Goal: Task Accomplishment & Management: Use online tool/utility

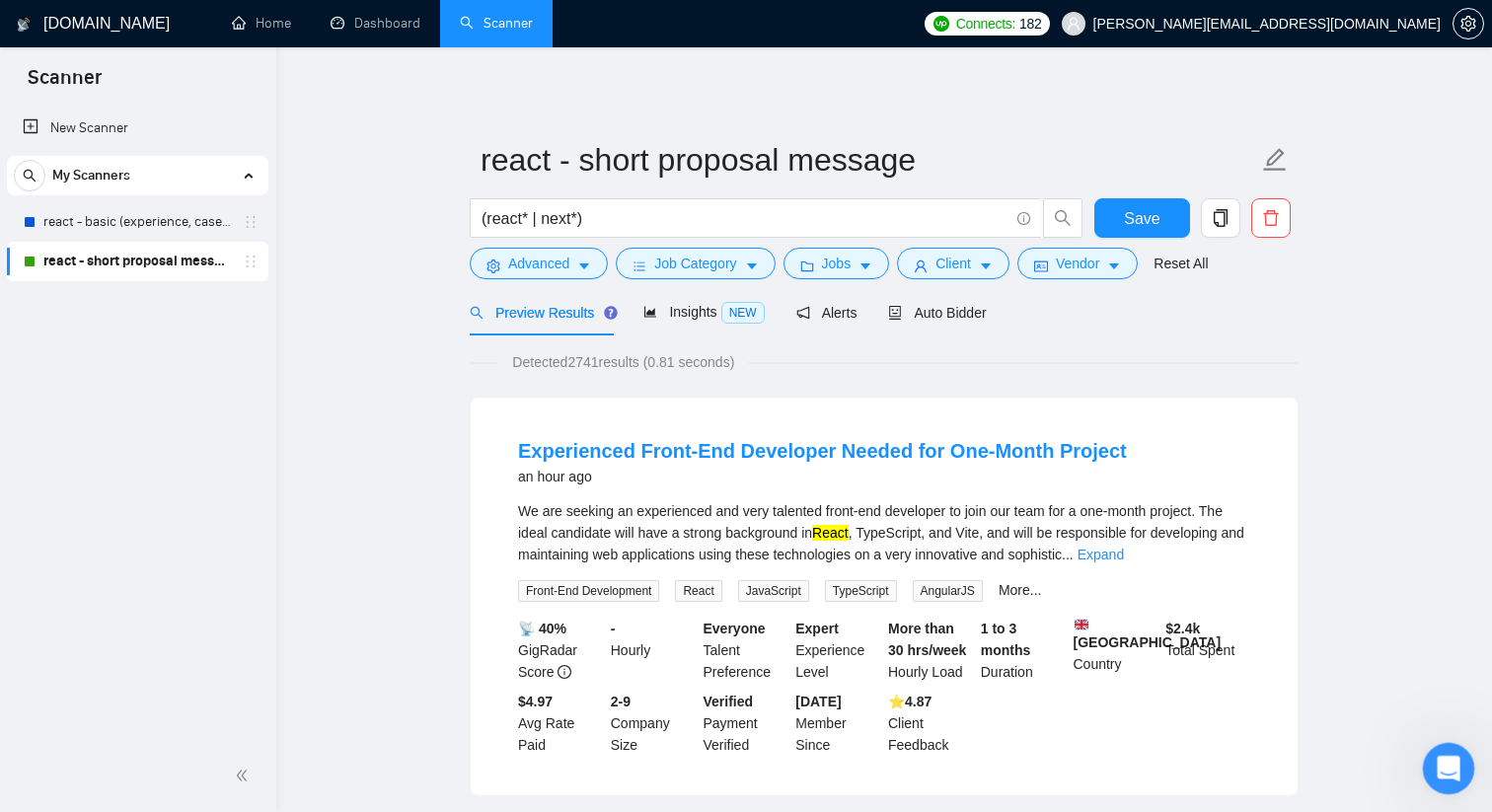
click at [1433, 743] on div "Відкрити програму для спілкування Intercom" at bounding box center [1445, 765] width 66 height 66
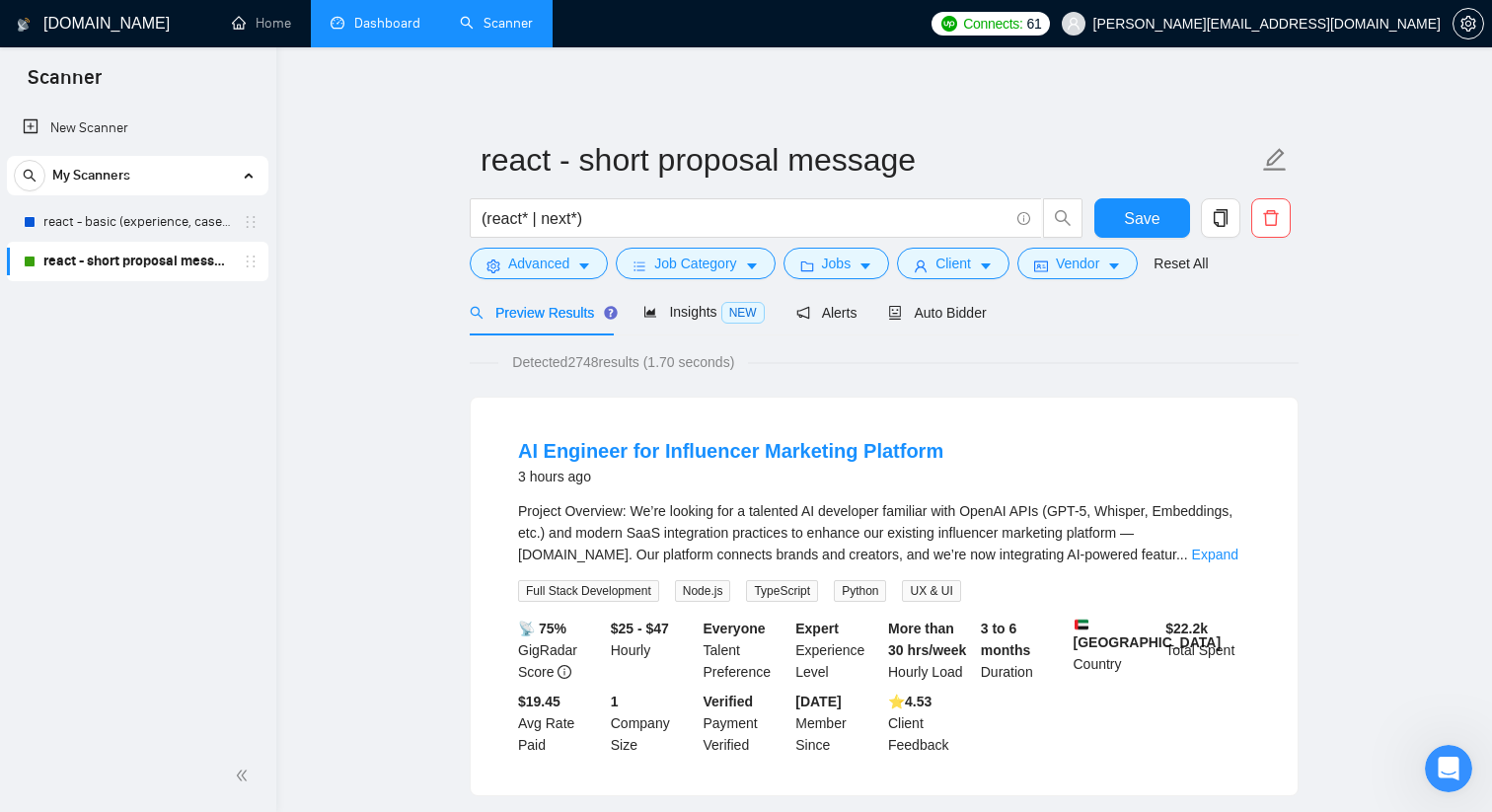
click at [397, 32] on link "Dashboard" at bounding box center [375, 23] width 89 height 17
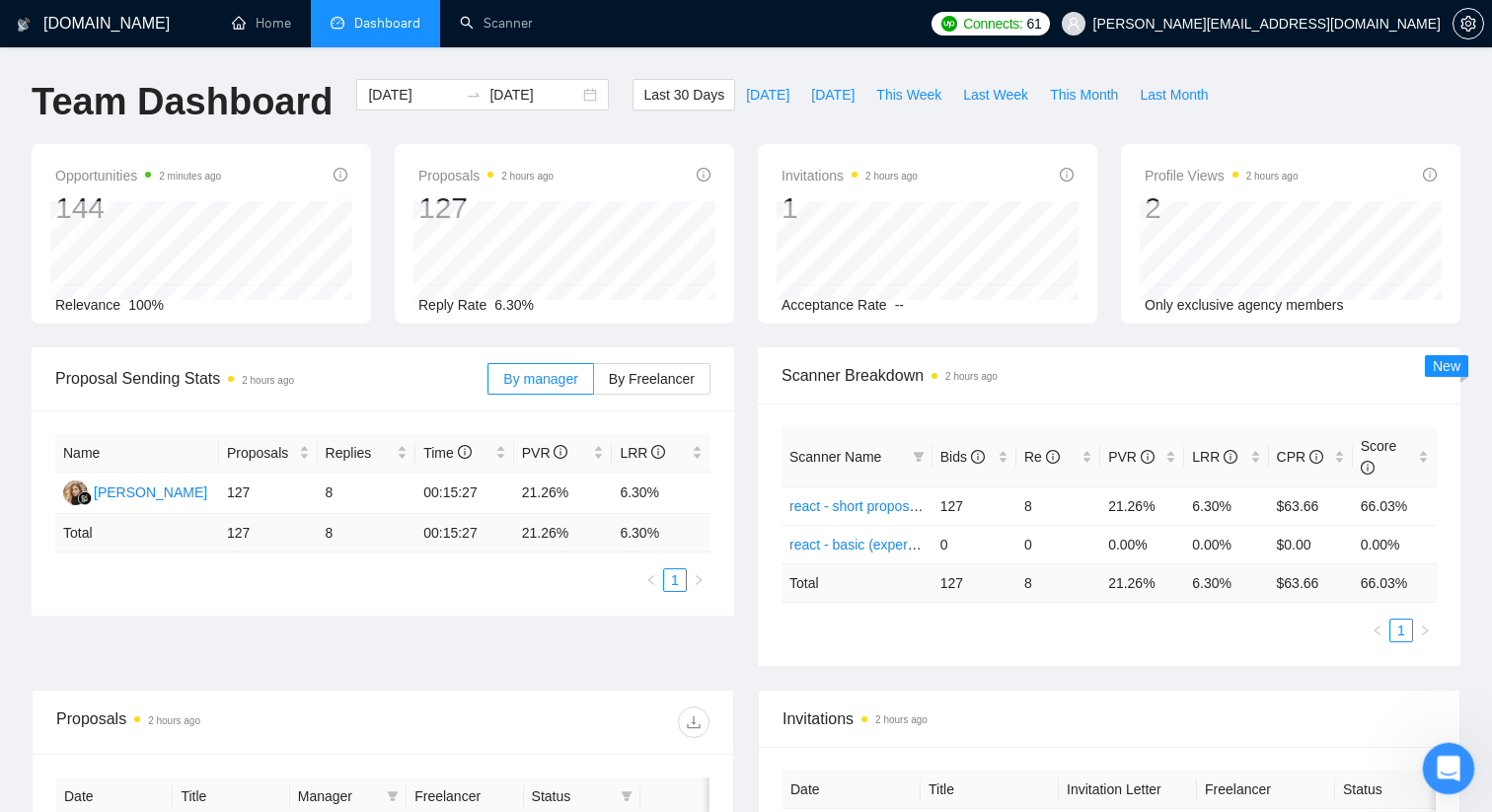
click at [1456, 758] on icon "Відкрити програму для спілкування Intercom" at bounding box center [1445, 765] width 33 height 33
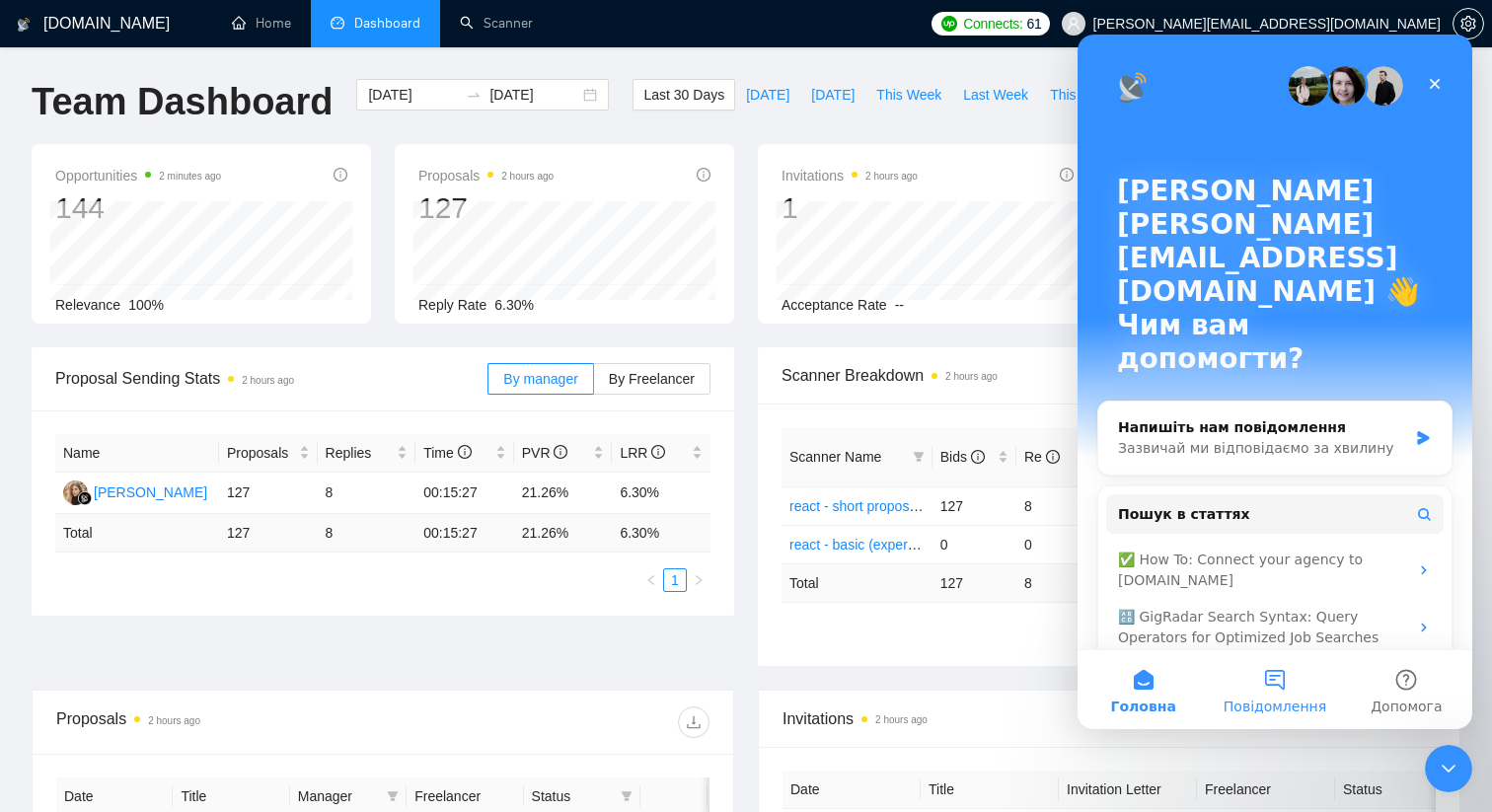
click at [1278, 665] on button "Повідомлення" at bounding box center [1274, 690] width 131 height 79
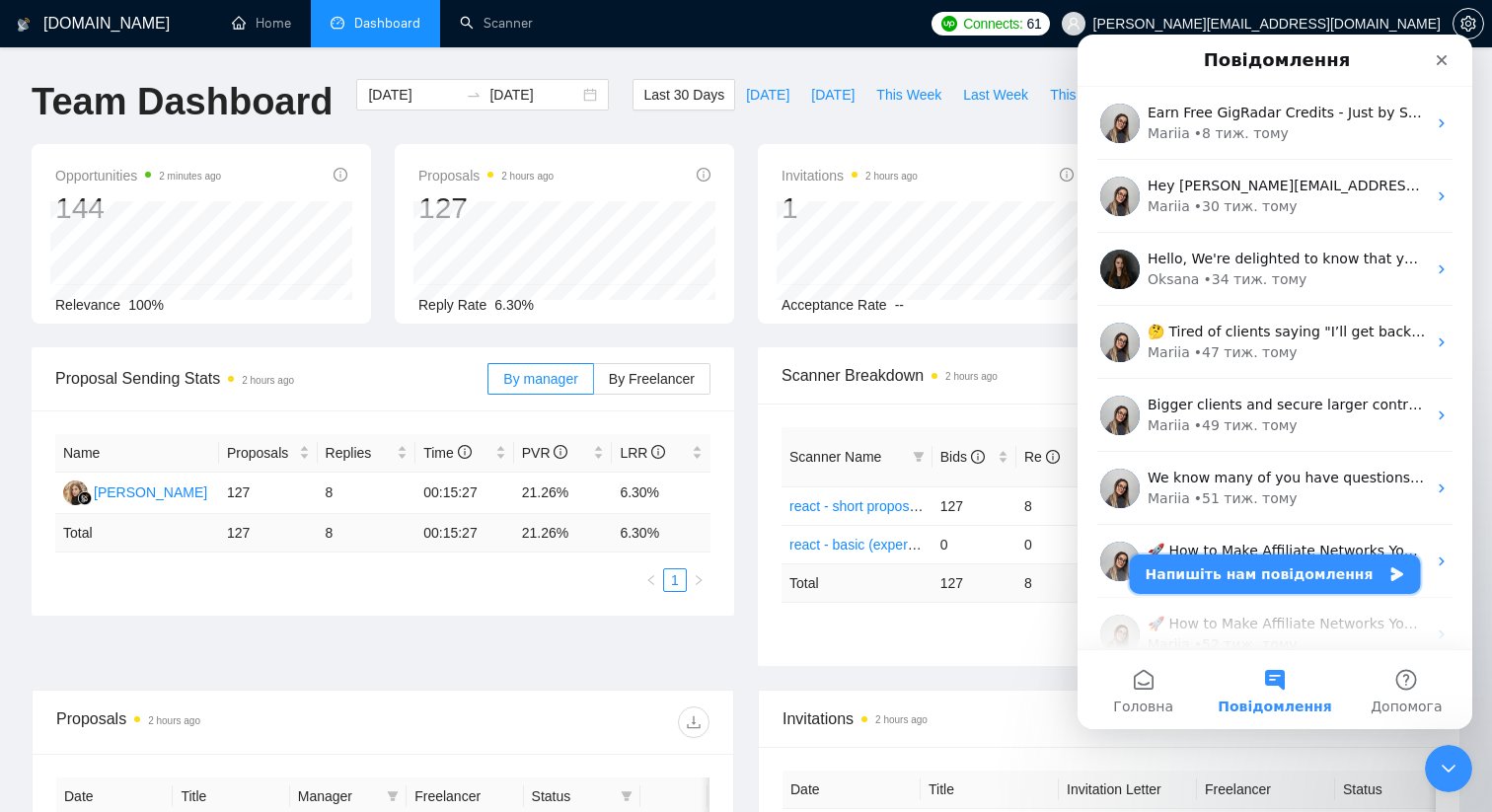
click at [1279, 584] on button "Напишіть нам повідомлення" at bounding box center [1275, 574] width 291 height 40
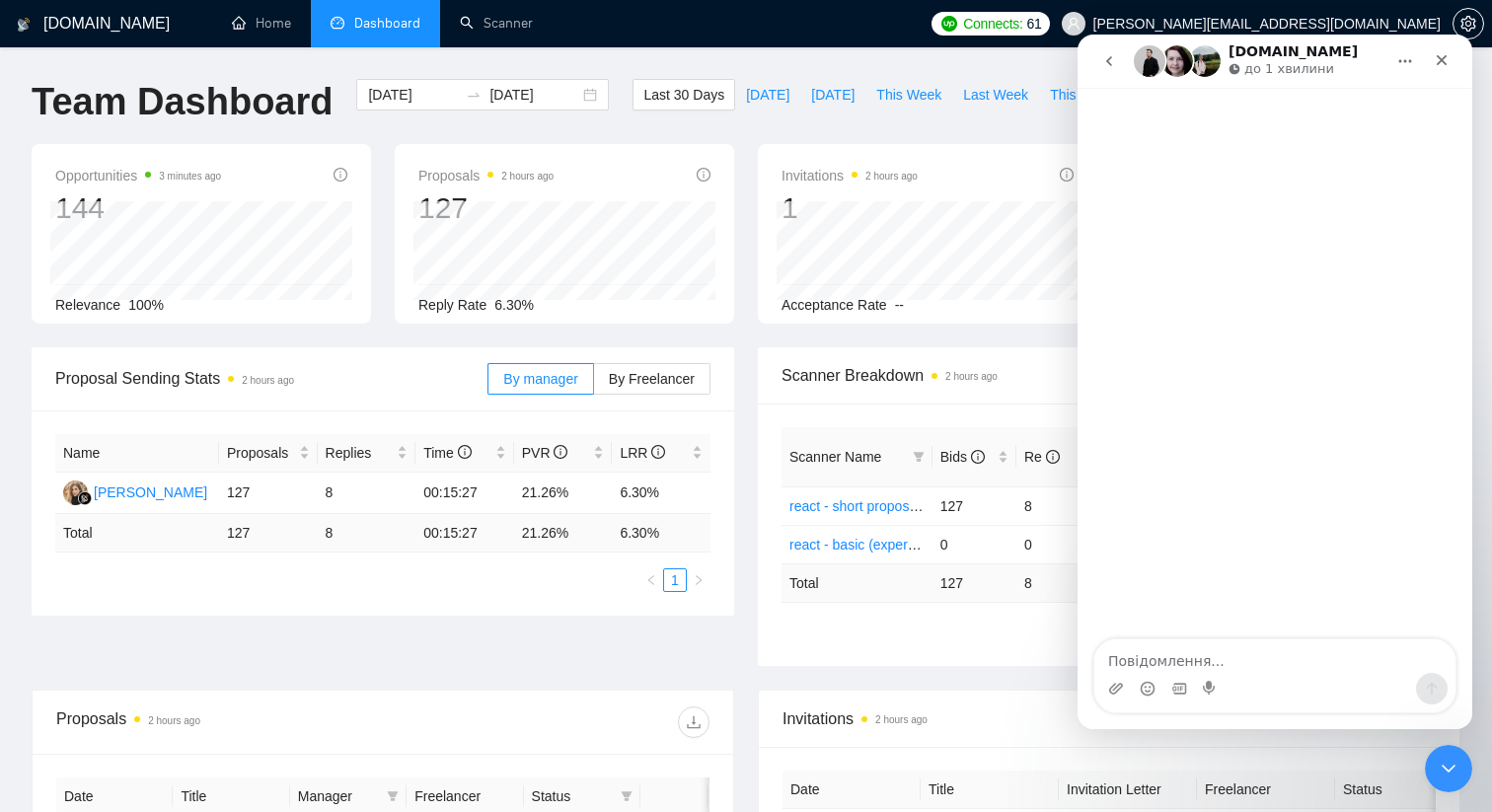
click at [1481, 13] on div at bounding box center [1468, 24] width 32 height 48
click at [1476, 14] on button "button" at bounding box center [1468, 24] width 32 height 32
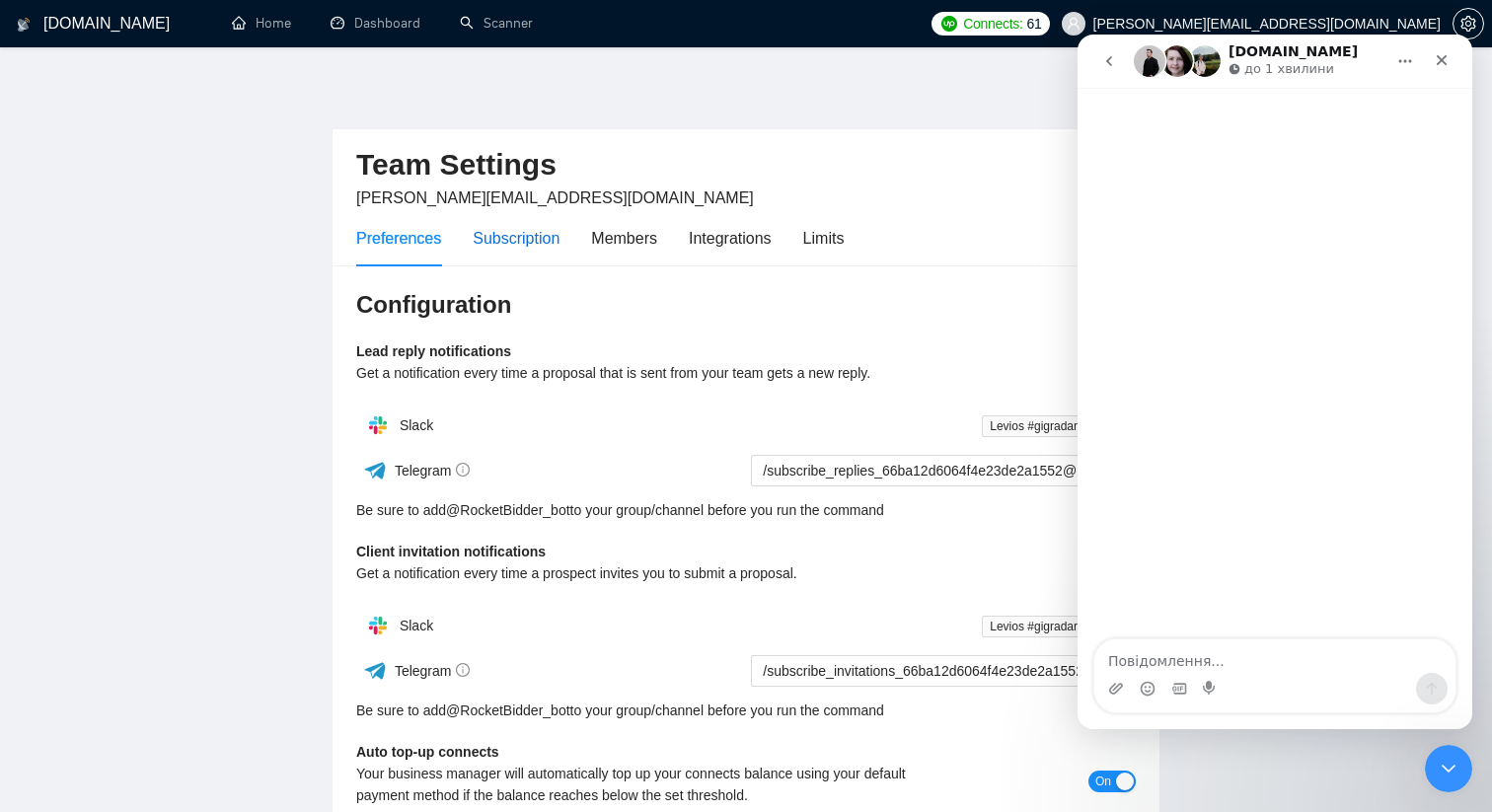
click at [556, 243] on div "Subscription" at bounding box center [515, 238] width 86 height 25
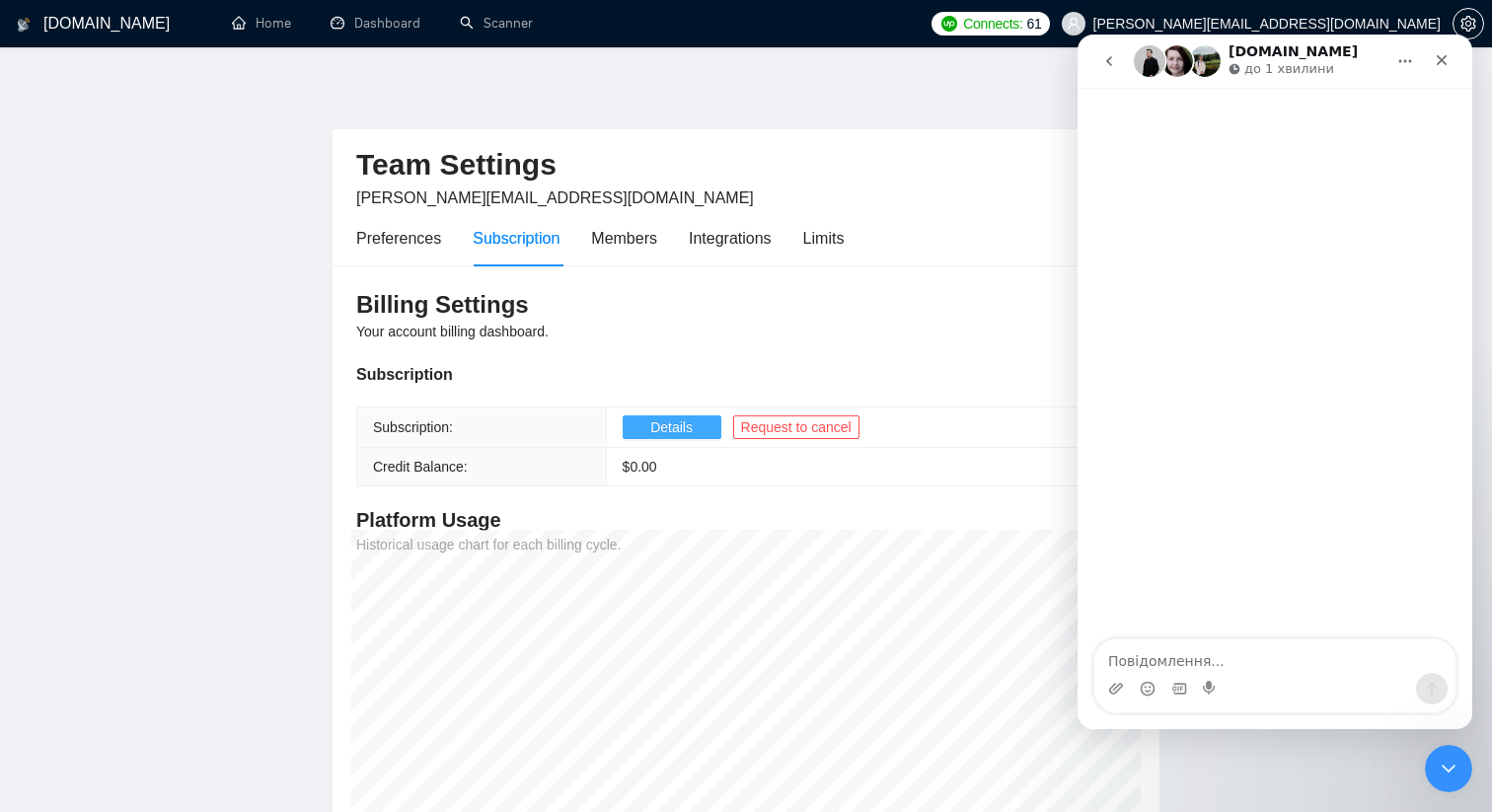
click at [655, 422] on span "Details" at bounding box center [671, 427] width 43 height 22
click at [1241, 655] on textarea "Повідомлення..." at bounding box center [1275, 656] width 361 height 34
type textarea "іфтаю"
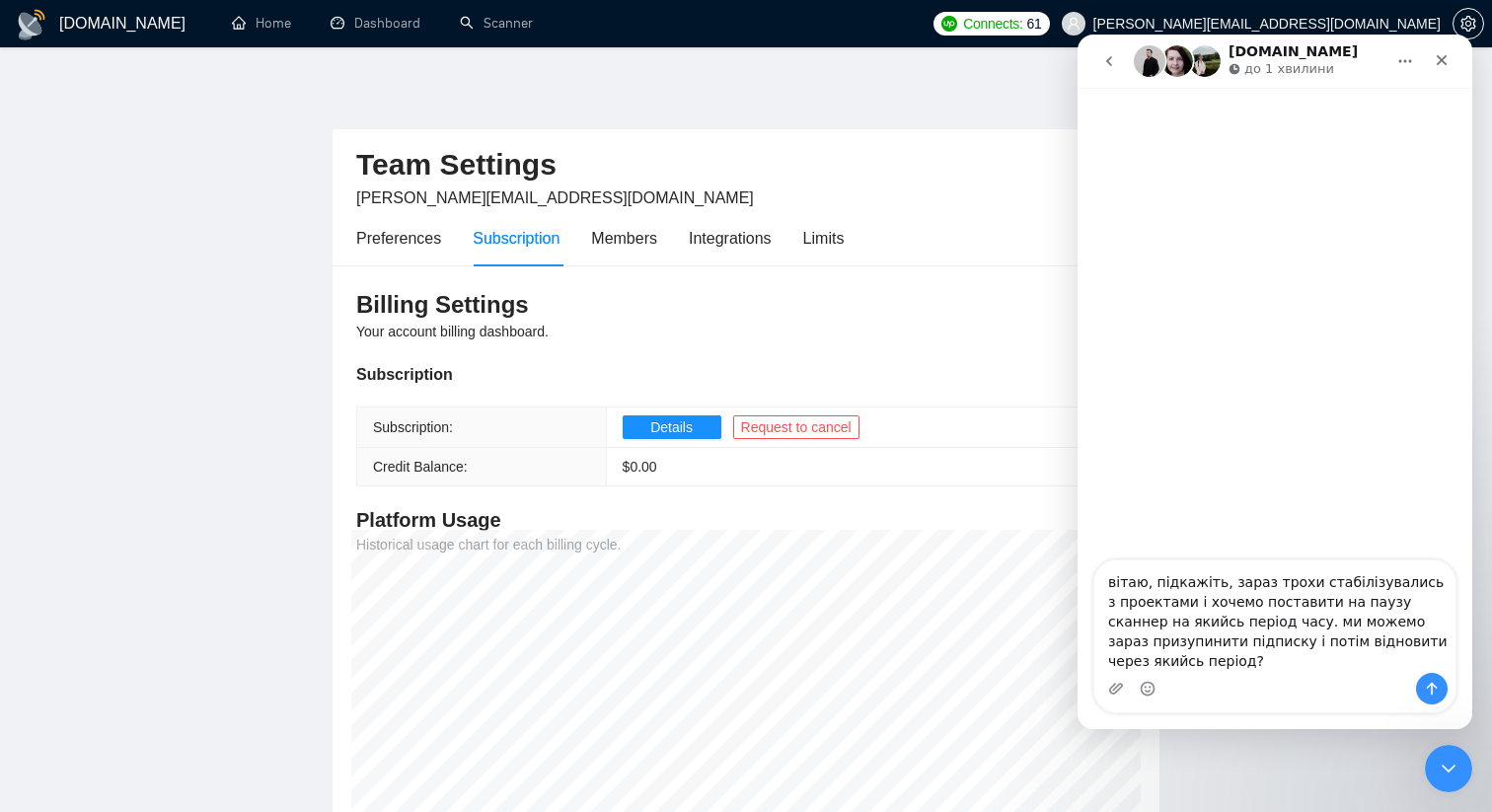
click at [1256, 621] on textarea "вітаю, підкажіть, зараз трохи стабілізувались з проектами і хочемо поставити на…" at bounding box center [1275, 615] width 361 height 112
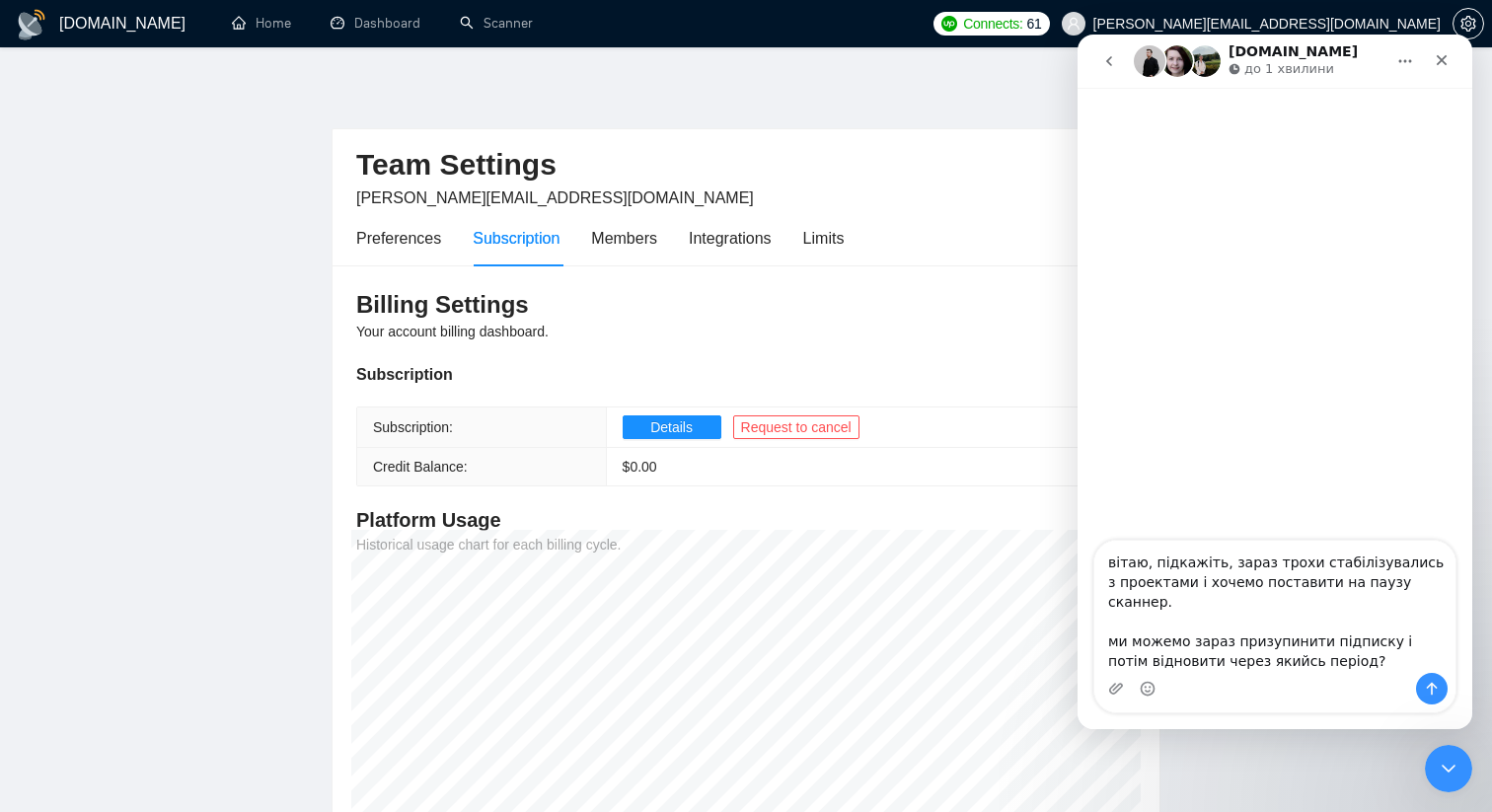
click at [1433, 600] on textarea "вітаю, підкажіть, зараз трохи стабілізувались з проектами і хочемо поставити на…" at bounding box center [1275, 607] width 361 height 132
type textarea "вітаю, підкажіть, зараз трохи стабілізувались з проектами і хочемо поставити на…"
click at [1421, 686] on button "Надіслати повідомлення…" at bounding box center [1431, 689] width 32 height 32
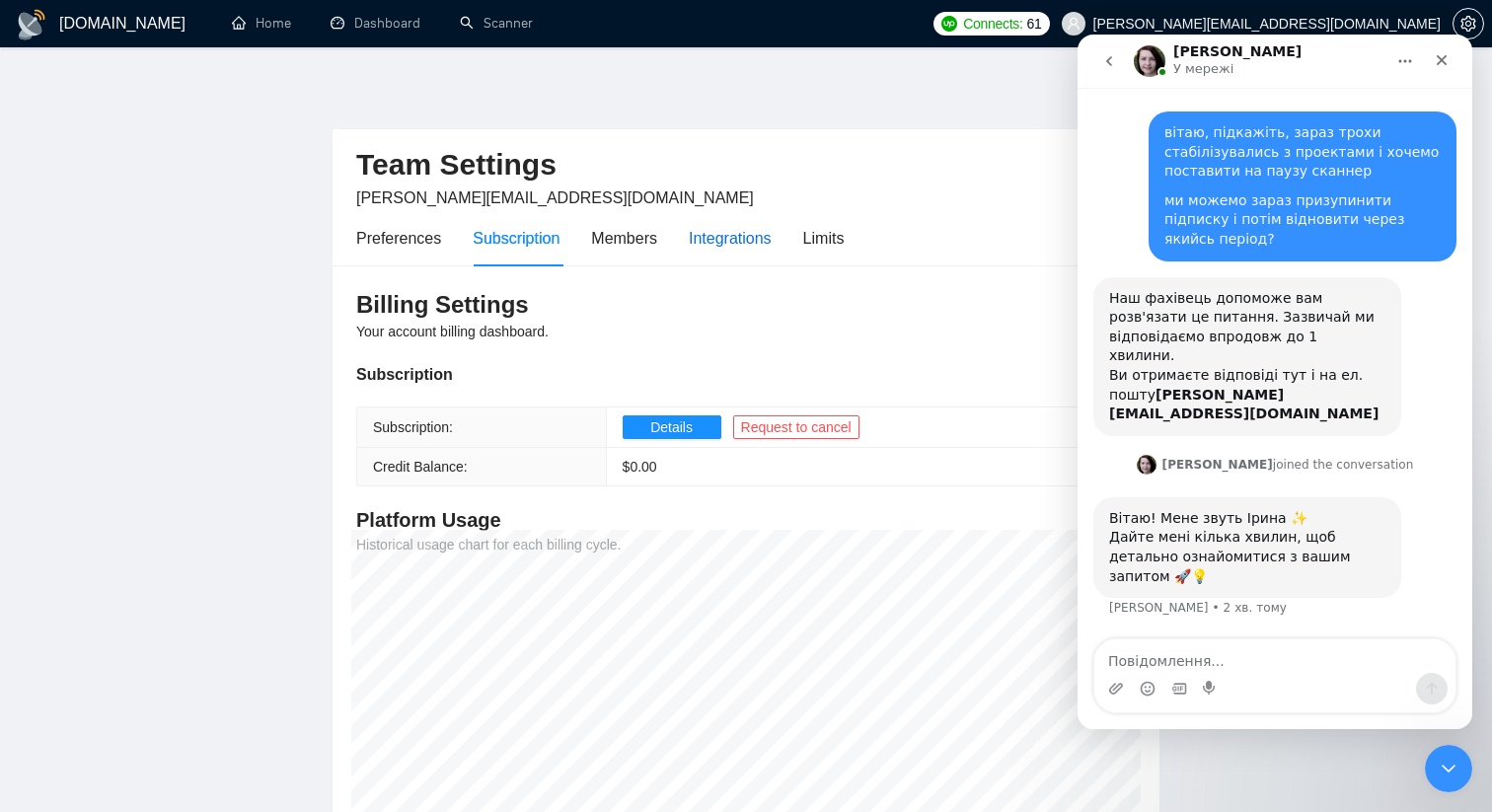
click at [744, 240] on div "Integrations" at bounding box center [730, 238] width 82 height 25
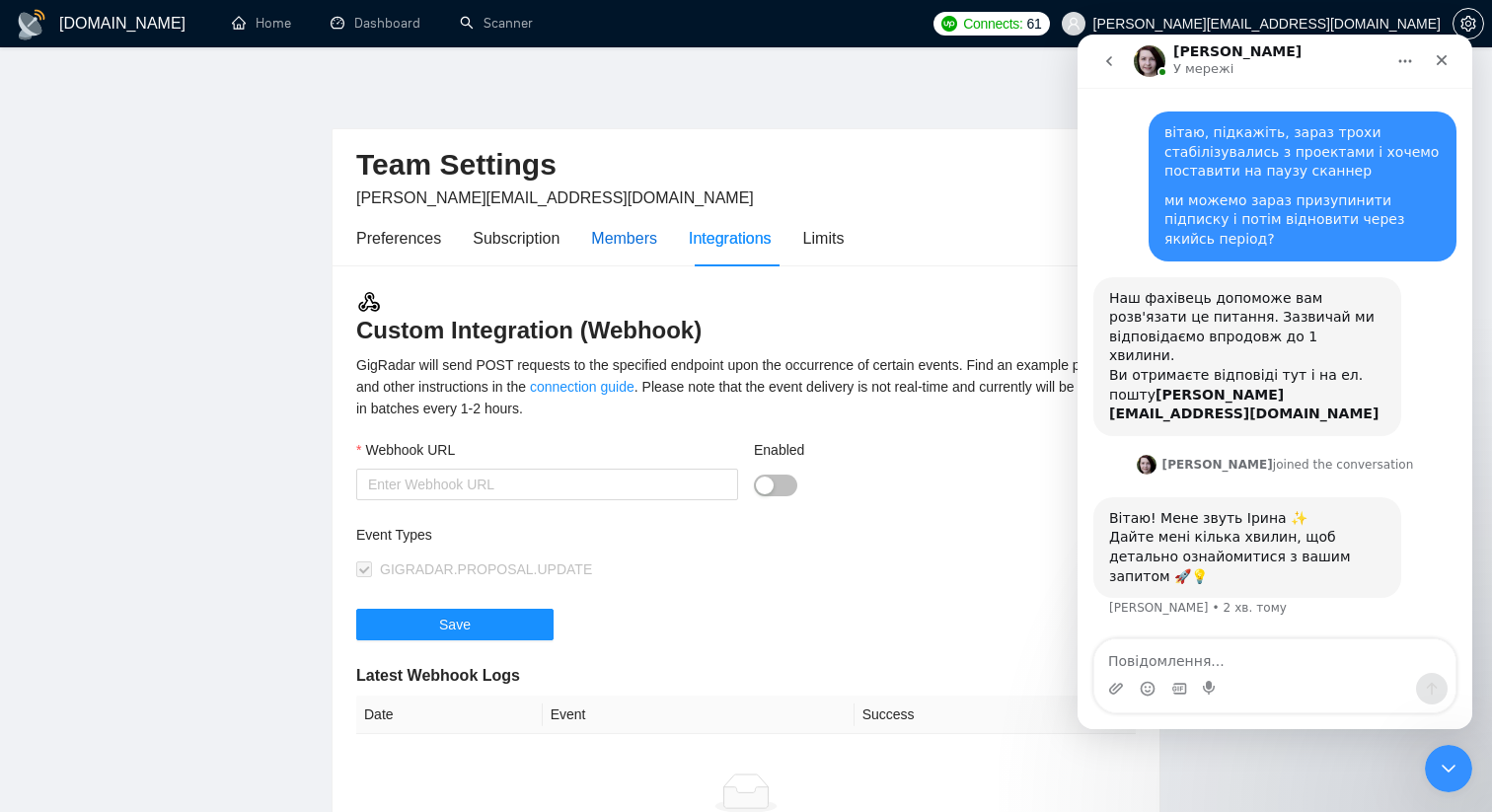
click at [625, 237] on div "Members" at bounding box center [623, 238] width 67 height 25
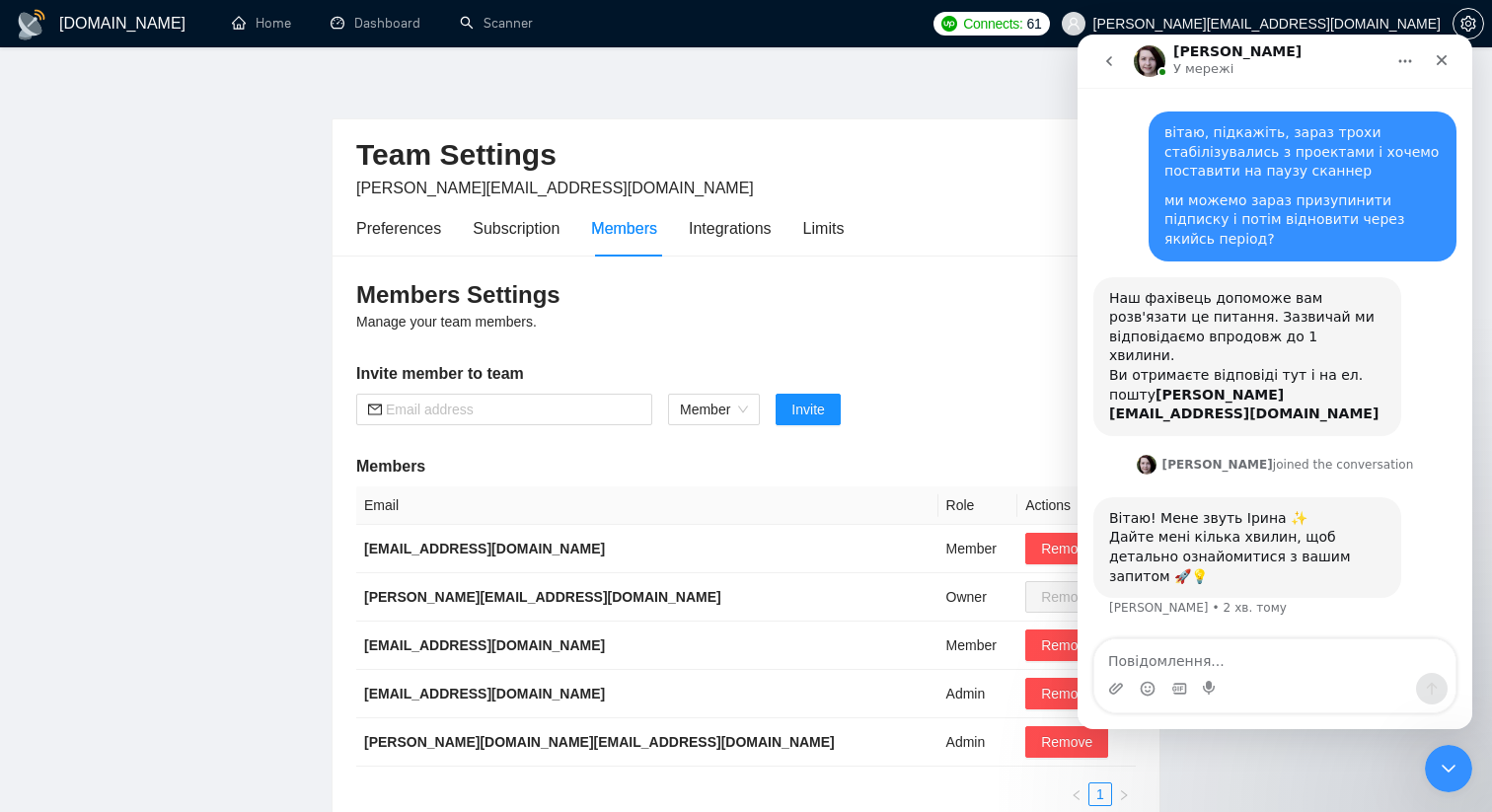
scroll to position [6, 0]
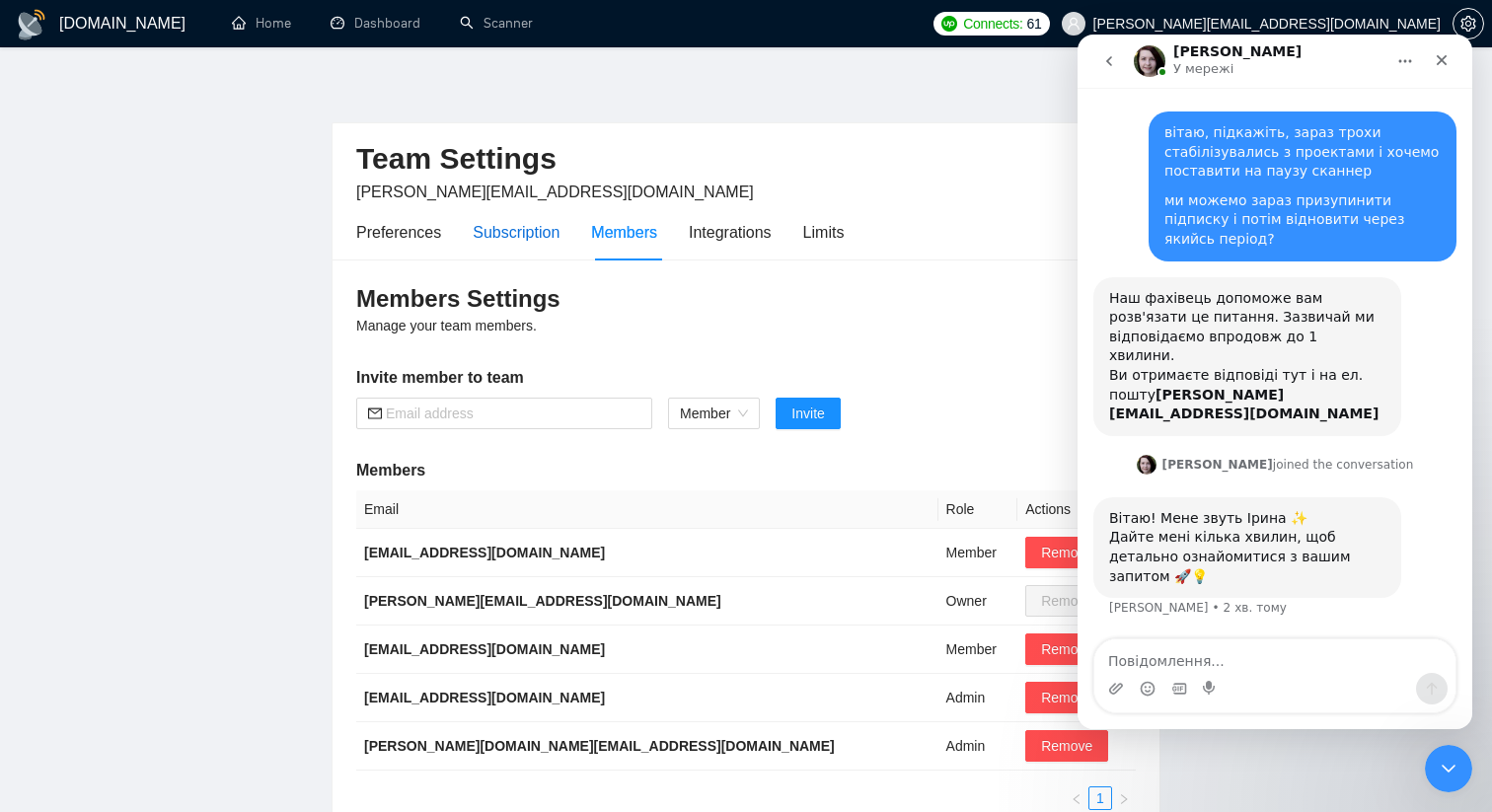
click at [553, 239] on div "Subscription" at bounding box center [515, 232] width 86 height 25
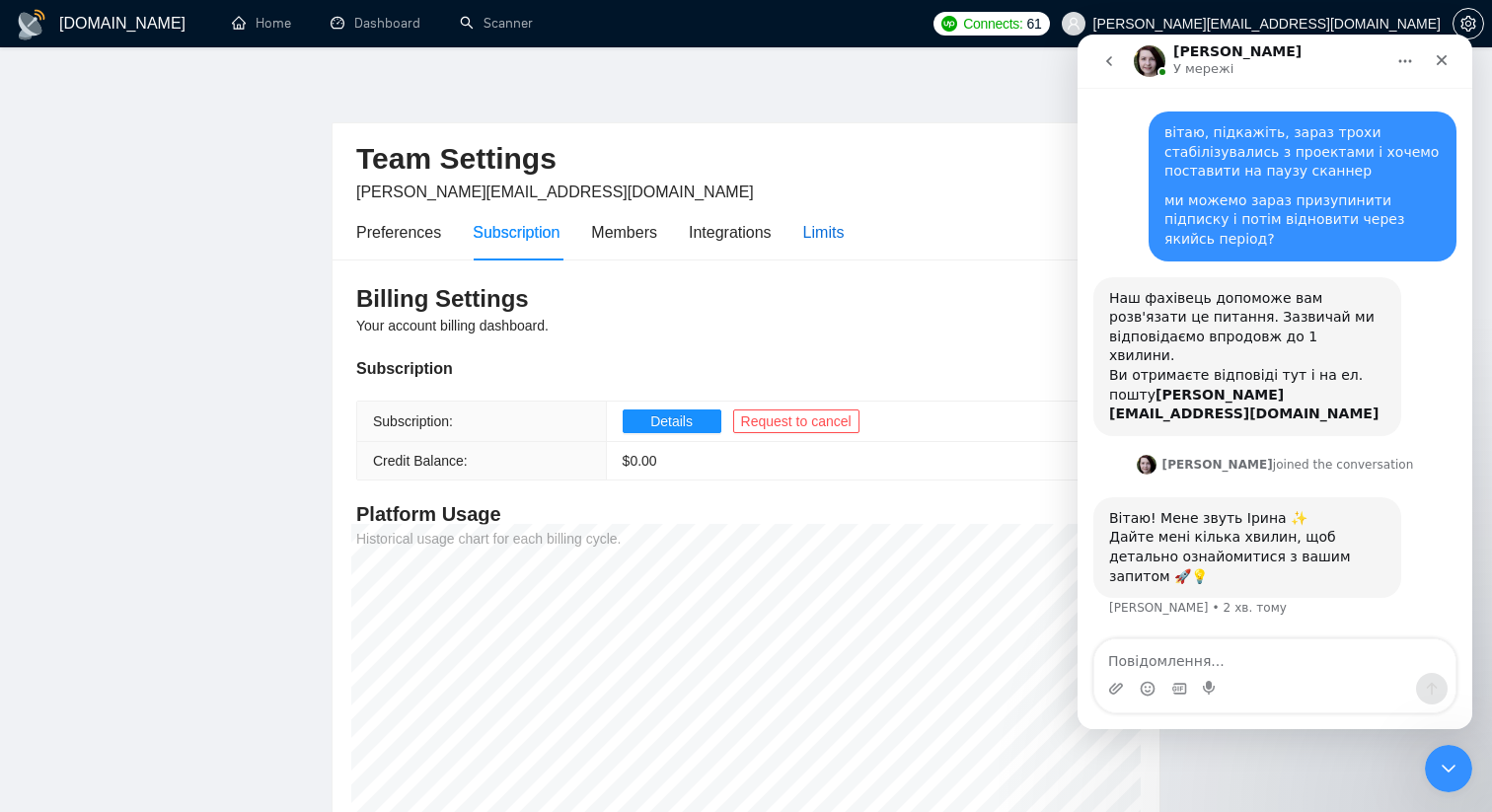
click at [814, 232] on div "Limits" at bounding box center [824, 232] width 42 height 25
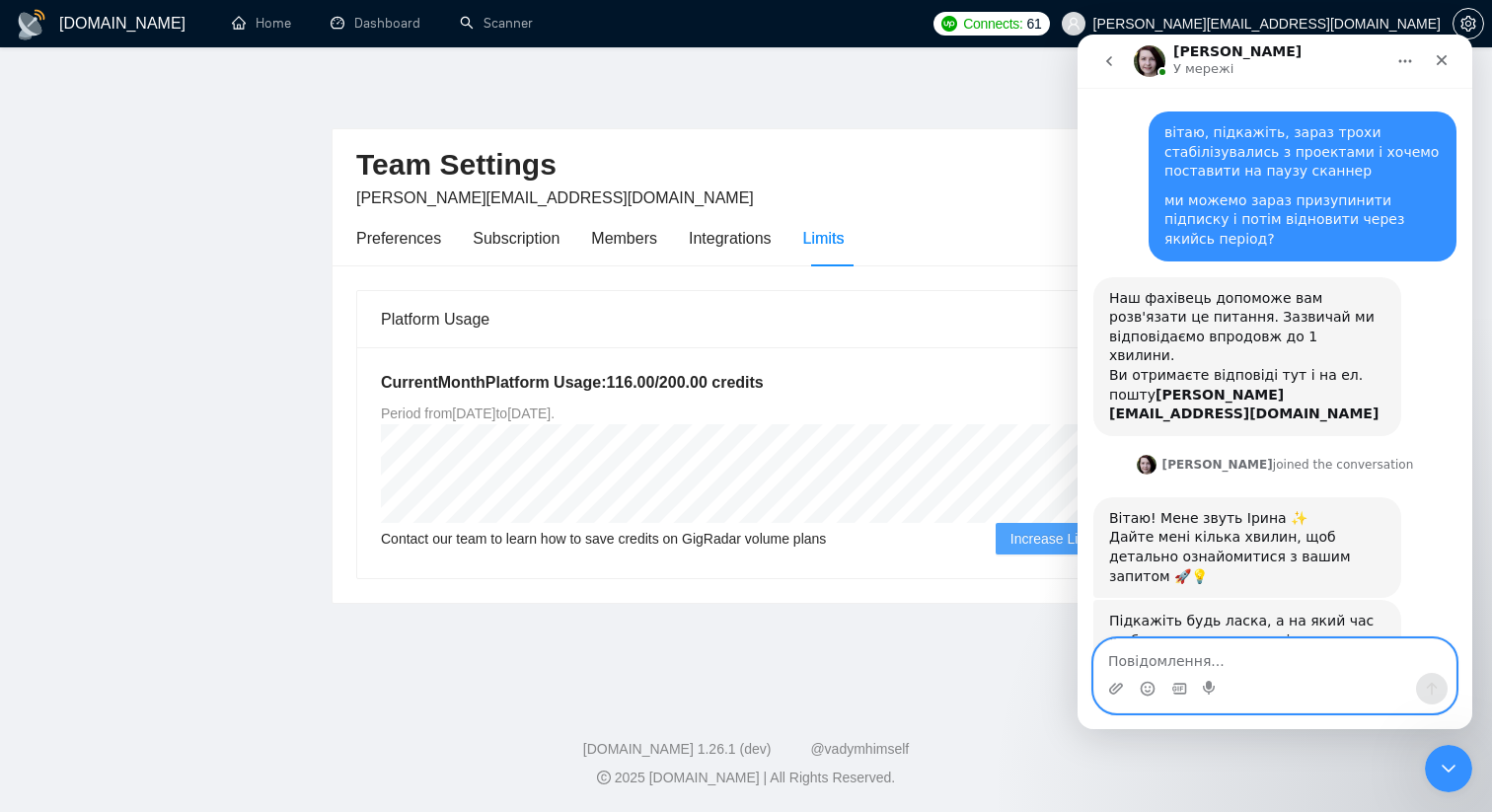
click at [1262, 648] on textarea "Повідомлення..." at bounding box center [1275, 656] width 361 height 34
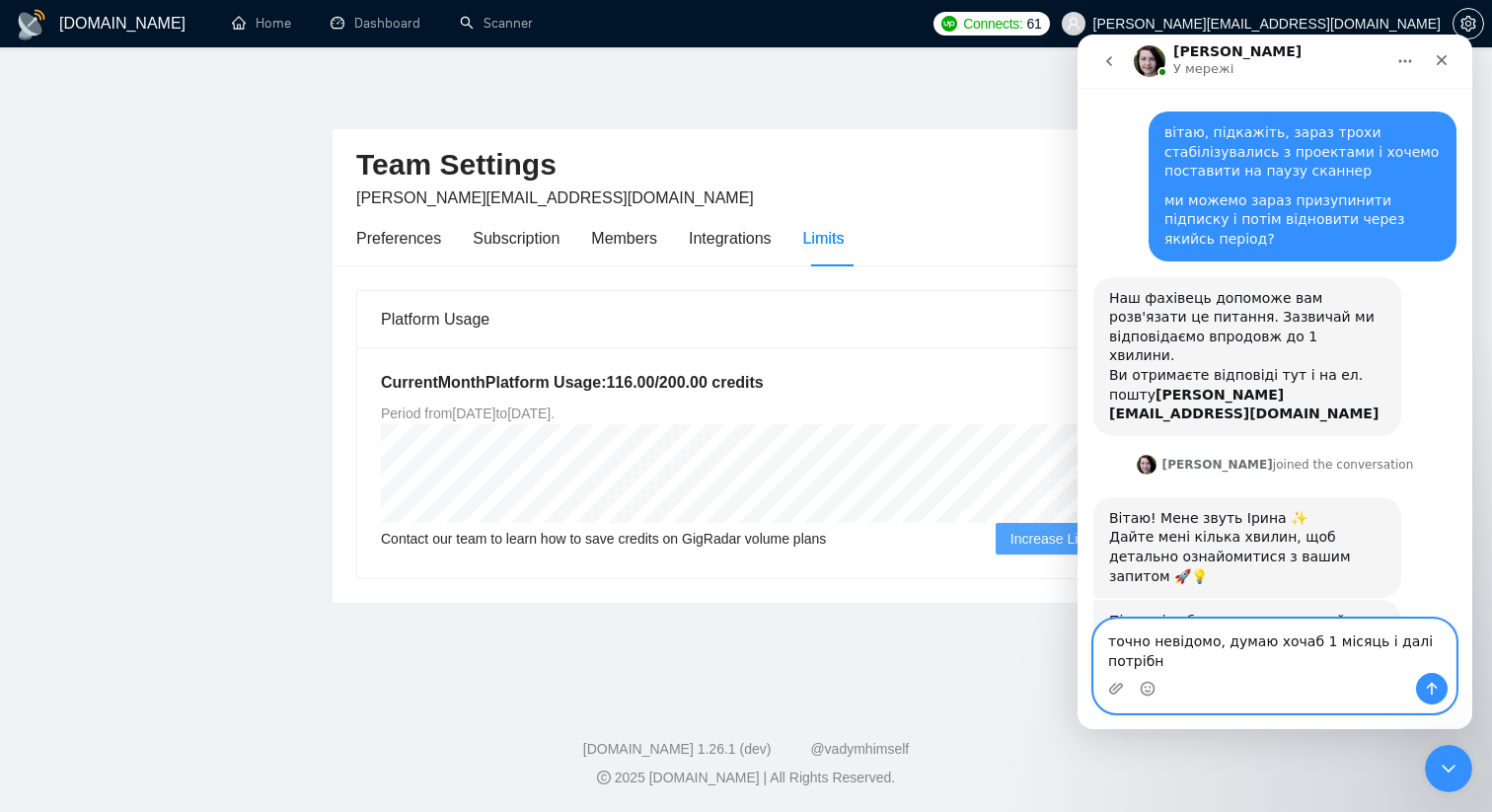
scroll to position [7, 0]
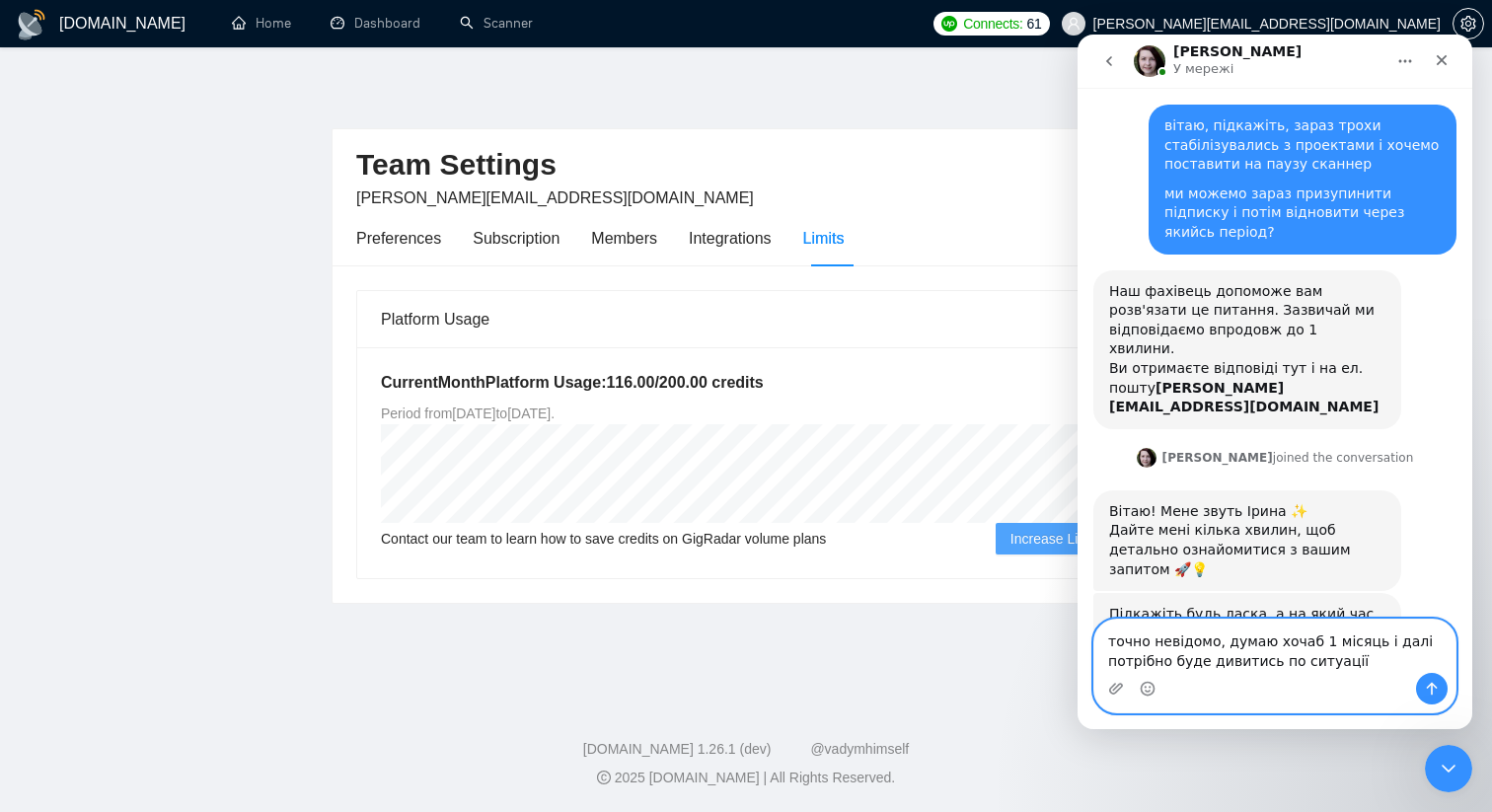
type textarea "точно невідомо, думаю хочаб 1 місяць і далі потрібно буде дивитись по ситуації"
click at [1439, 686] on button "Надіслати повідомлення…" at bounding box center [1431, 689] width 32 height 32
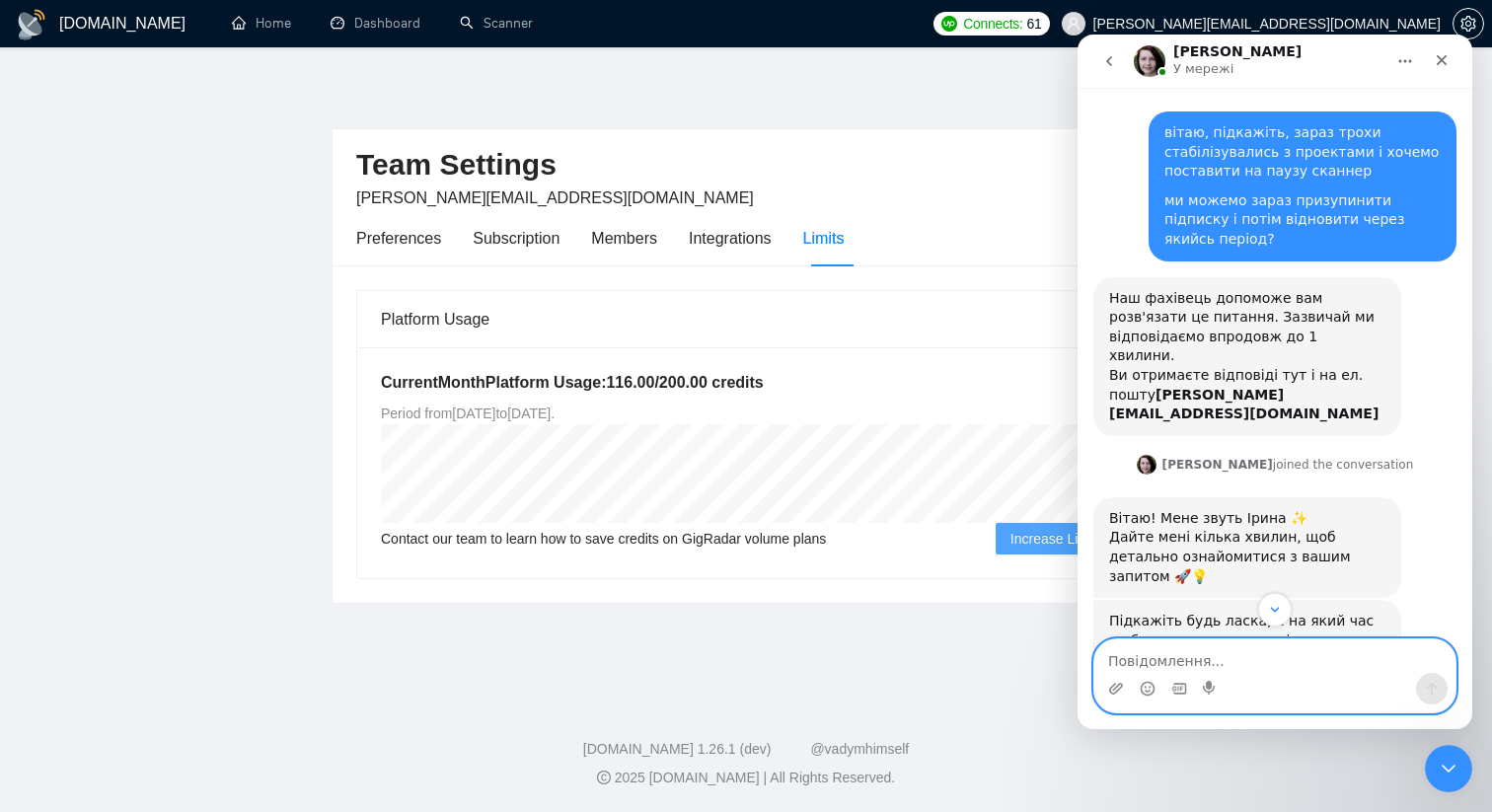
scroll to position [66, 0]
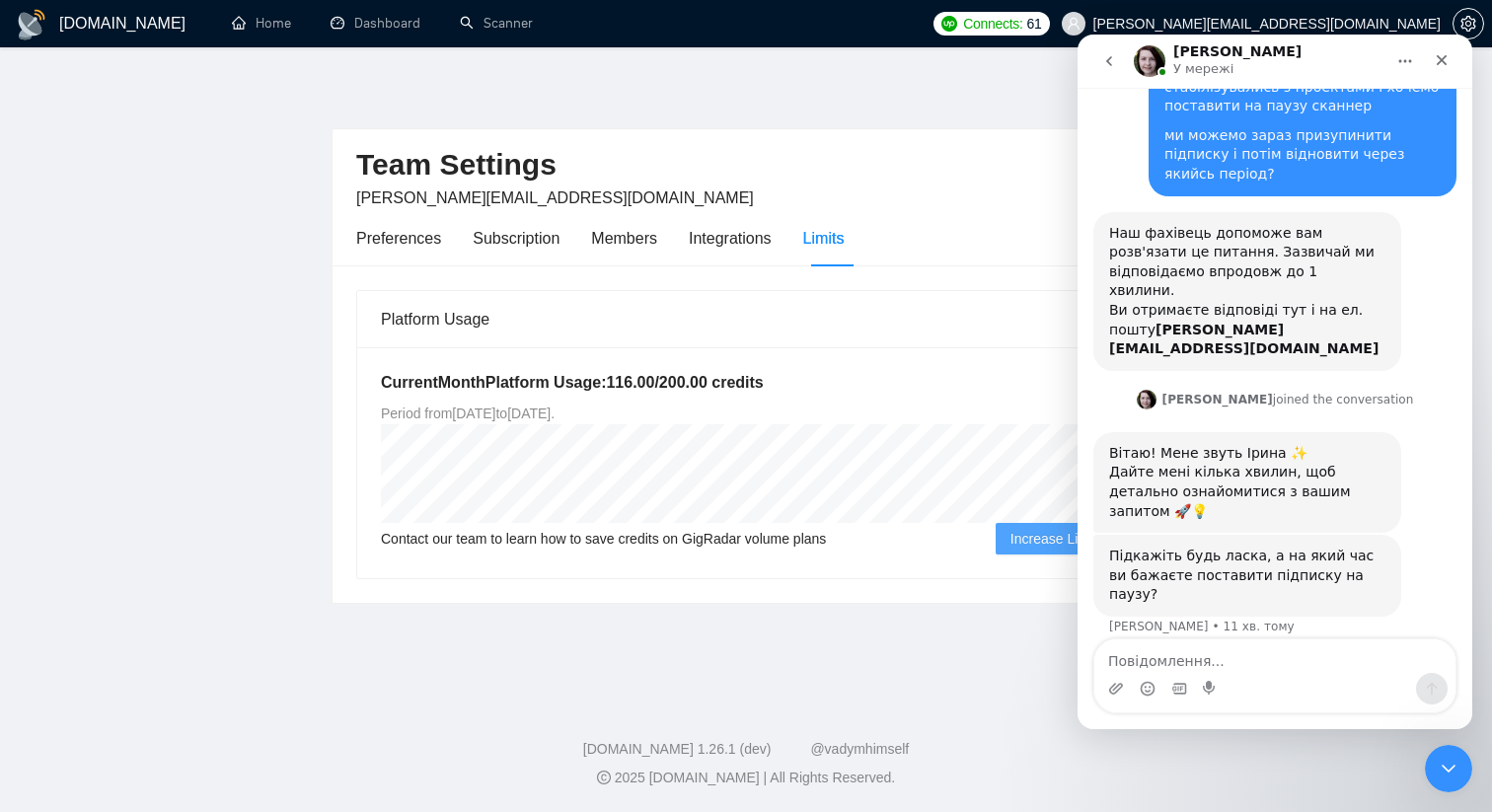
click at [662, 75] on div "[DOMAIN_NAME] Home Dashboard Scanner Connects: 61 [PERSON_NAME][EMAIL_ADDRESS][…" at bounding box center [746, 406] width 1492 height 812
click at [121, 25] on h1 "[DOMAIN_NAME]" at bounding box center [122, 24] width 126 height 48
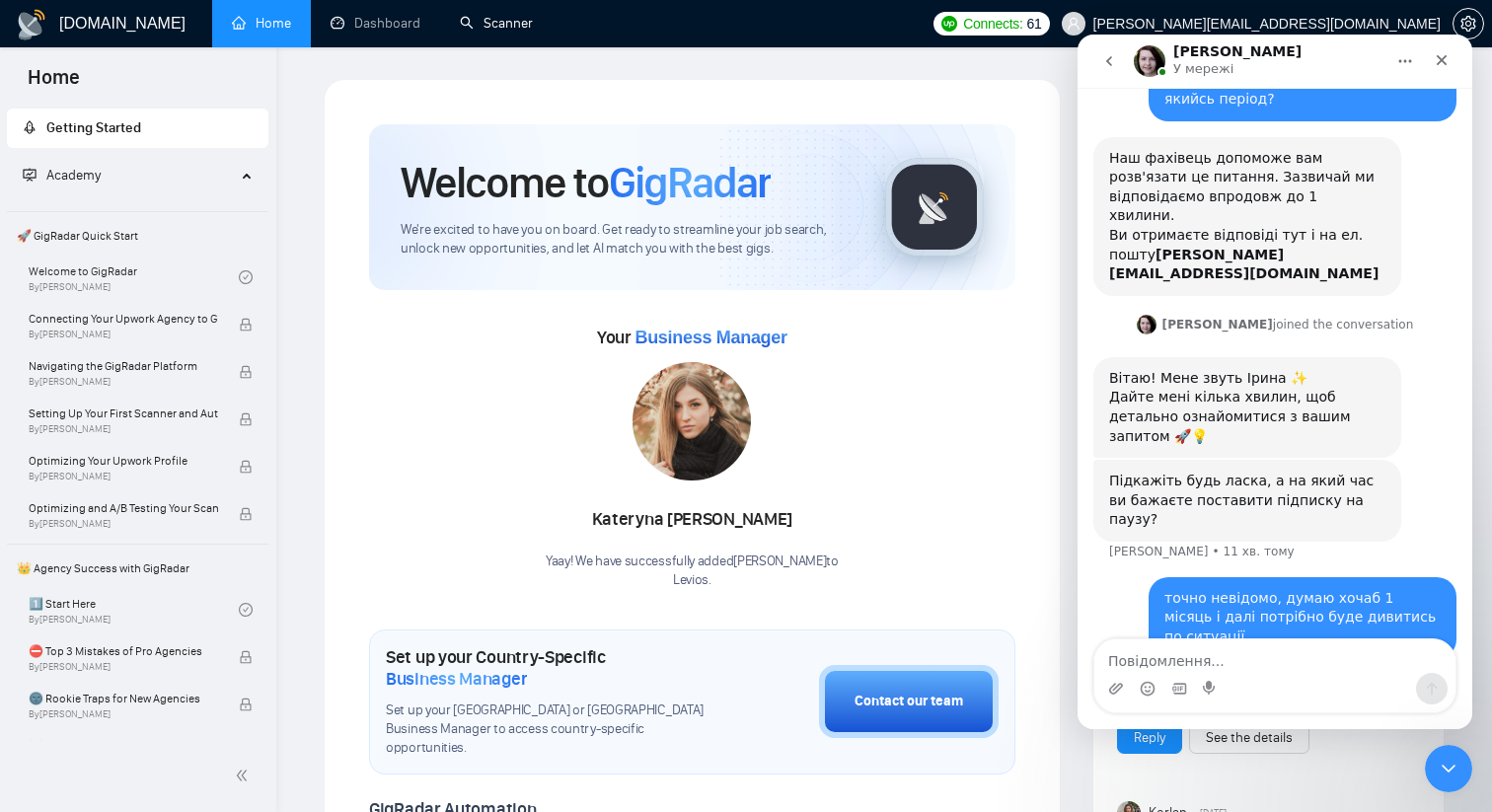
scroll to position [141, 0]
click at [486, 18] on link "Scanner" at bounding box center [496, 23] width 73 height 17
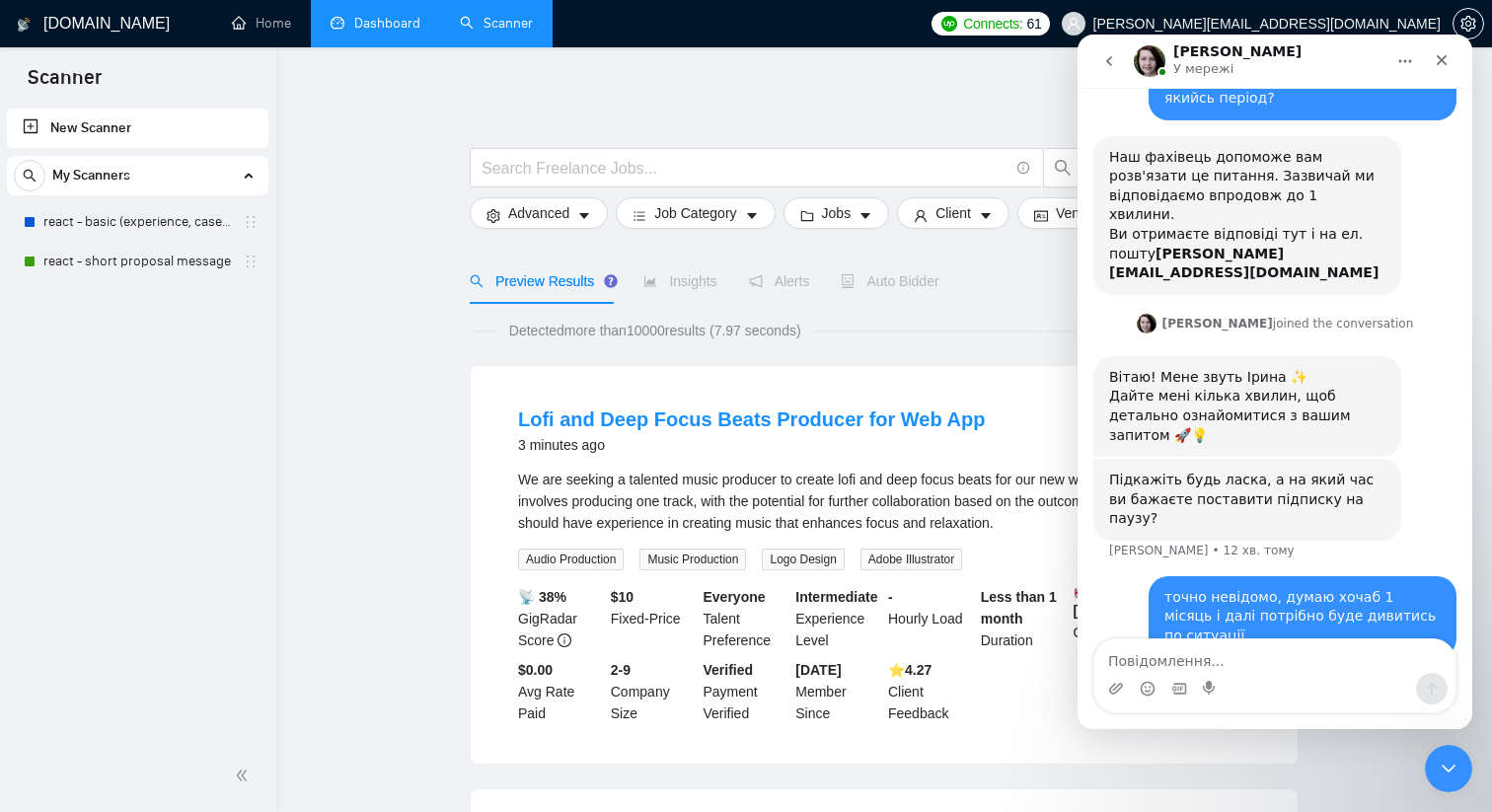
click at [361, 22] on link "Dashboard" at bounding box center [375, 23] width 89 height 17
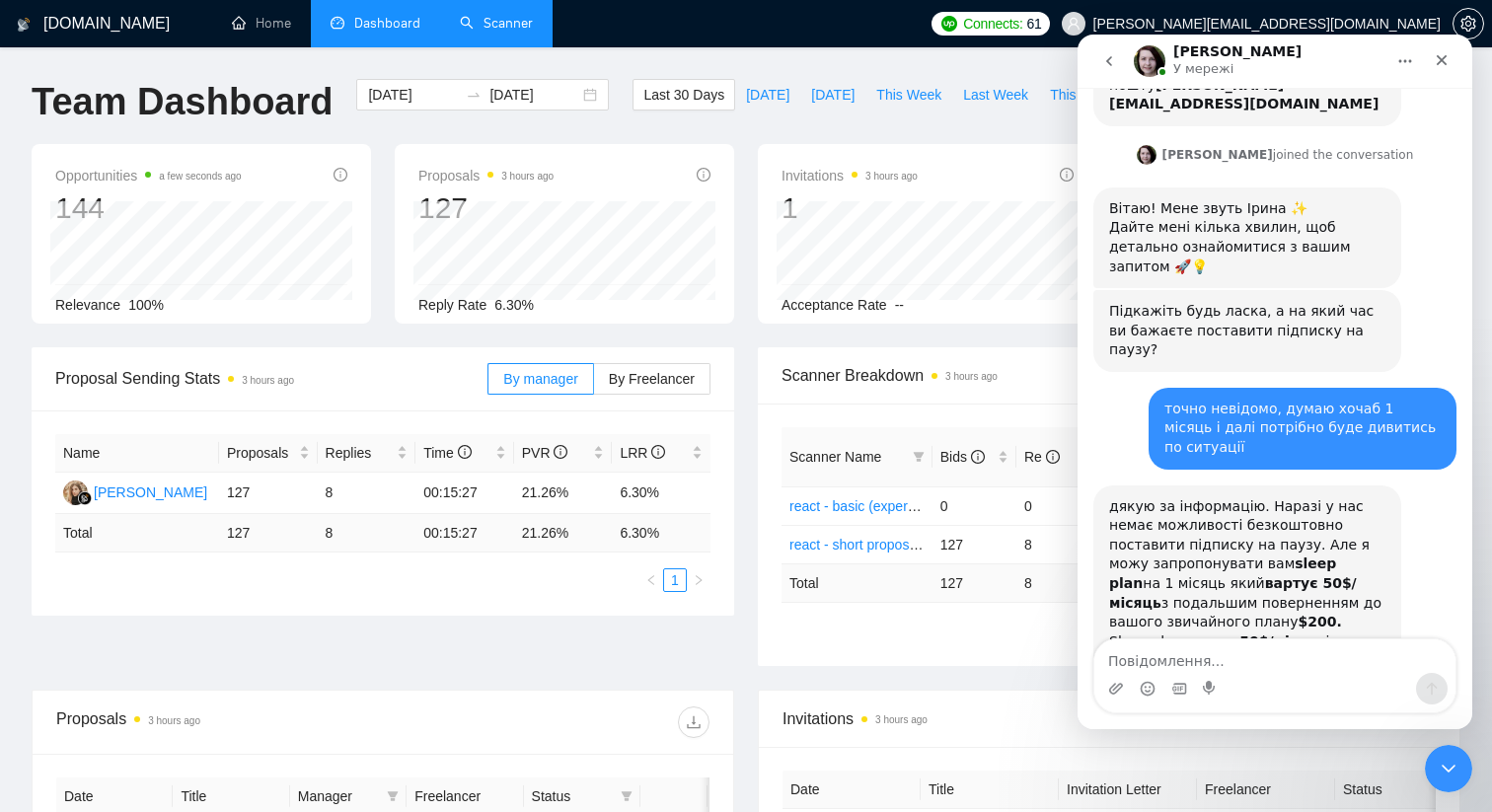
scroll to position [337, 0]
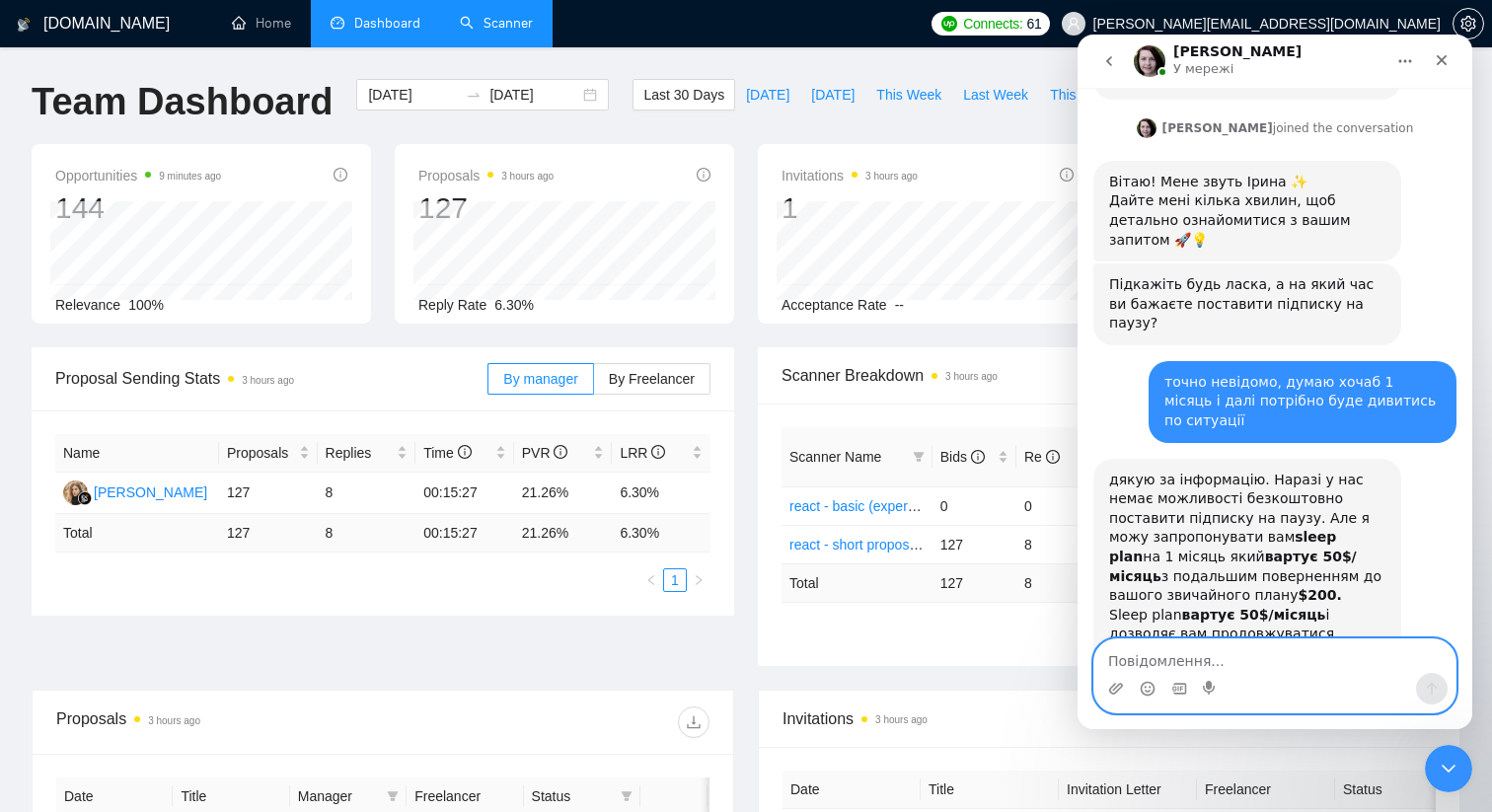
click at [1244, 651] on textarea "Повідомлення..." at bounding box center [1275, 656] width 361 height 34
click at [1445, 60] on icon "Закрити" at bounding box center [1441, 61] width 16 height 16
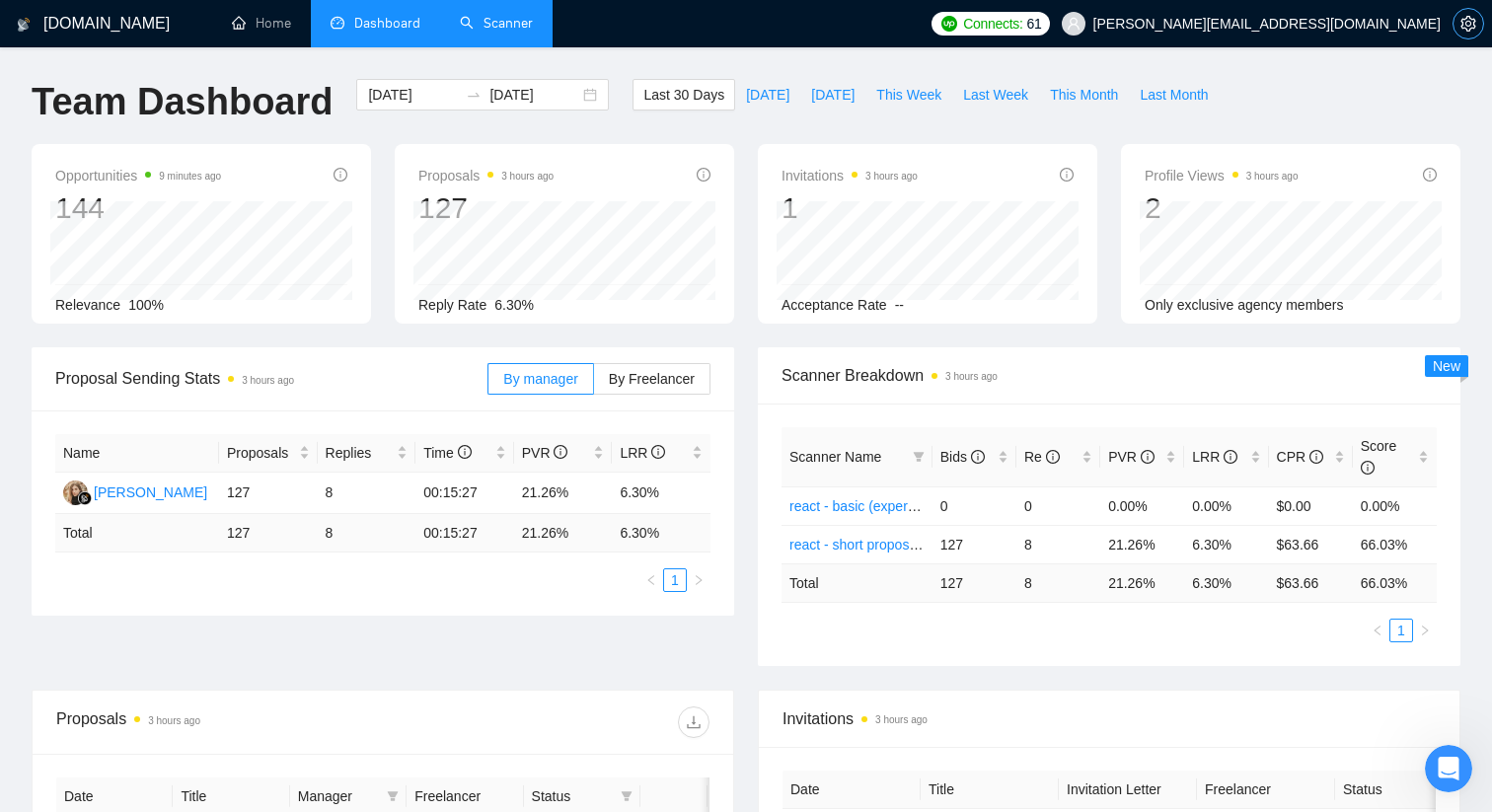
click at [1461, 21] on icon "setting" at bounding box center [1467, 24] width 15 height 16
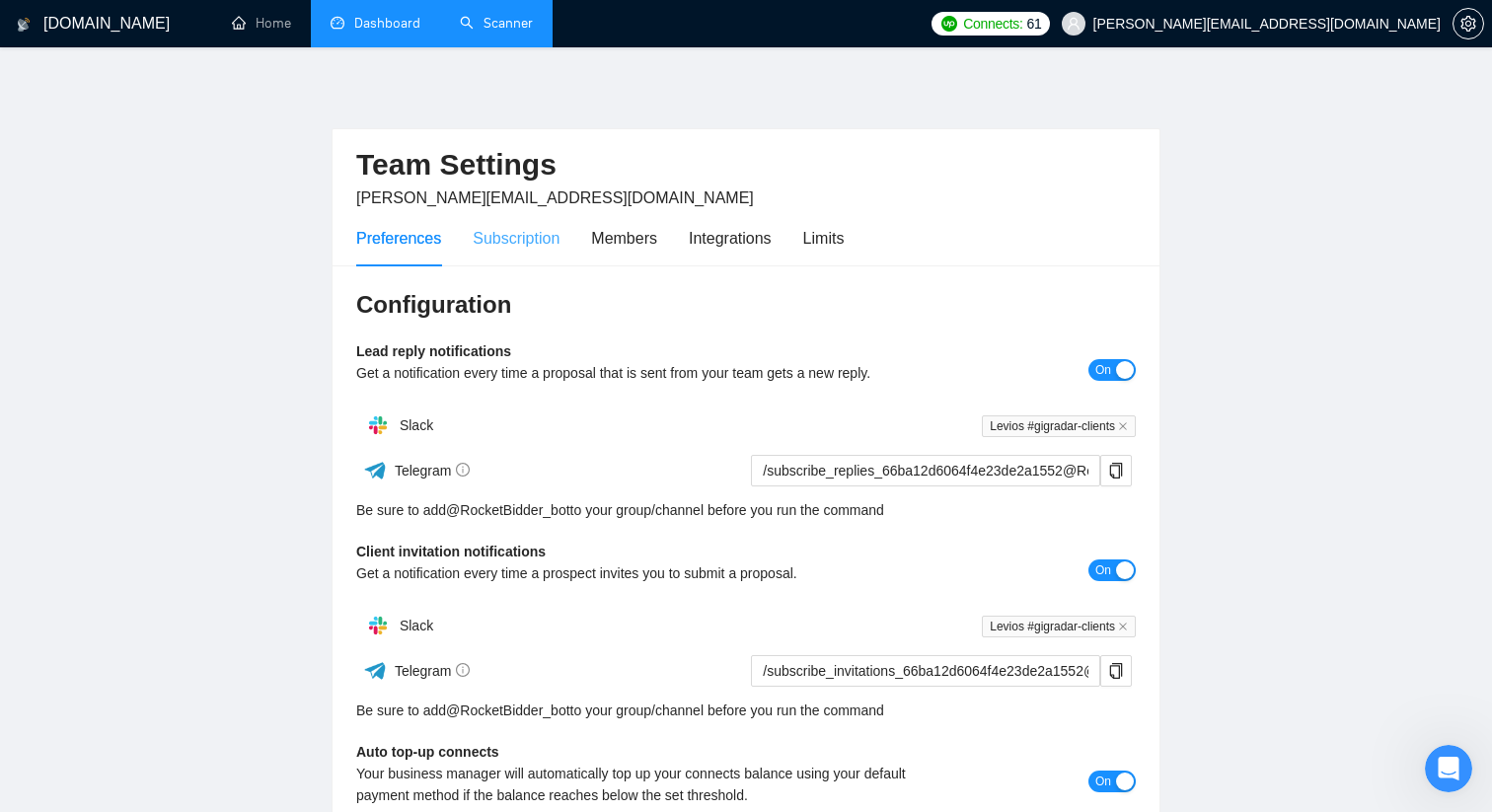
click at [540, 256] on div "Subscription" at bounding box center [515, 238] width 86 height 57
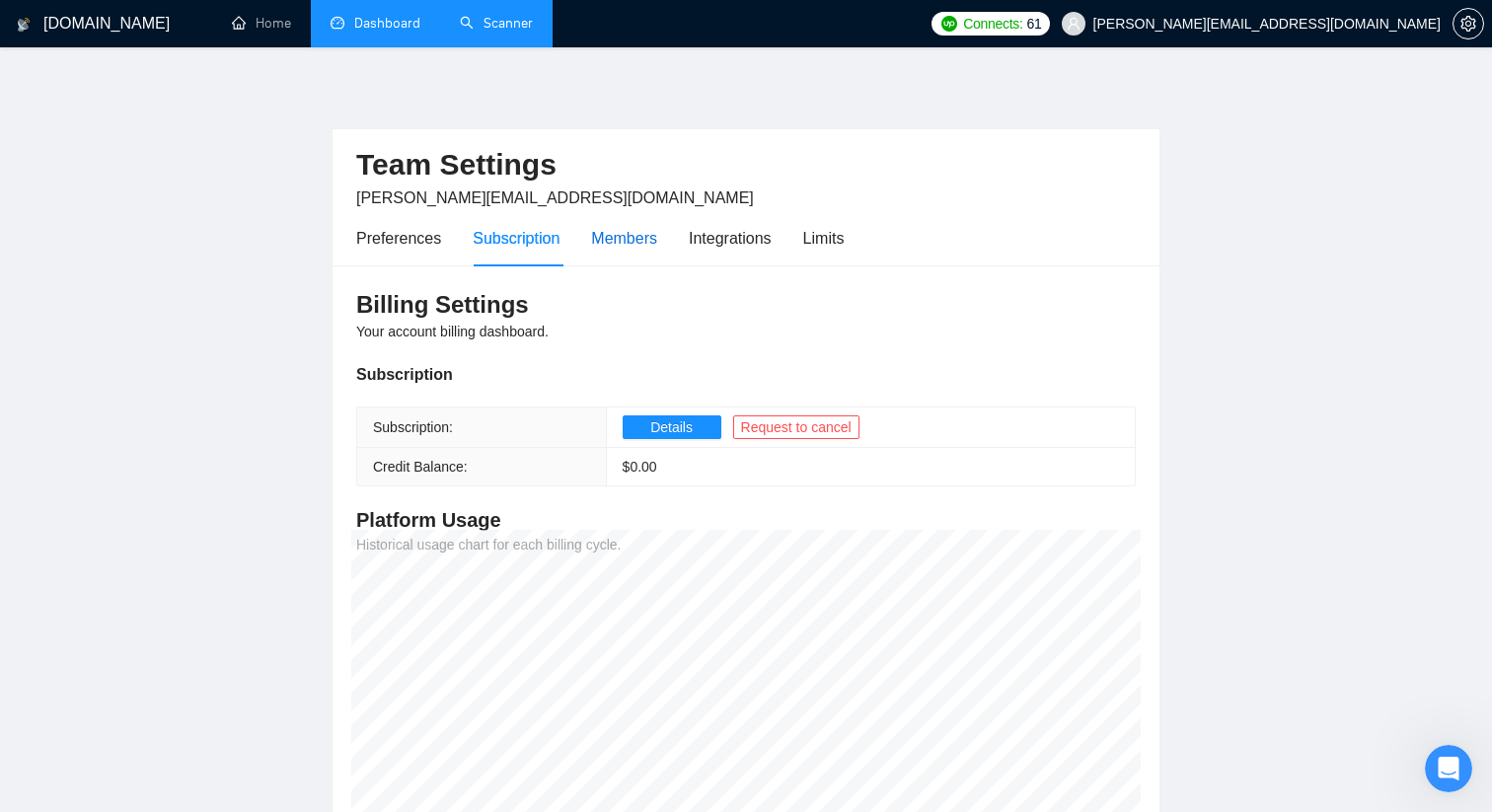
click at [630, 249] on div "Members" at bounding box center [623, 238] width 67 height 57
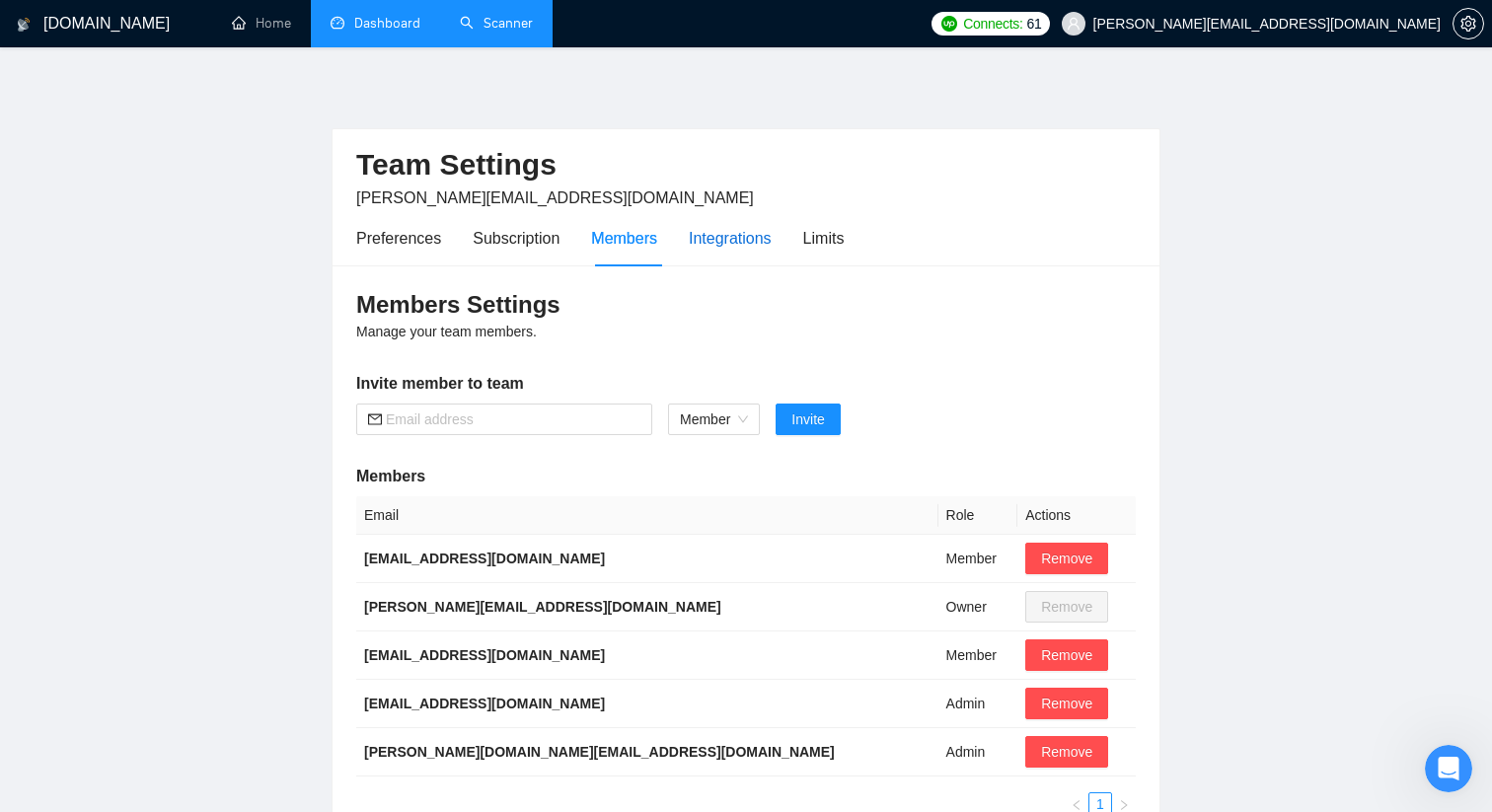
click at [711, 234] on div "Integrations" at bounding box center [730, 238] width 82 height 25
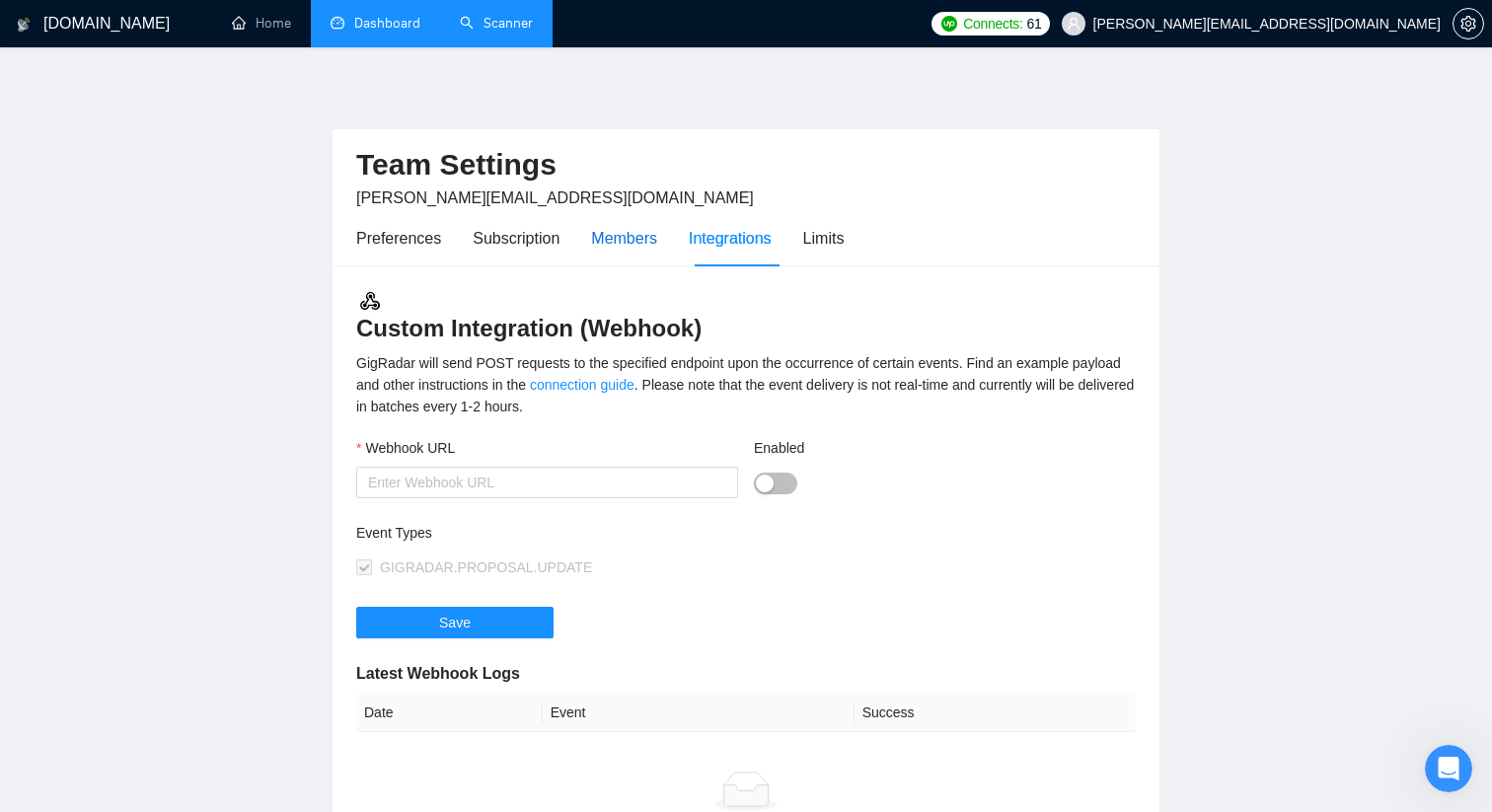
click at [614, 235] on div "Members" at bounding box center [623, 238] width 67 height 25
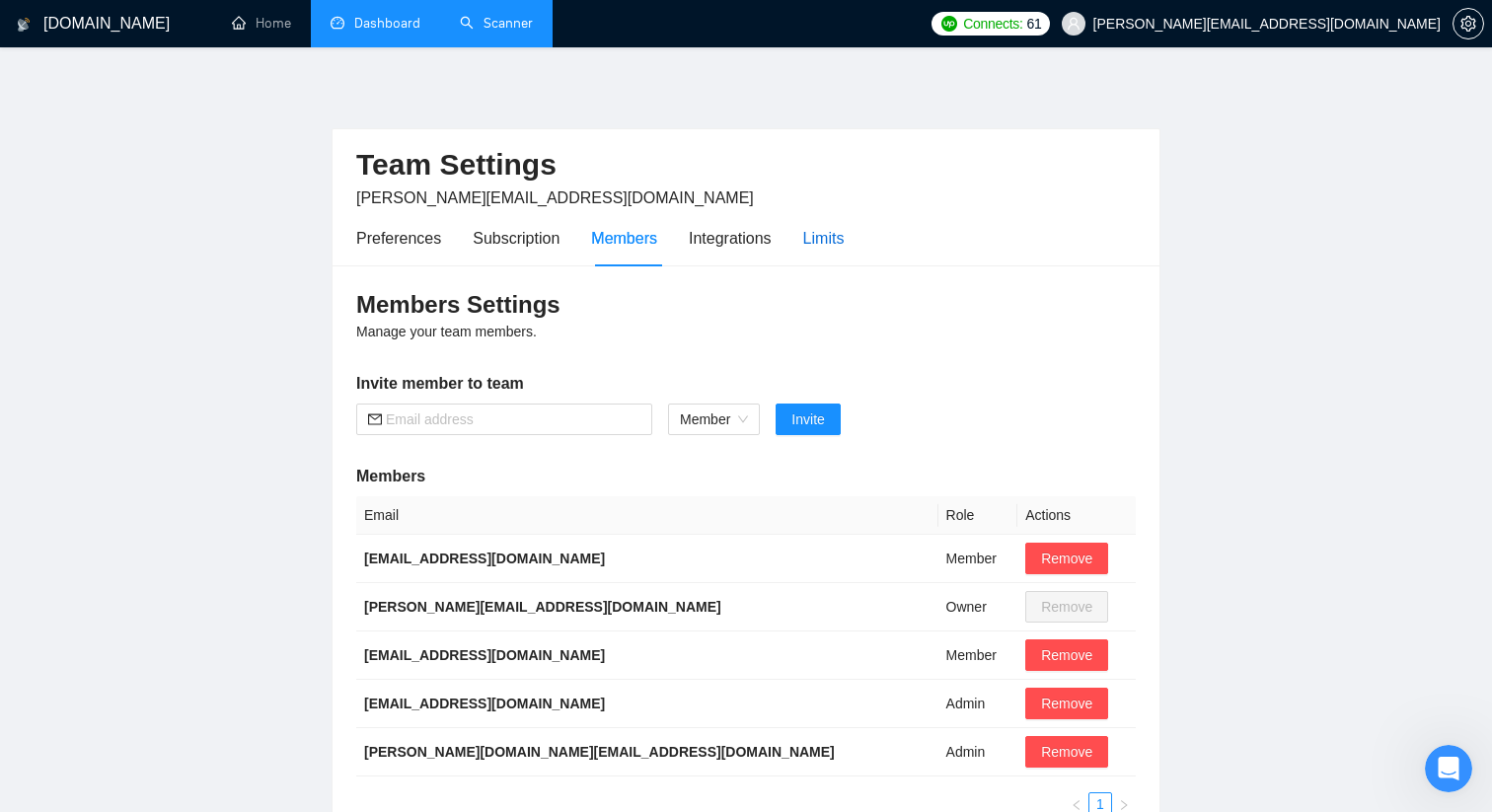
click at [825, 236] on div "Limits" at bounding box center [824, 238] width 42 height 25
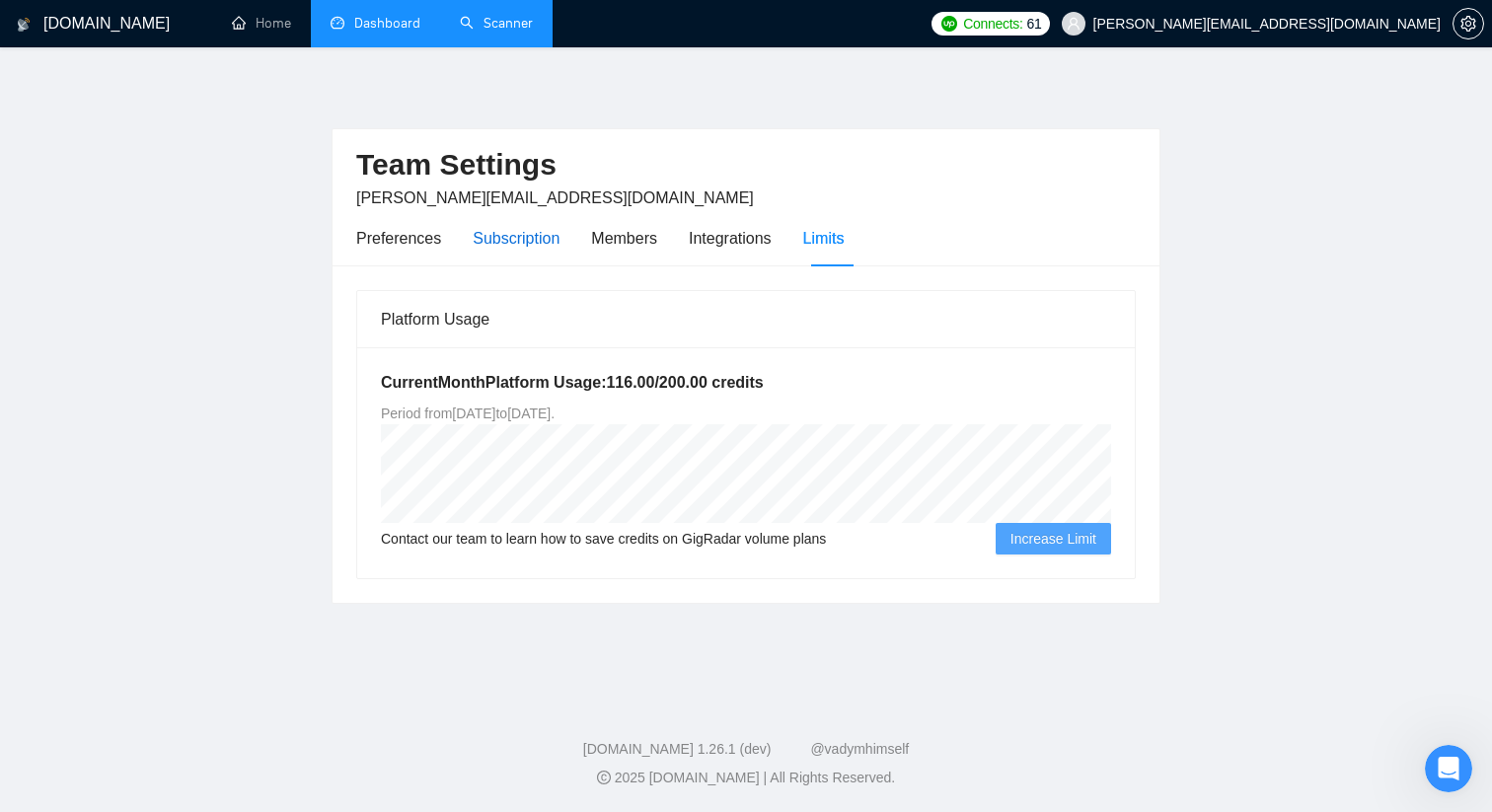
click at [547, 240] on div "Subscription" at bounding box center [515, 238] width 86 height 25
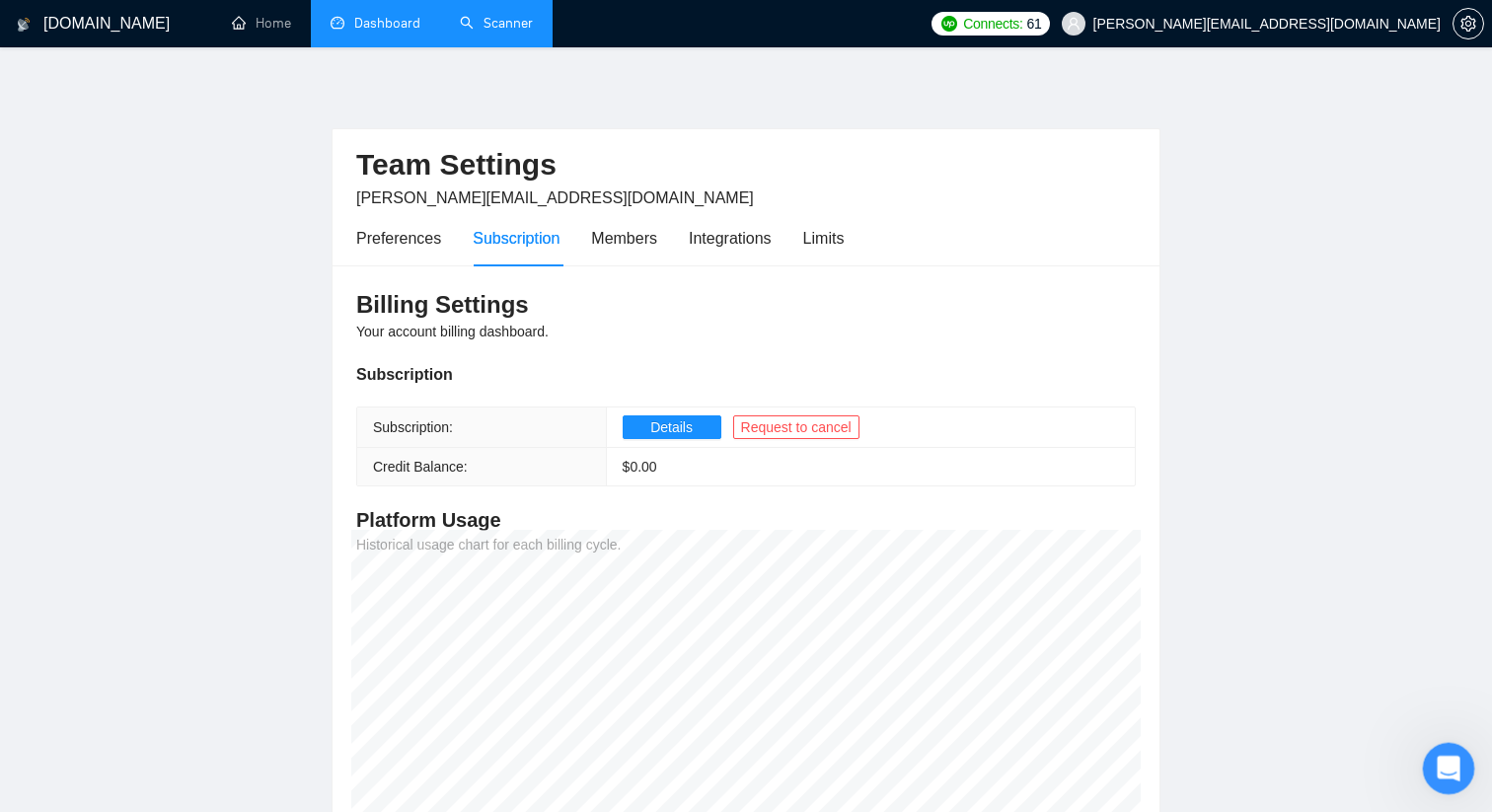
click at [1466, 760] on div "Відкрити програму для спілкування Intercom" at bounding box center [1445, 765] width 66 height 66
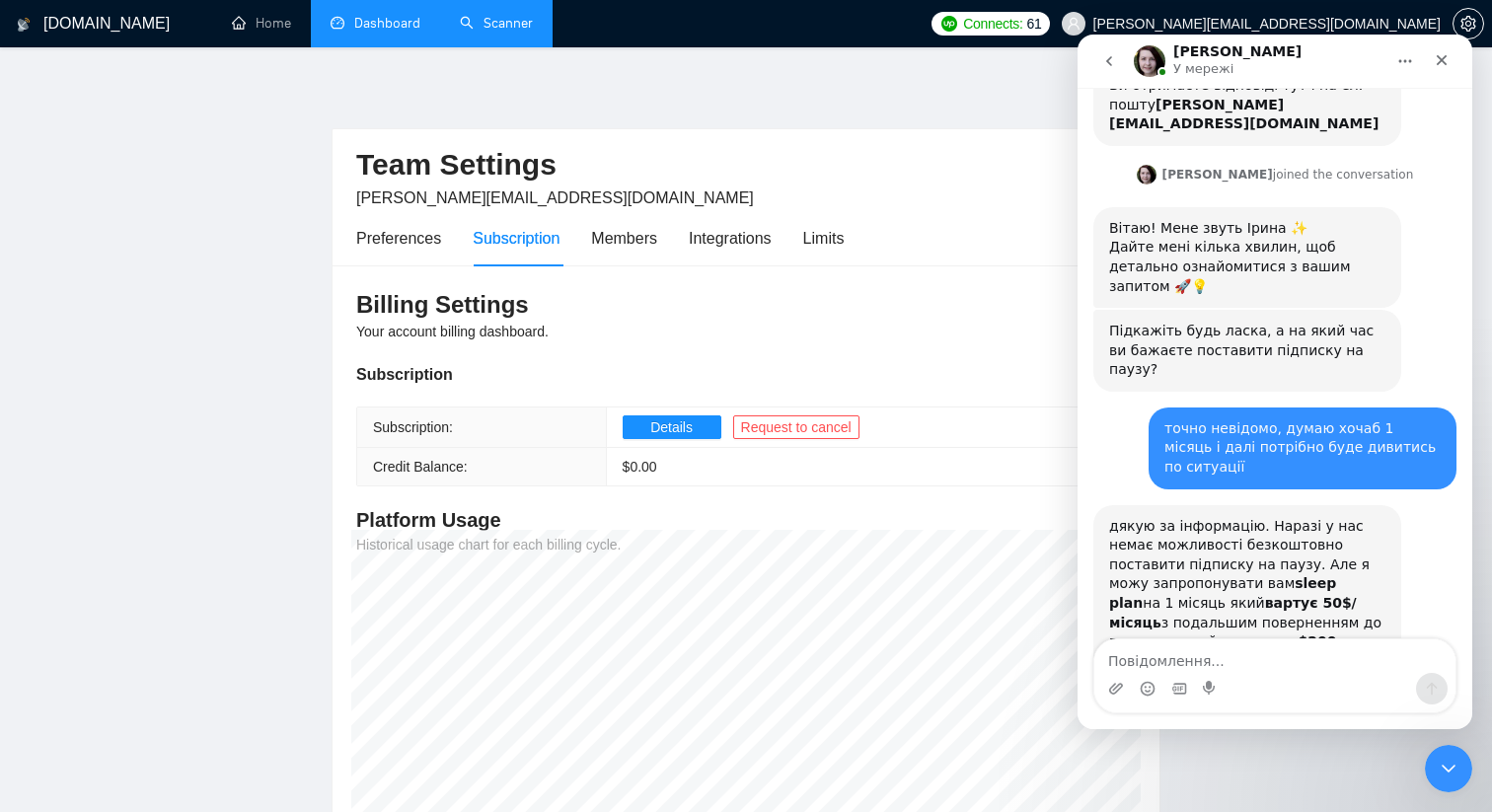
scroll to position [337, 0]
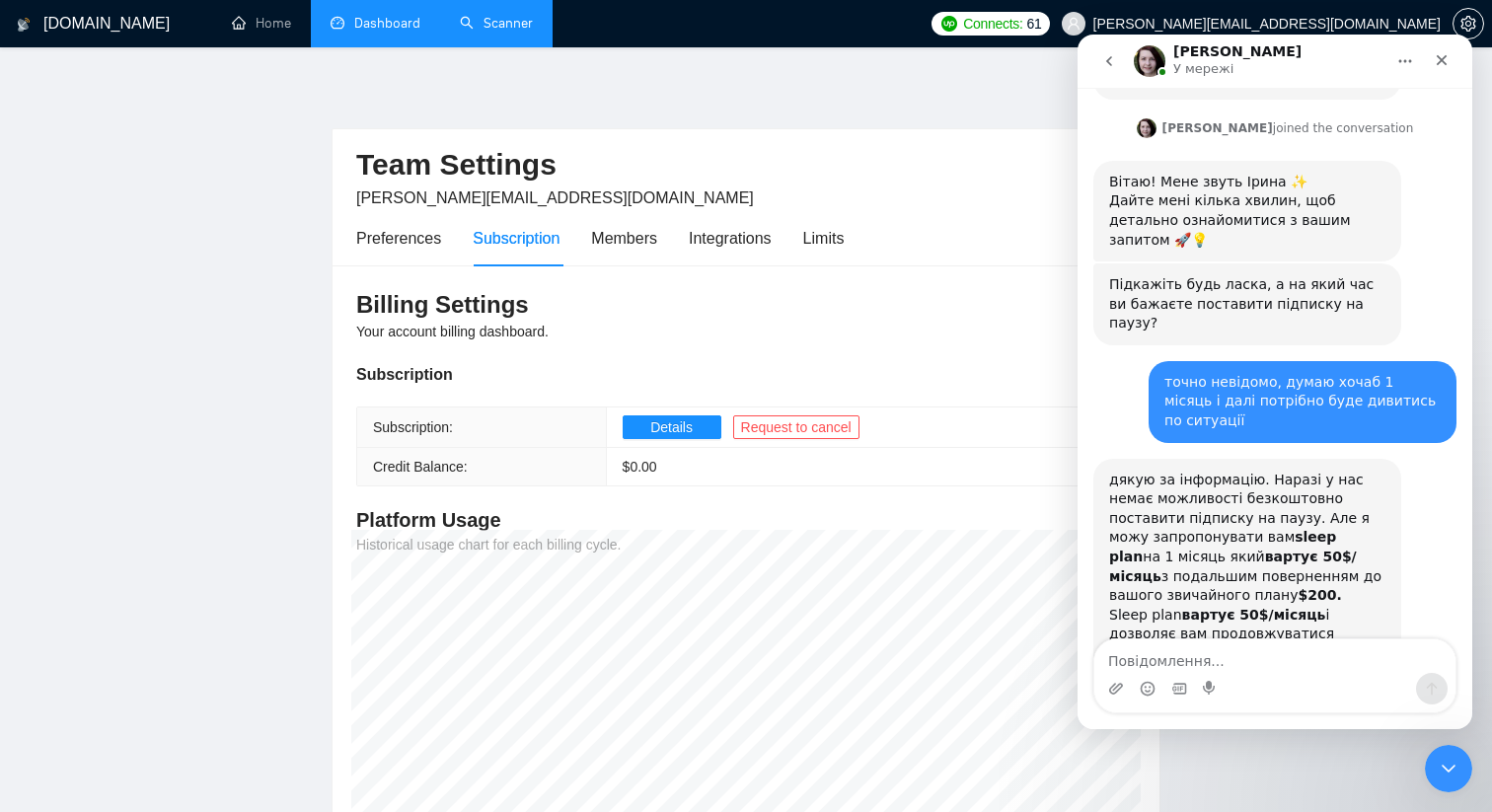
click at [1244, 649] on textarea "Повідомлення..." at bounding box center [1275, 656] width 361 height 34
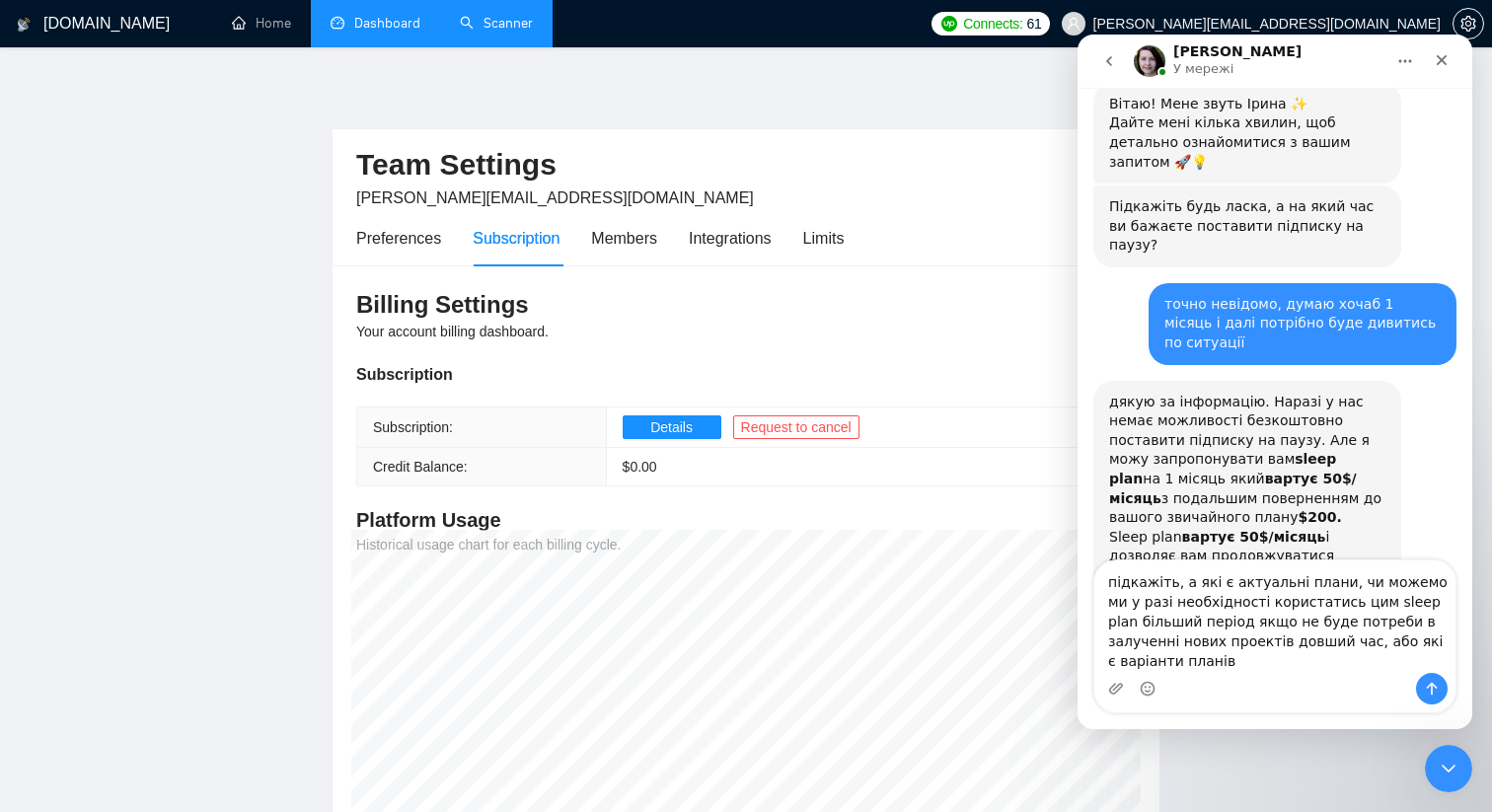
scroll to position [415, 0]
type textarea "підкажіть, а які є актуальні плани, чи можемо ми у разі необхідності користатис…"
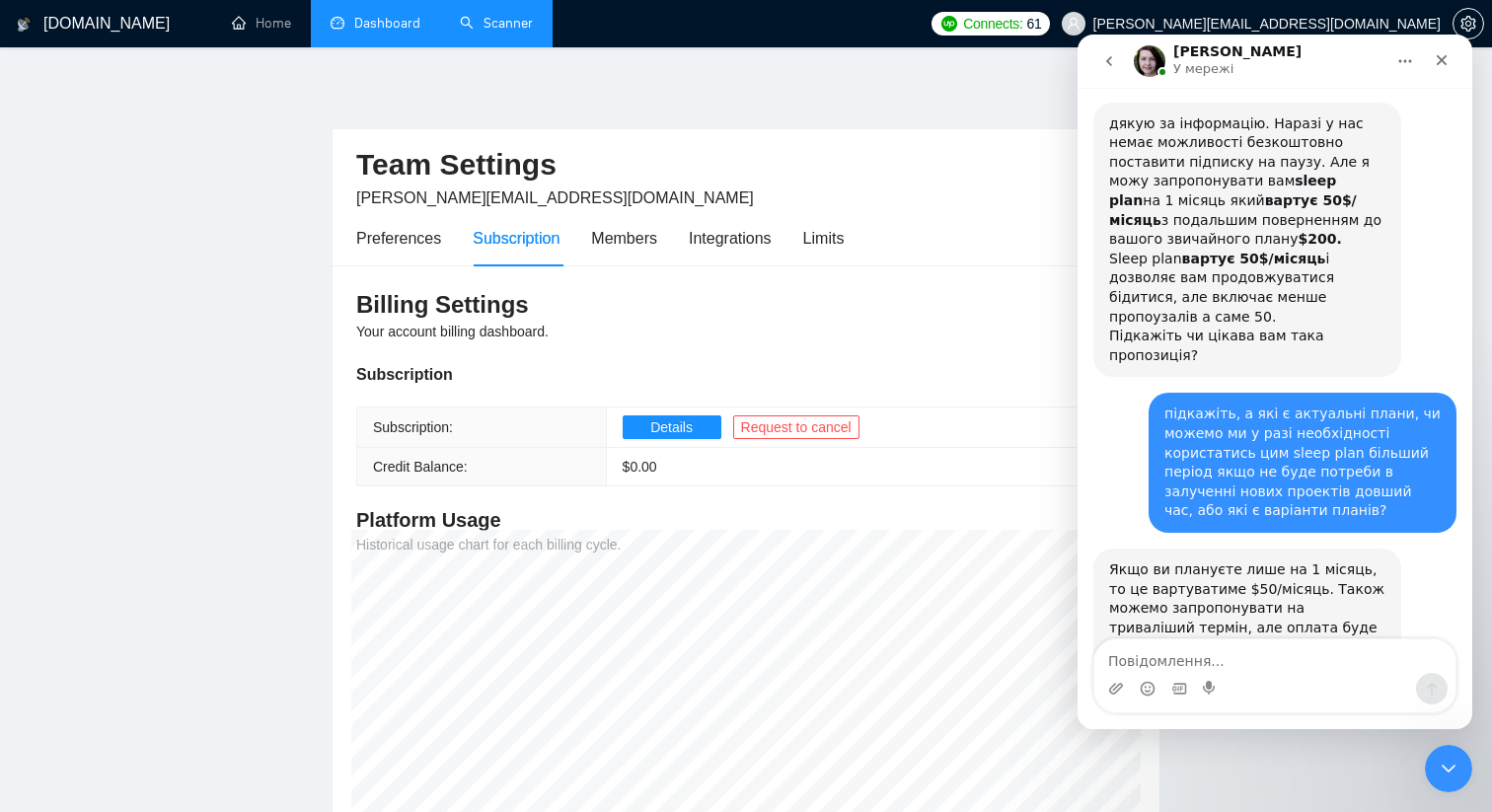
scroll to position [686, 0]
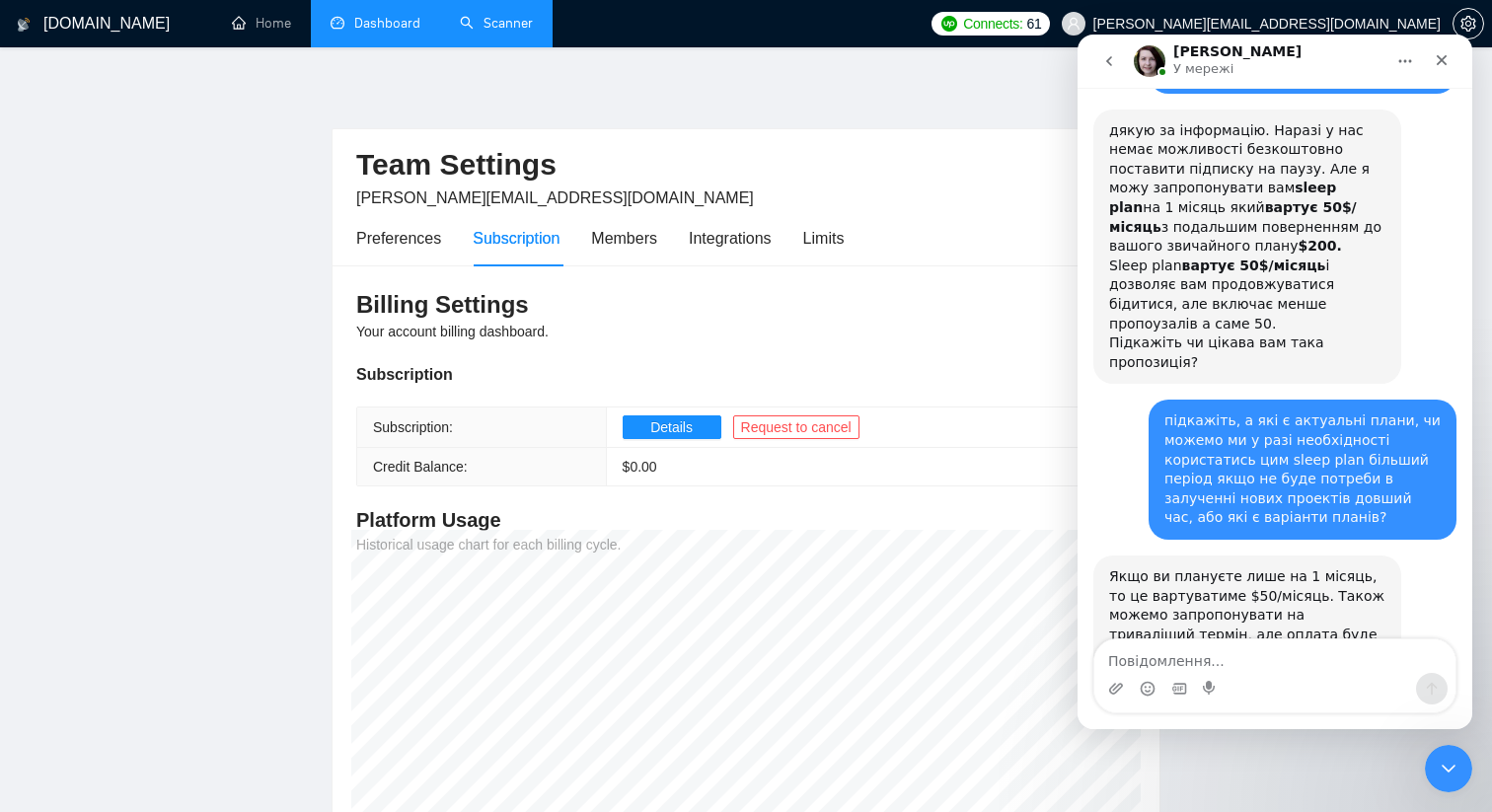
click at [367, 24] on link "Dashboard" at bounding box center [375, 23] width 89 height 17
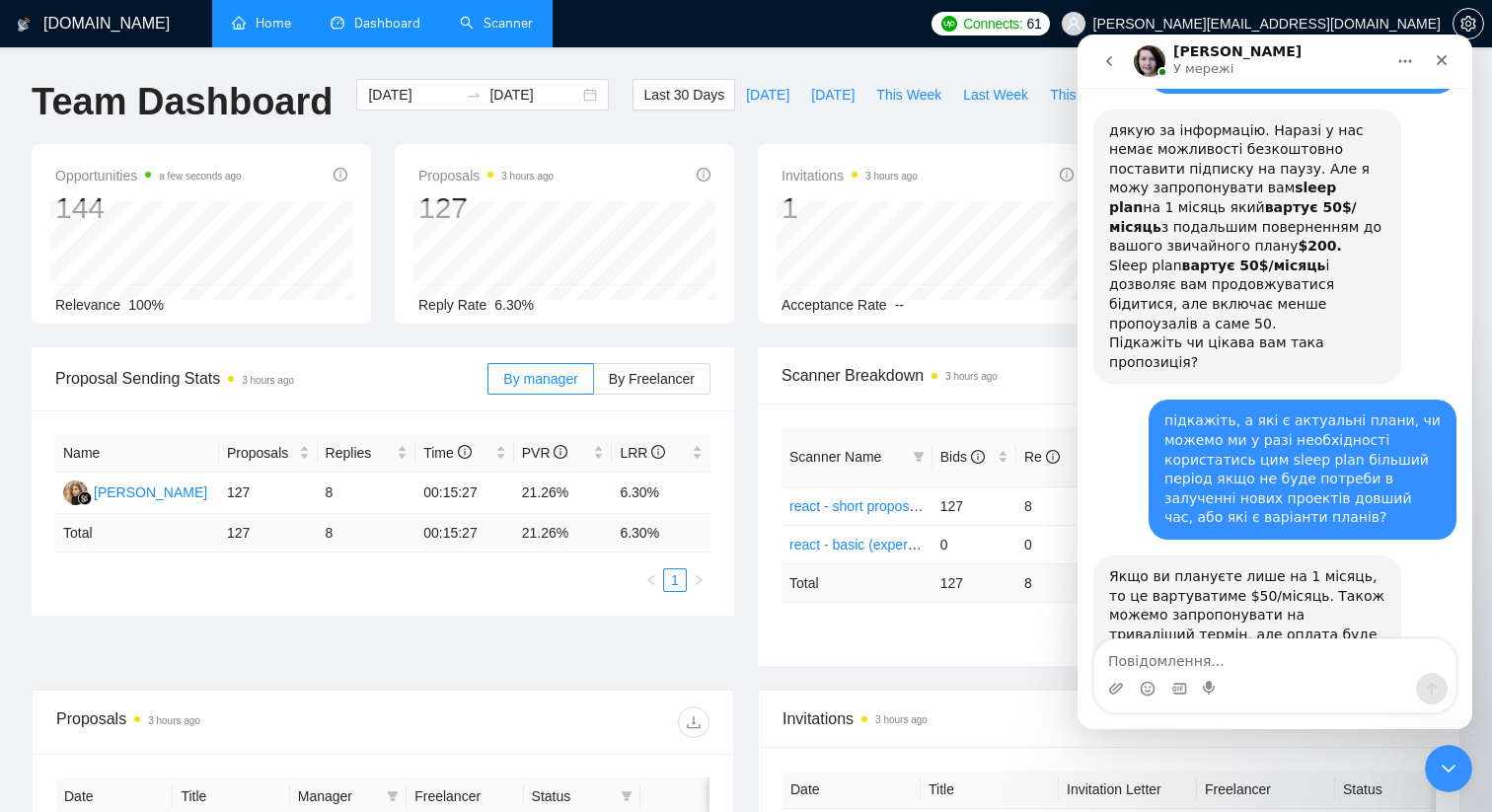
click at [291, 23] on link "Home" at bounding box center [262, 23] width 60 height 17
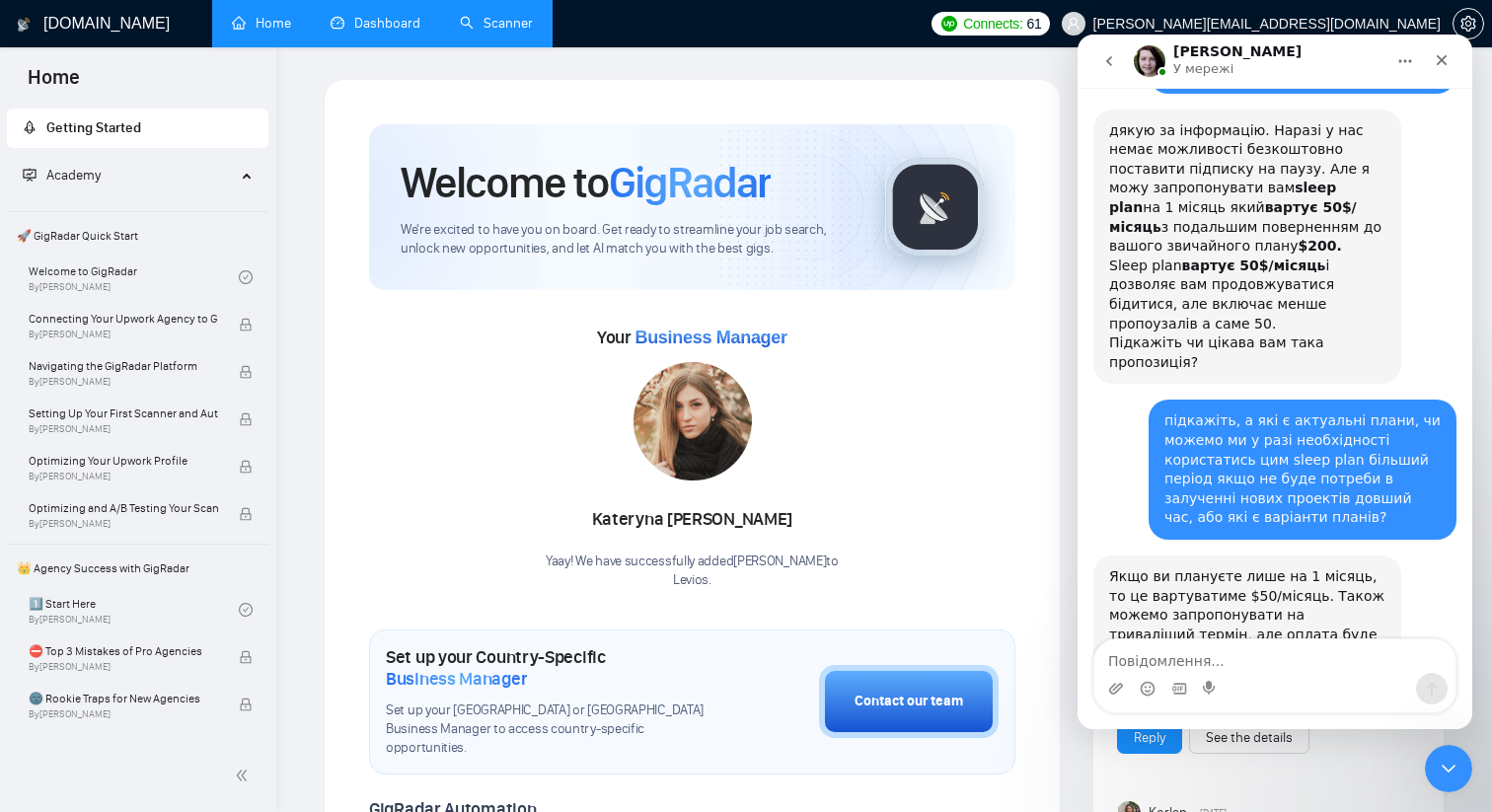
click at [403, 32] on link "Dashboard" at bounding box center [375, 23] width 89 height 17
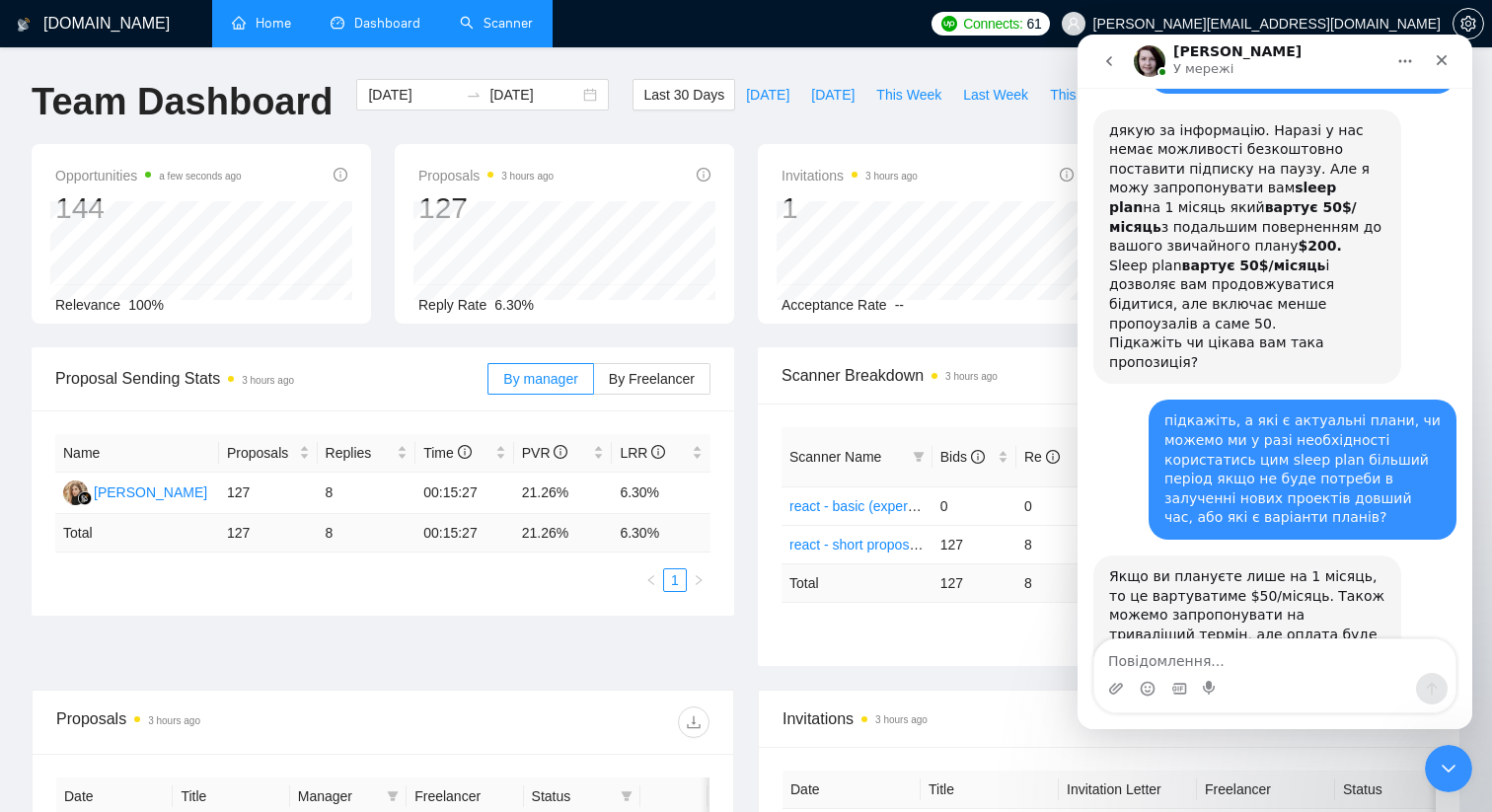
click at [526, 30] on link "Scanner" at bounding box center [496, 23] width 73 height 17
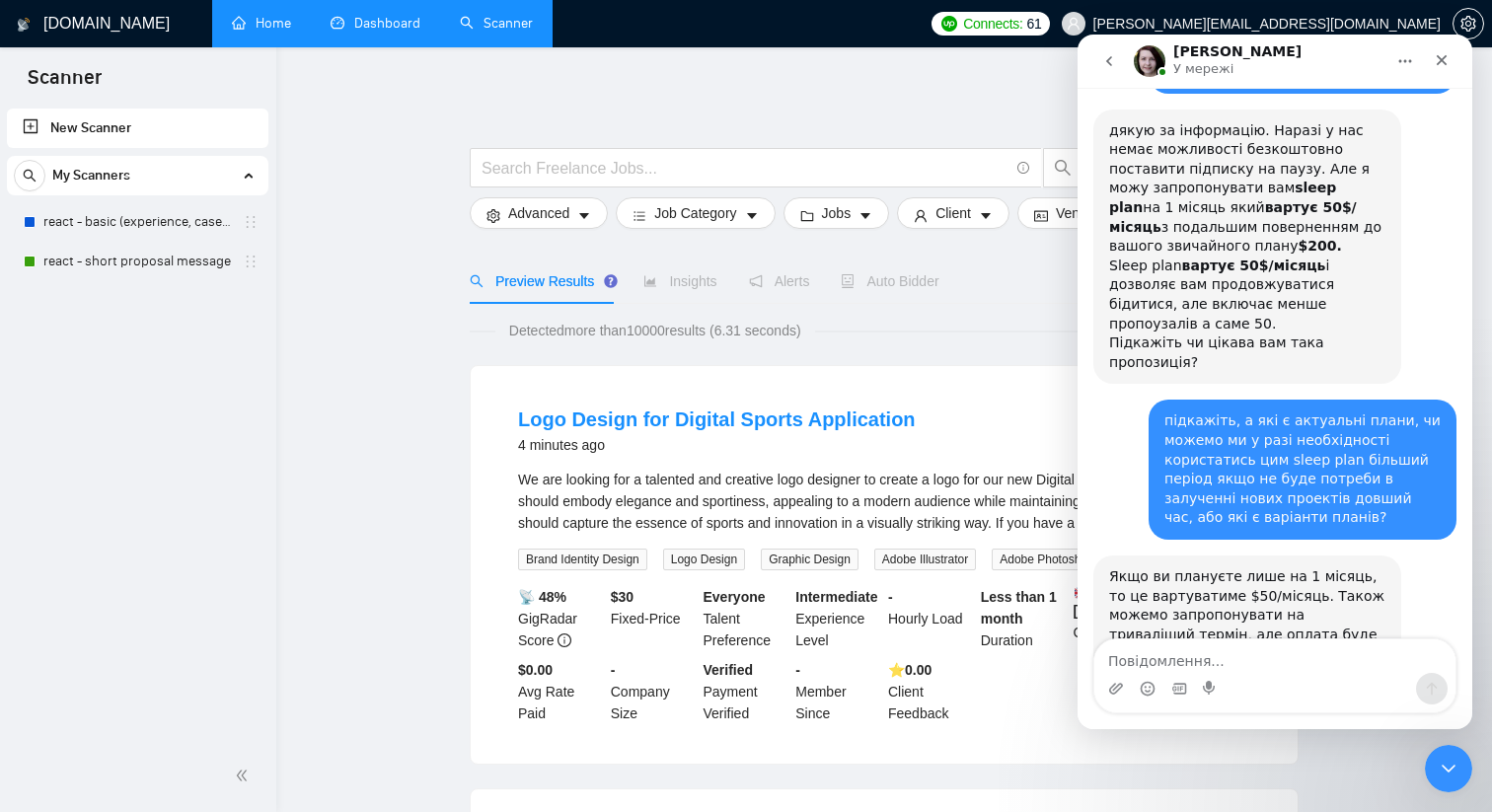
click at [228, 182] on div "My Scanners" at bounding box center [137, 176] width 247 height 40
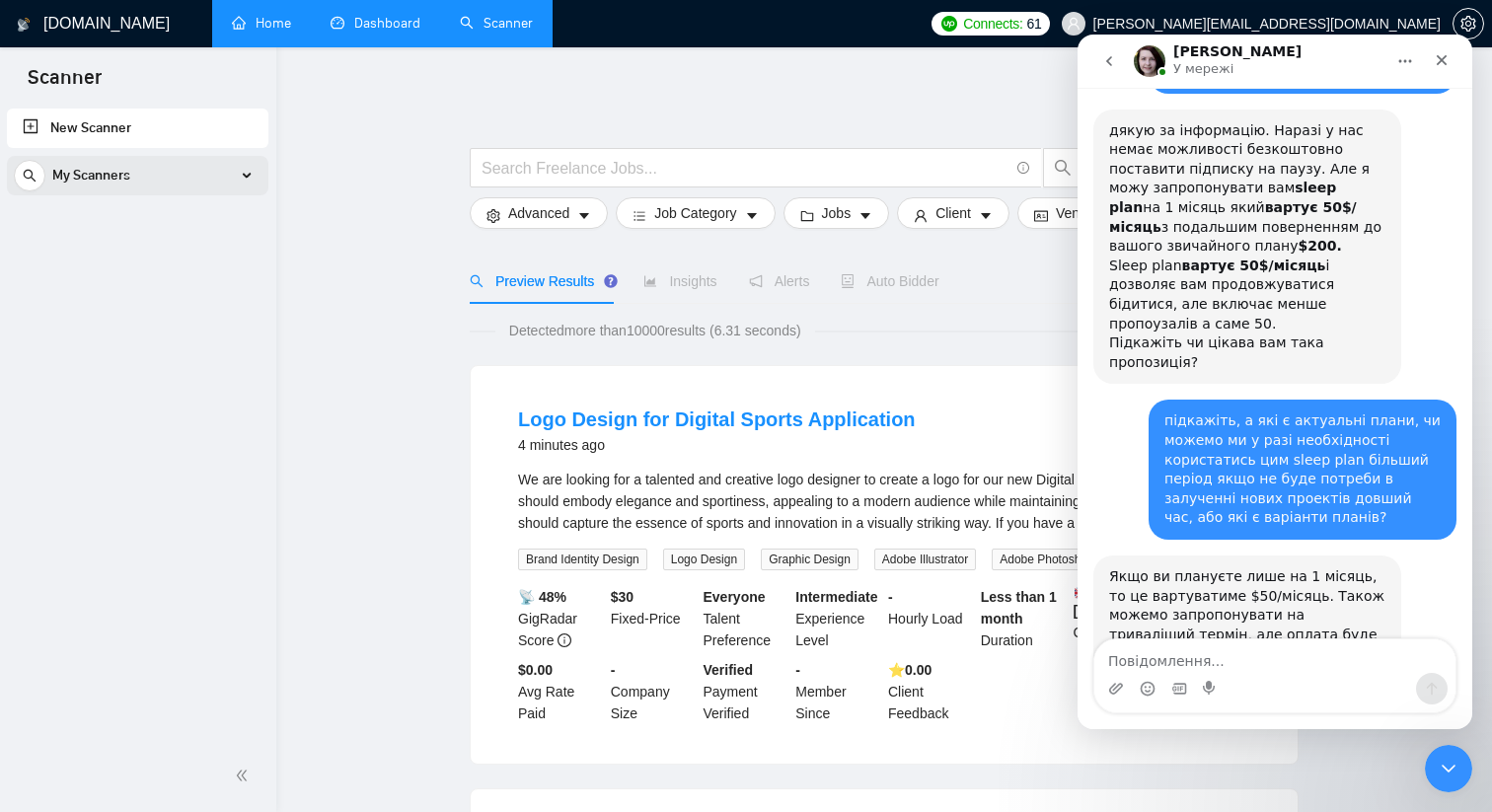
click at [228, 182] on div "My Scanners" at bounding box center [137, 176] width 247 height 40
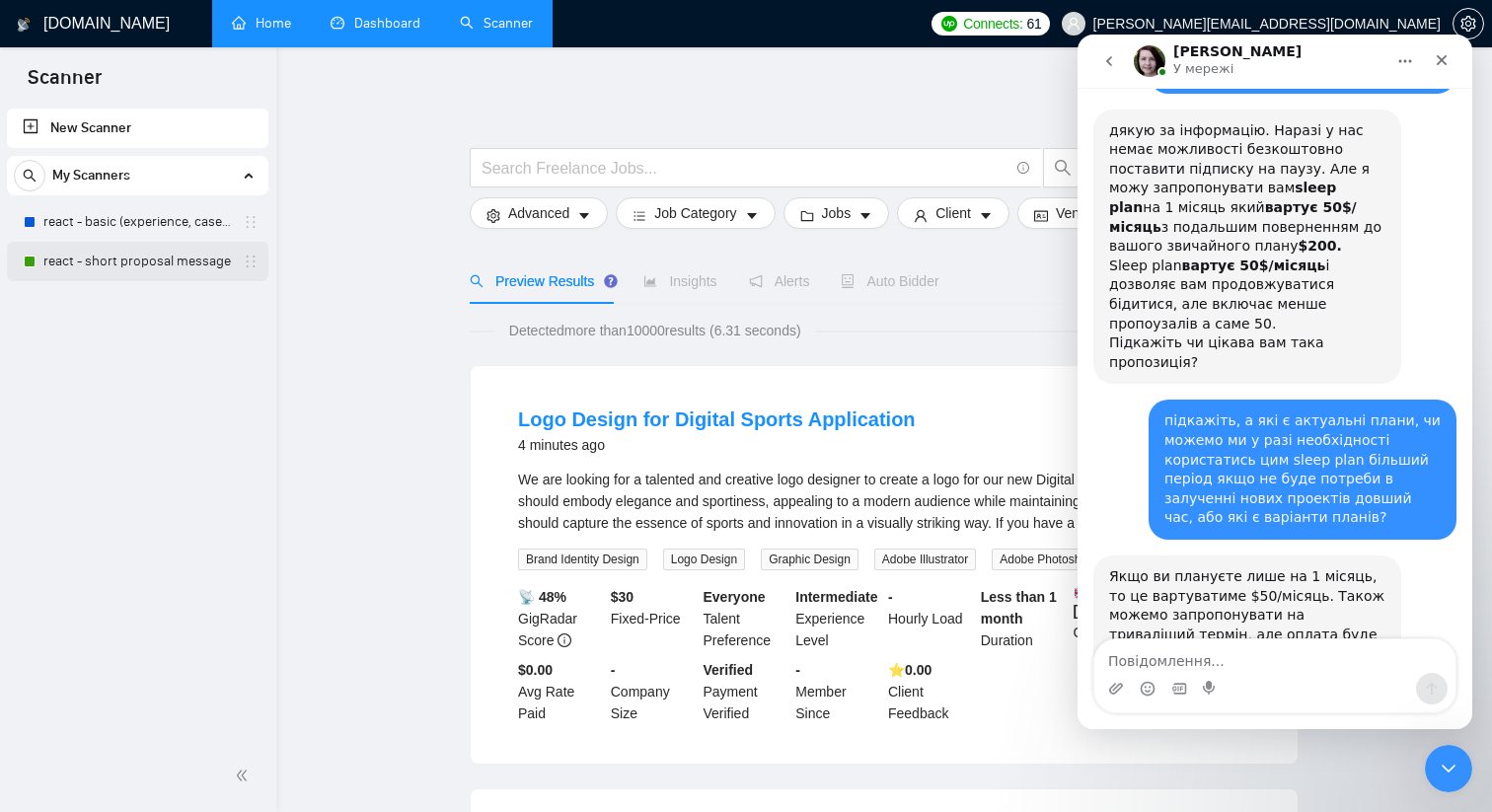
click at [181, 264] on link "react - short proposal message" at bounding box center [137, 261] width 188 height 40
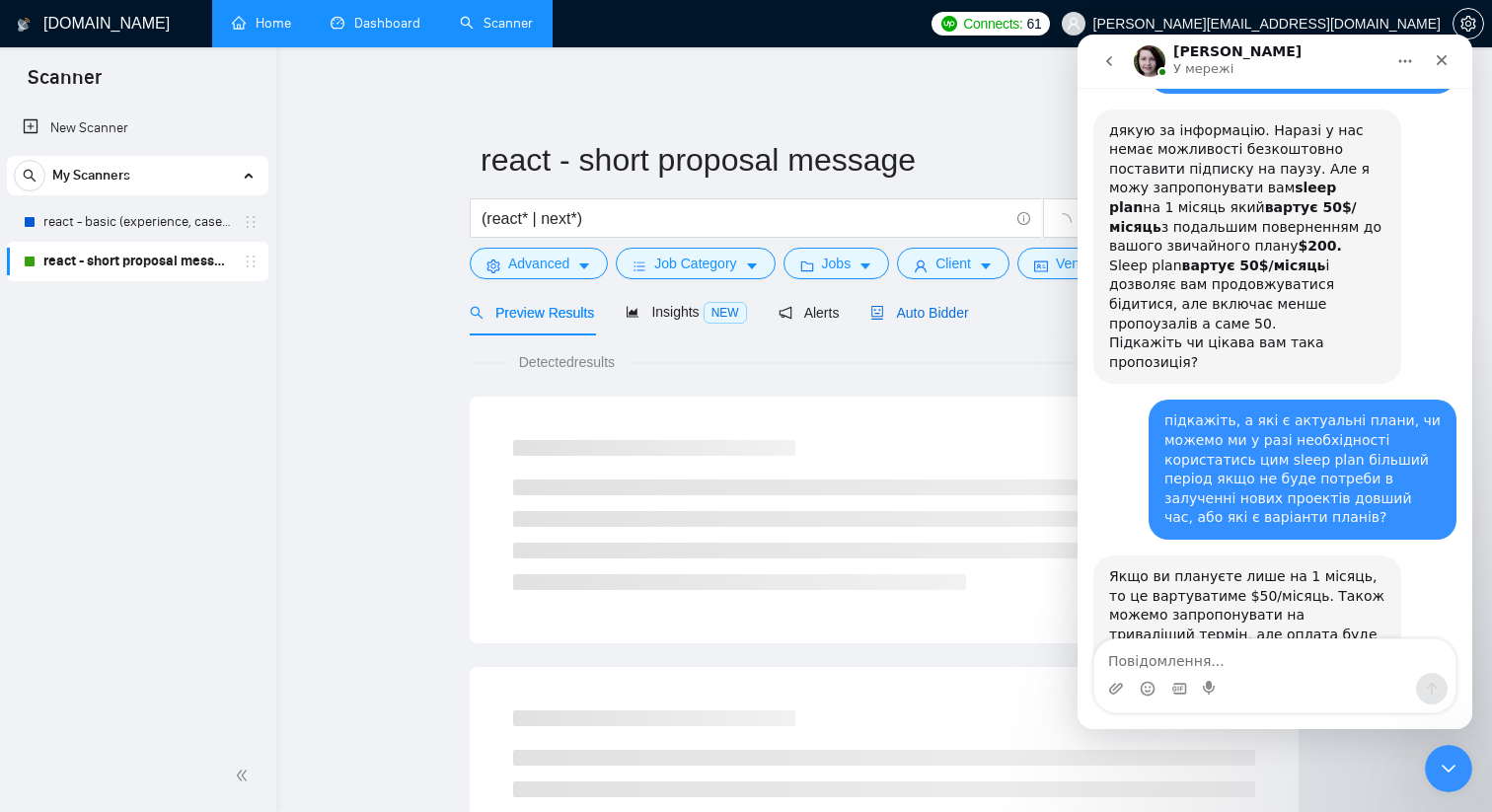
click at [905, 309] on span "Auto Bidder" at bounding box center [918, 313] width 97 height 16
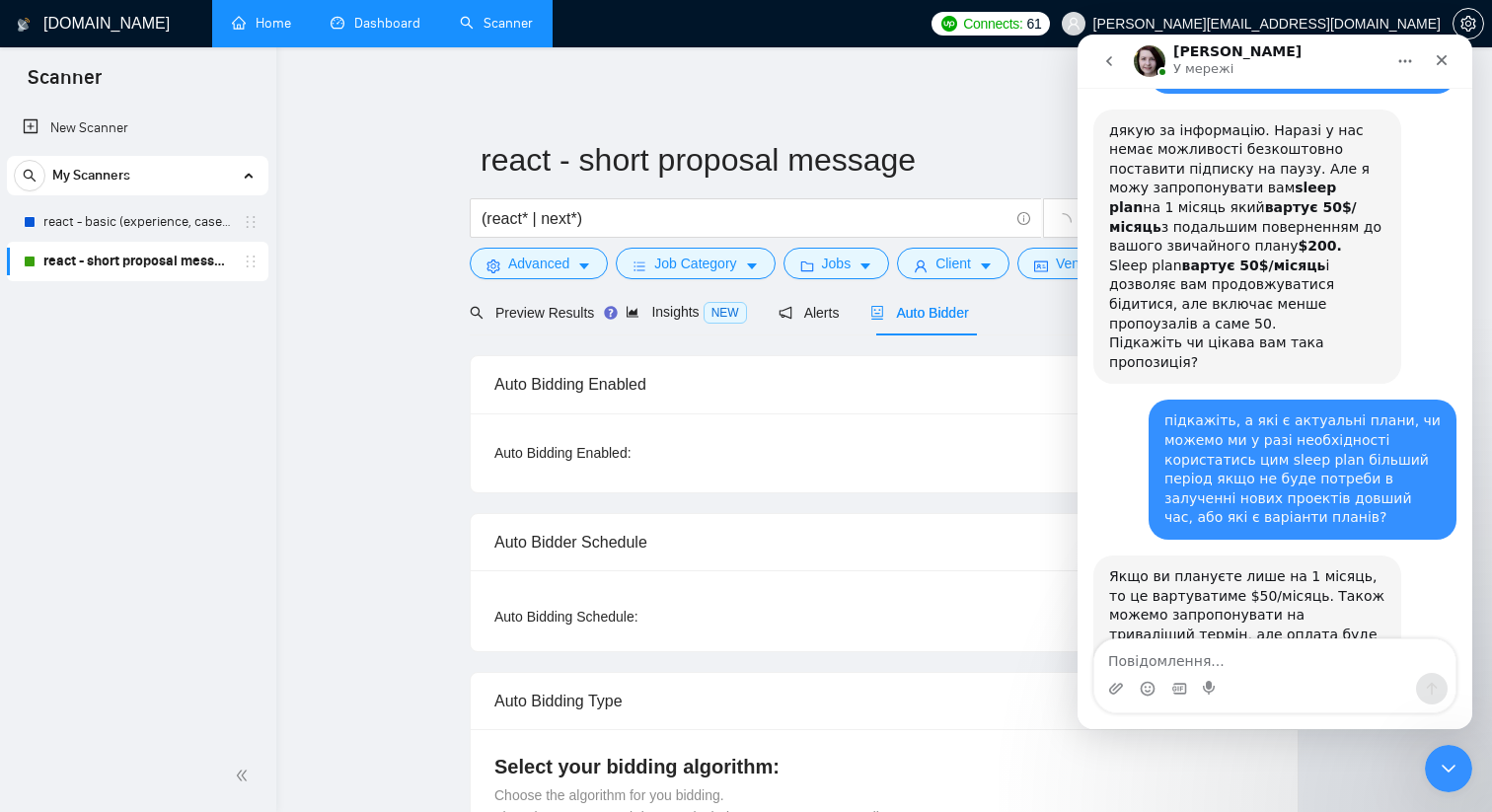
checkbox input "true"
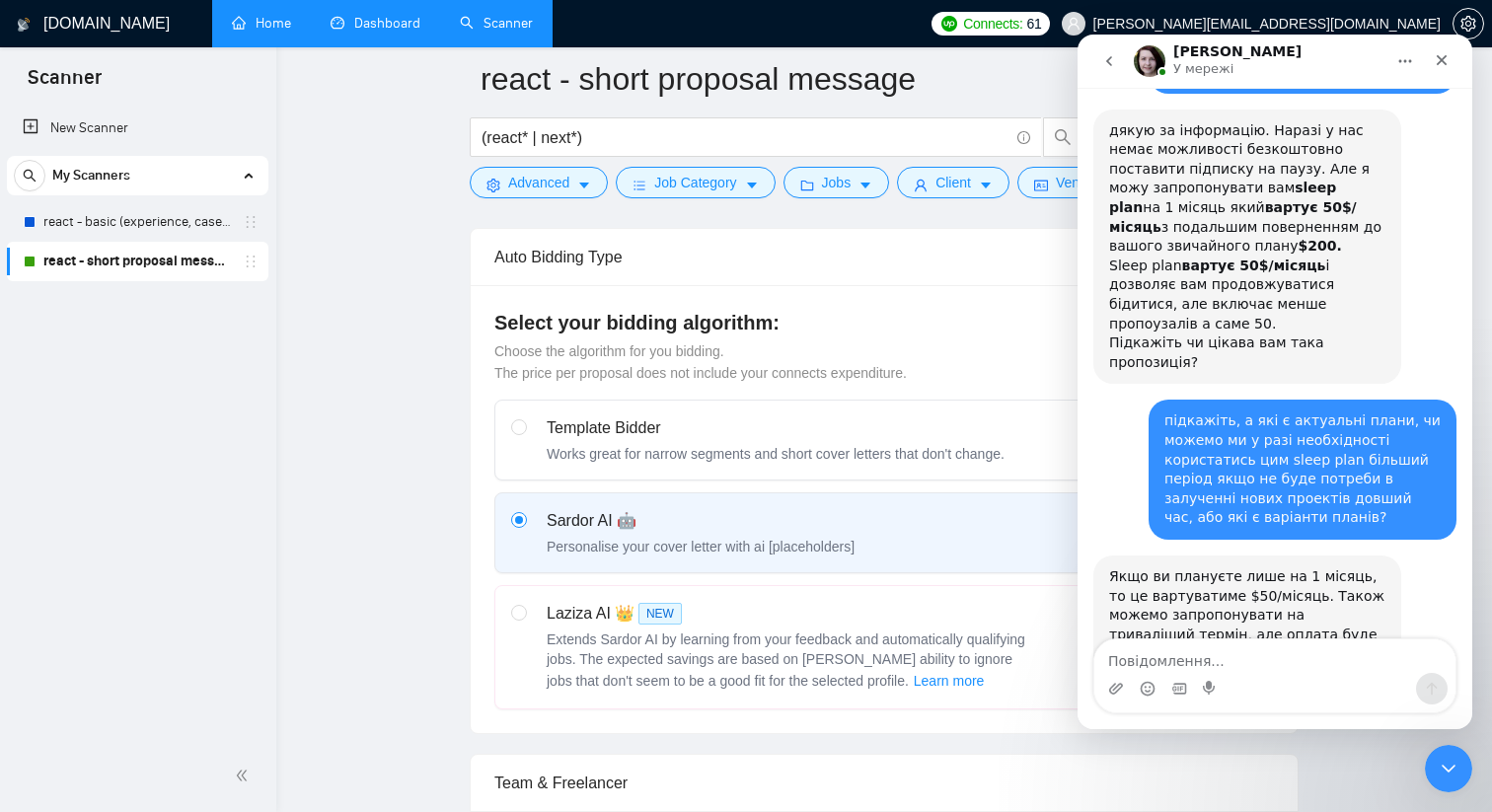
scroll to position [471, 0]
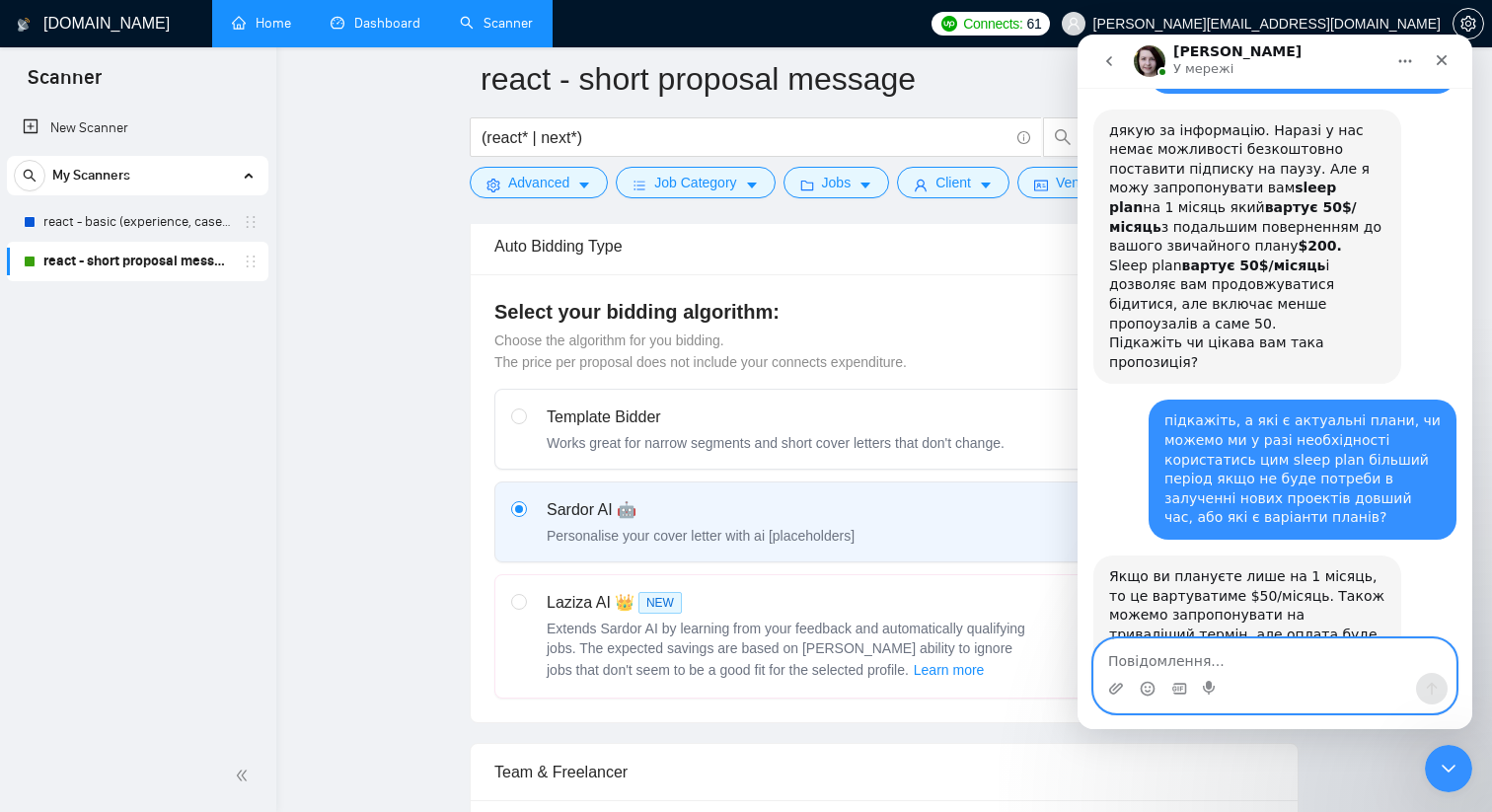
click at [1251, 652] on textarea "Повідомлення..." at bounding box center [1275, 656] width 361 height 34
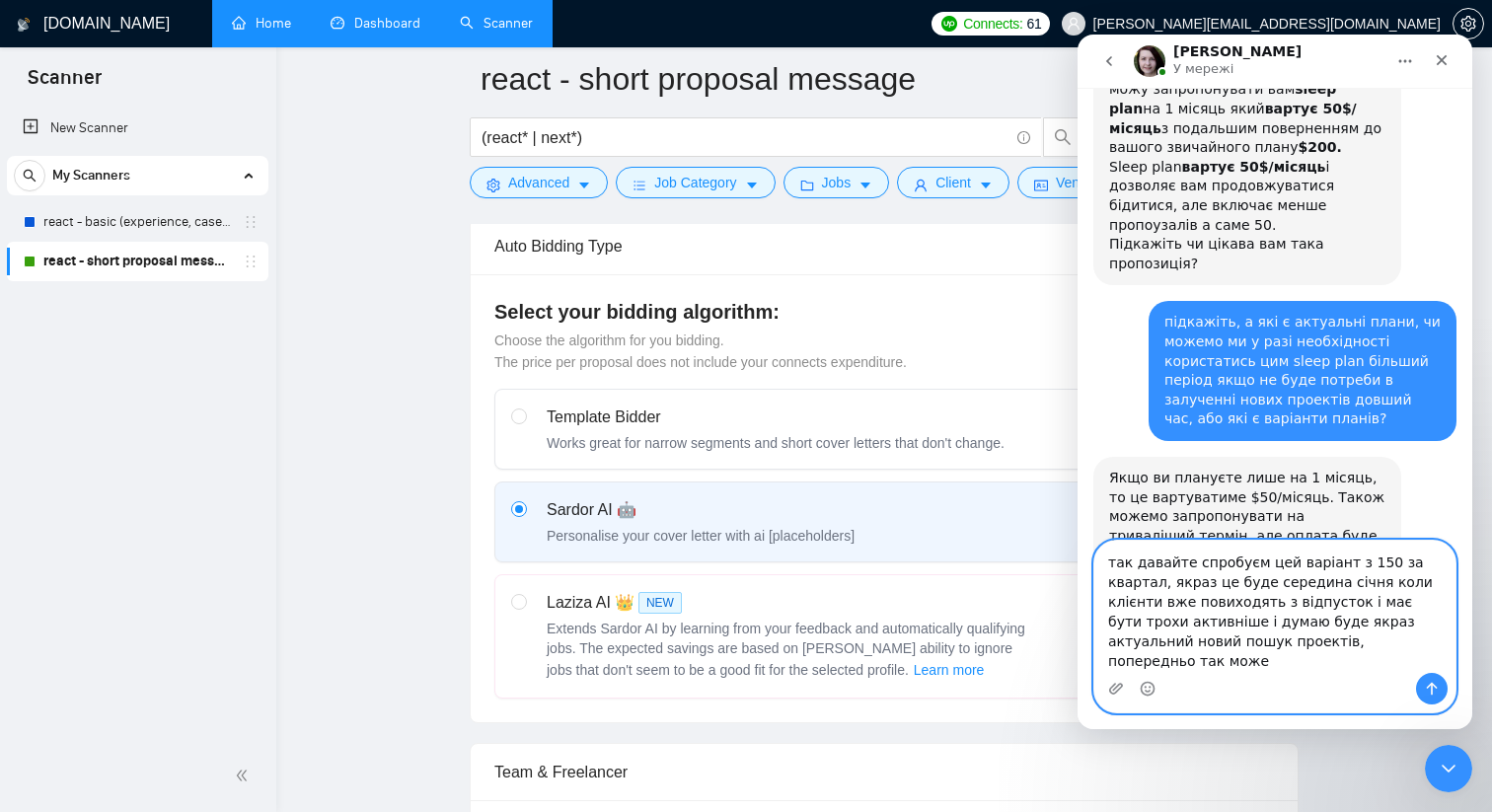
scroll to position [764, 0]
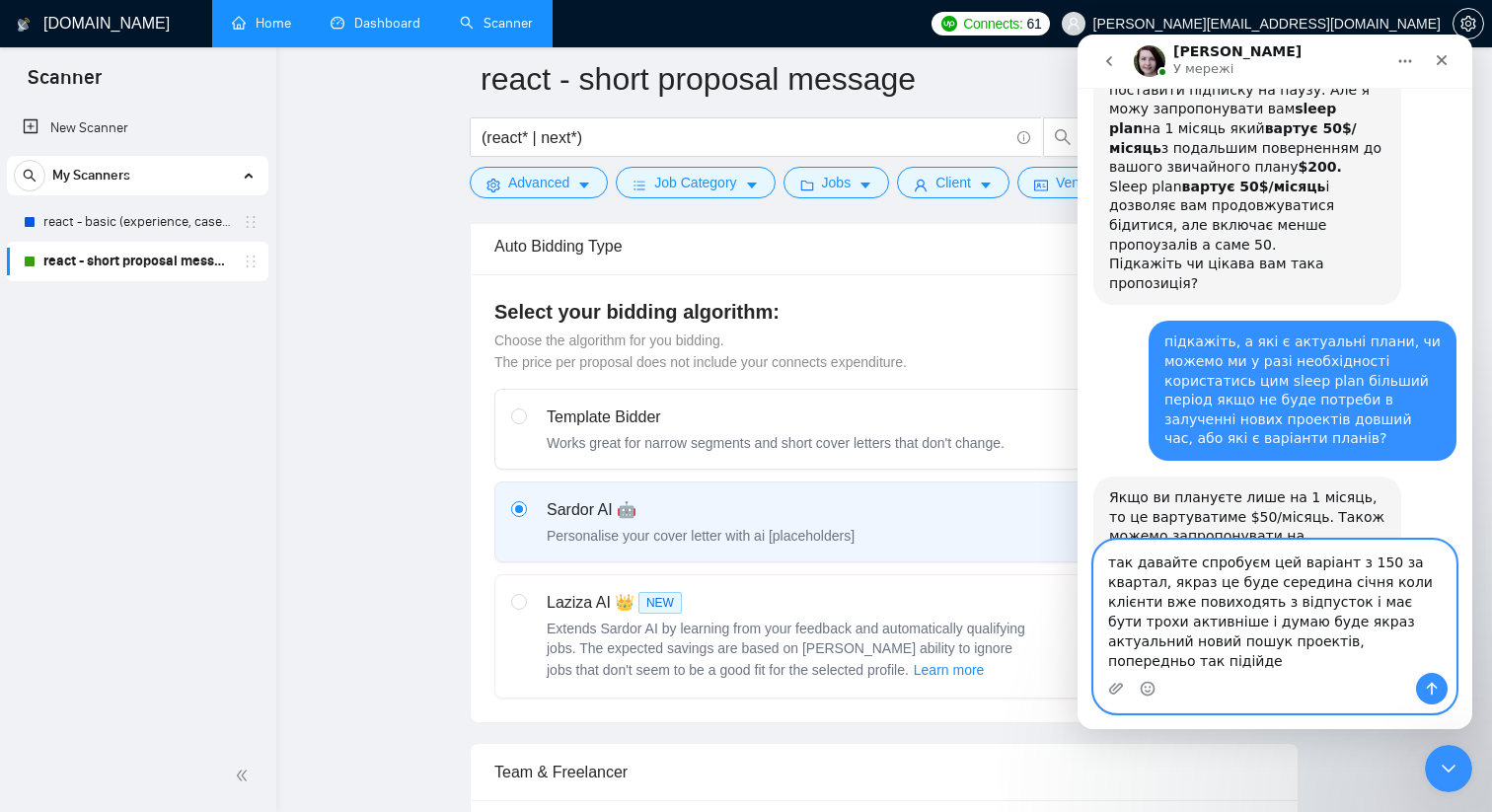
type textarea "так давайте спробуєм цей варіант з 150 за квартал, якраз це буде середина січня…"
click at [1437, 686] on icon "Надіслати повідомлення…" at bounding box center [1431, 689] width 16 height 16
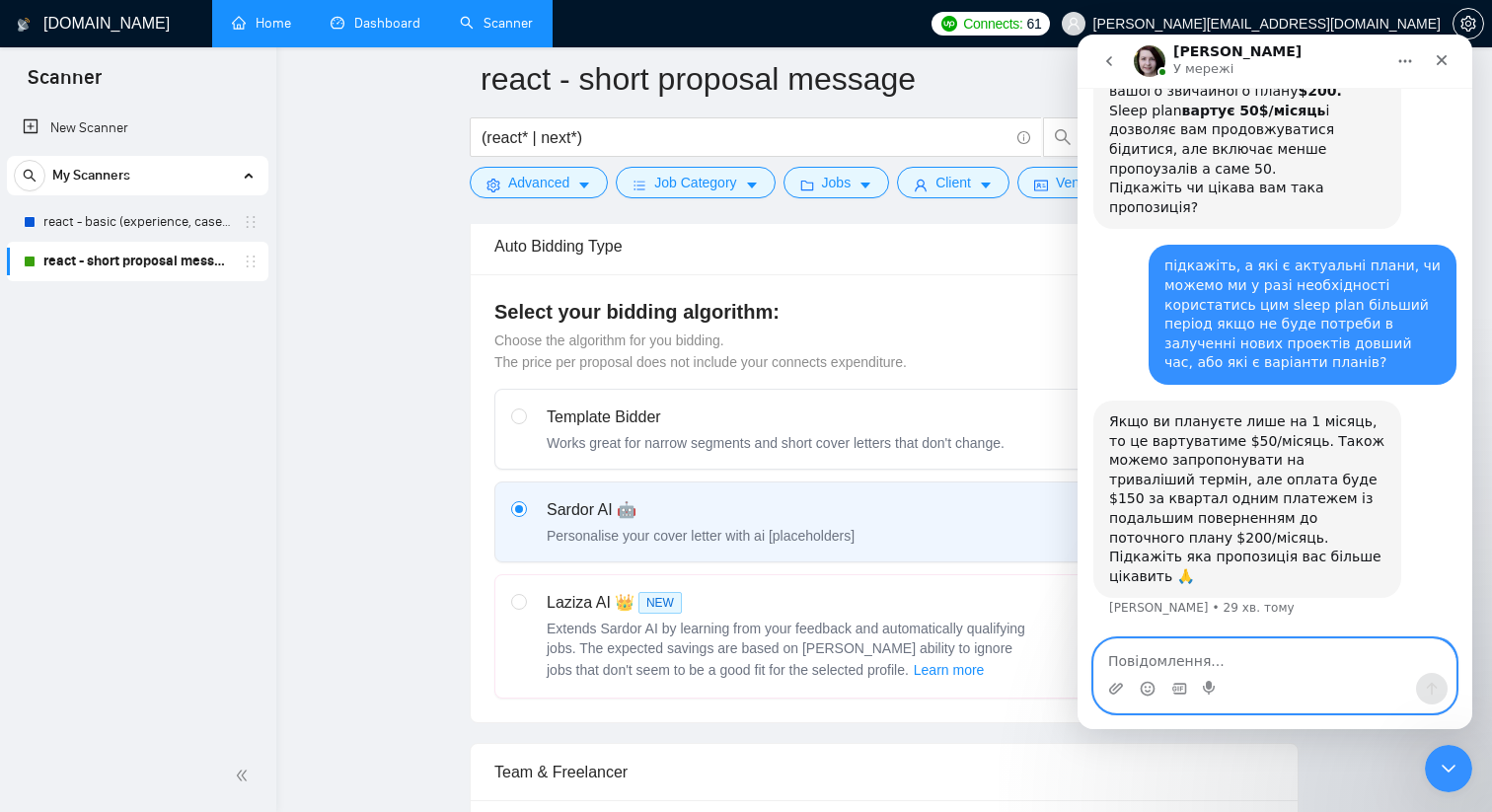
scroll to position [842, 0]
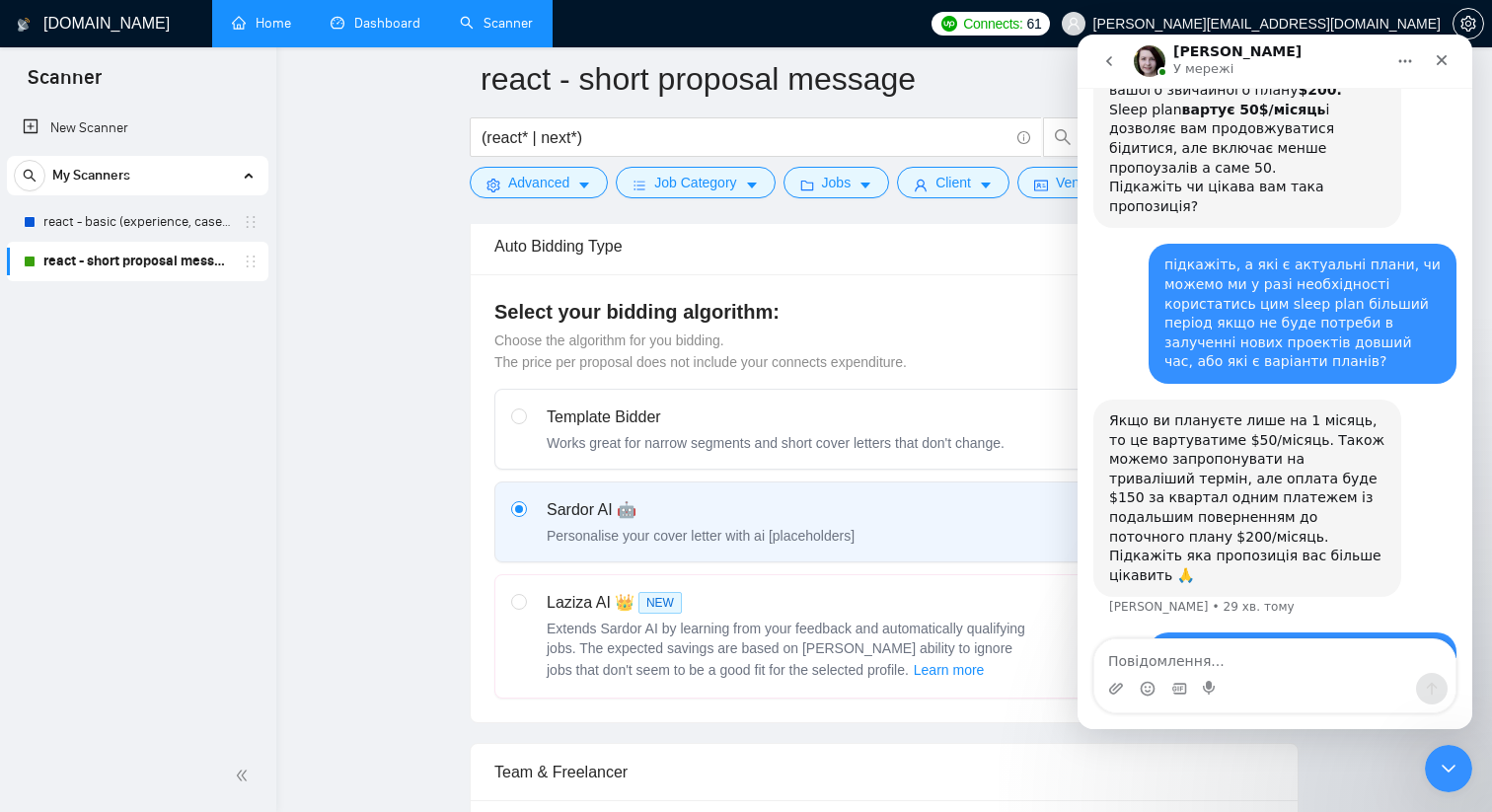
click at [1455, 59] on div "Закрити" at bounding box center [1441, 61] width 36 height 36
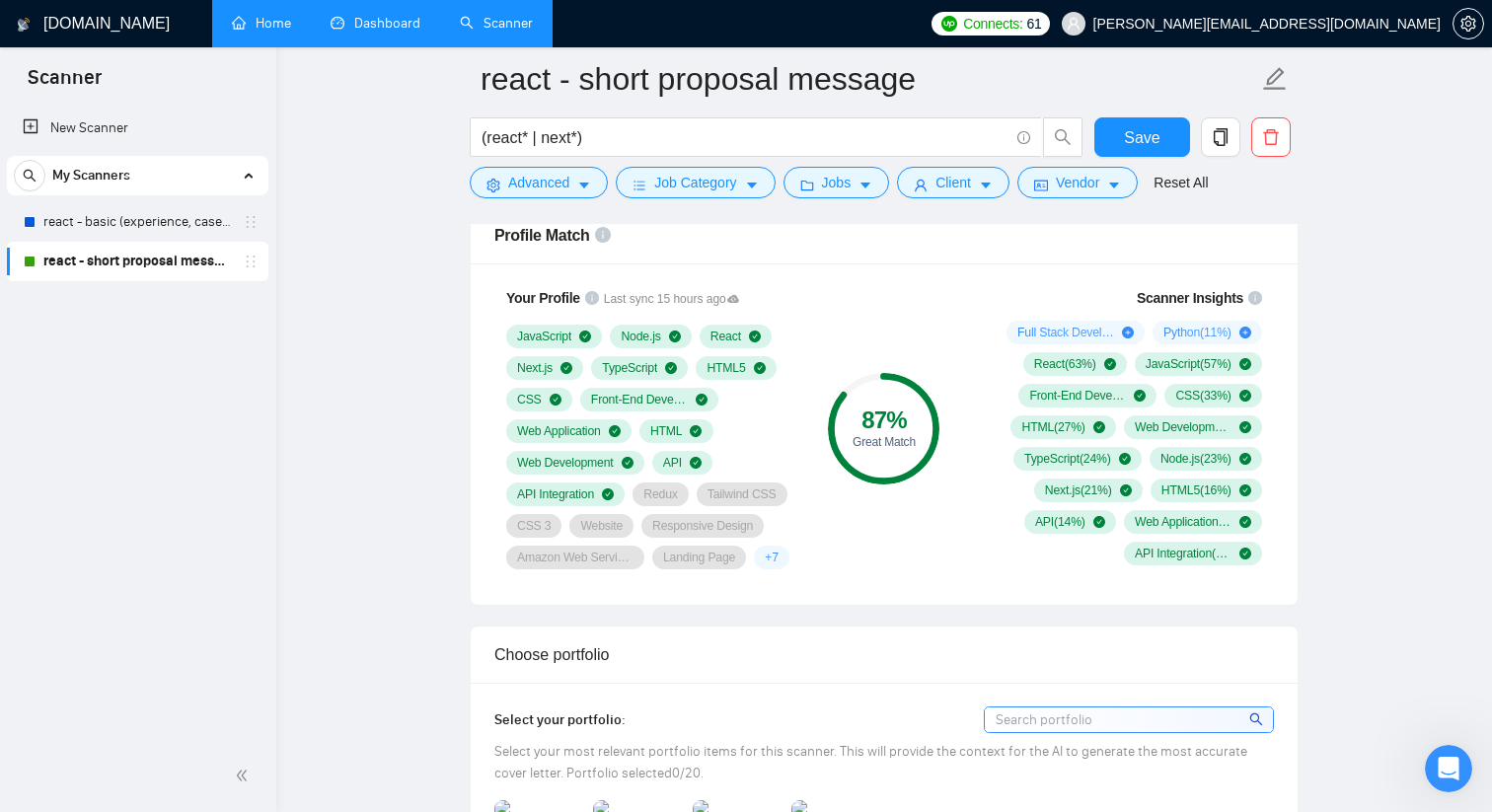
scroll to position [1304, 0]
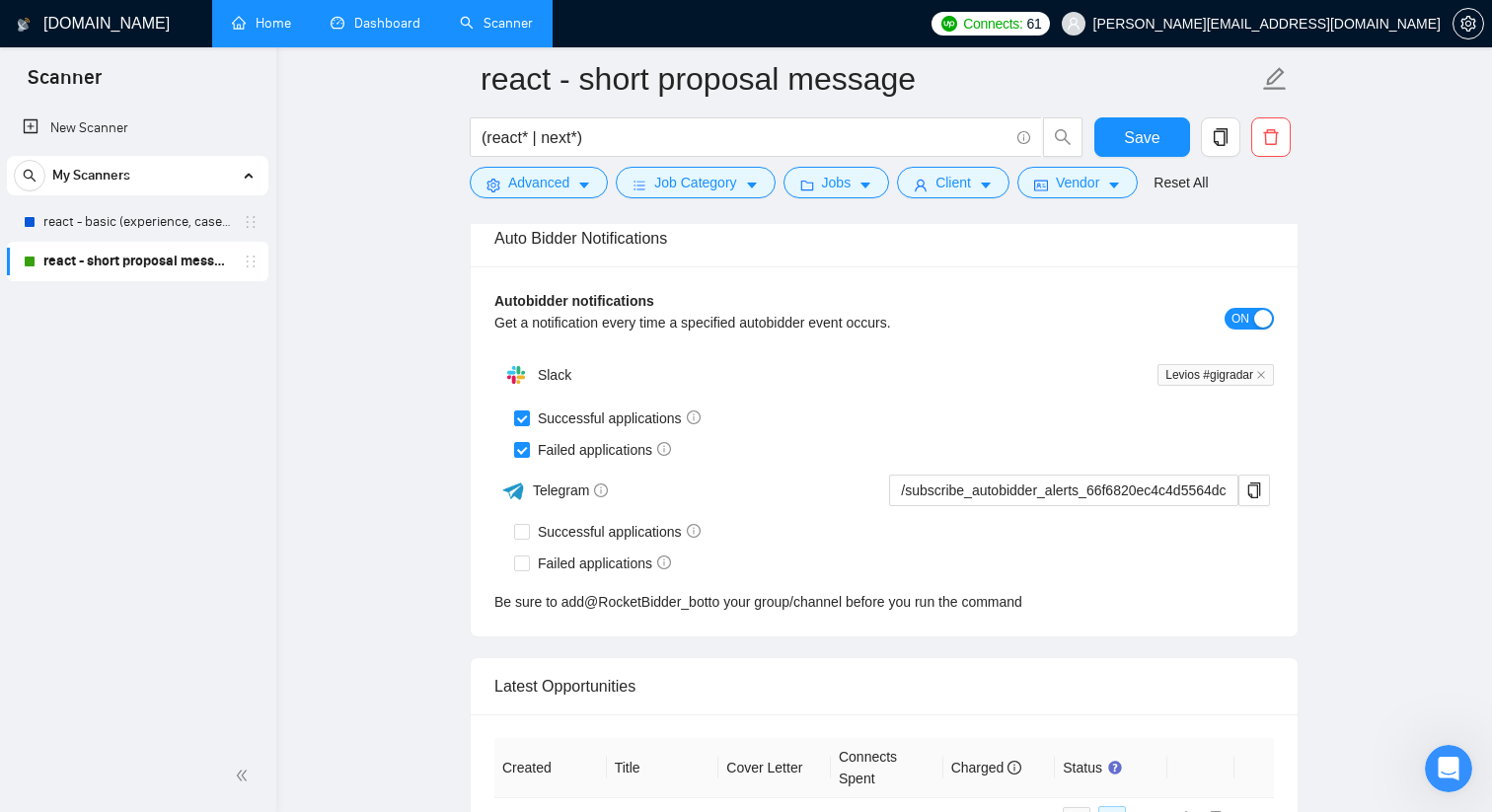
scroll to position [4682, 0]
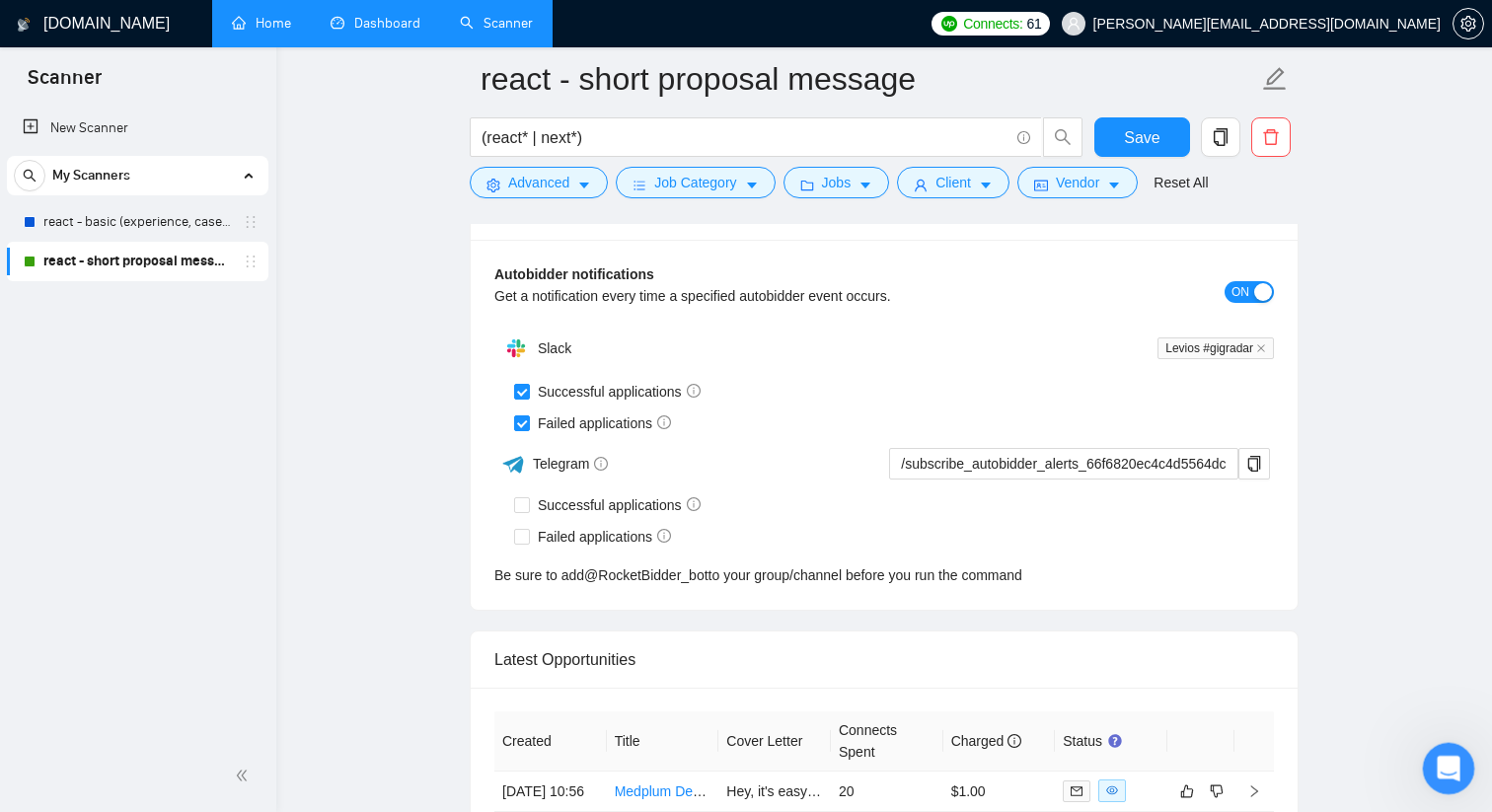
click at [1457, 776] on div "Відкрити програму для спілкування Intercom" at bounding box center [1445, 765] width 66 height 66
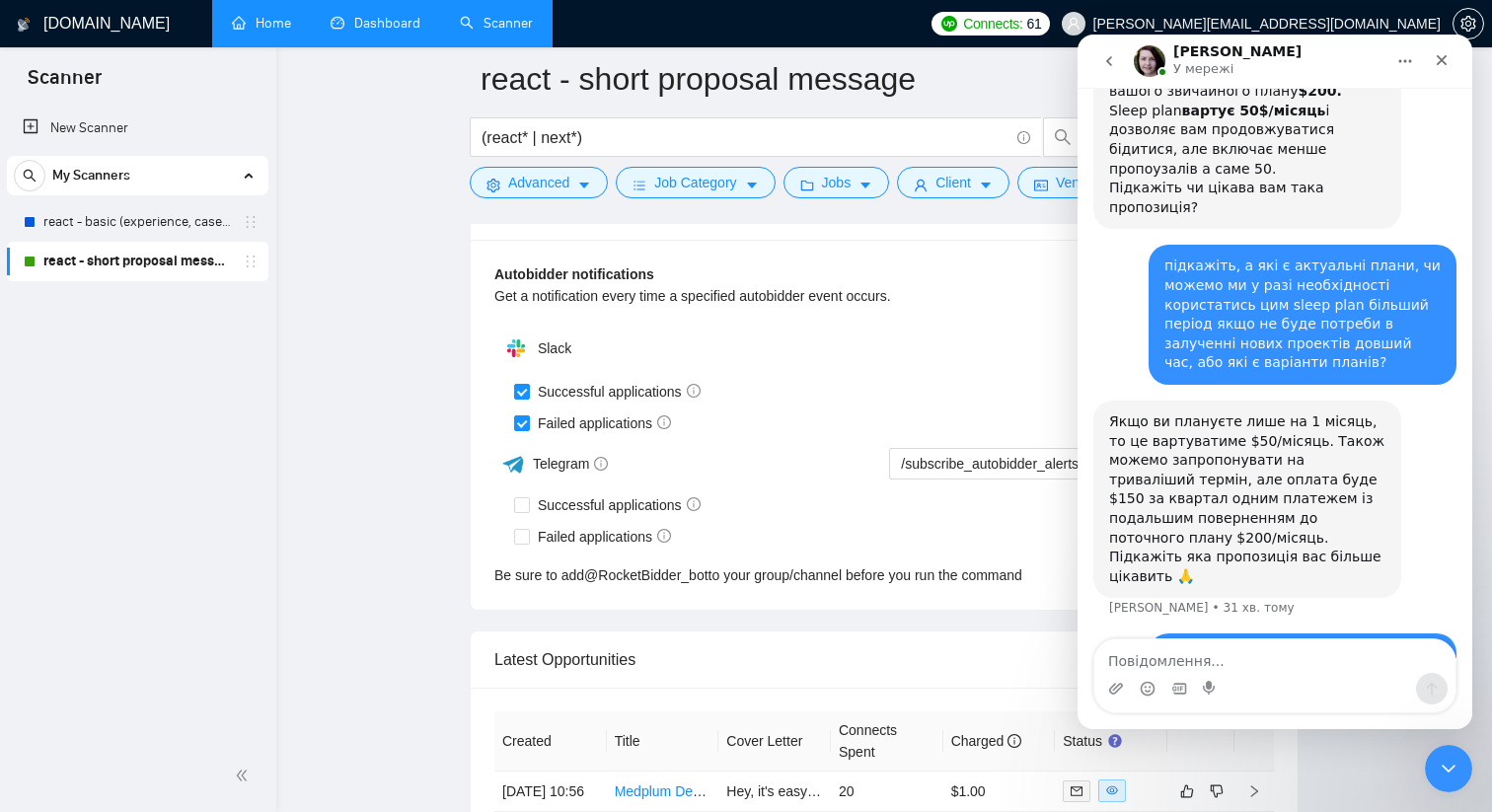
scroll to position [842, 0]
click at [1430, 63] on div "Закрити" at bounding box center [1441, 61] width 36 height 36
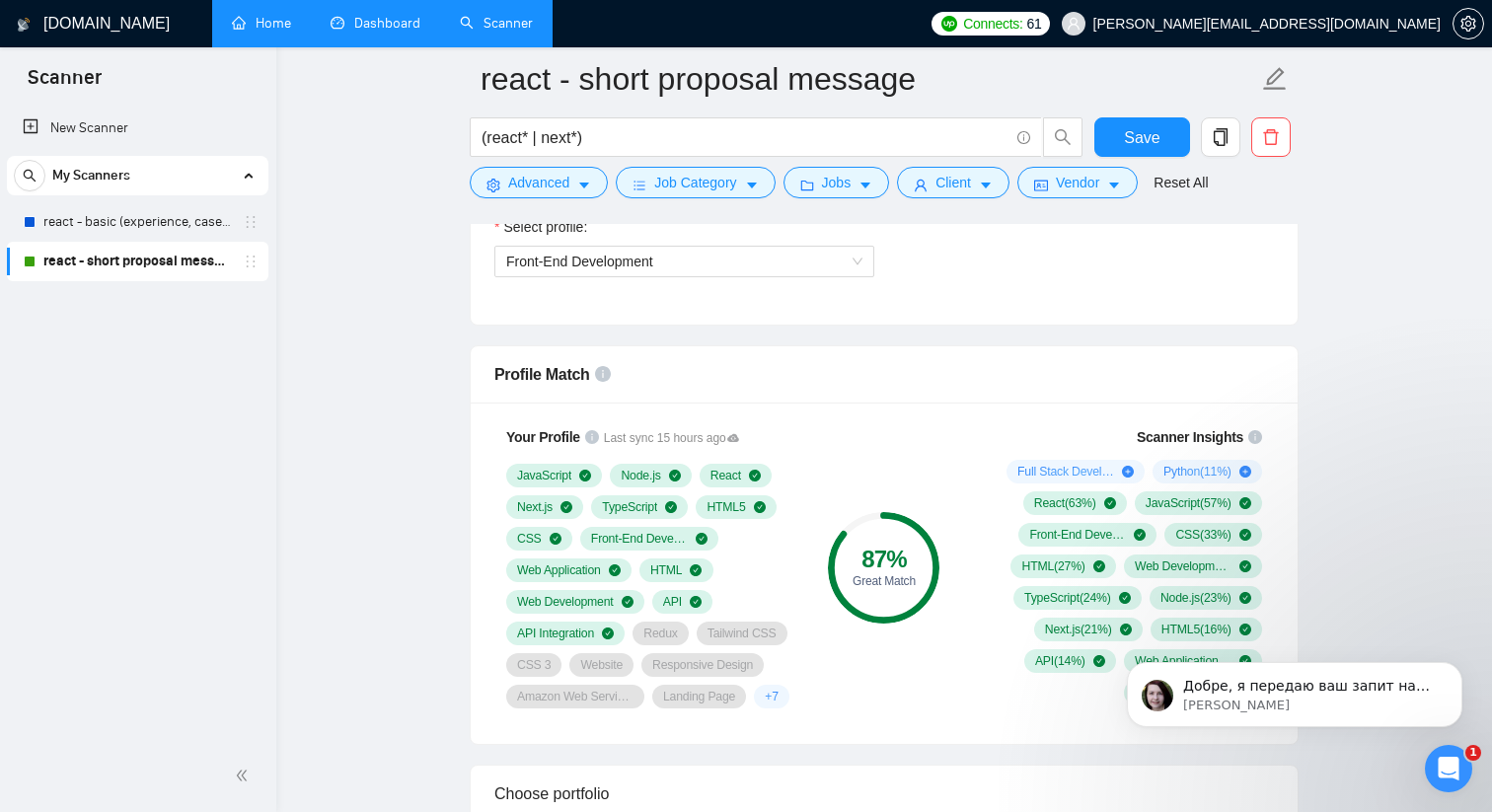
scroll to position [1157, 0]
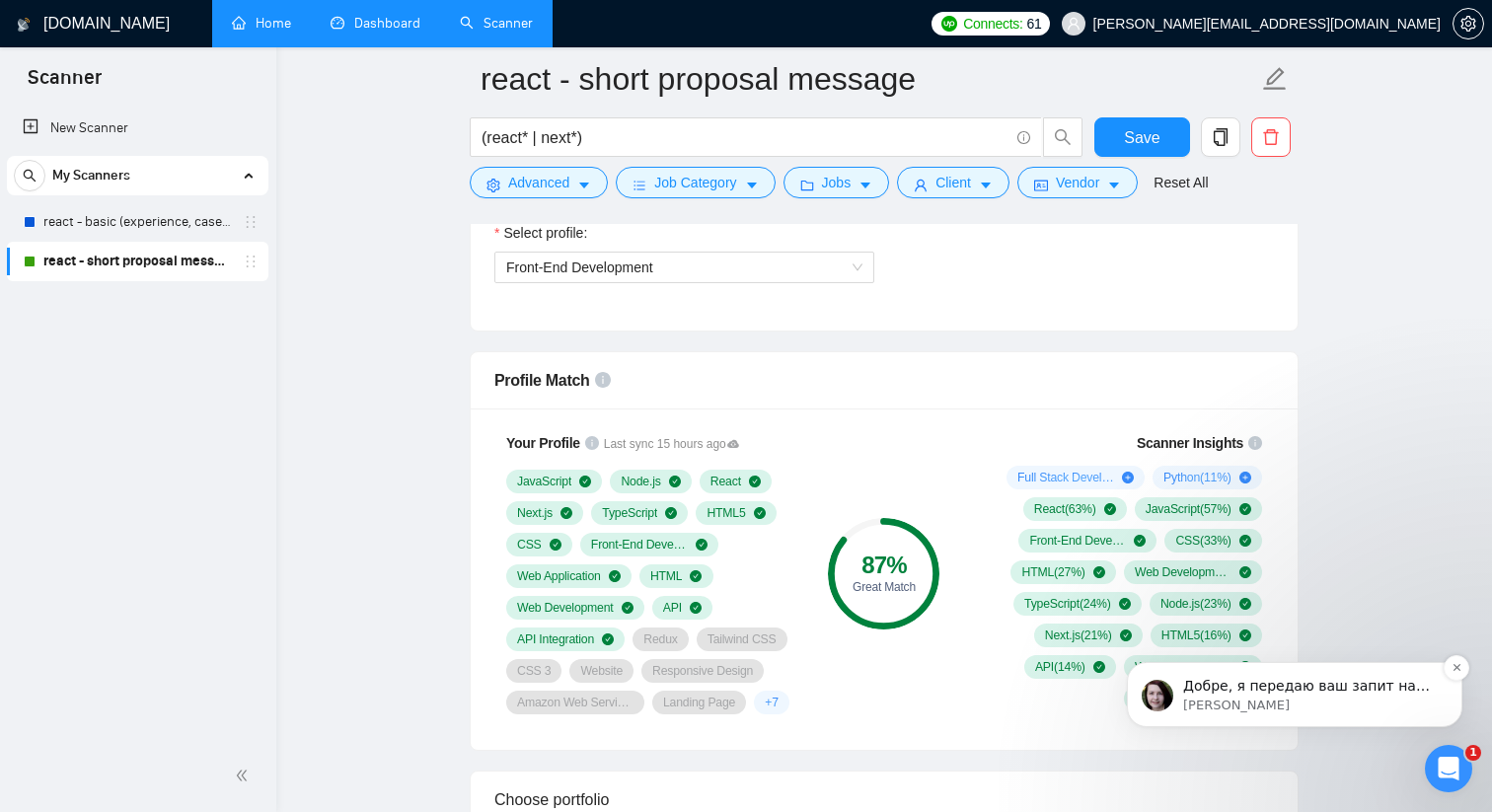
click at [1320, 695] on p "Добре, я передаю ваш запит на фінансовий відділ. Вам краще створити інвойс чи а…" at bounding box center [1310, 687] width 254 height 20
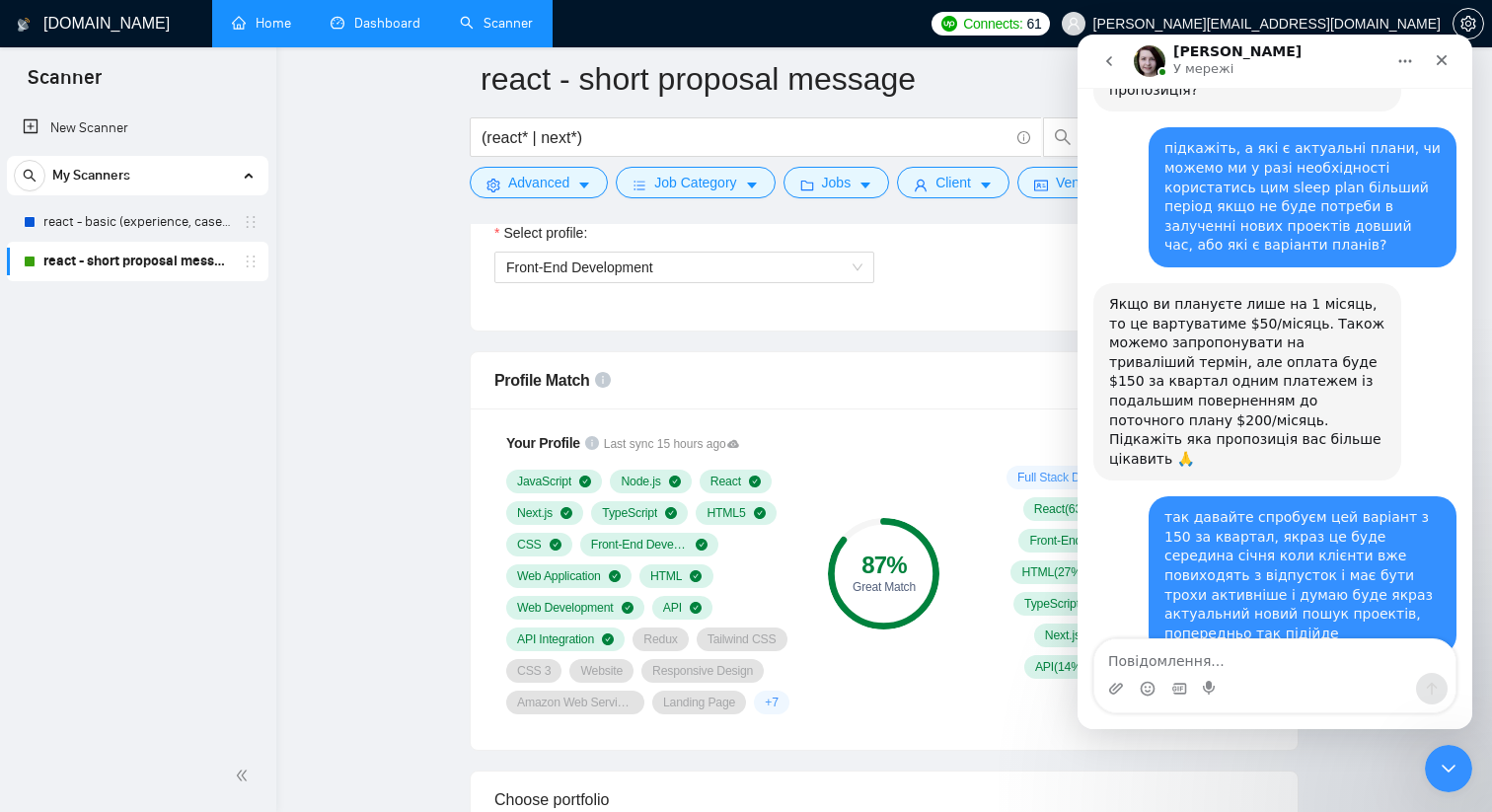
scroll to position [972, 0]
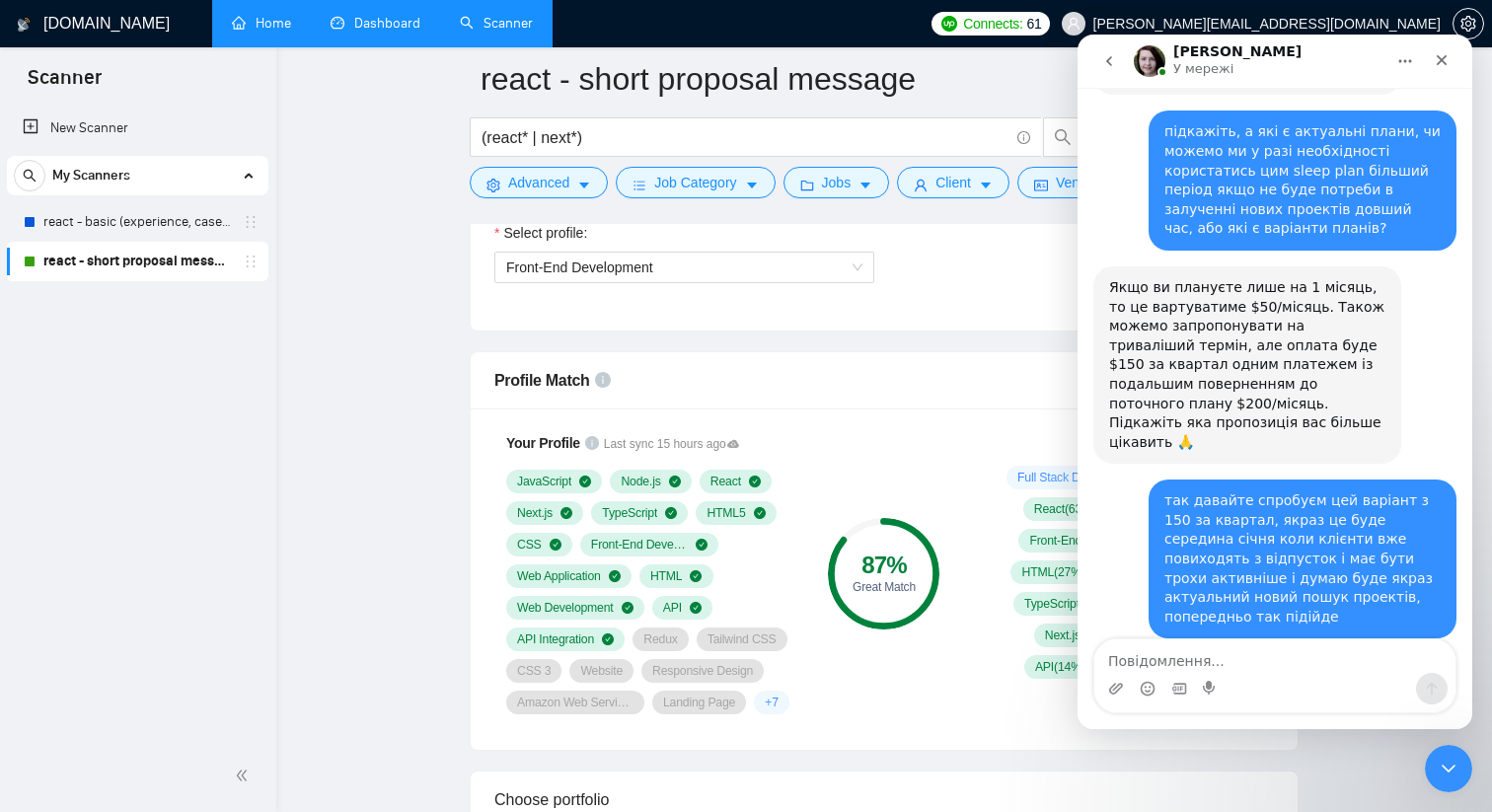
click at [1274, 659] on textarea "Повідомлення..." at bounding box center [1275, 656] width 361 height 34
type textarea "можна автоматично"
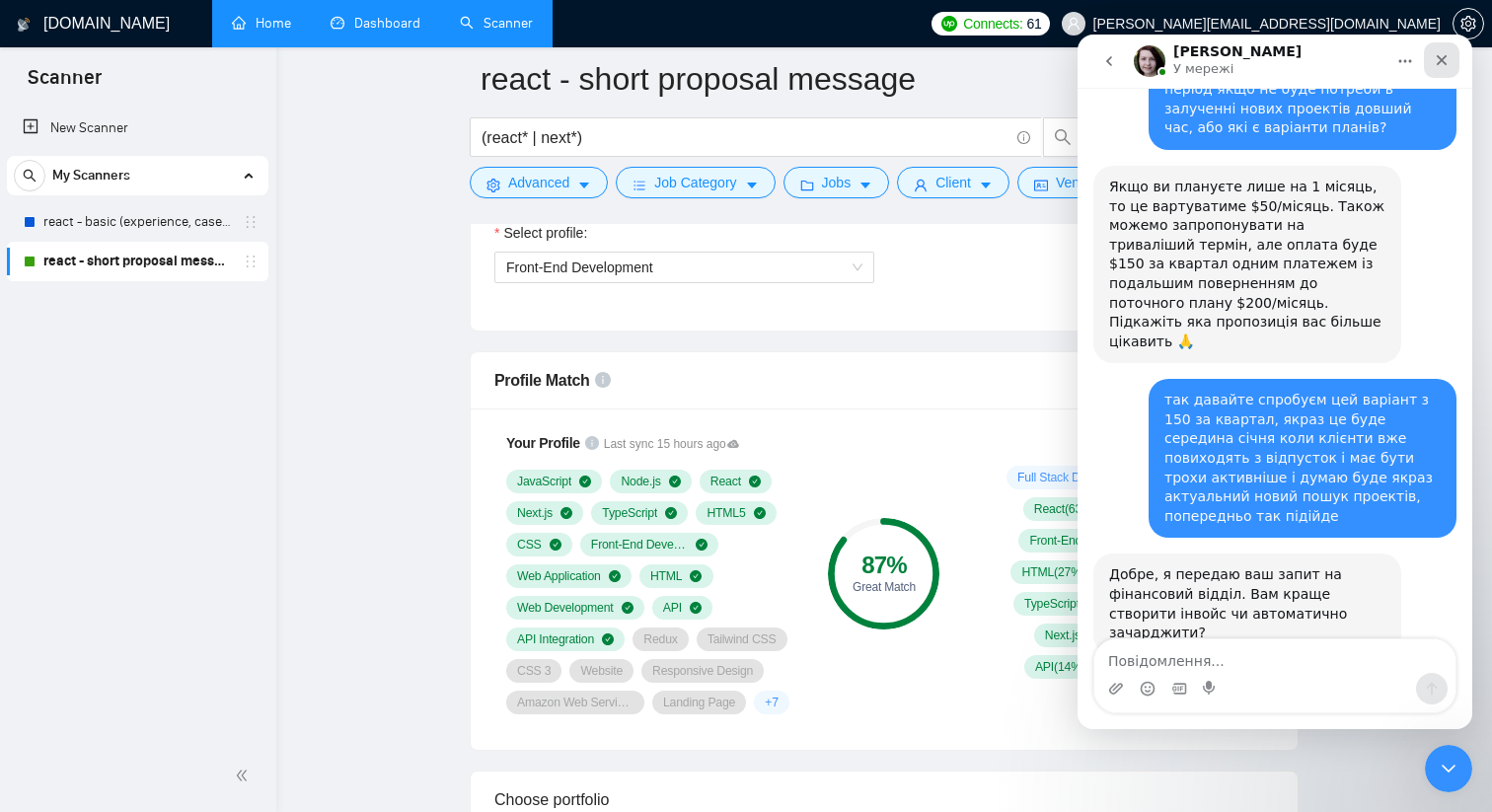
scroll to position [1073, 0]
click at [1435, 62] on icon "Закрити" at bounding box center [1441, 61] width 16 height 16
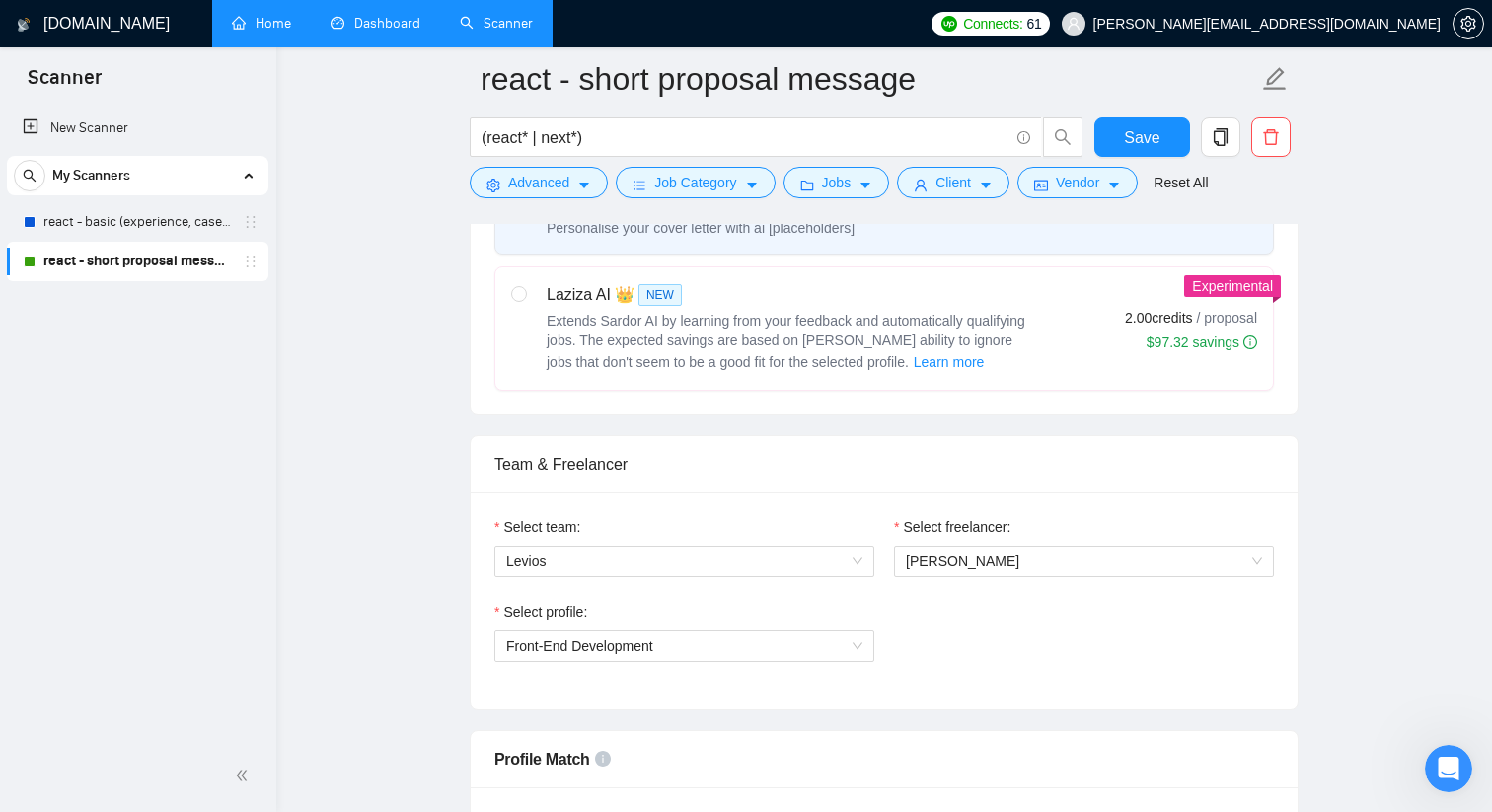
scroll to position [771, 0]
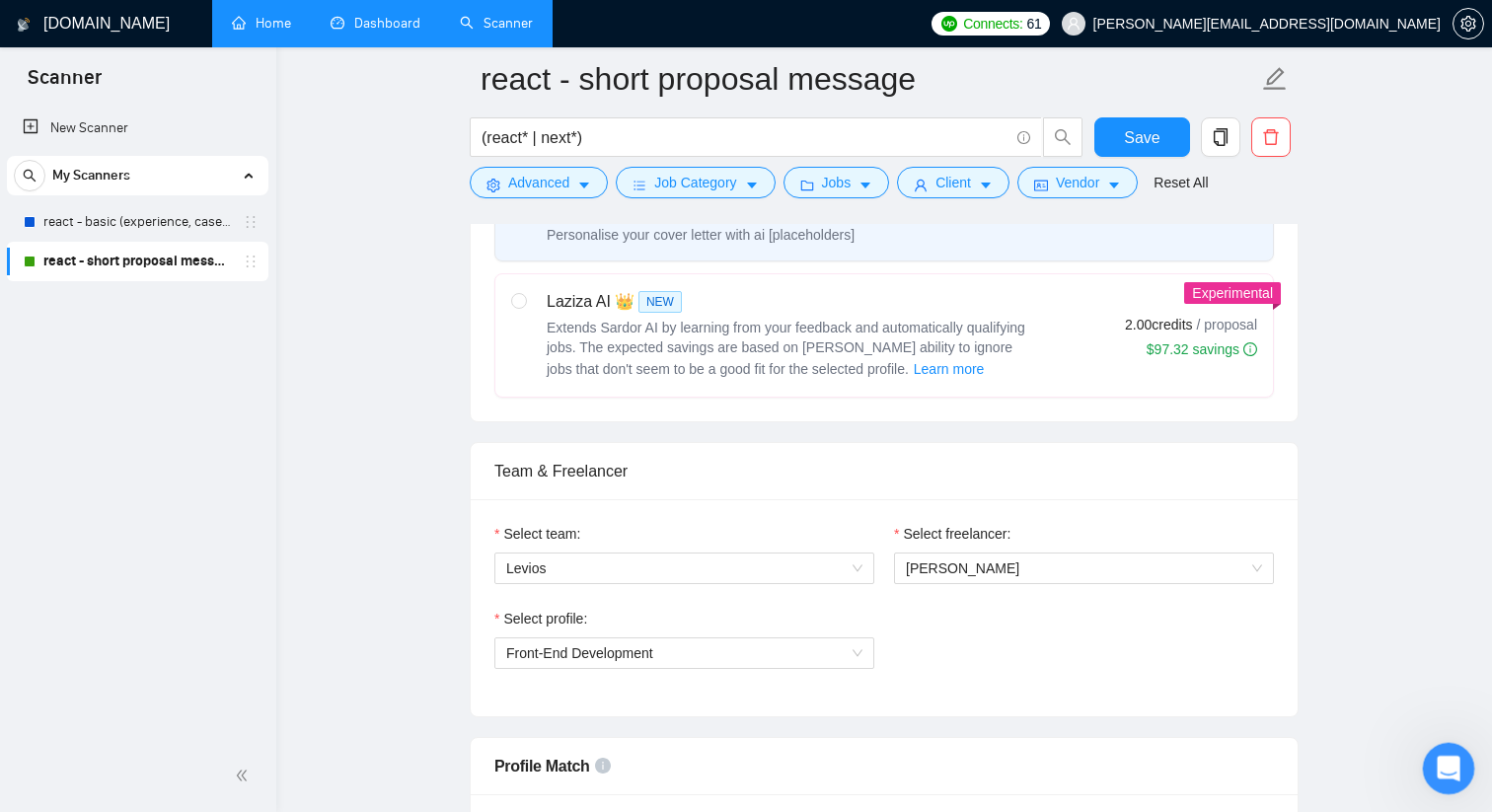
click at [1430, 774] on div "Відкрити програму для спілкування Intercom" at bounding box center [1445, 765] width 66 height 66
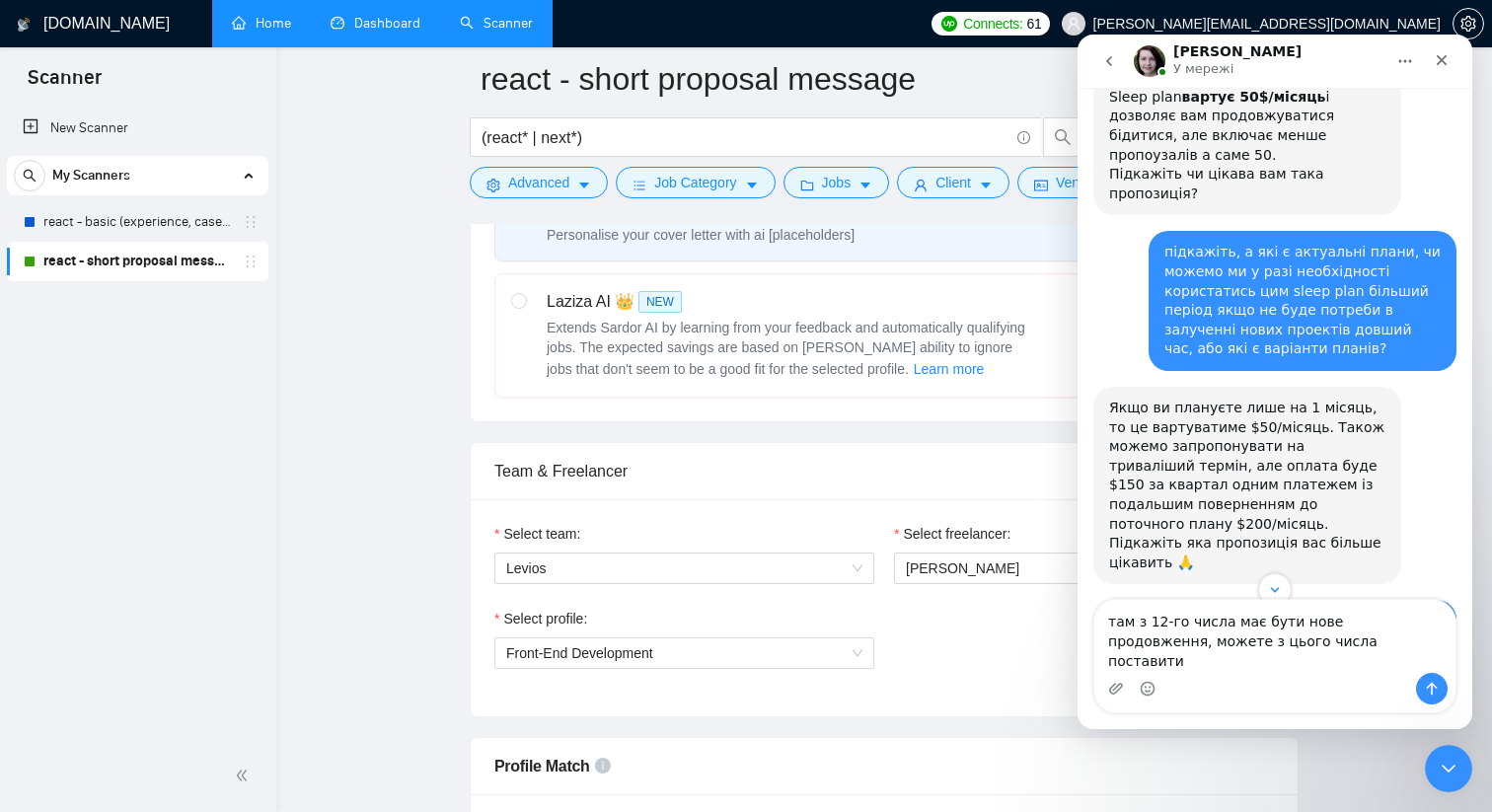
scroll to position [1115, 0]
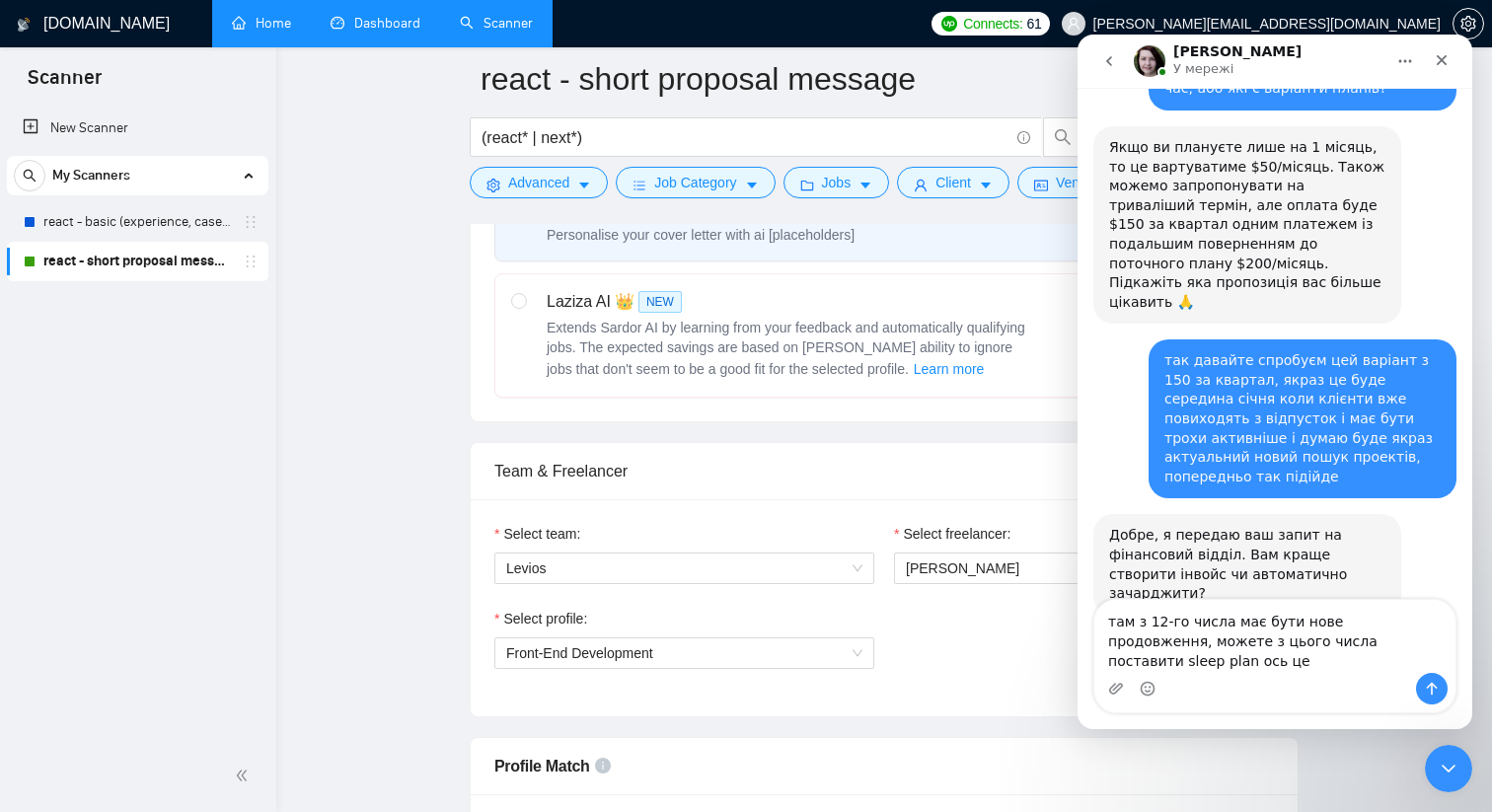
type textarea "там з 12-го числа має бути нове продовження, можете з цього числа поставити sle…"
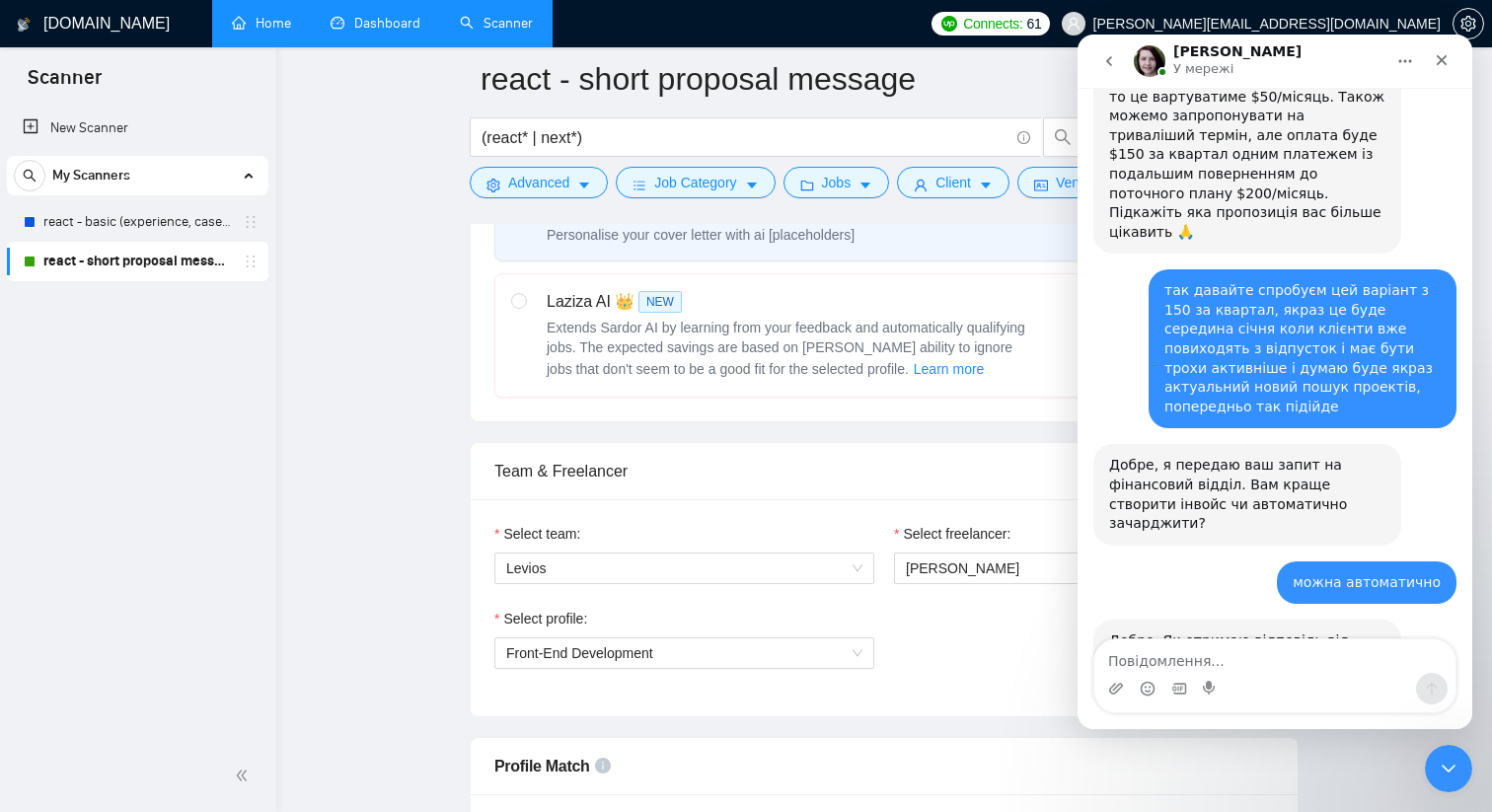
scroll to position [1192, 0]
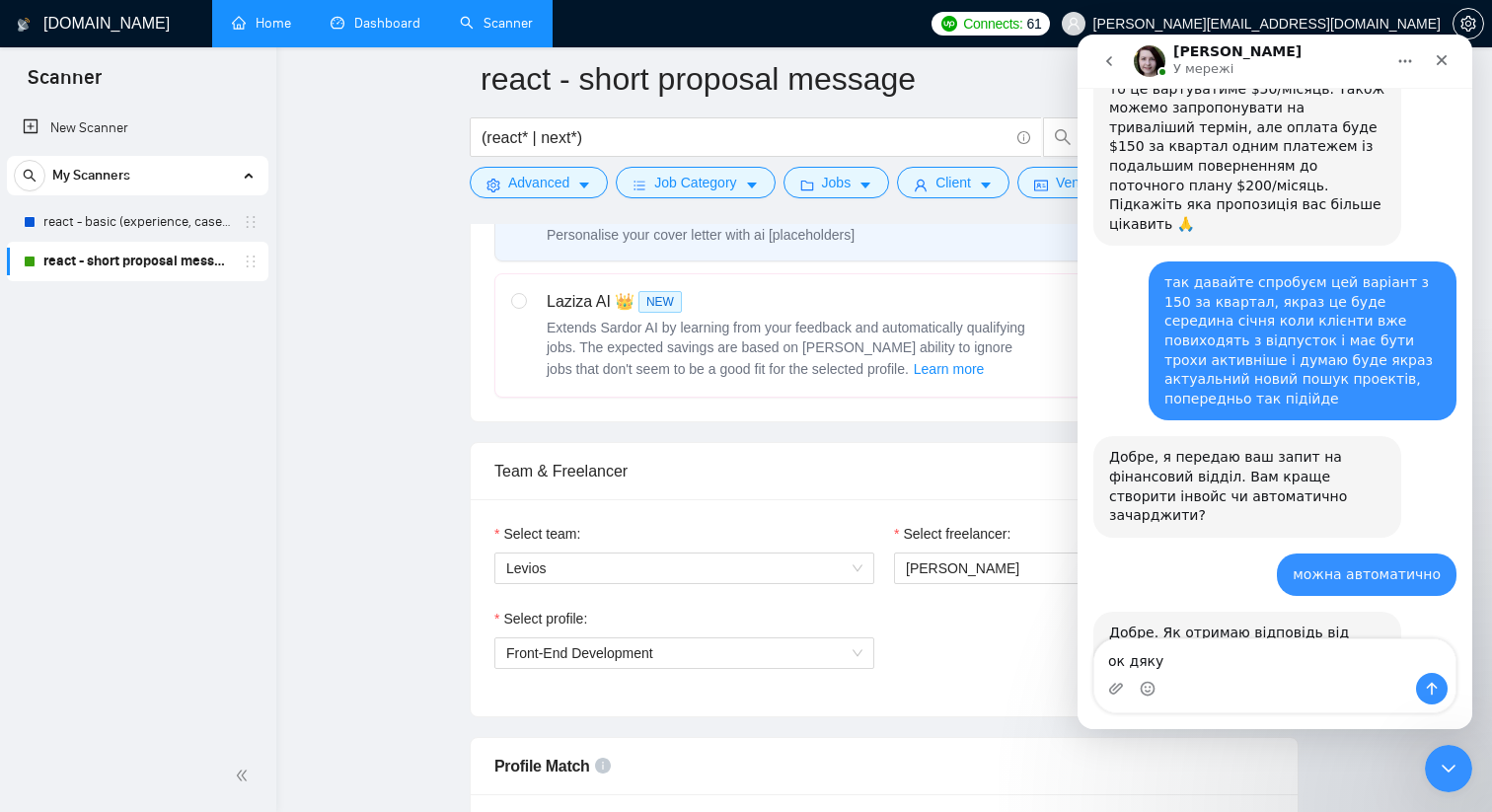
type textarea "ок дякую"
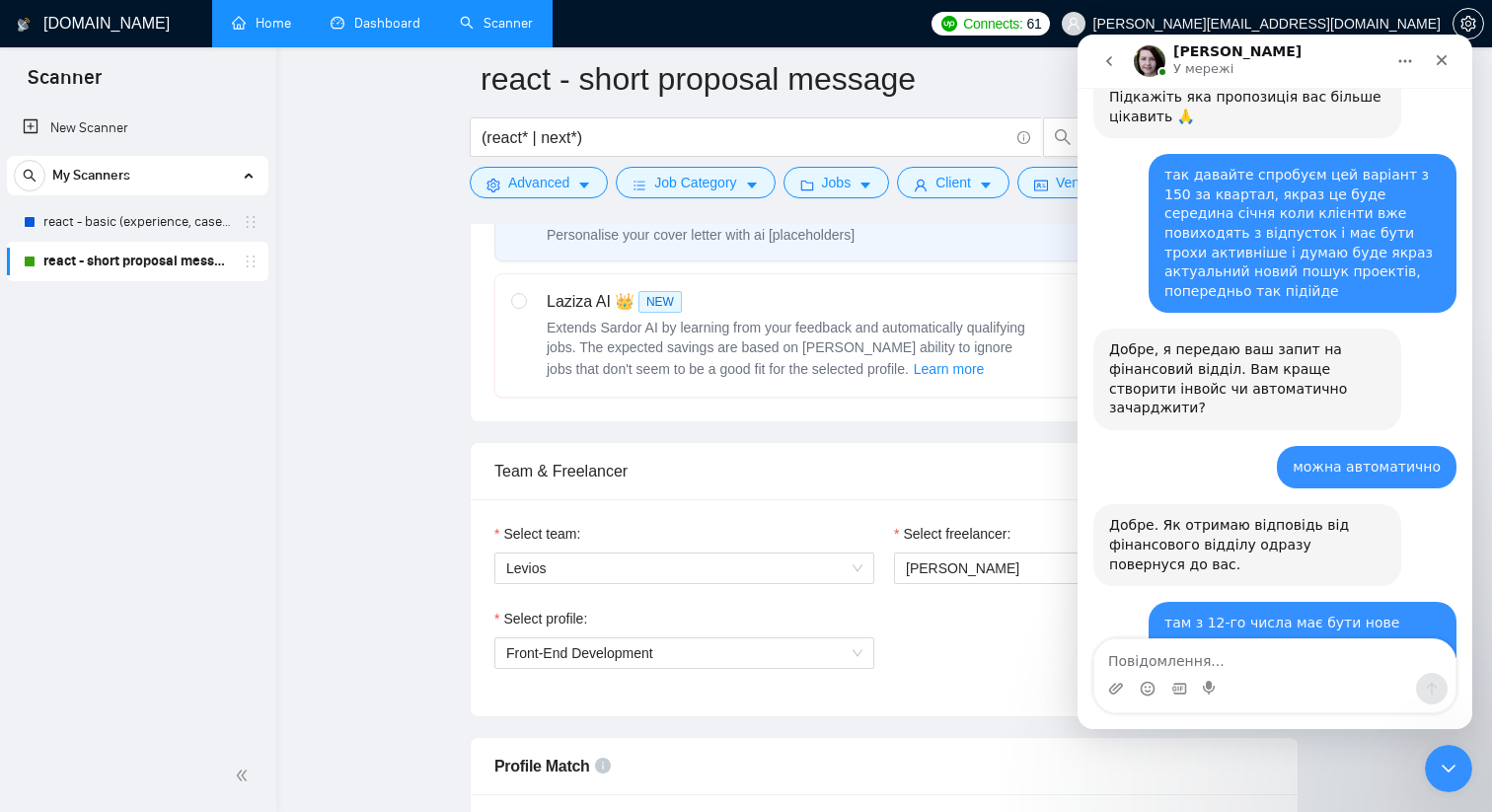
scroll to position [1296, 0]
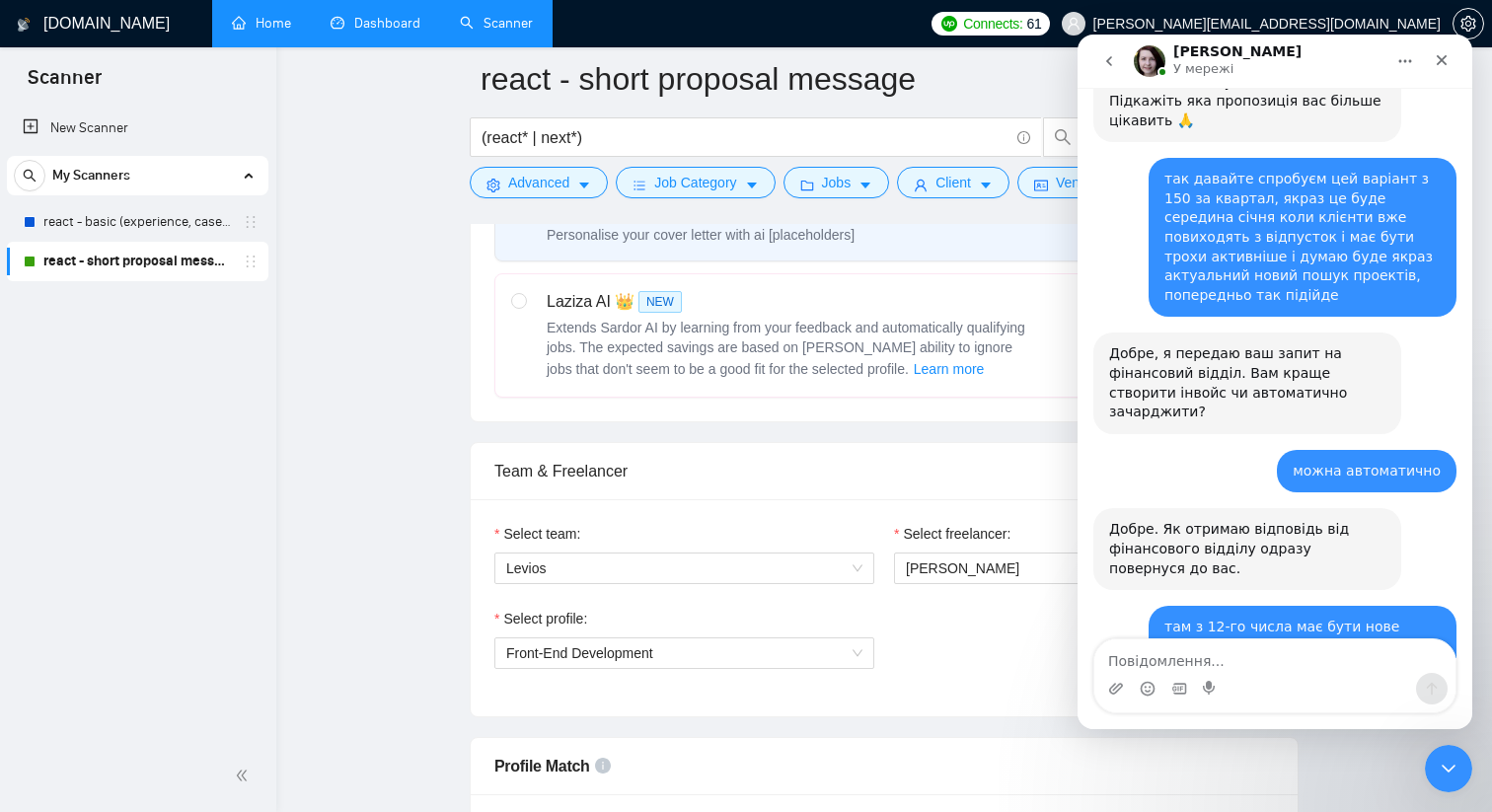
click at [1242, 643] on textarea "Повідомлення..." at bounding box center [1275, 656] width 361 height 34
click at [1190, 652] on textarea "Повідомлення..." at bounding box center [1275, 656] width 361 height 34
type textarea "о"
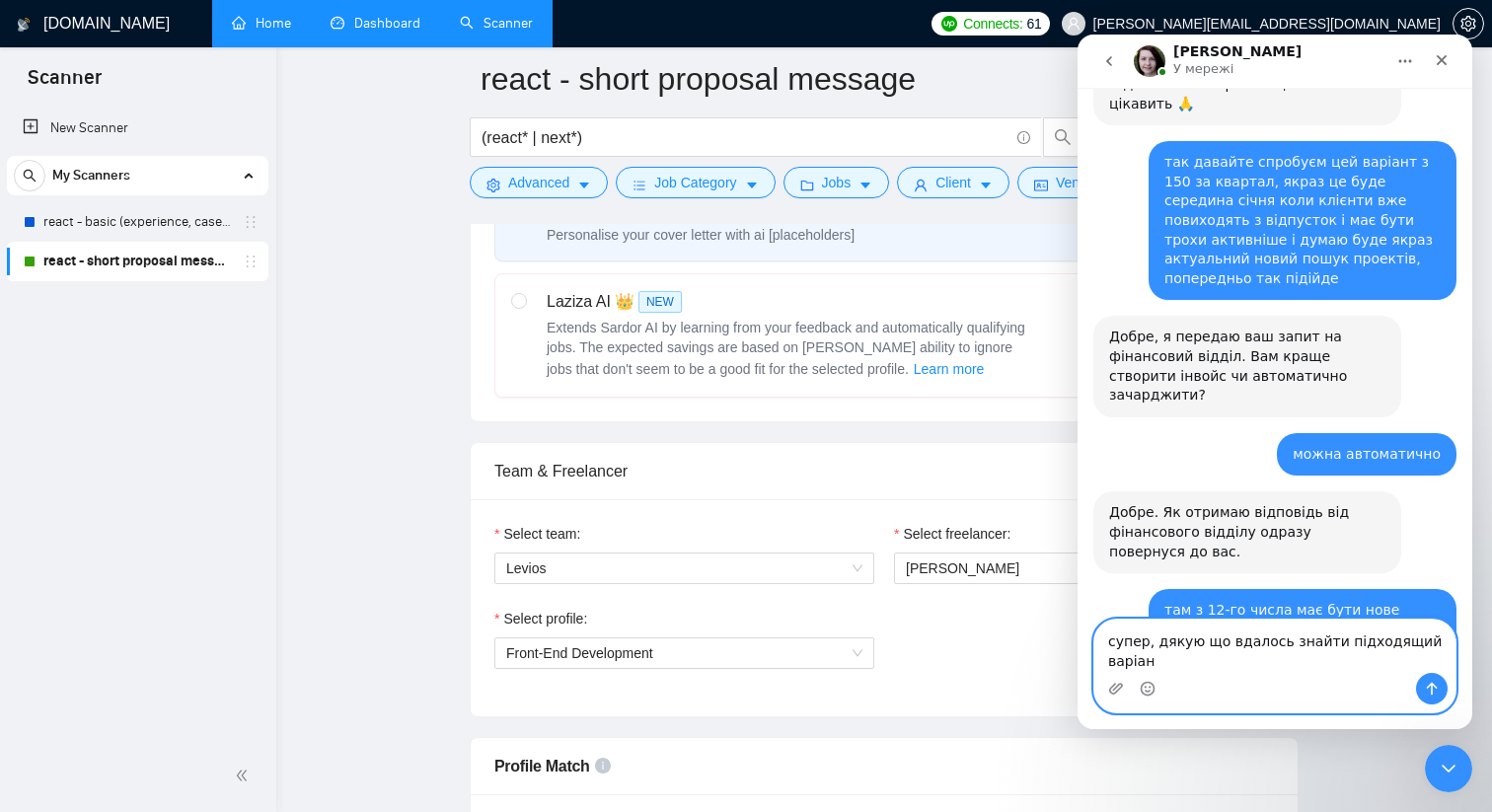
scroll to position [1316, 0]
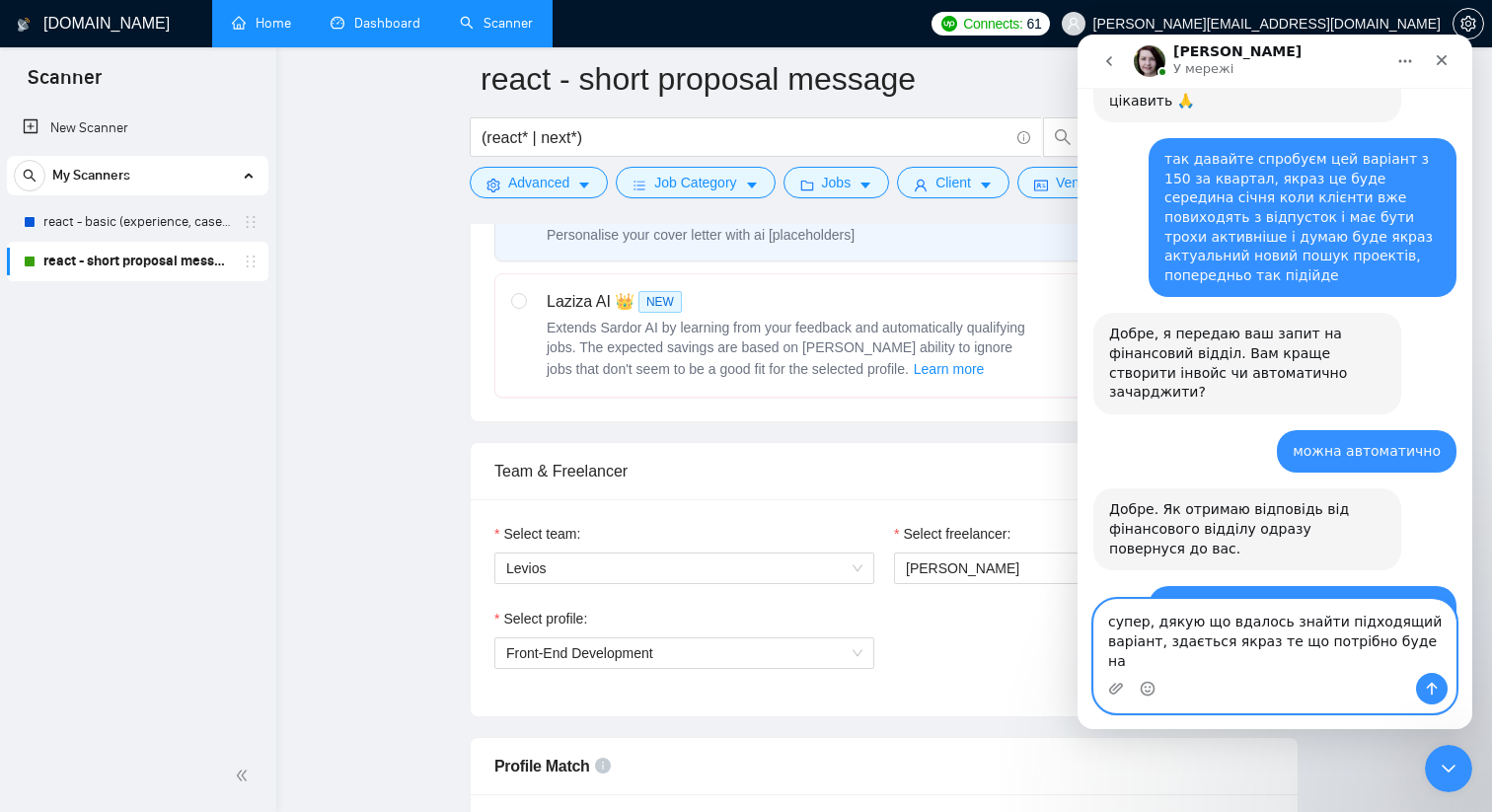
type textarea "супер, дякую що вдалось знайти підходящий варіант, здається якраз те що потрібн…"
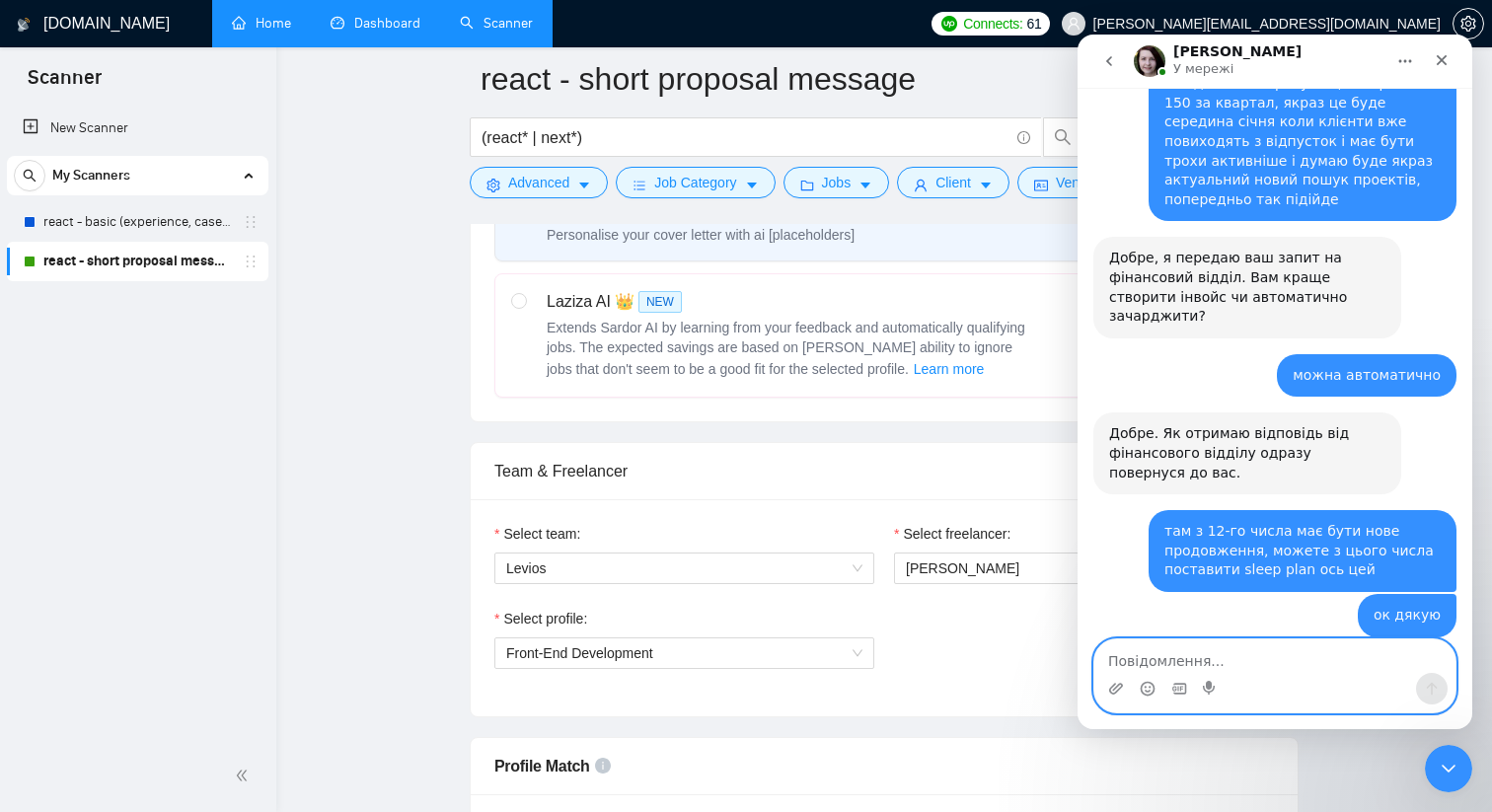
scroll to position [1394, 0]
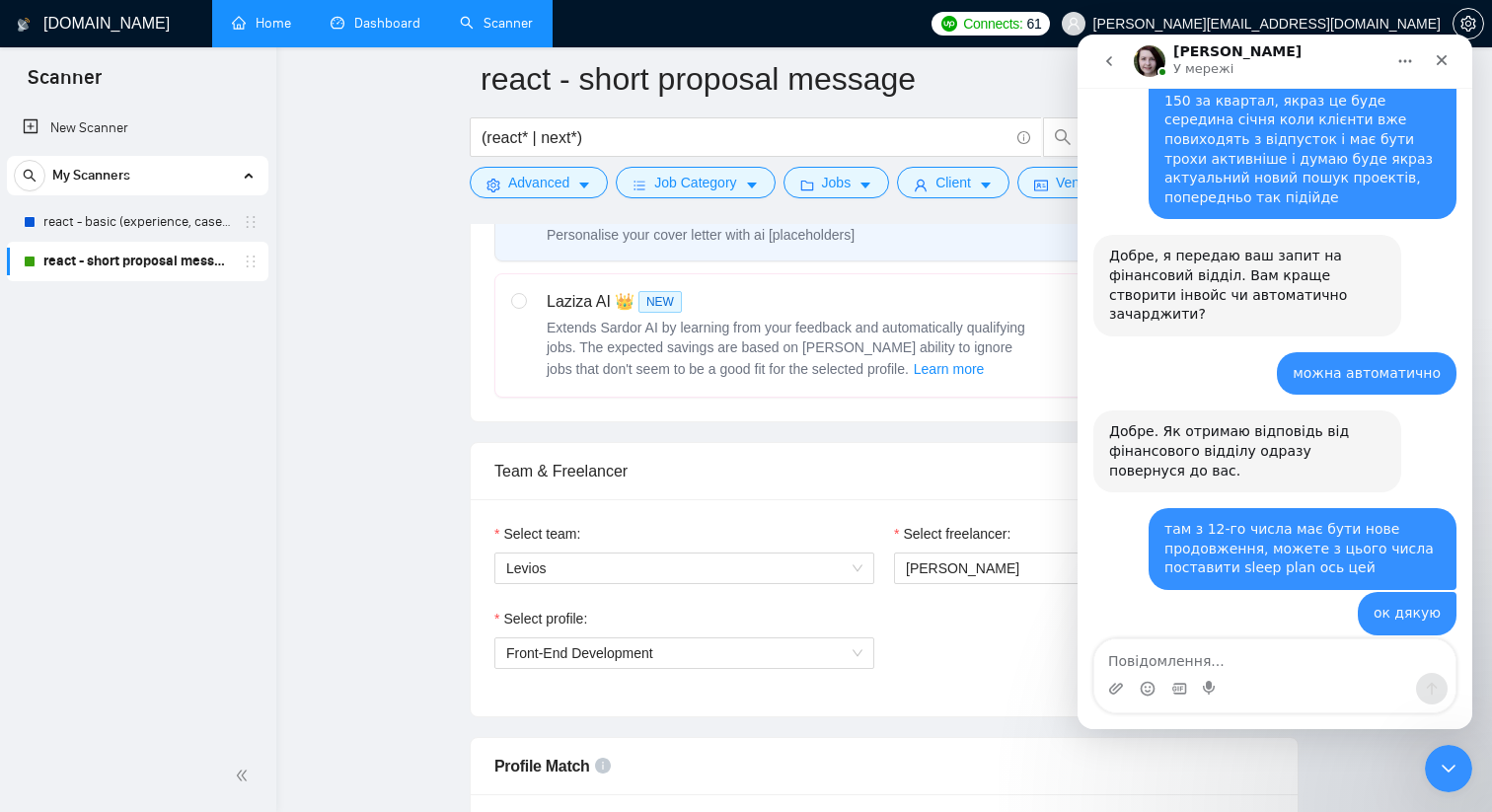
click at [1438, 68] on div "Закрити" at bounding box center [1441, 61] width 36 height 36
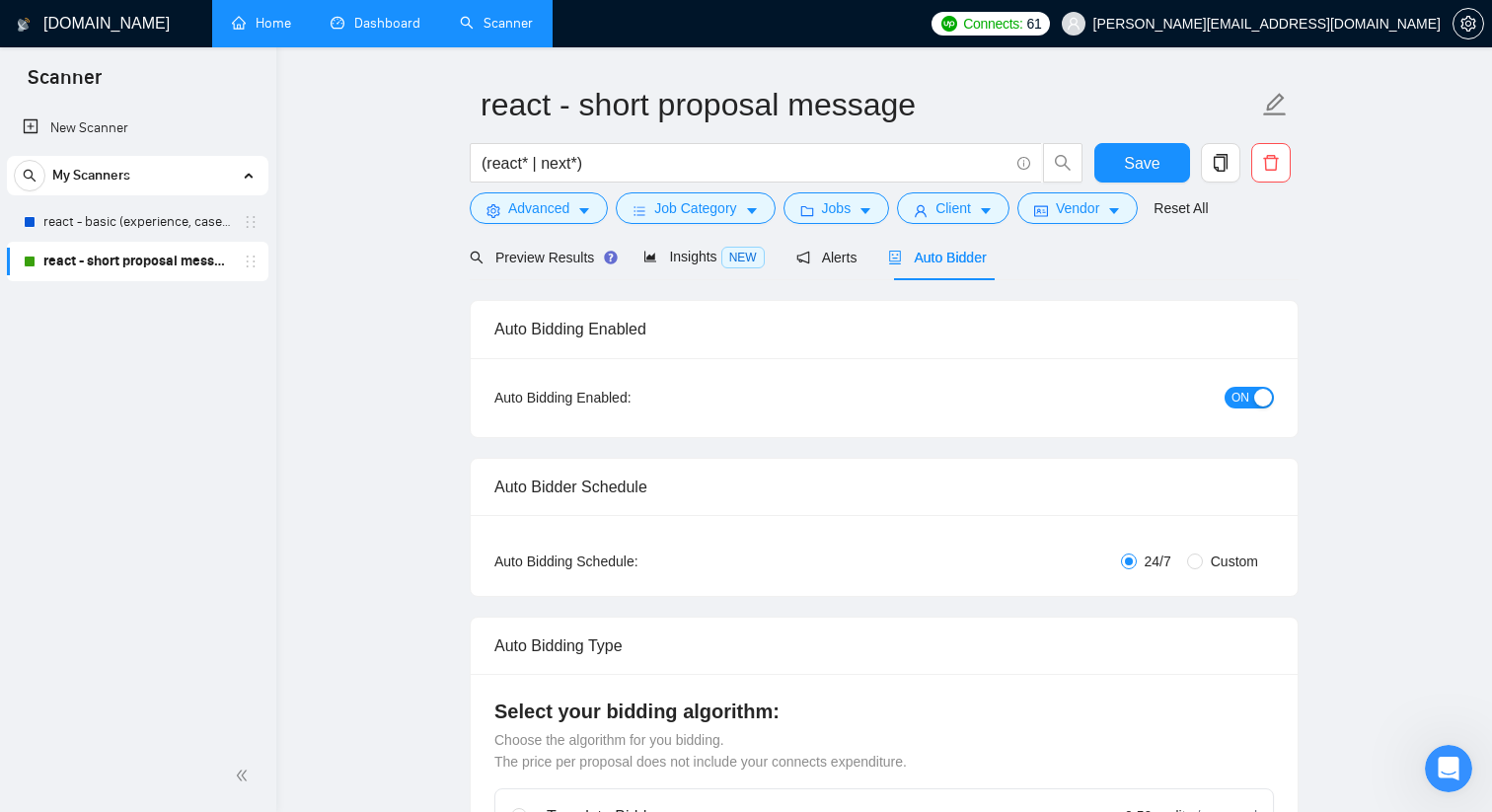
scroll to position [0, 0]
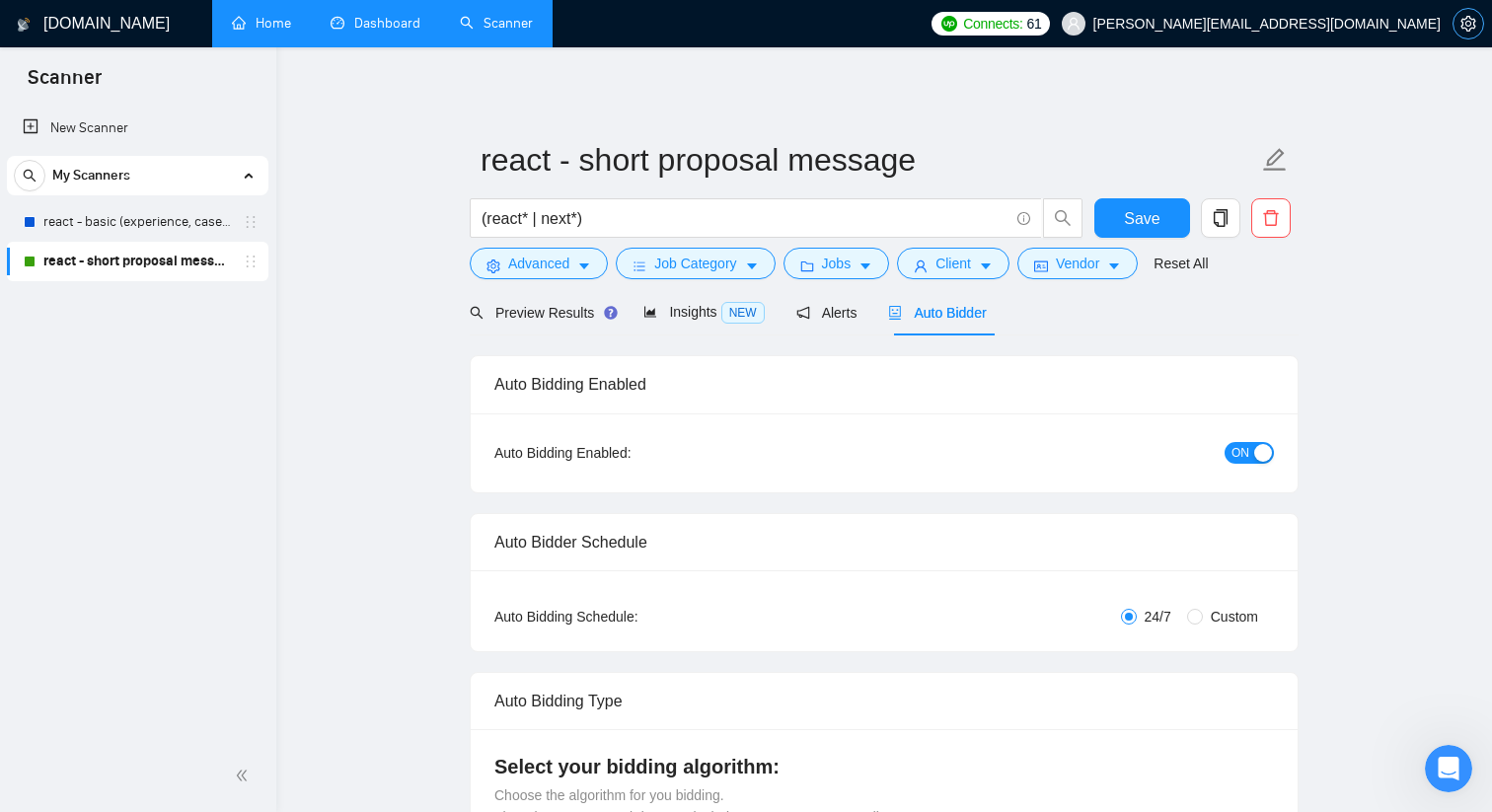
click at [1468, 21] on icon "setting" at bounding box center [1467, 24] width 15 height 16
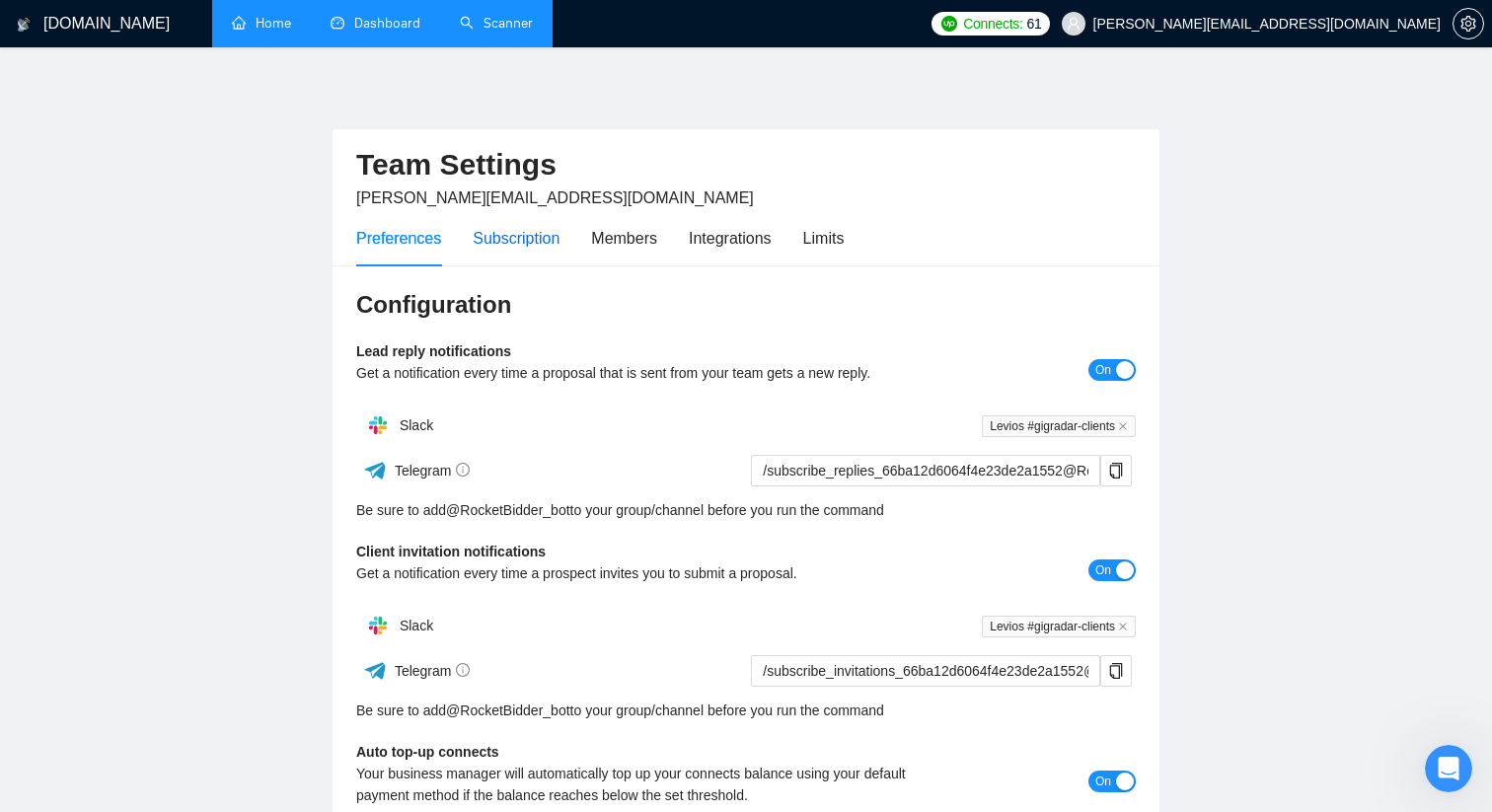
click at [544, 240] on div "Subscription" at bounding box center [515, 238] width 86 height 25
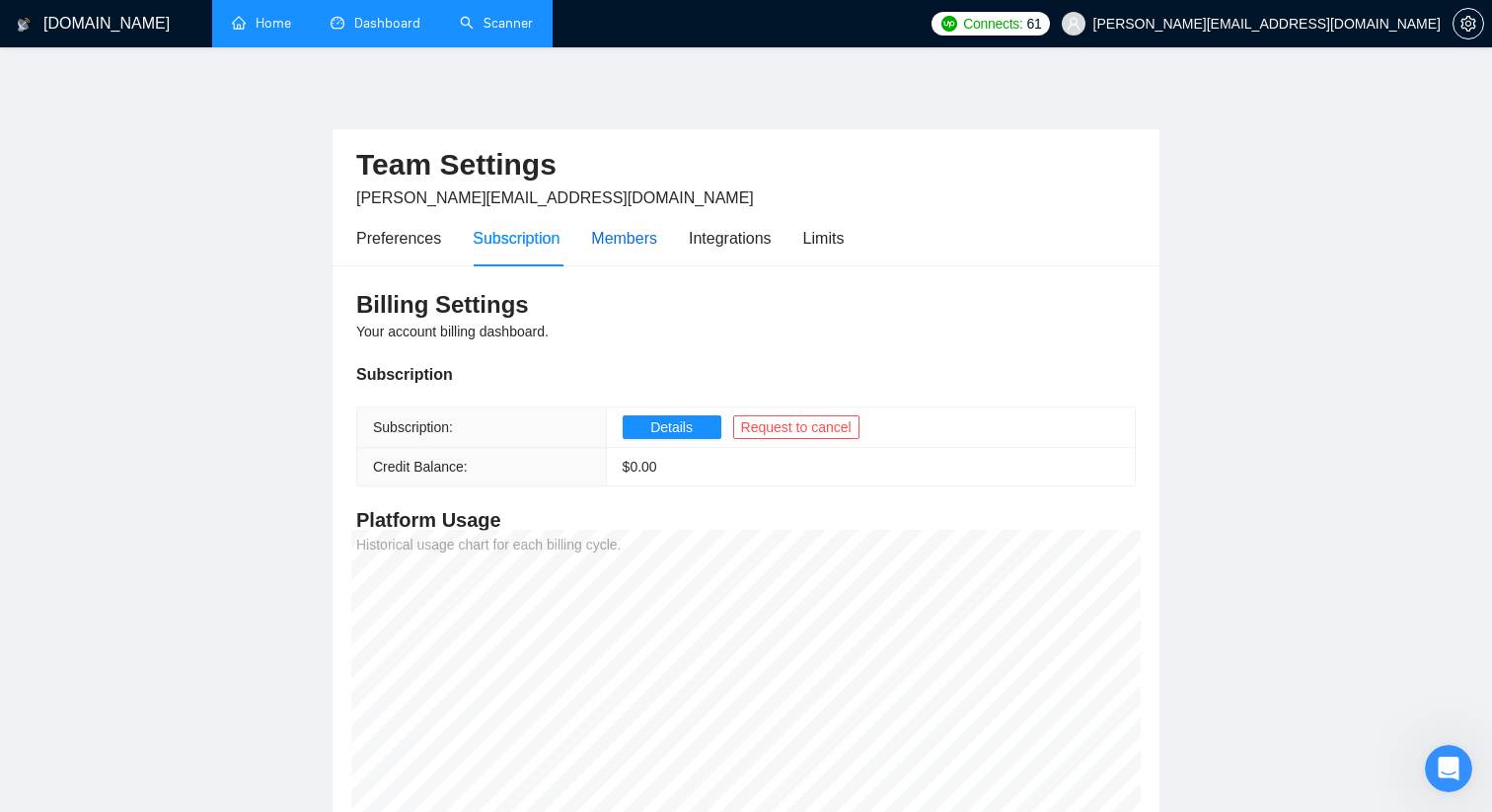
click at [652, 244] on div "Members" at bounding box center [623, 238] width 67 height 25
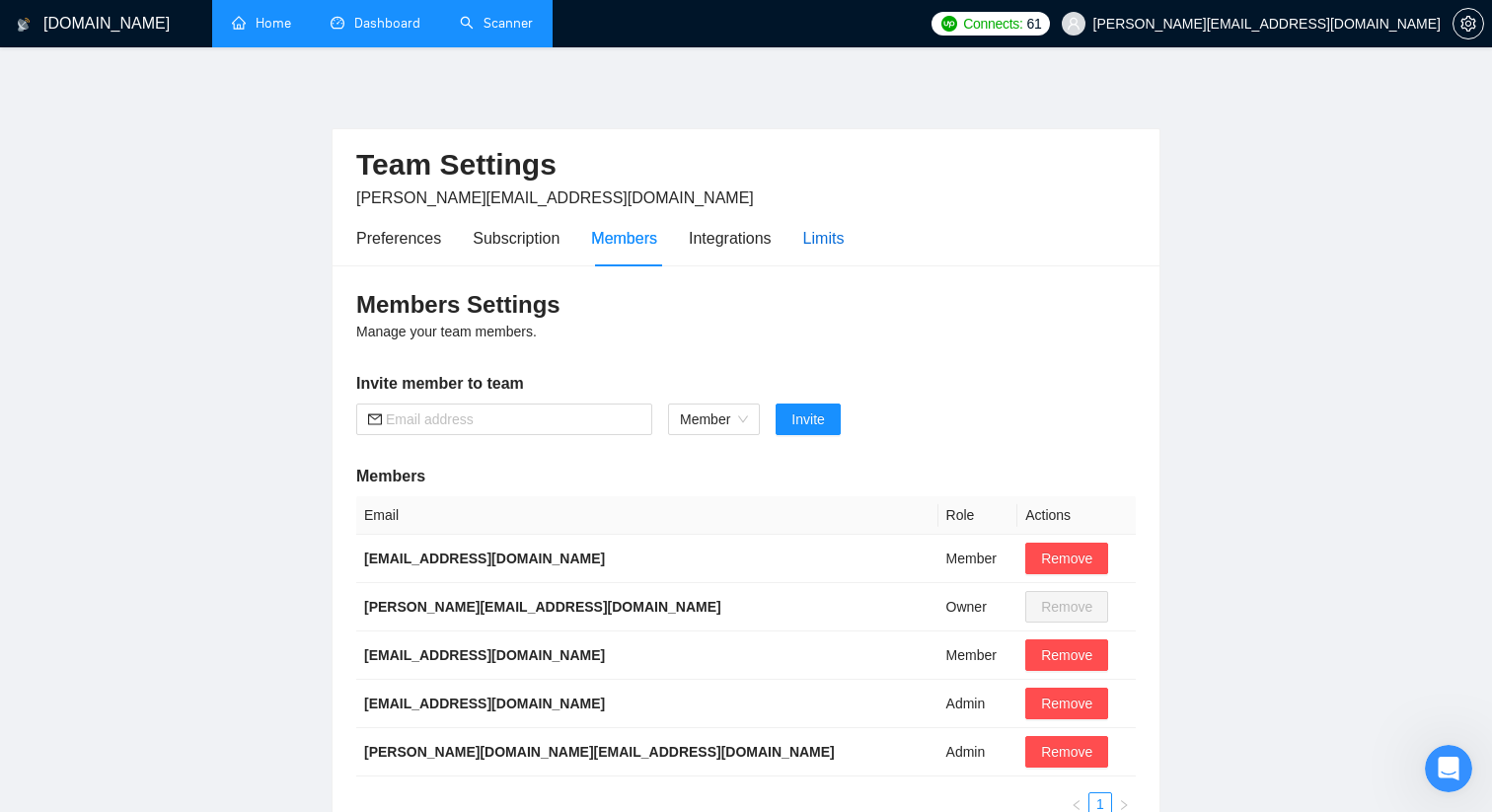
click at [827, 242] on div "Limits" at bounding box center [824, 238] width 42 height 25
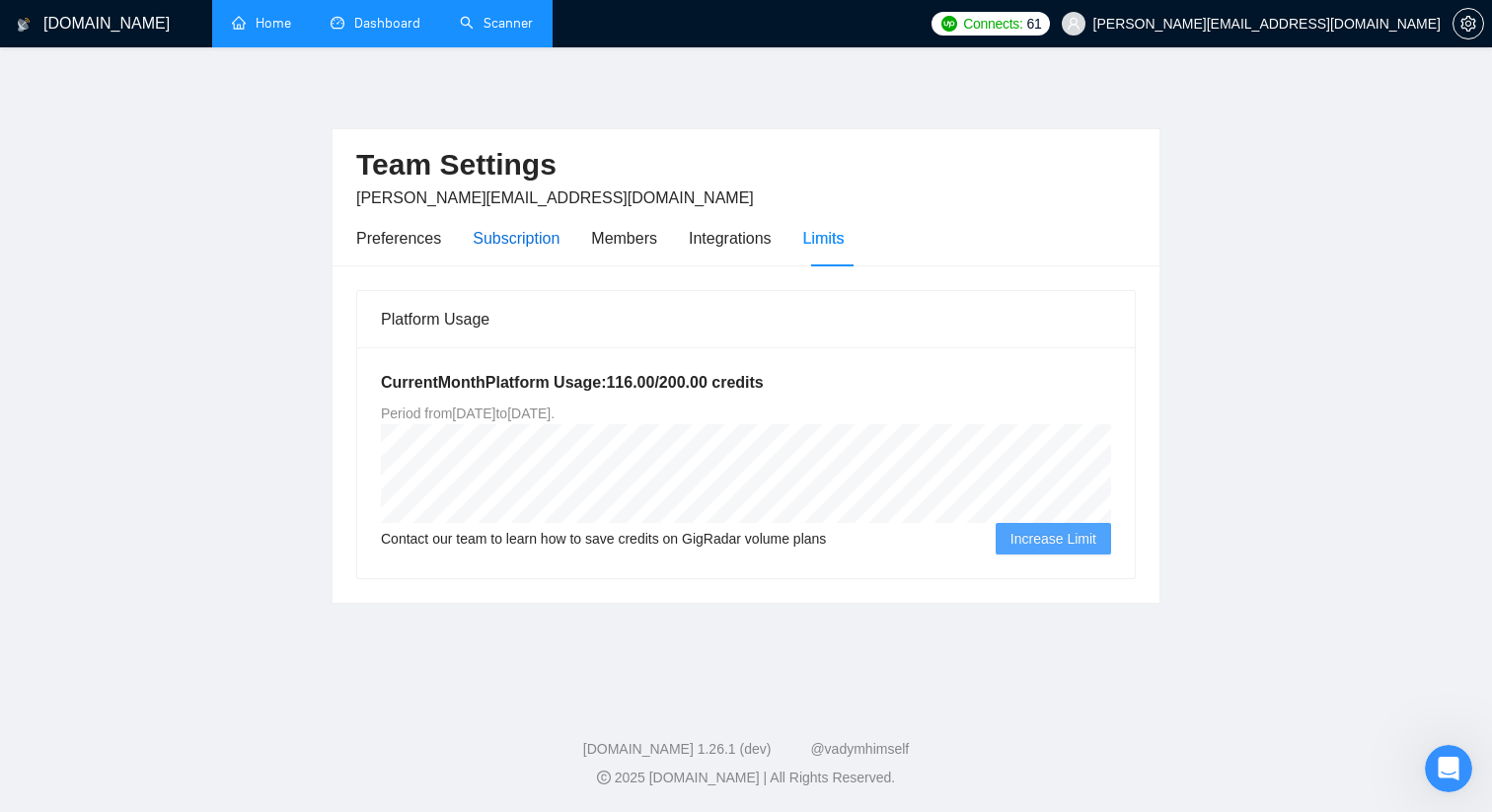
click at [529, 244] on div "Subscription" at bounding box center [515, 238] width 86 height 25
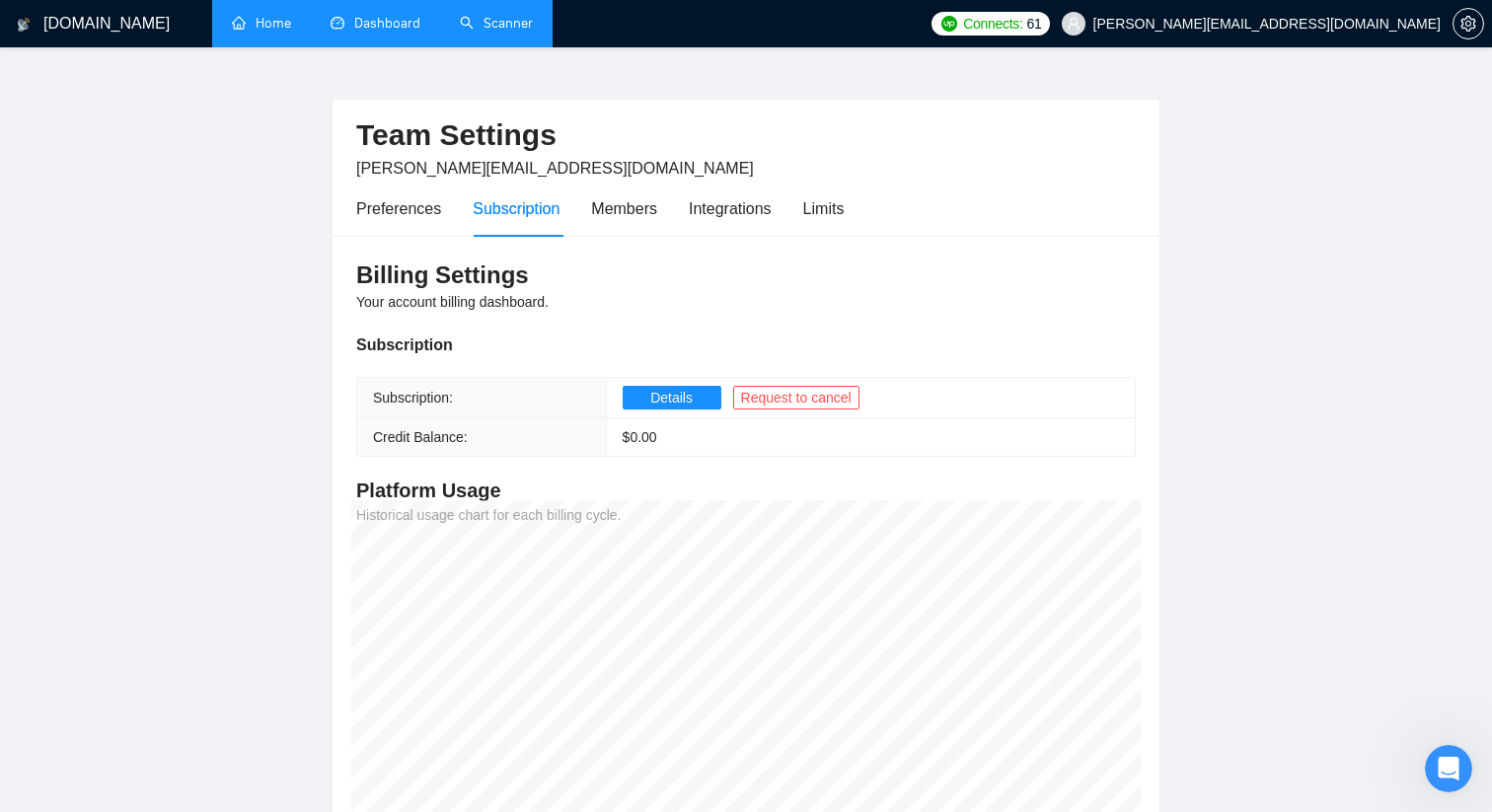
scroll to position [24, 0]
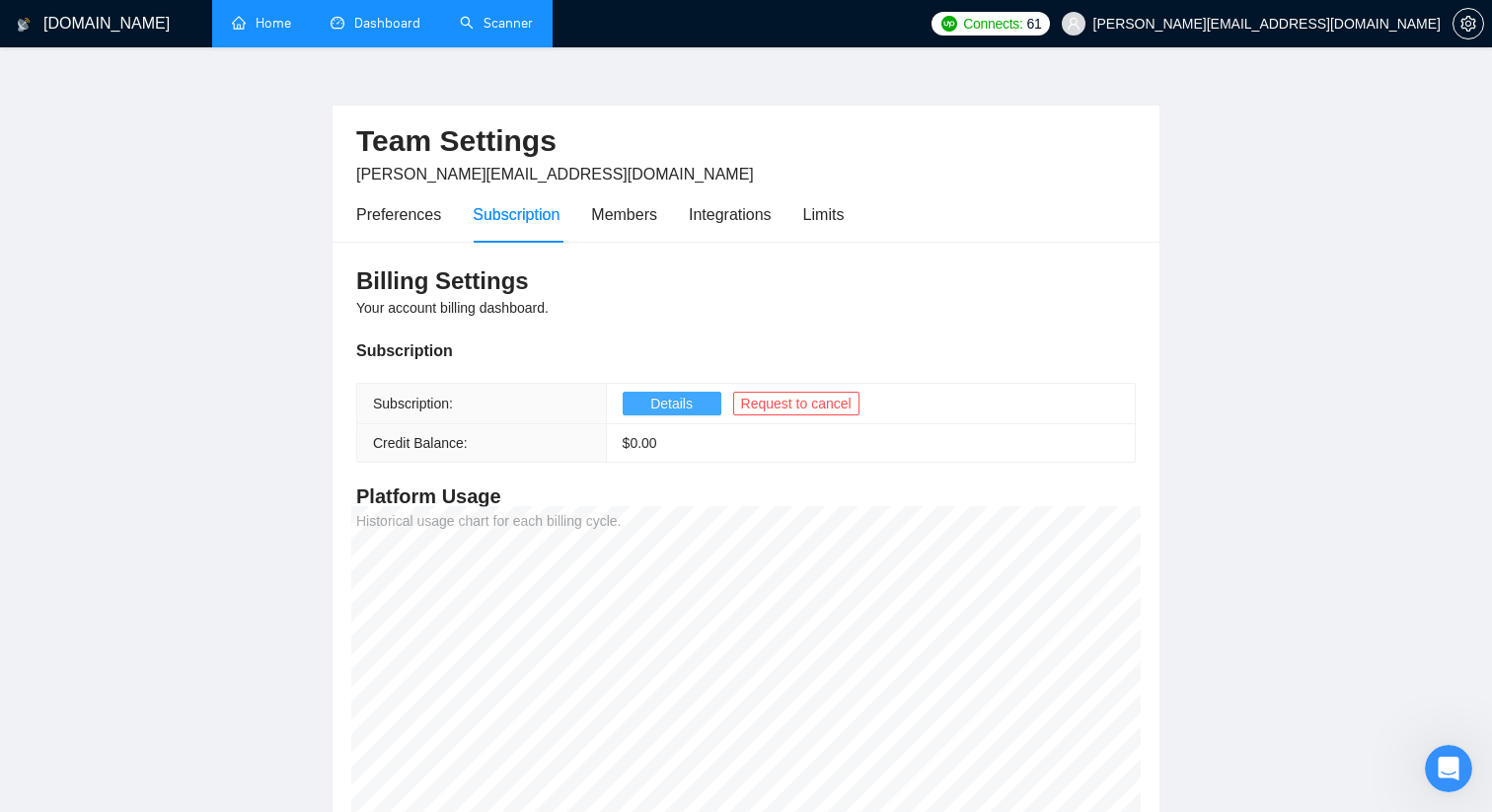
click at [633, 402] on button "Details" at bounding box center [671, 404] width 98 height 24
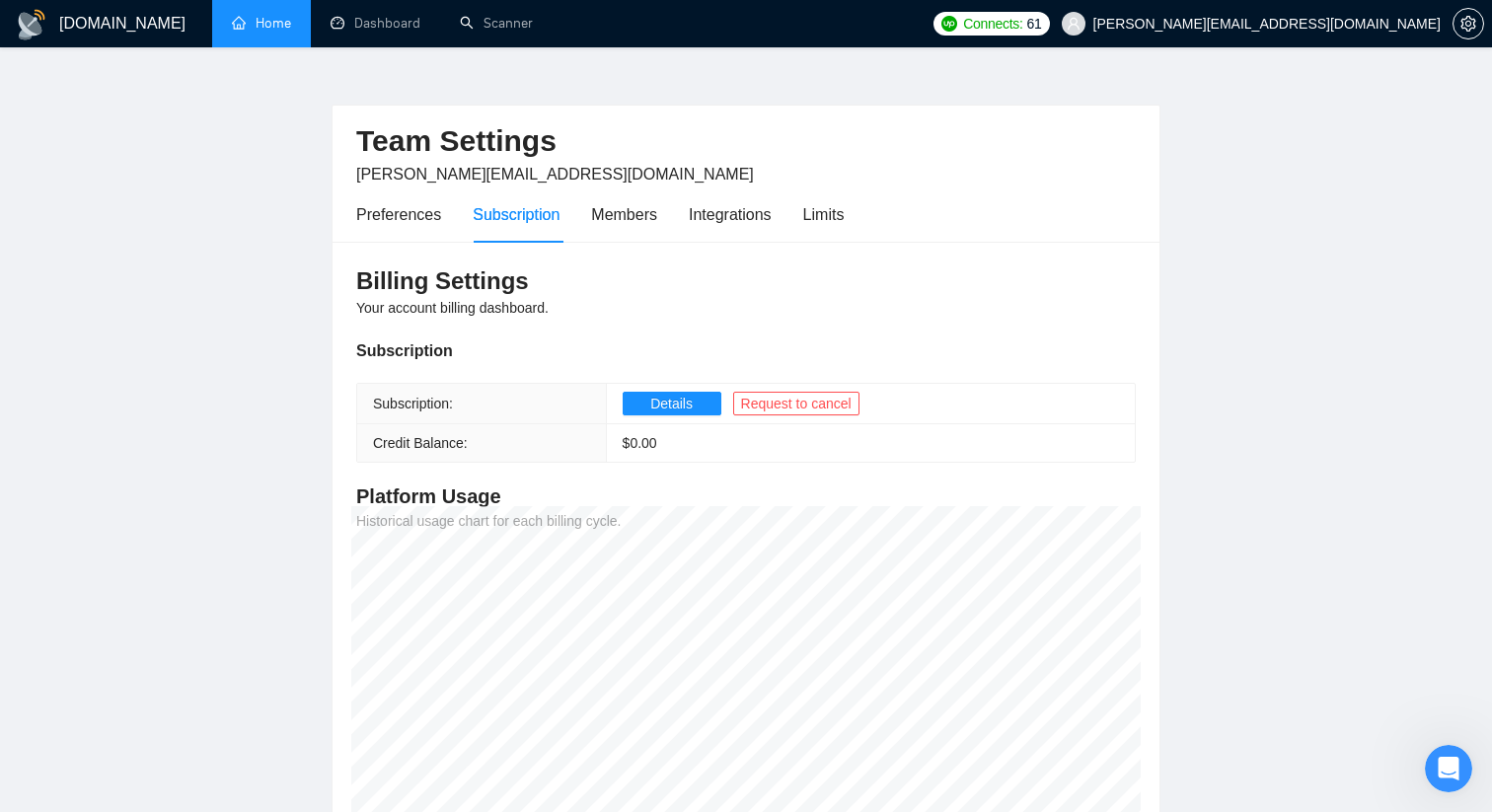
click at [265, 20] on link "Home" at bounding box center [262, 23] width 60 height 17
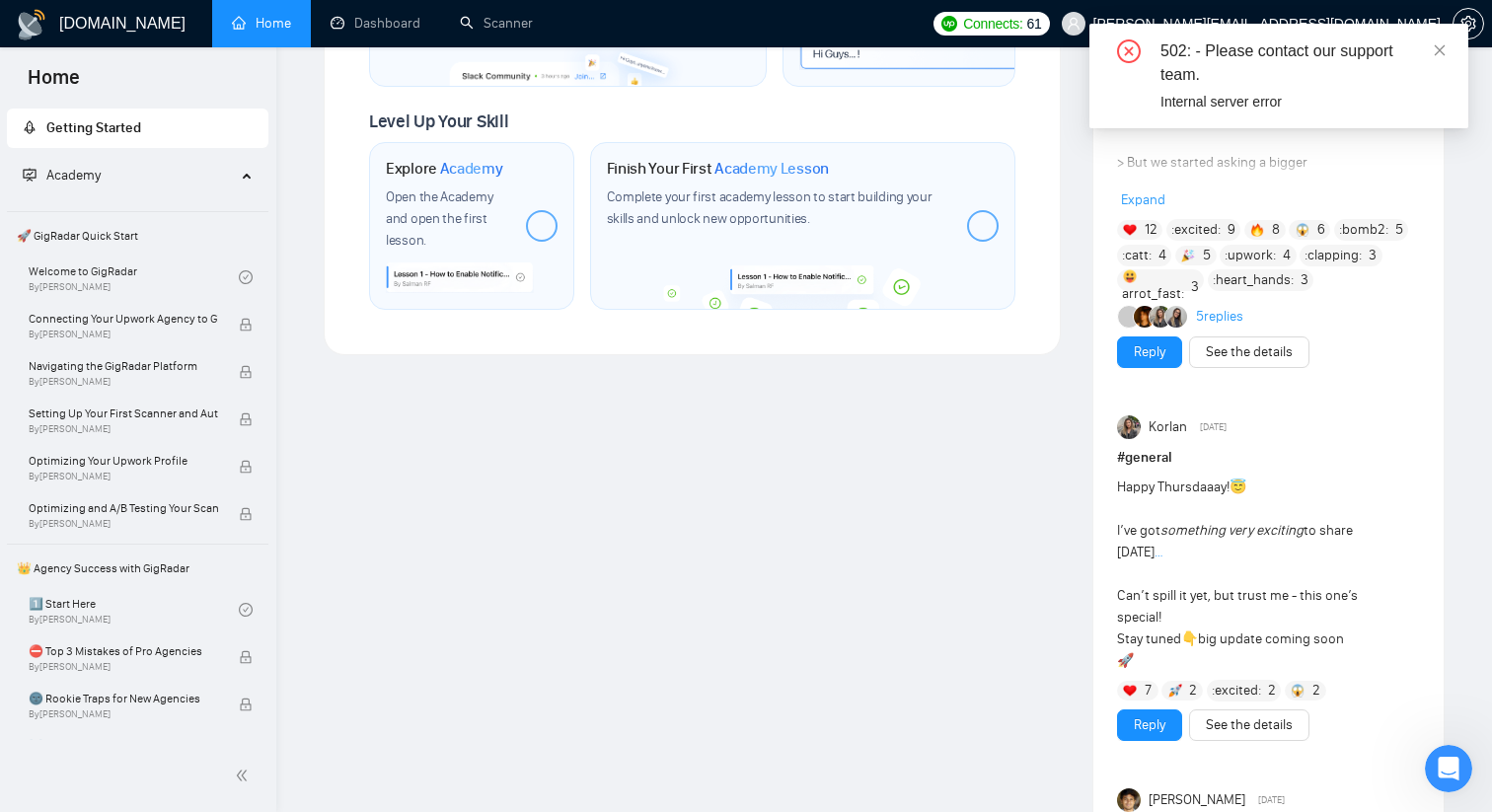
scroll to position [1124, 0]
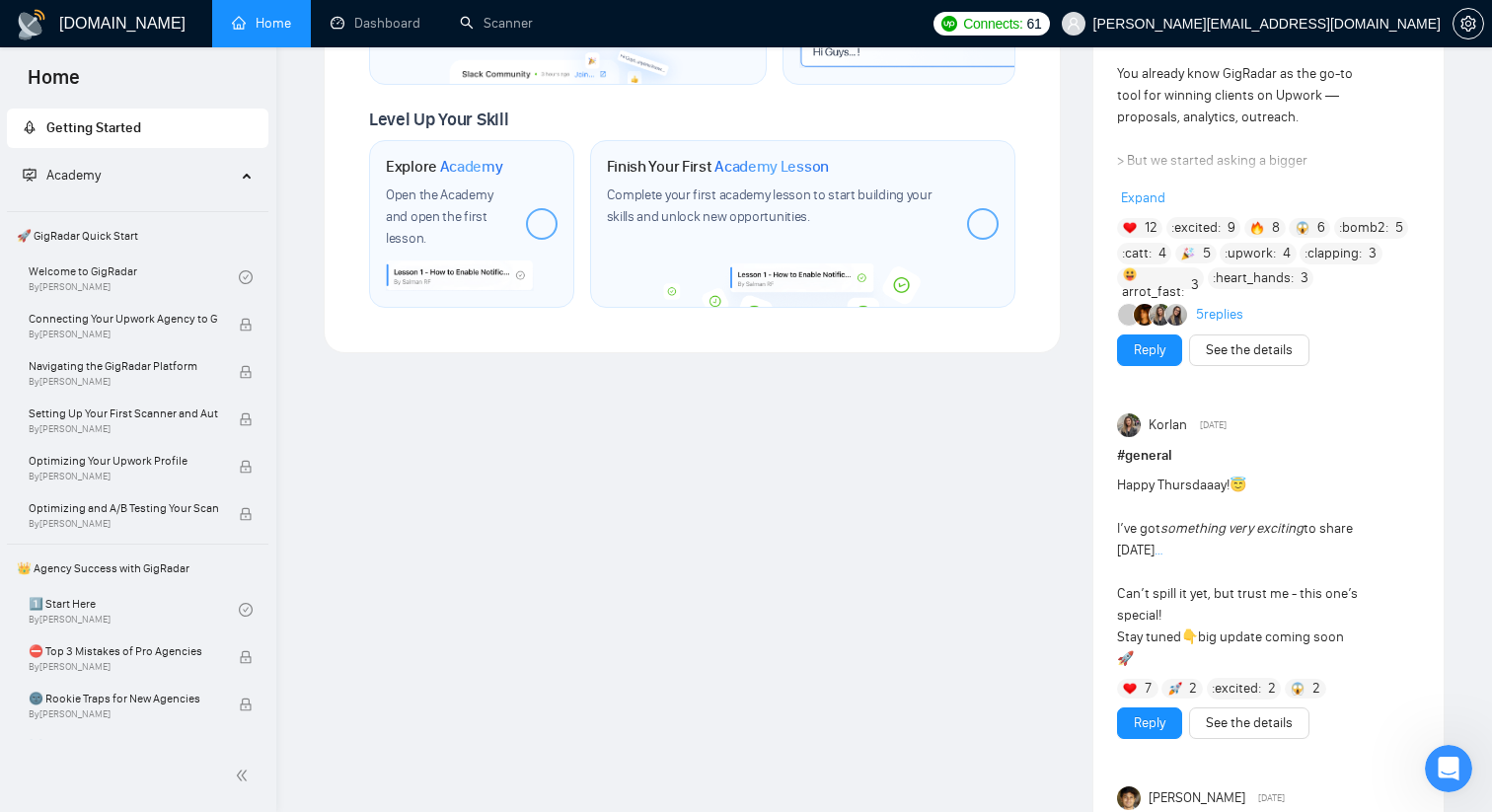
click at [680, 535] on div "Welcome to GigRadar We're excited to have you on board. Get ready to streamline…" at bounding box center [692, 557] width 768 height 3202
click at [826, 518] on div "Welcome to GigRadar We're excited to have you on board. Get ready to streamline…" at bounding box center [692, 557] width 768 height 3202
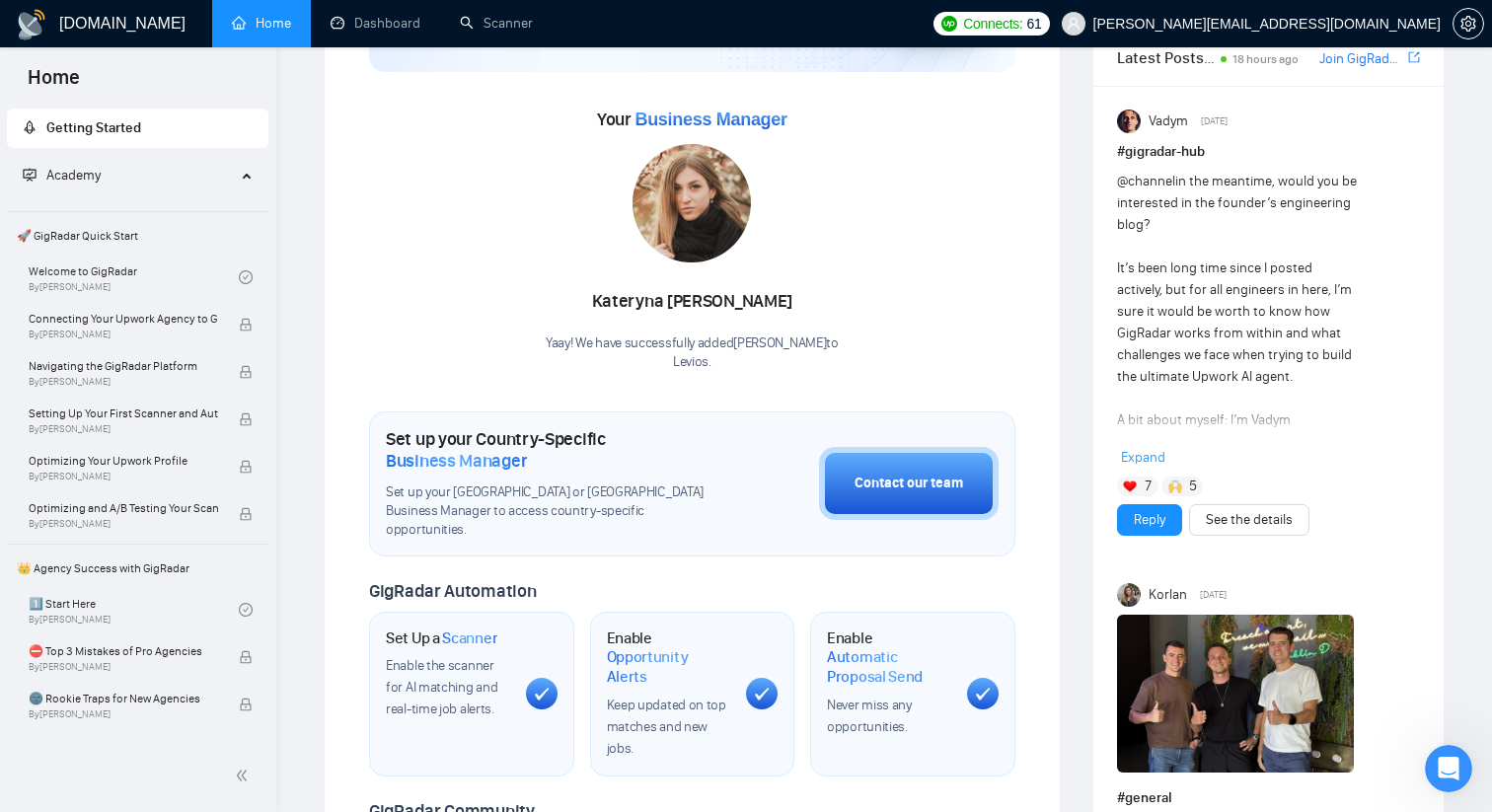
scroll to position [0, 0]
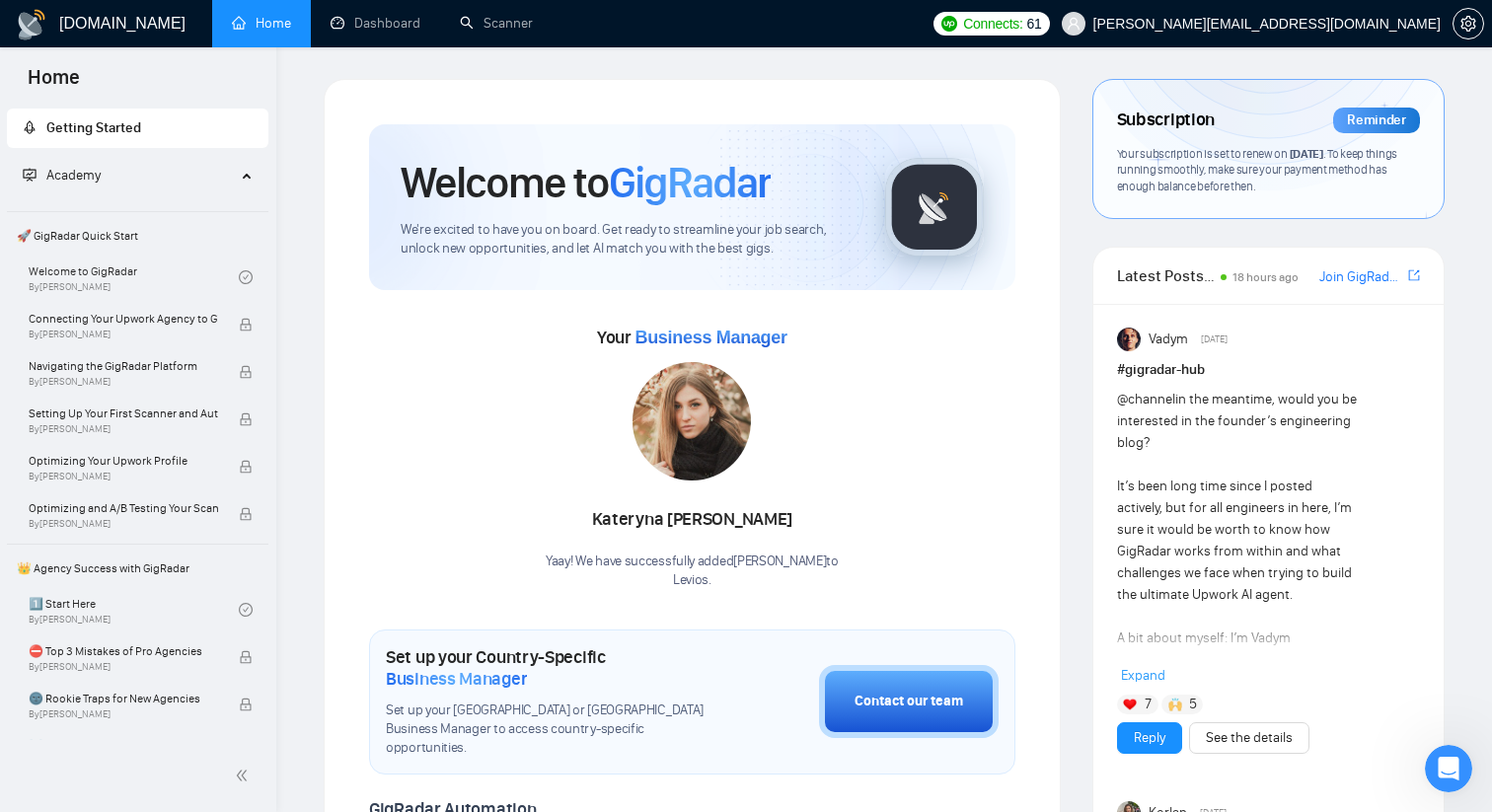
click at [352, 22] on link "Dashboard" at bounding box center [375, 23] width 89 height 17
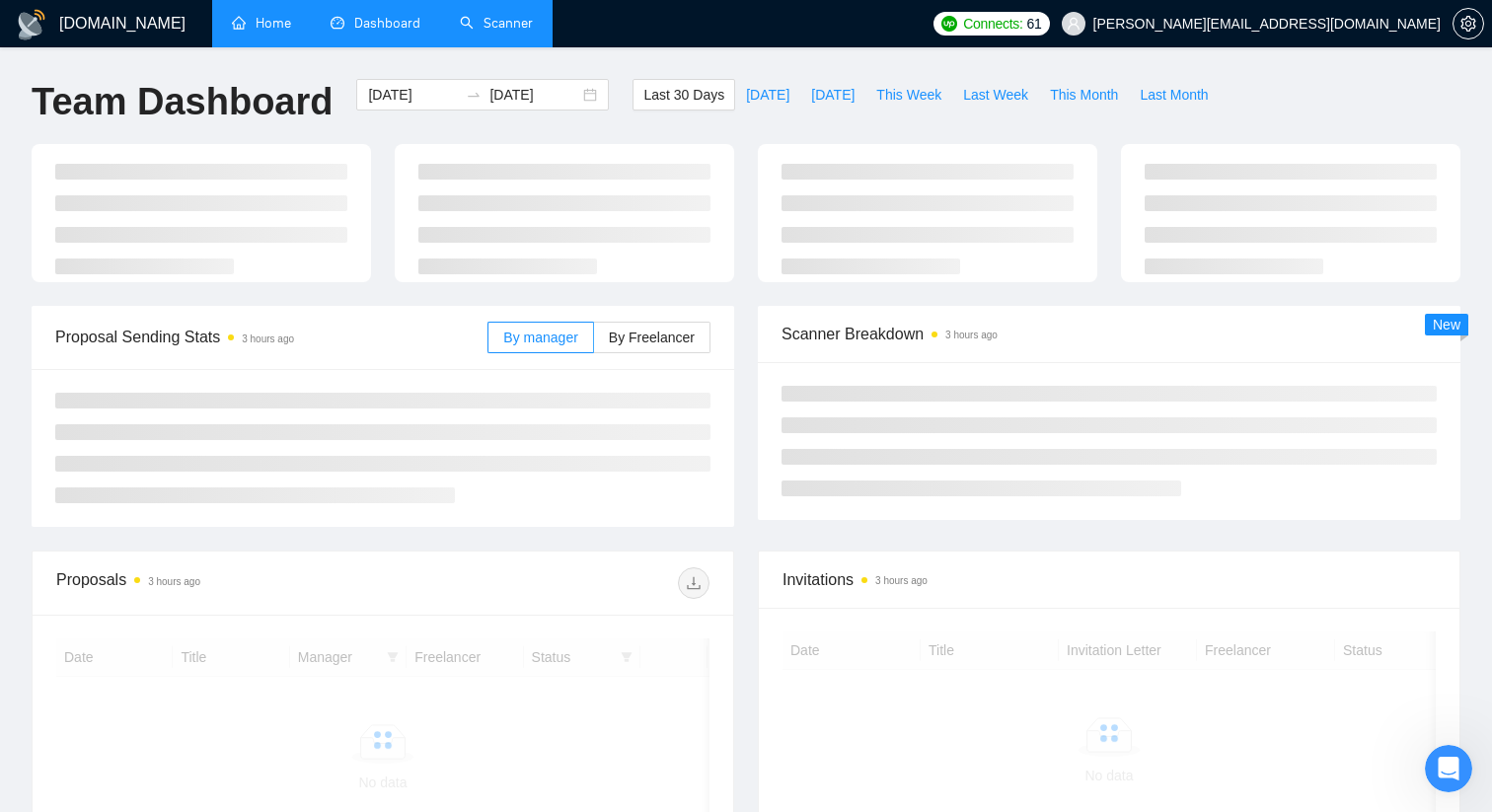
scroll to position [5, 0]
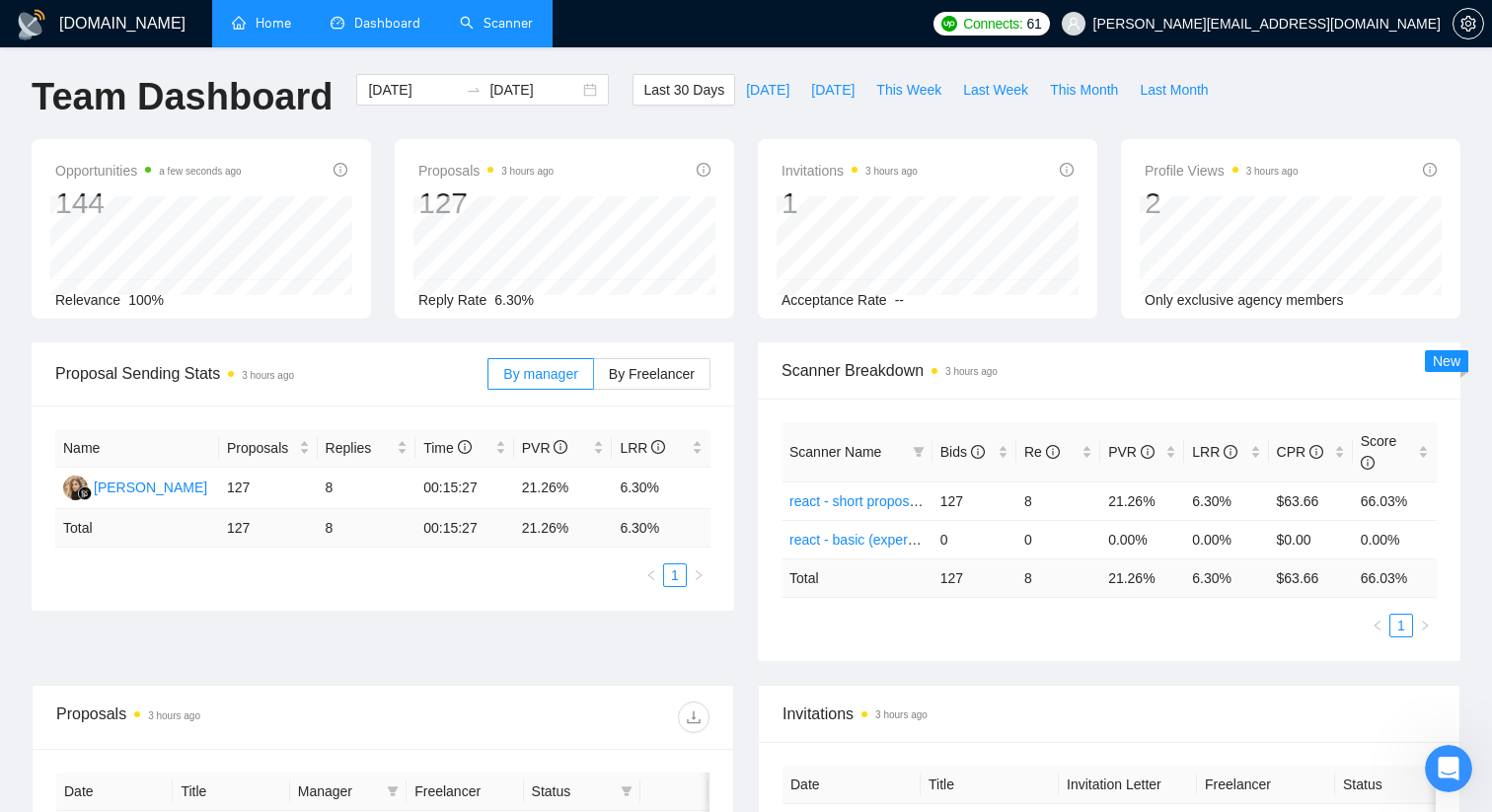
click at [507, 32] on link "Scanner" at bounding box center [496, 23] width 73 height 17
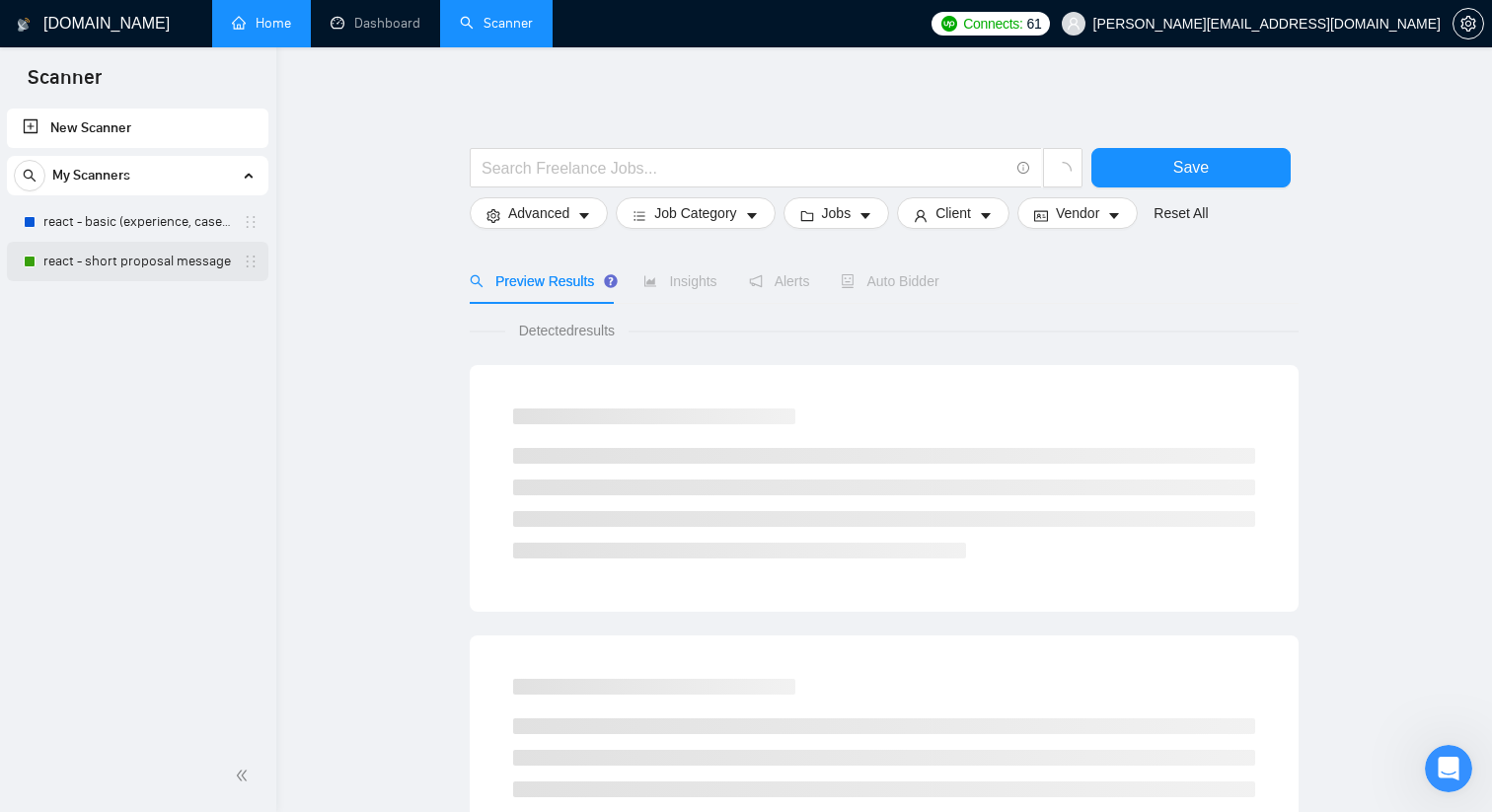
click at [188, 251] on link "react - short proposal message" at bounding box center [137, 261] width 188 height 40
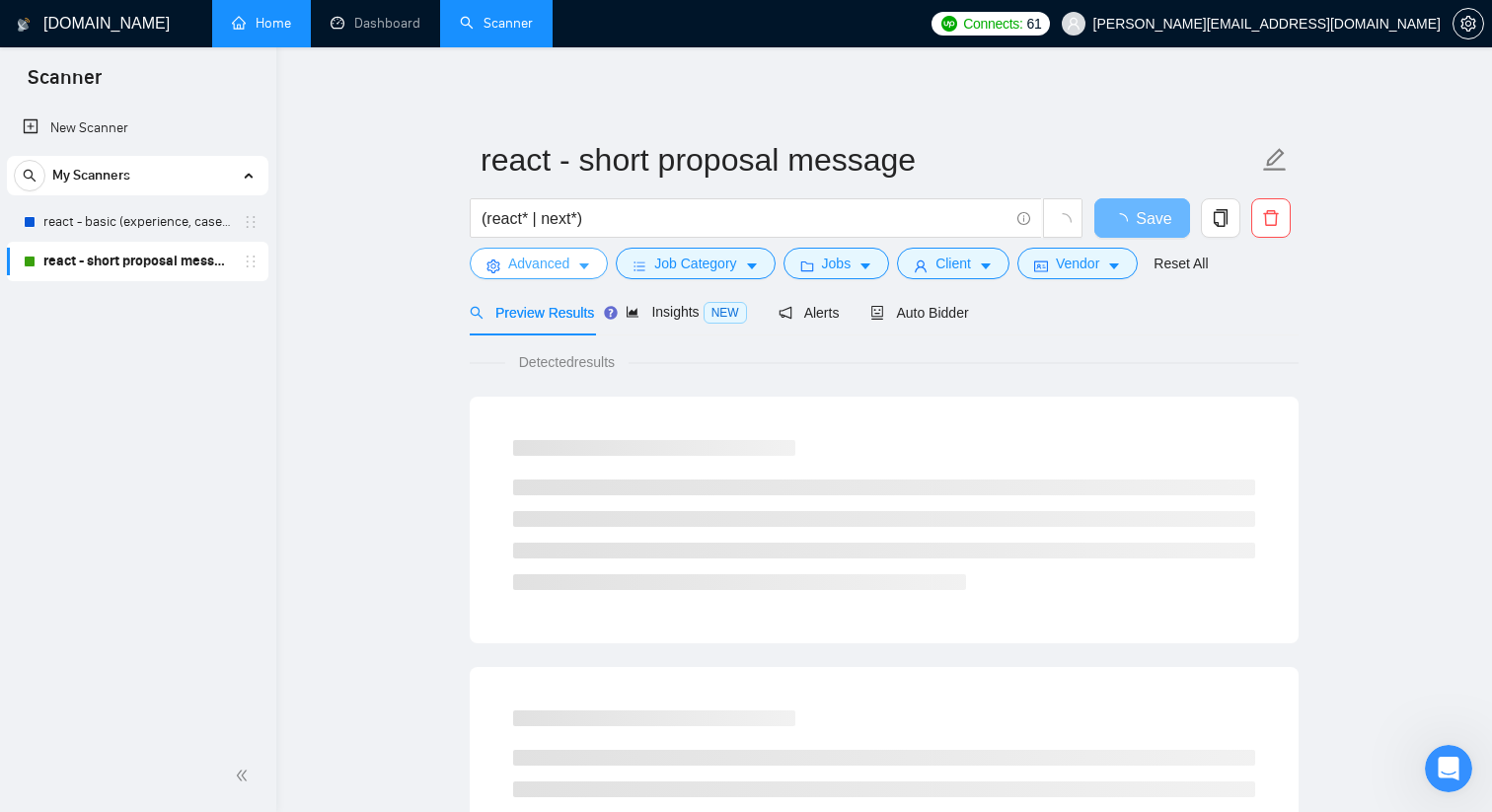
click at [585, 267] on icon "caret-down" at bounding box center [584, 267] width 10 height 6
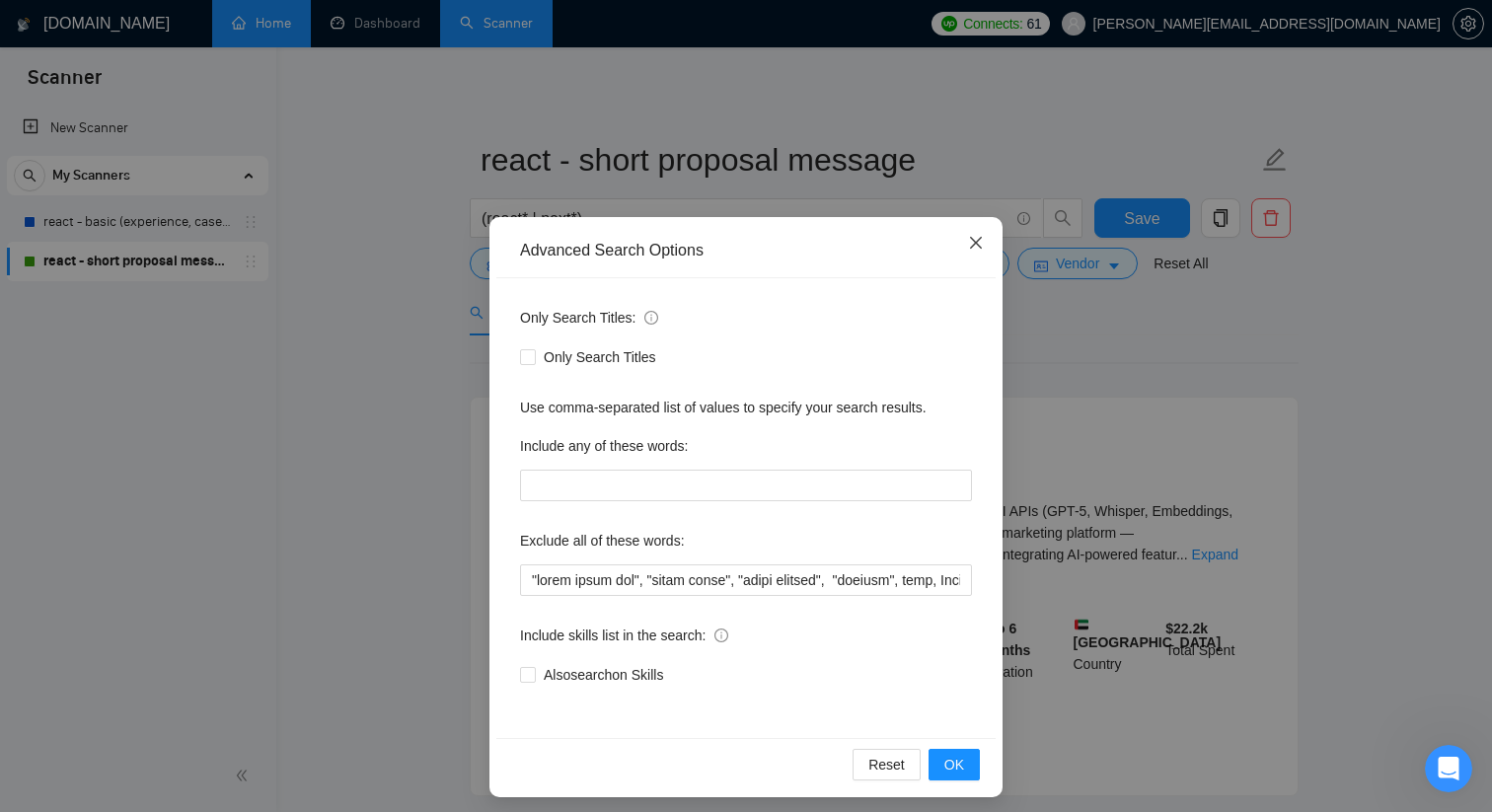
click at [979, 247] on icon "close" at bounding box center [976, 243] width 16 height 16
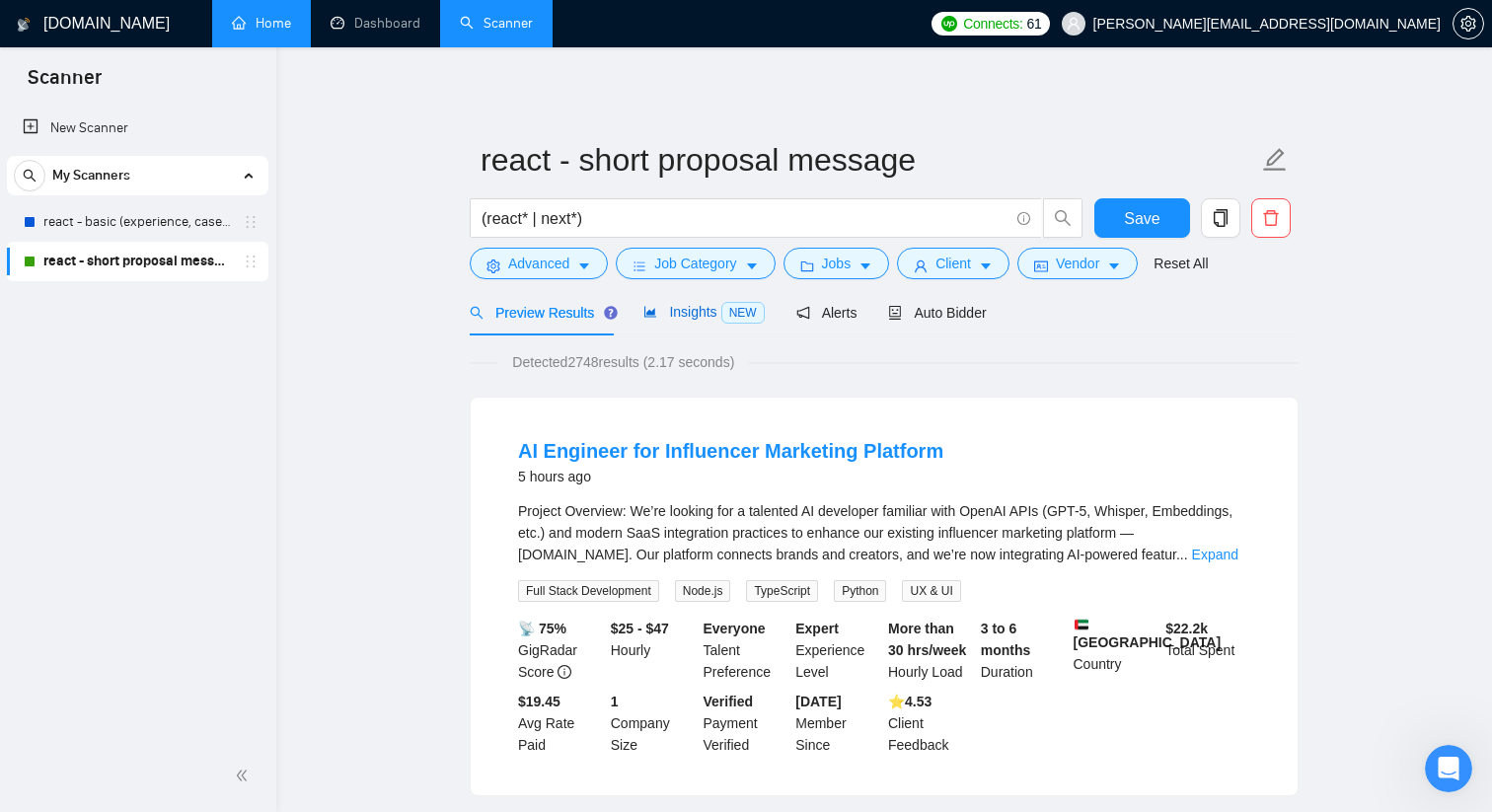
click at [699, 320] on div "Insights NEW" at bounding box center [703, 312] width 120 height 23
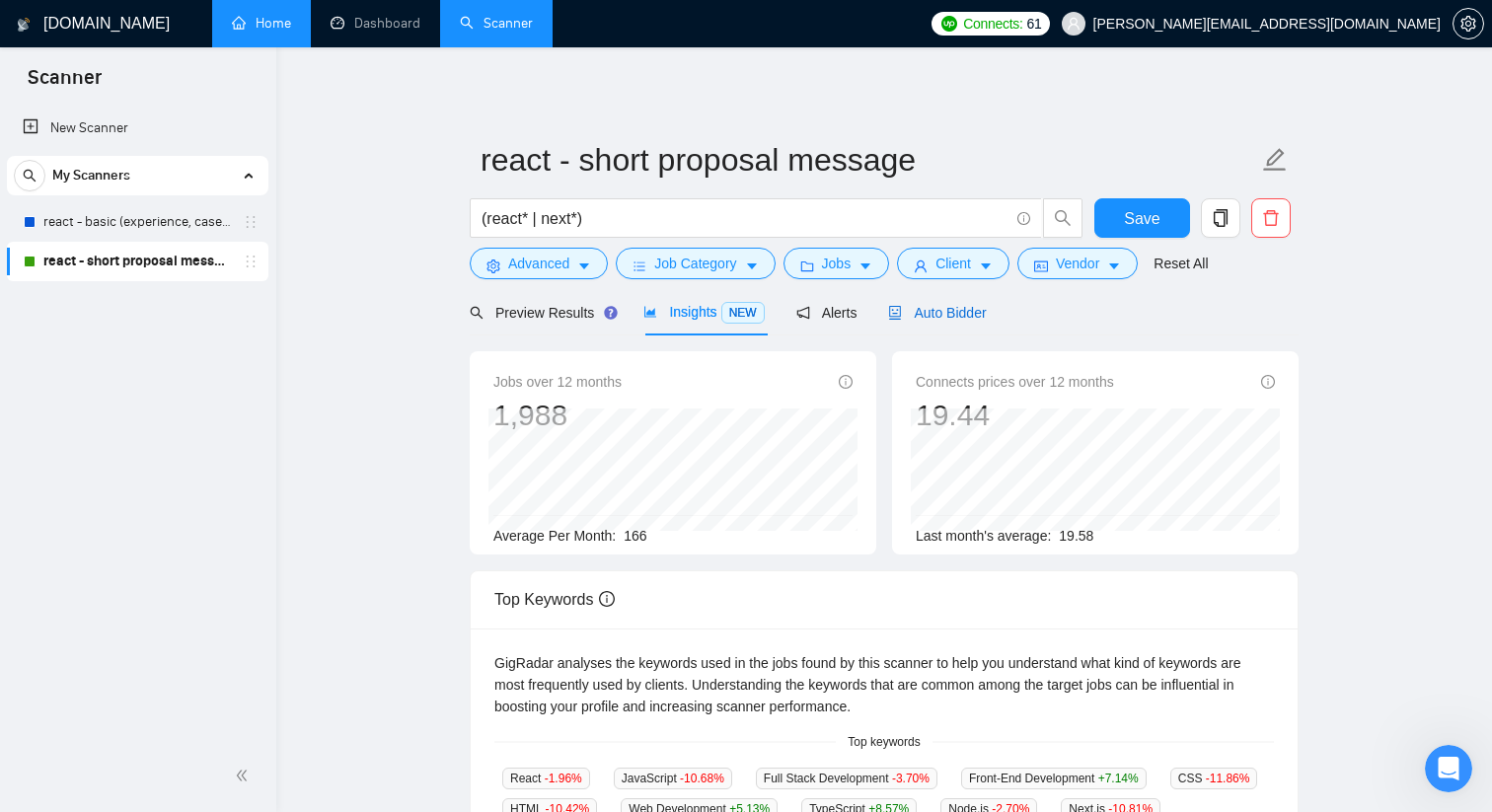
click at [955, 311] on span "Auto Bidder" at bounding box center [936, 313] width 97 height 16
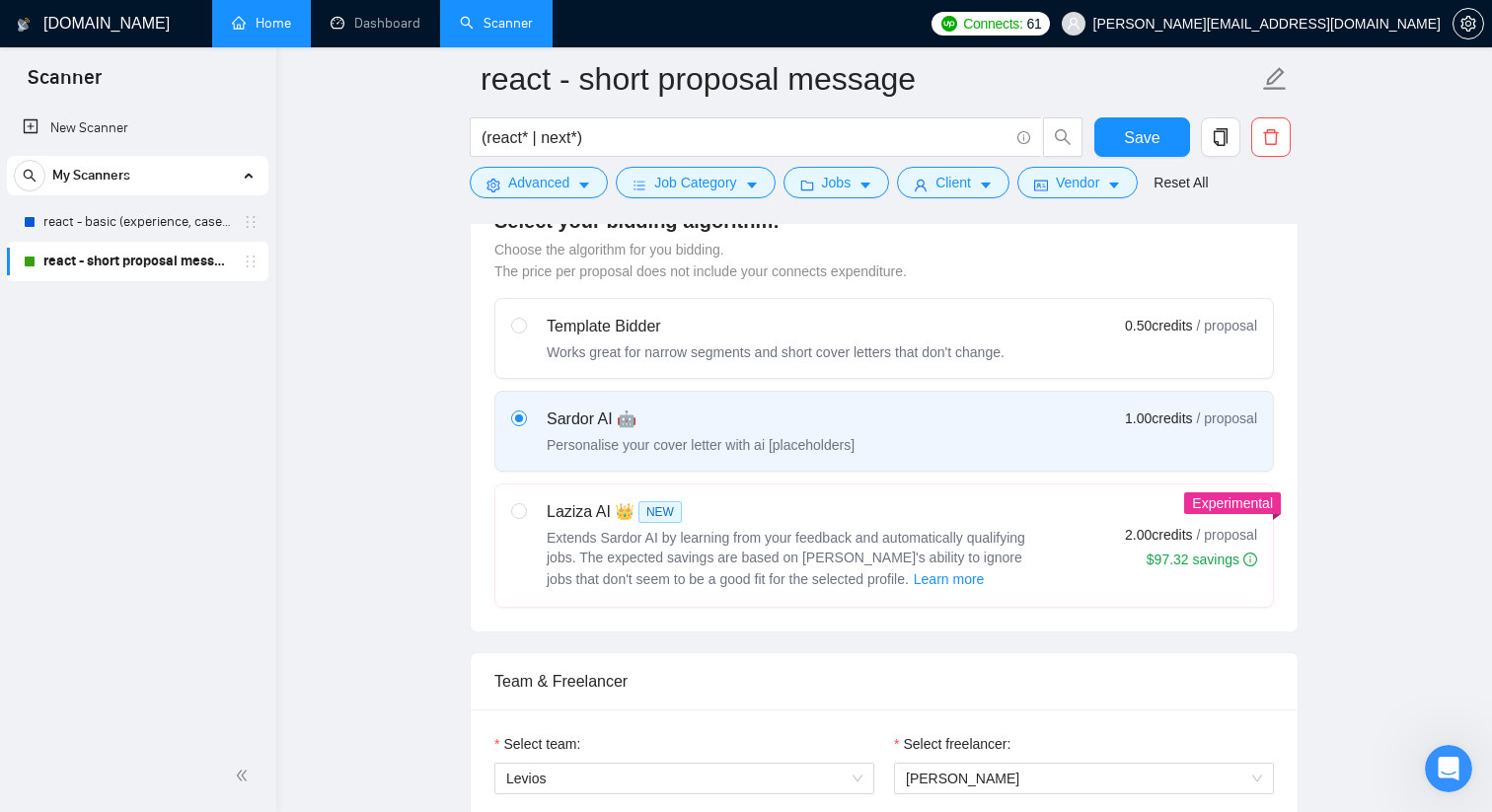
scroll to position [562, 0]
click at [715, 345] on div "Works great for narrow segments and short cover letters that don't change." at bounding box center [775, 351] width 458 height 20
click at [525, 331] on input "radio" at bounding box center [518, 324] width 14 height 14
radio input "true"
radio input "false"
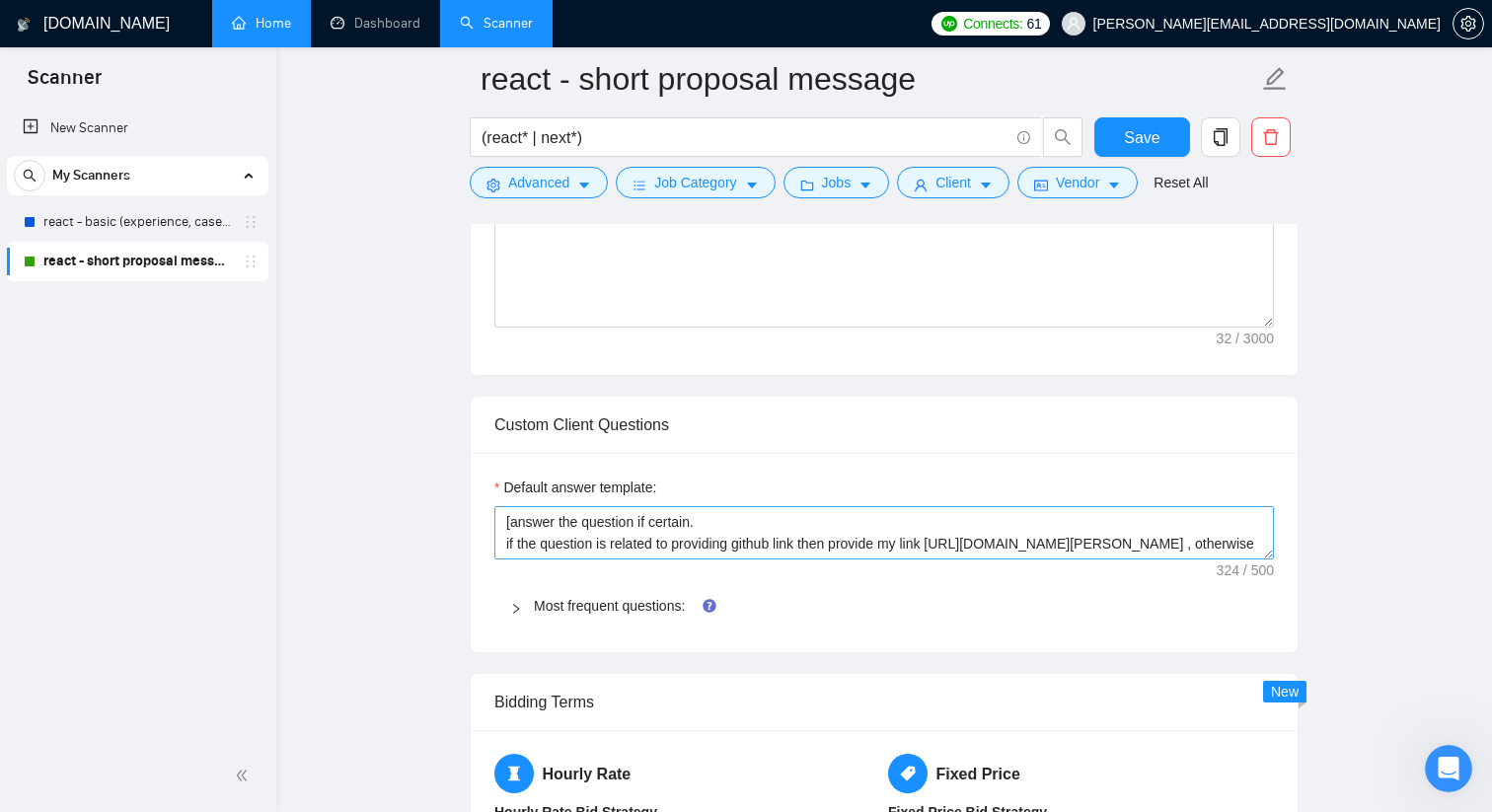
scroll to position [1733, 0]
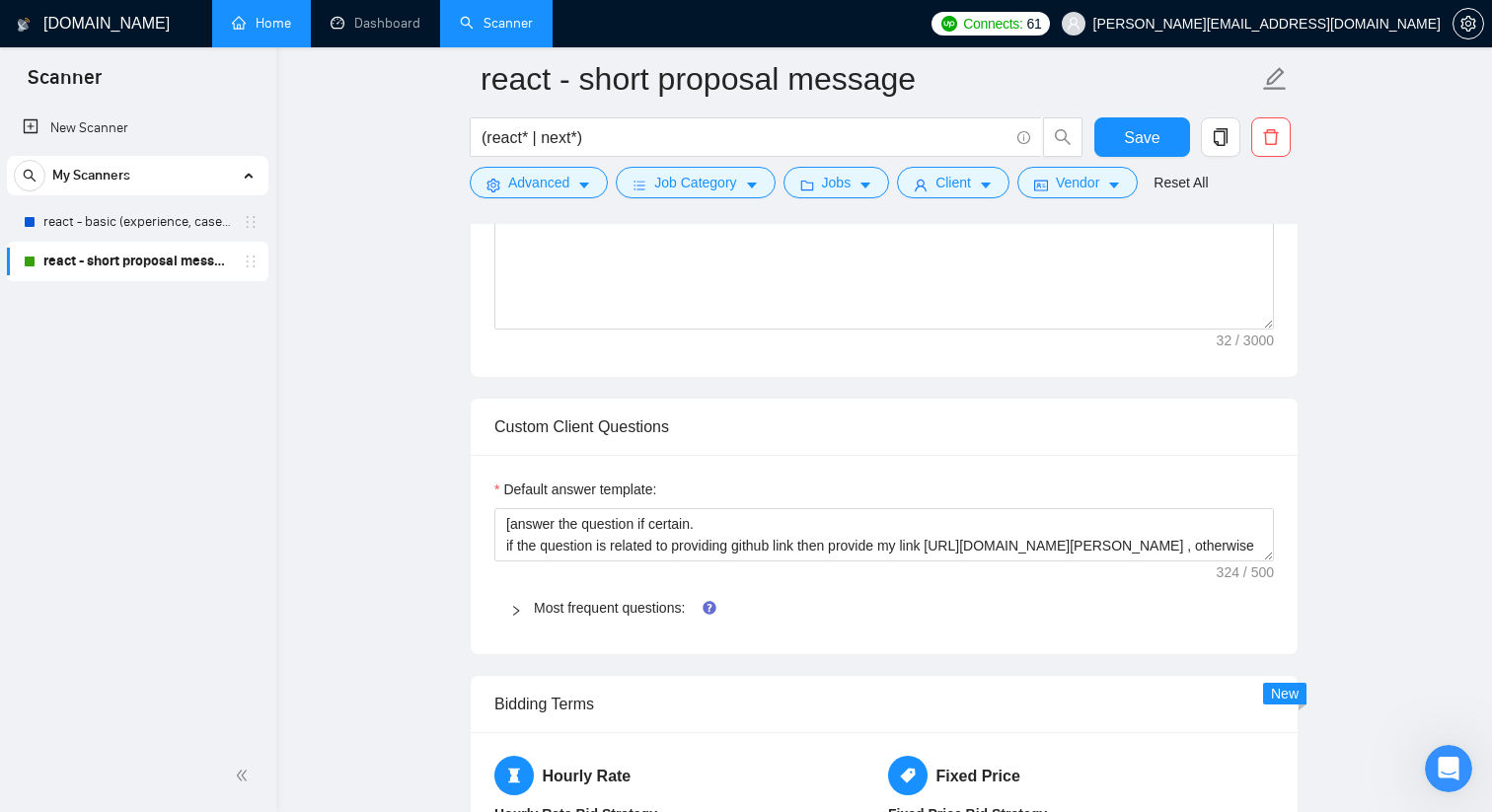
click at [512, 606] on icon "right" at bounding box center [516, 610] width 12 height 12
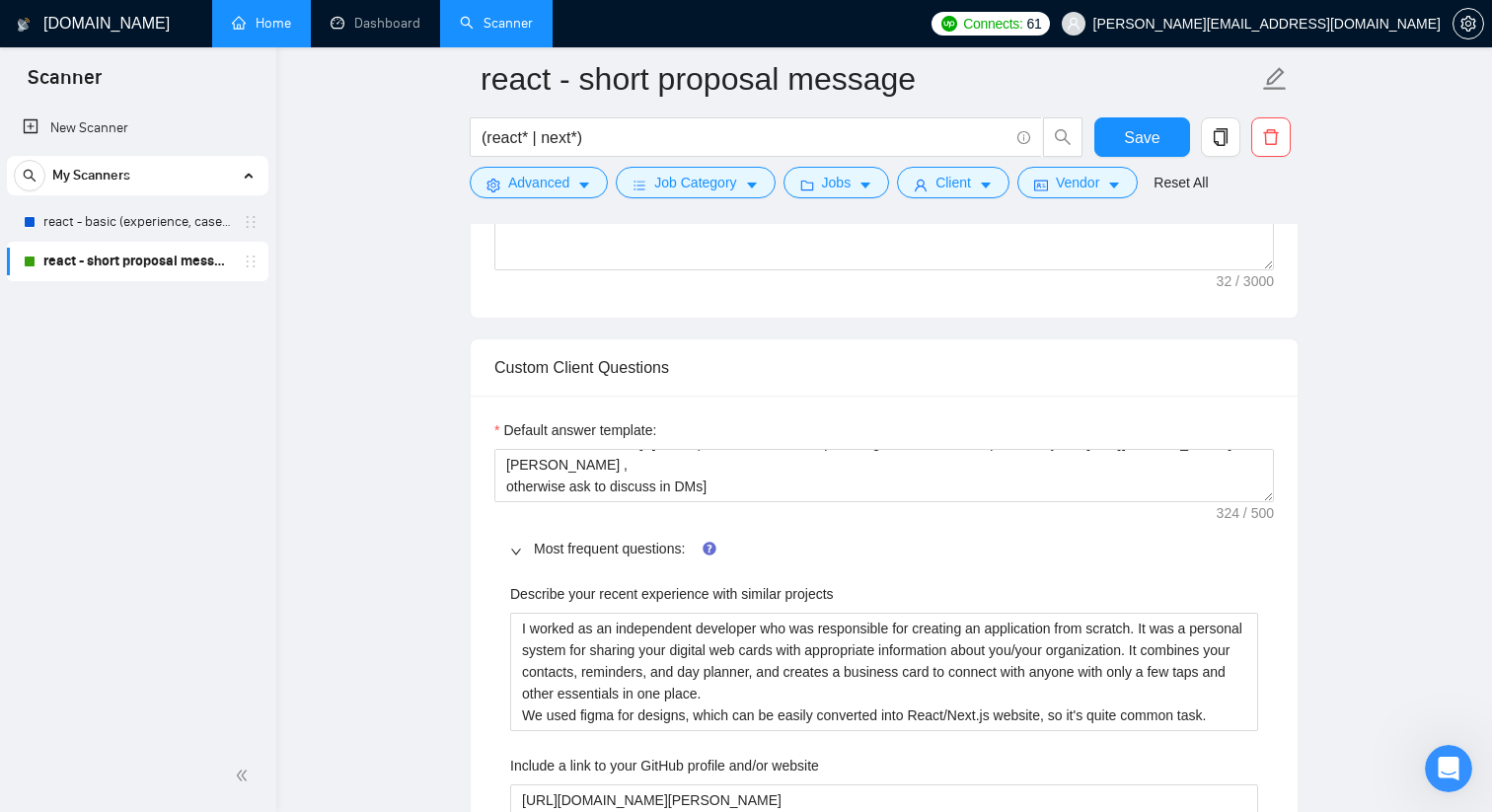
scroll to position [1794, 0]
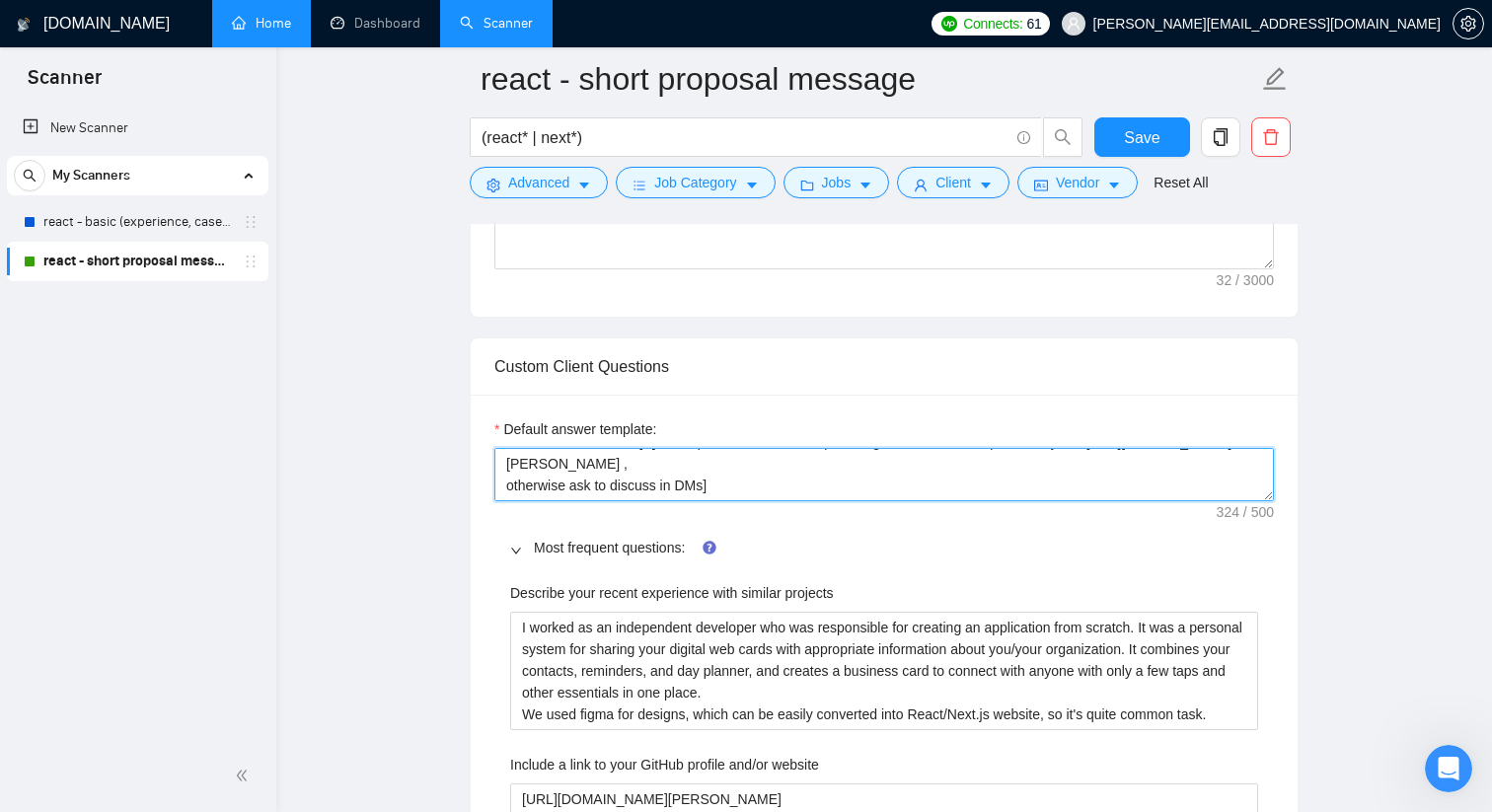
click at [780, 485] on textarea "[answer the question if certain. if the question is related to providing github…" at bounding box center [883, 474] width 779 height 54
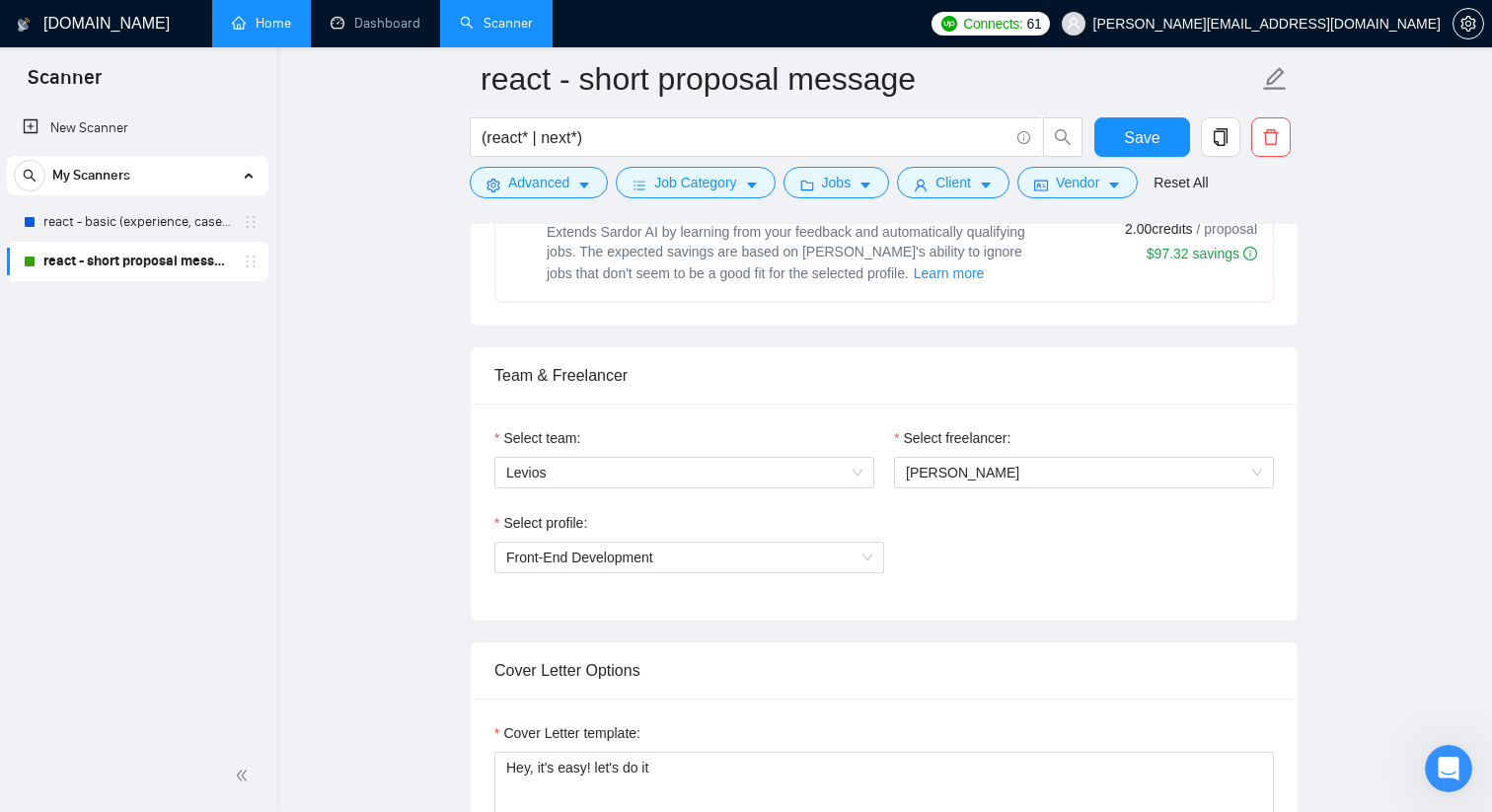
scroll to position [867, 0]
click at [1441, 778] on div "Відкрити програму для спілкування Intercom" at bounding box center [1445, 765] width 66 height 66
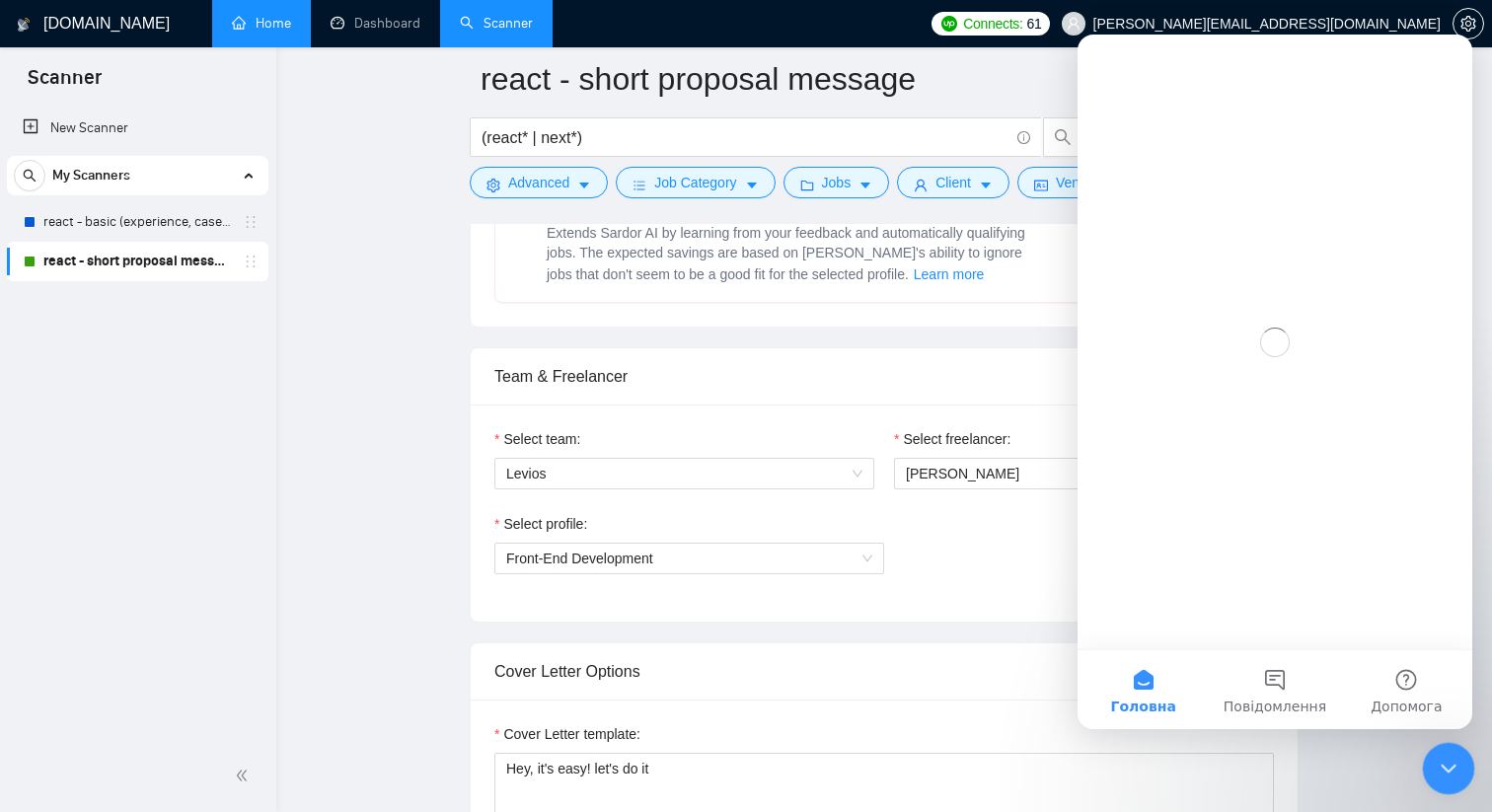
scroll to position [0, 0]
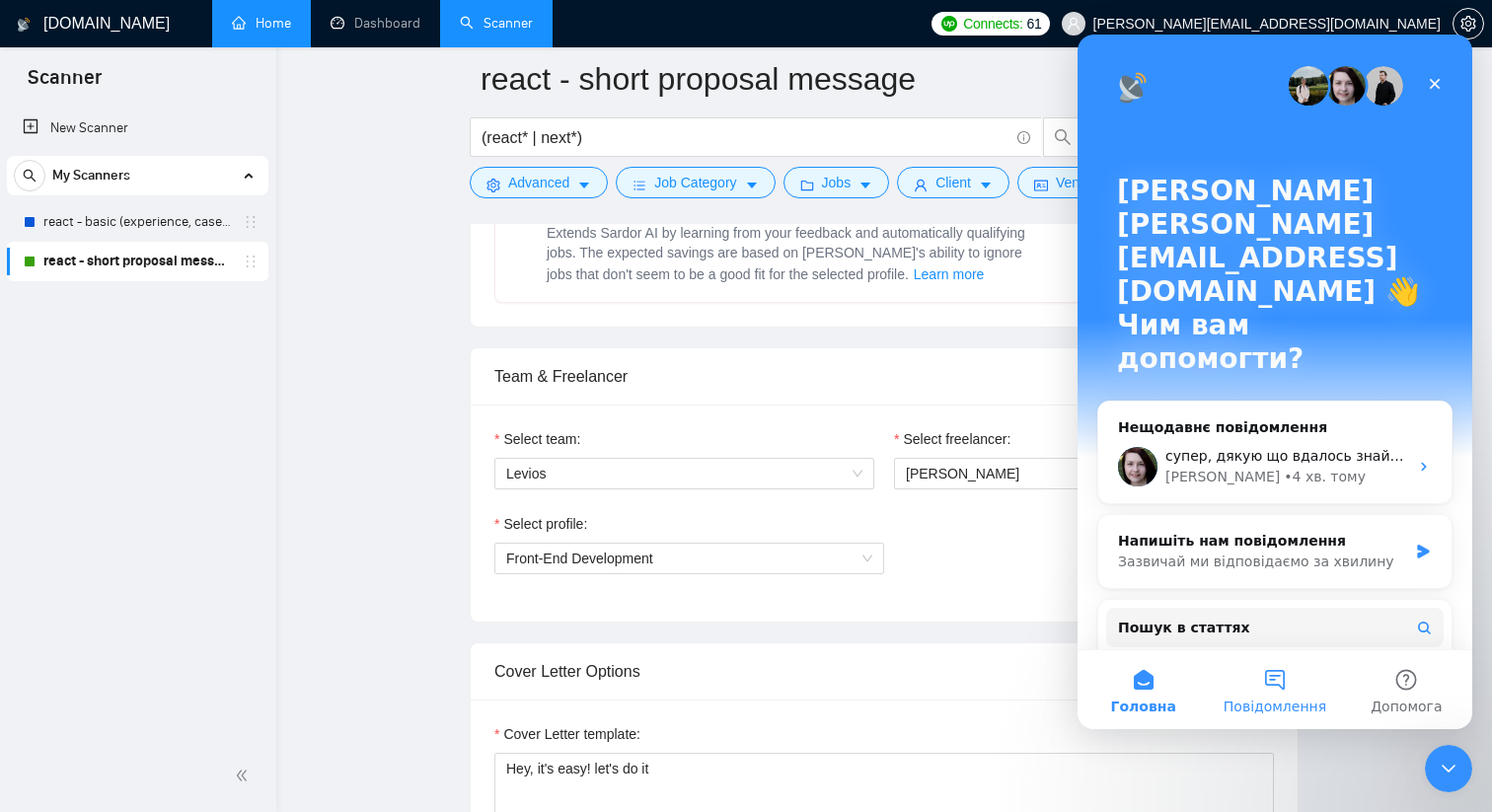
click at [1281, 683] on button "Повідомлення" at bounding box center [1274, 690] width 131 height 79
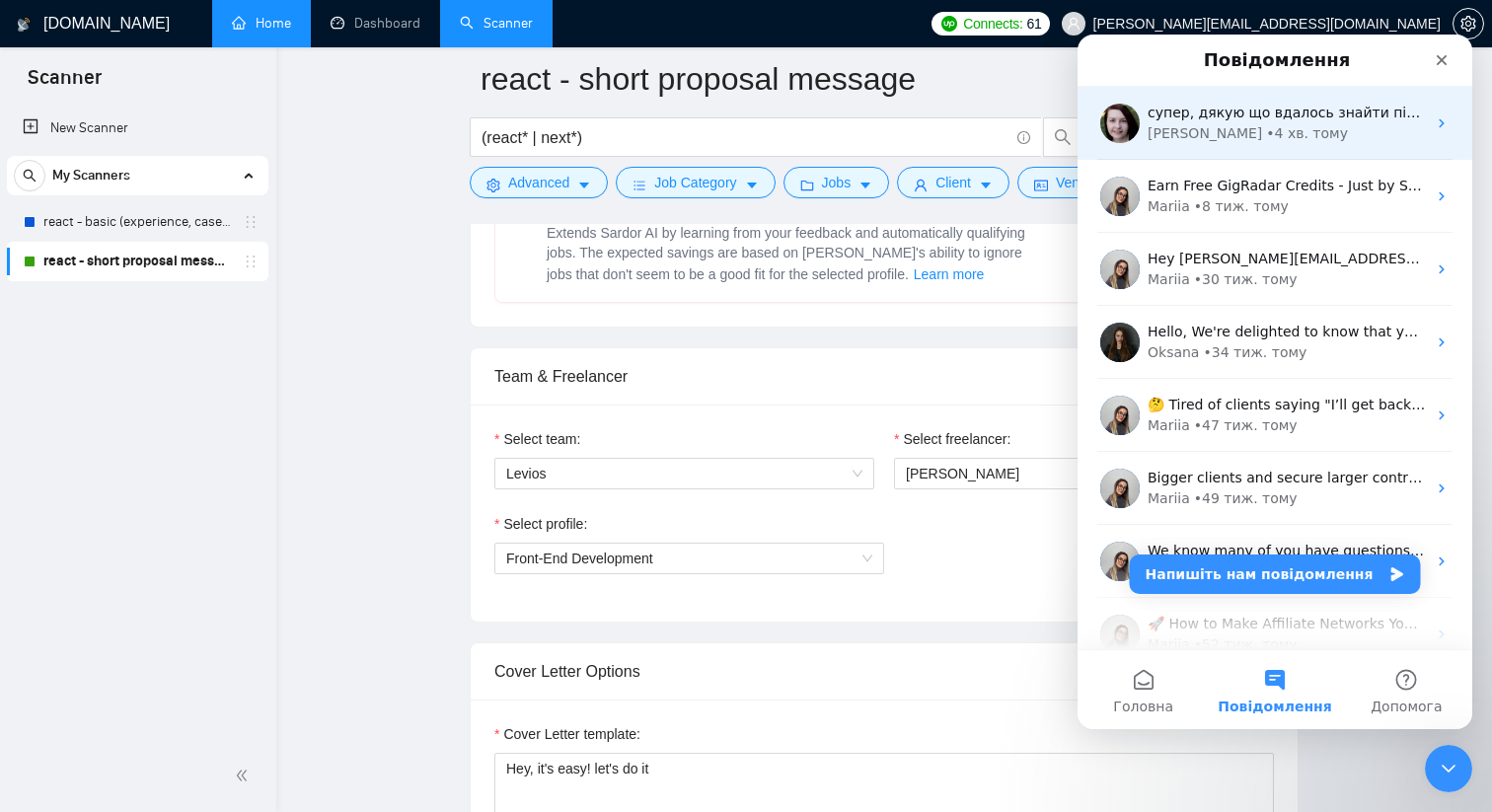
click at [1291, 135] on div "Iryna • 4 хв. тому" at bounding box center [1287, 133] width 278 height 21
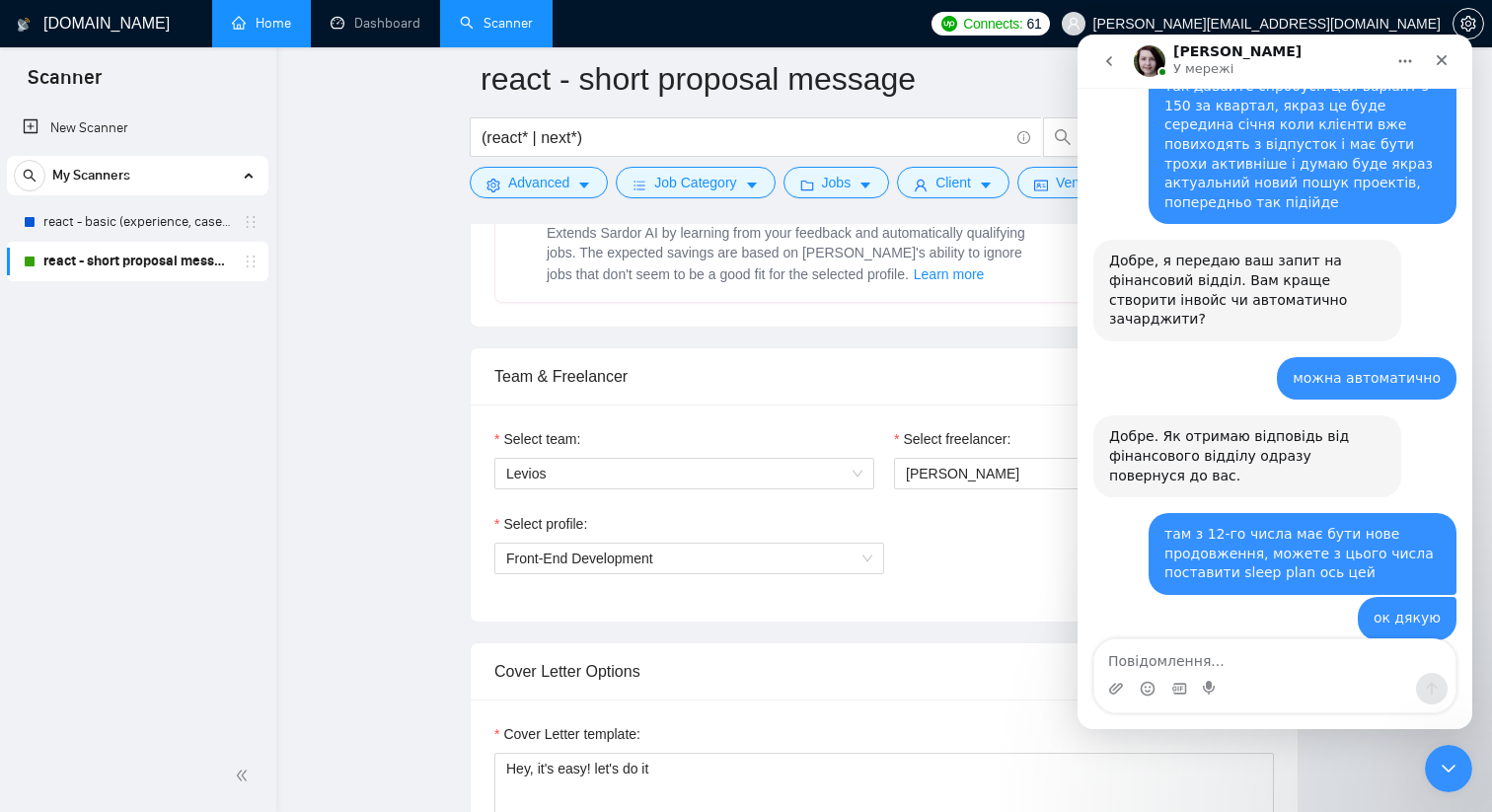
scroll to position [1394, 0]
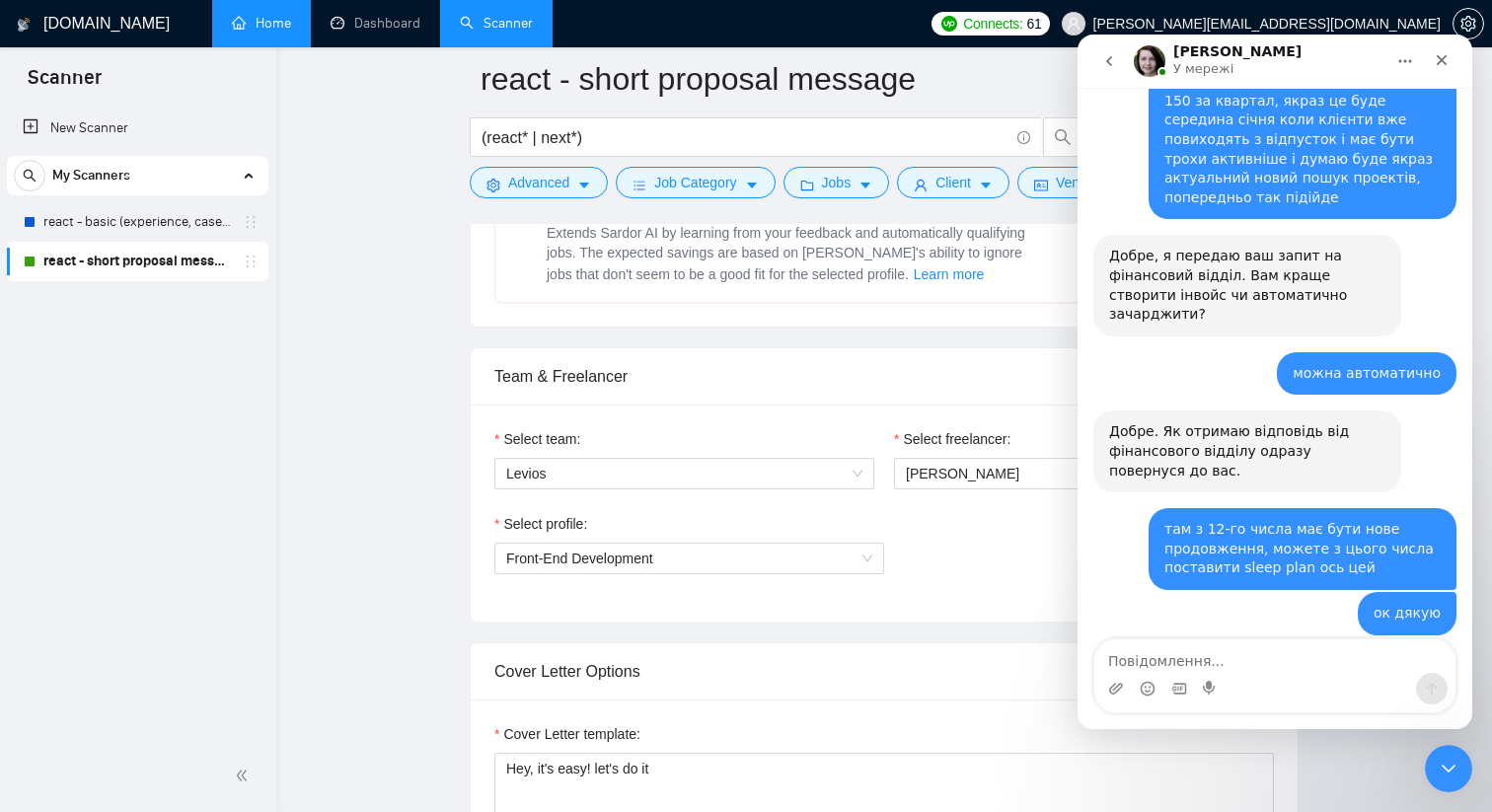
click at [1446, 59] on icon "Закрити" at bounding box center [1441, 61] width 16 height 16
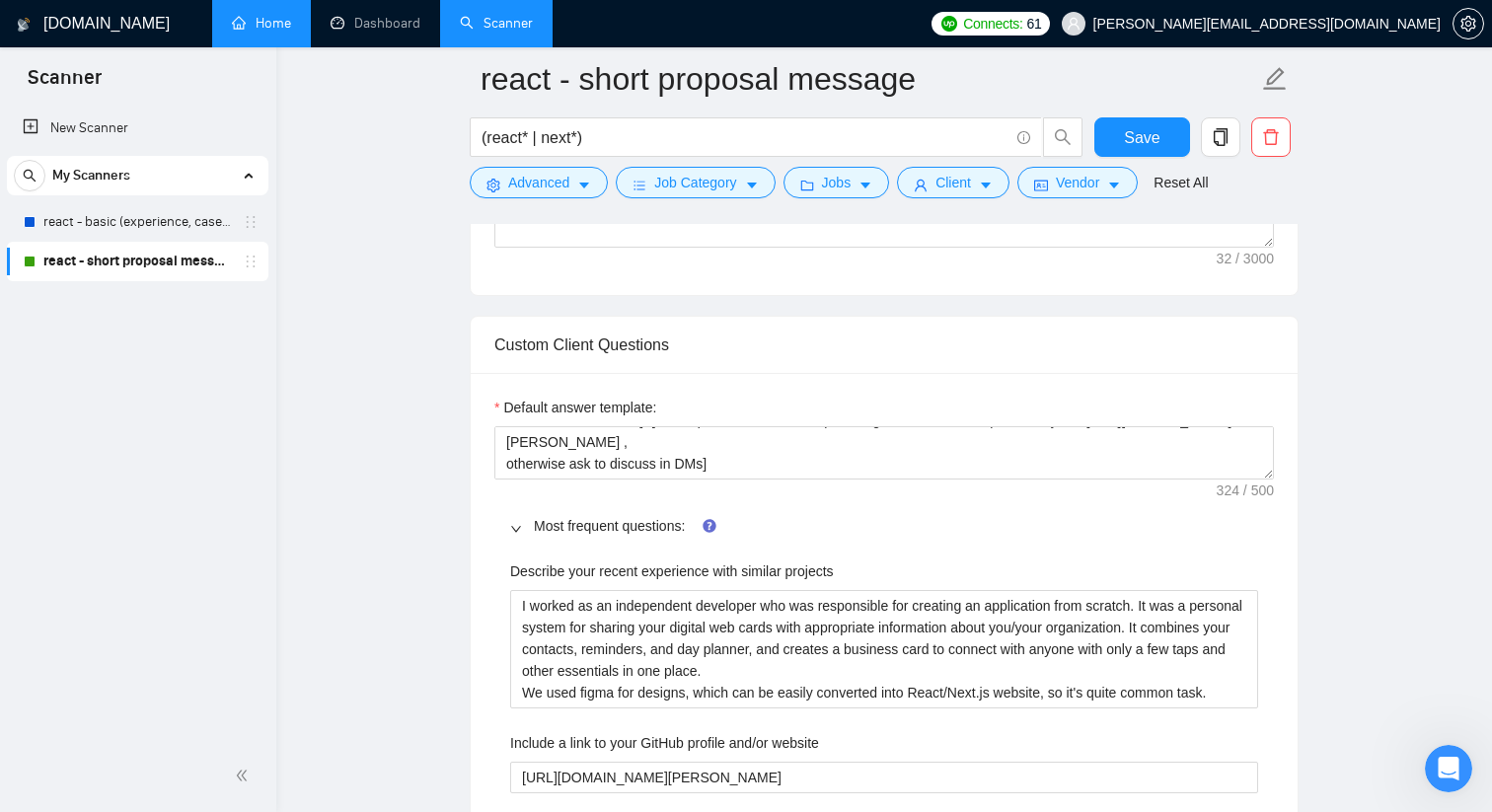
scroll to position [1817, 0]
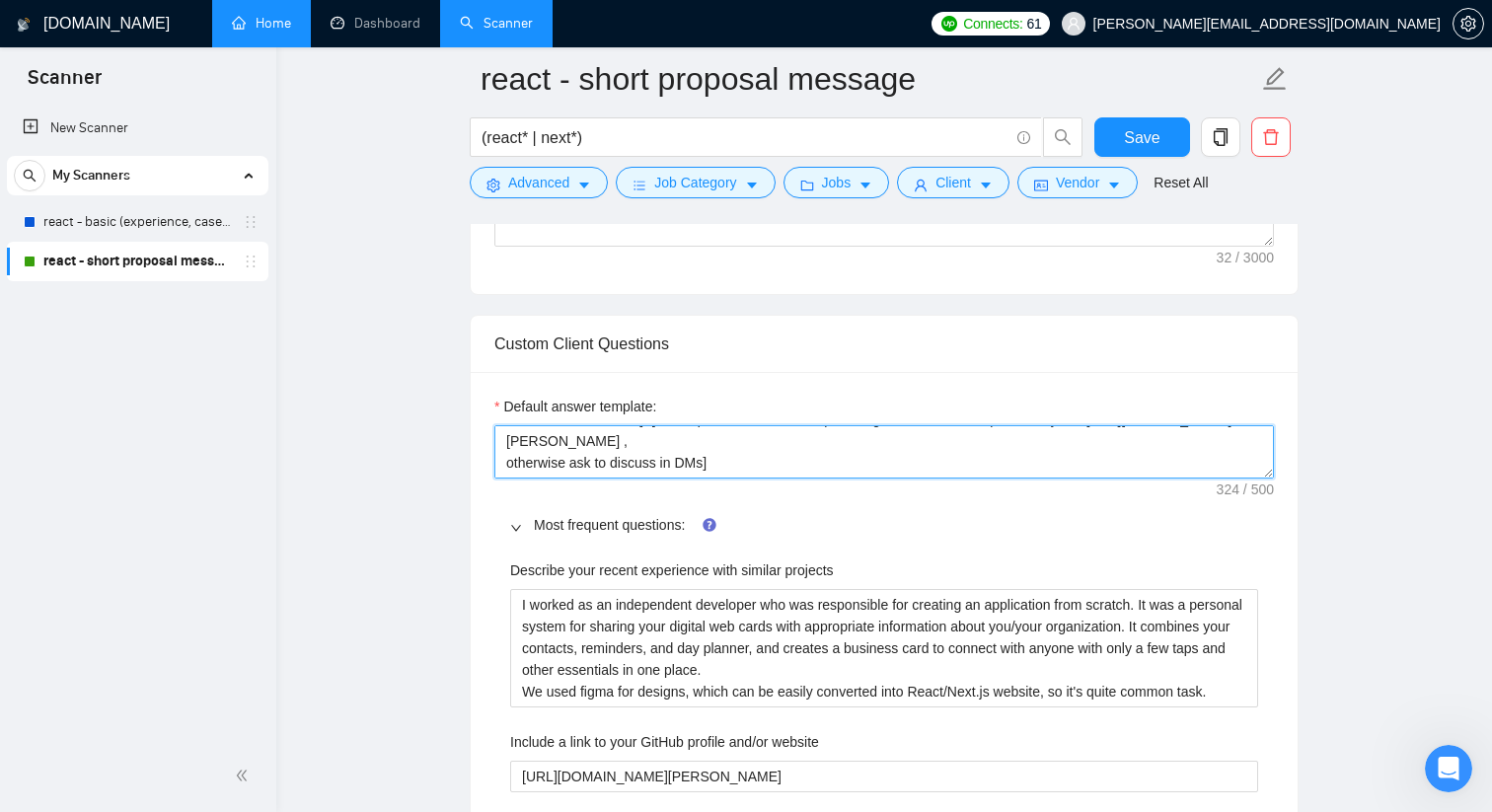
click at [802, 453] on textarea "[answer the question if certain. if the question is related to providing github…" at bounding box center [883, 452] width 779 height 54
click at [802, 460] on textarea "[answer the question if certain. if the question is related to providing github…" at bounding box center [883, 452] width 779 height 54
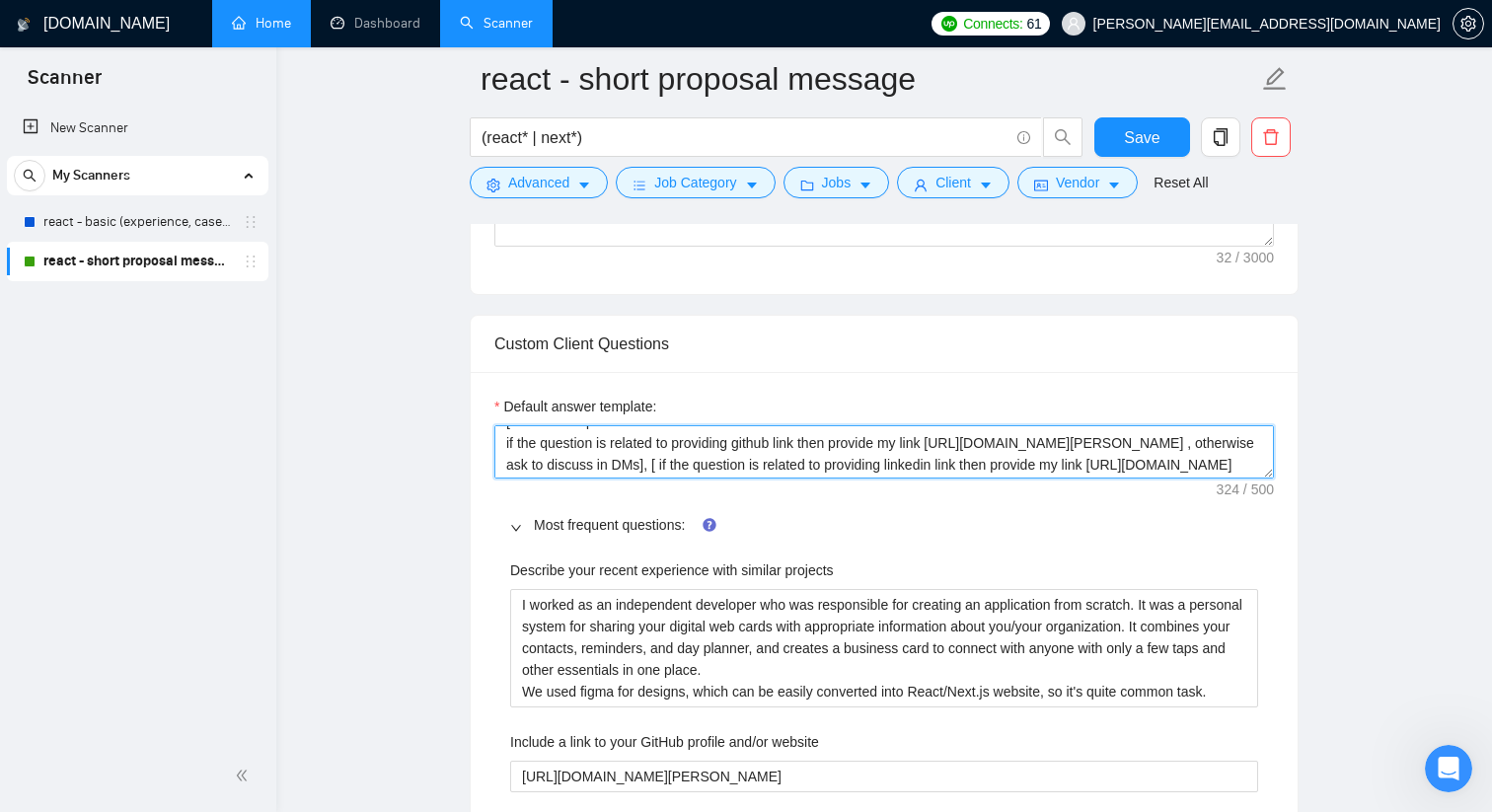
scroll to position [0, 0]
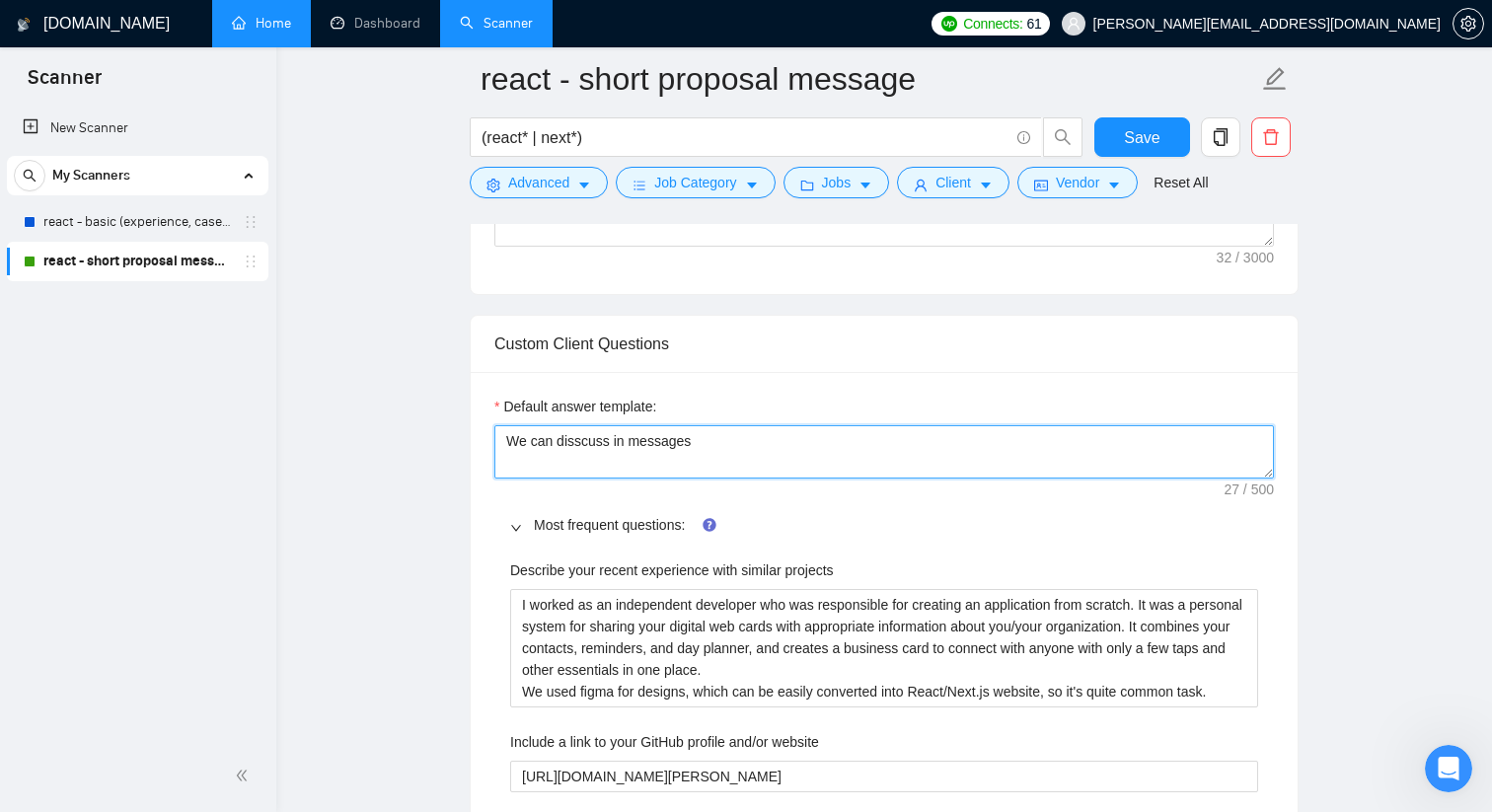
click at [583, 439] on textarea "We can disscuss in messages" at bounding box center [883, 452] width 779 height 54
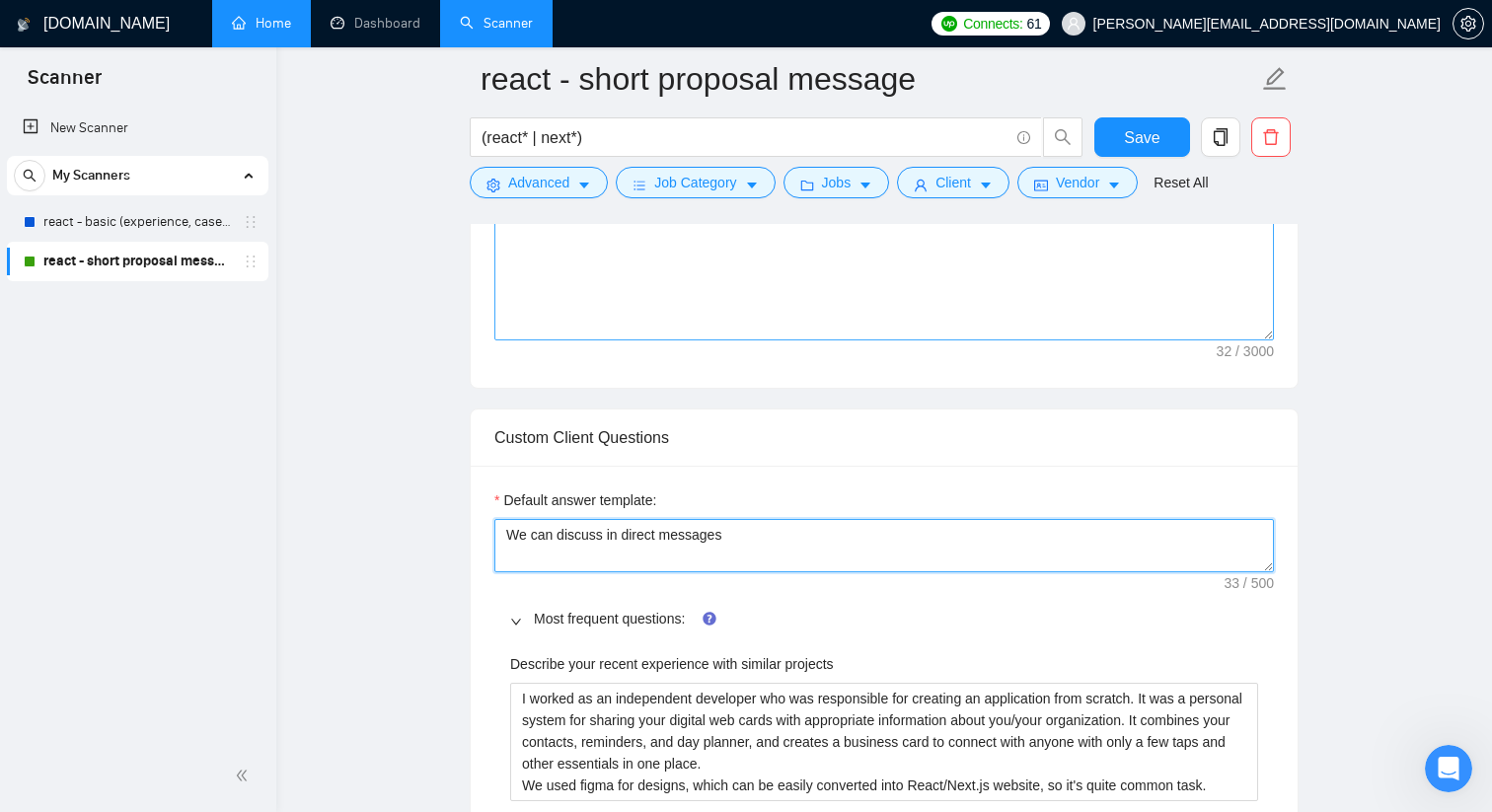
scroll to position [1768, 0]
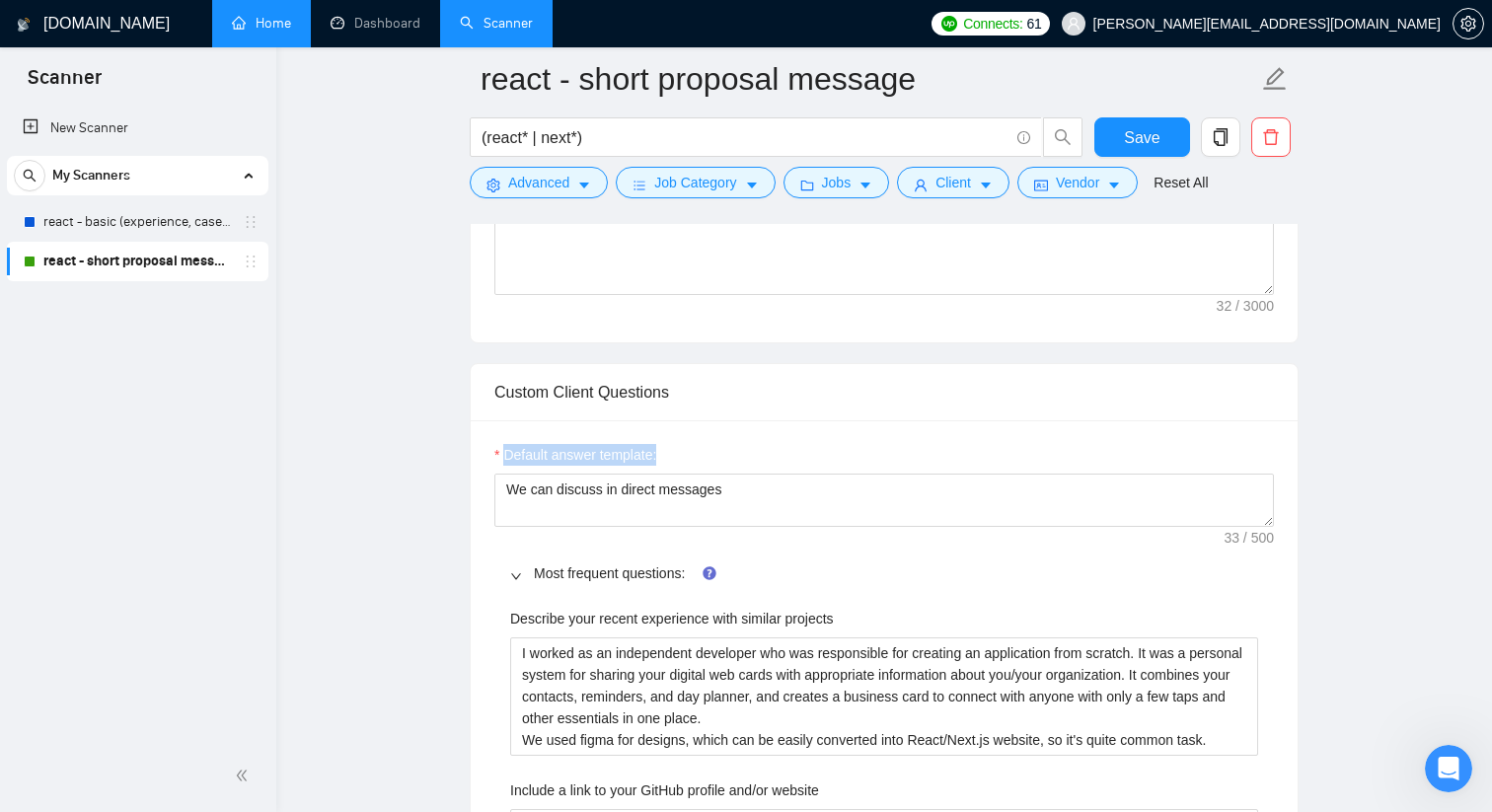
drag, startPoint x: 516, startPoint y: 450, endPoint x: 680, endPoint y: 455, distance: 164.1
click at [680, 455] on div "Default answer template:" at bounding box center [883, 459] width 779 height 30
copy label "Default answer template:"
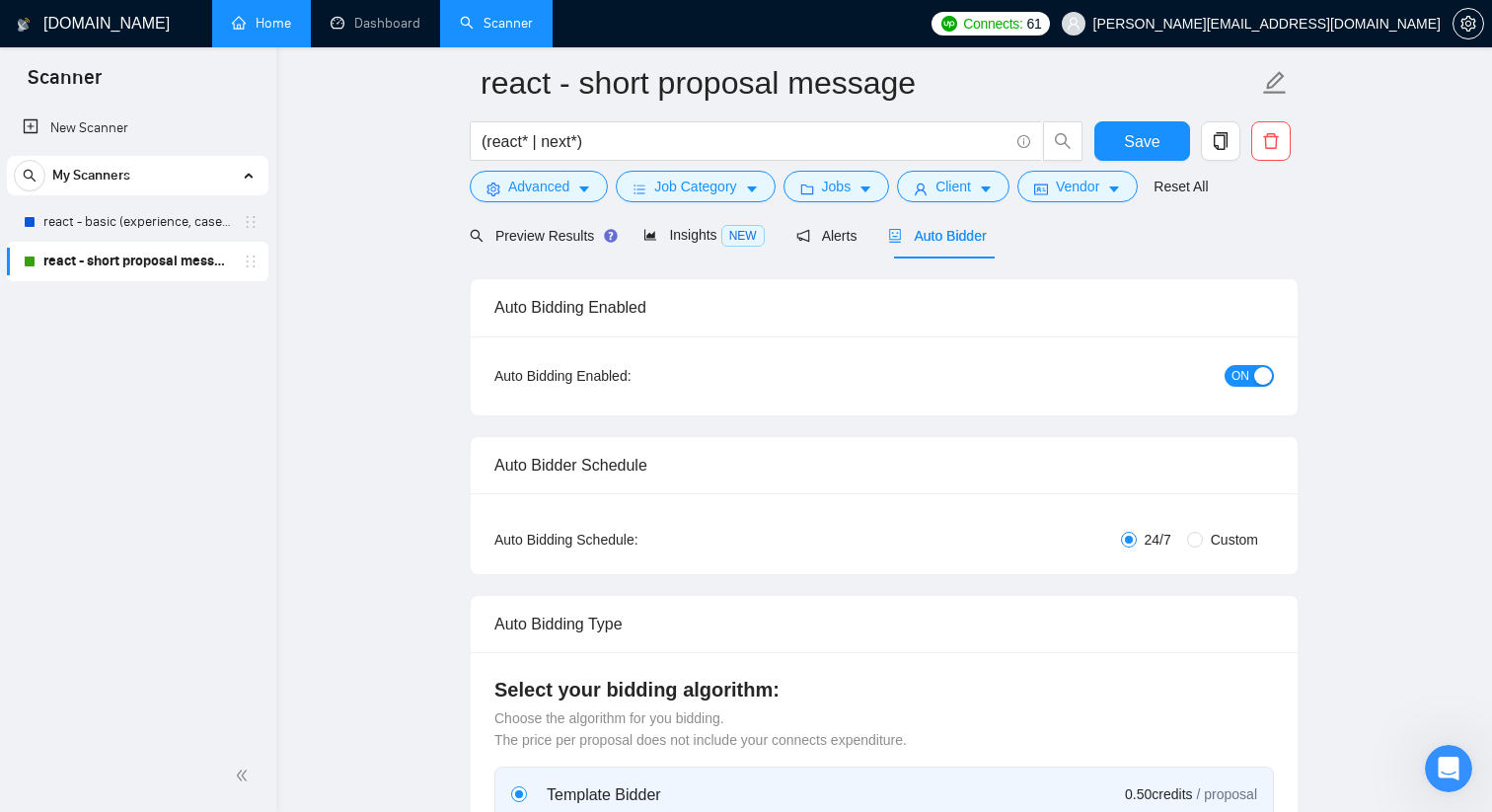
scroll to position [0, 0]
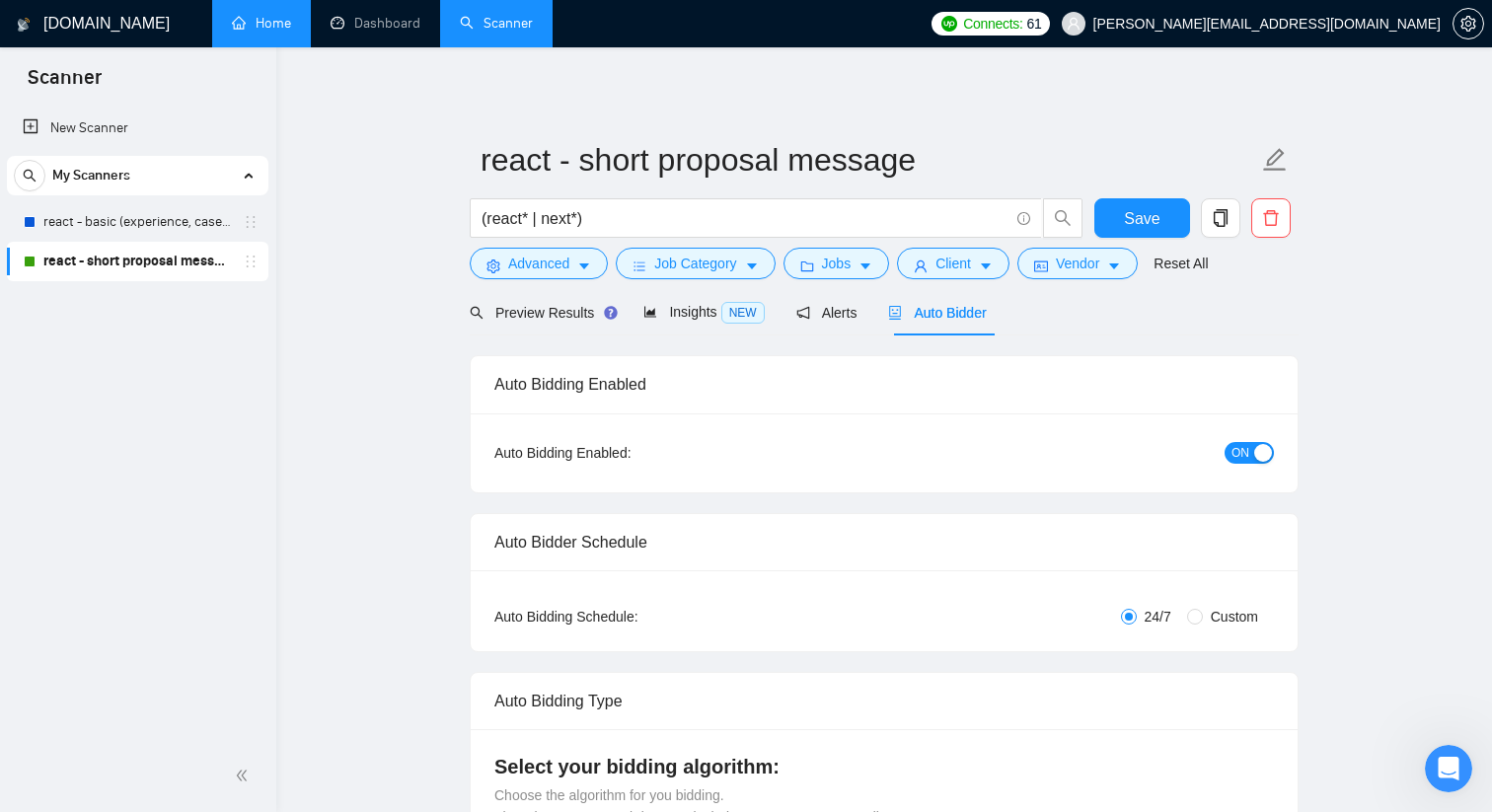
click at [947, 386] on div "Auto Bidding Enabled" at bounding box center [883, 384] width 779 height 57
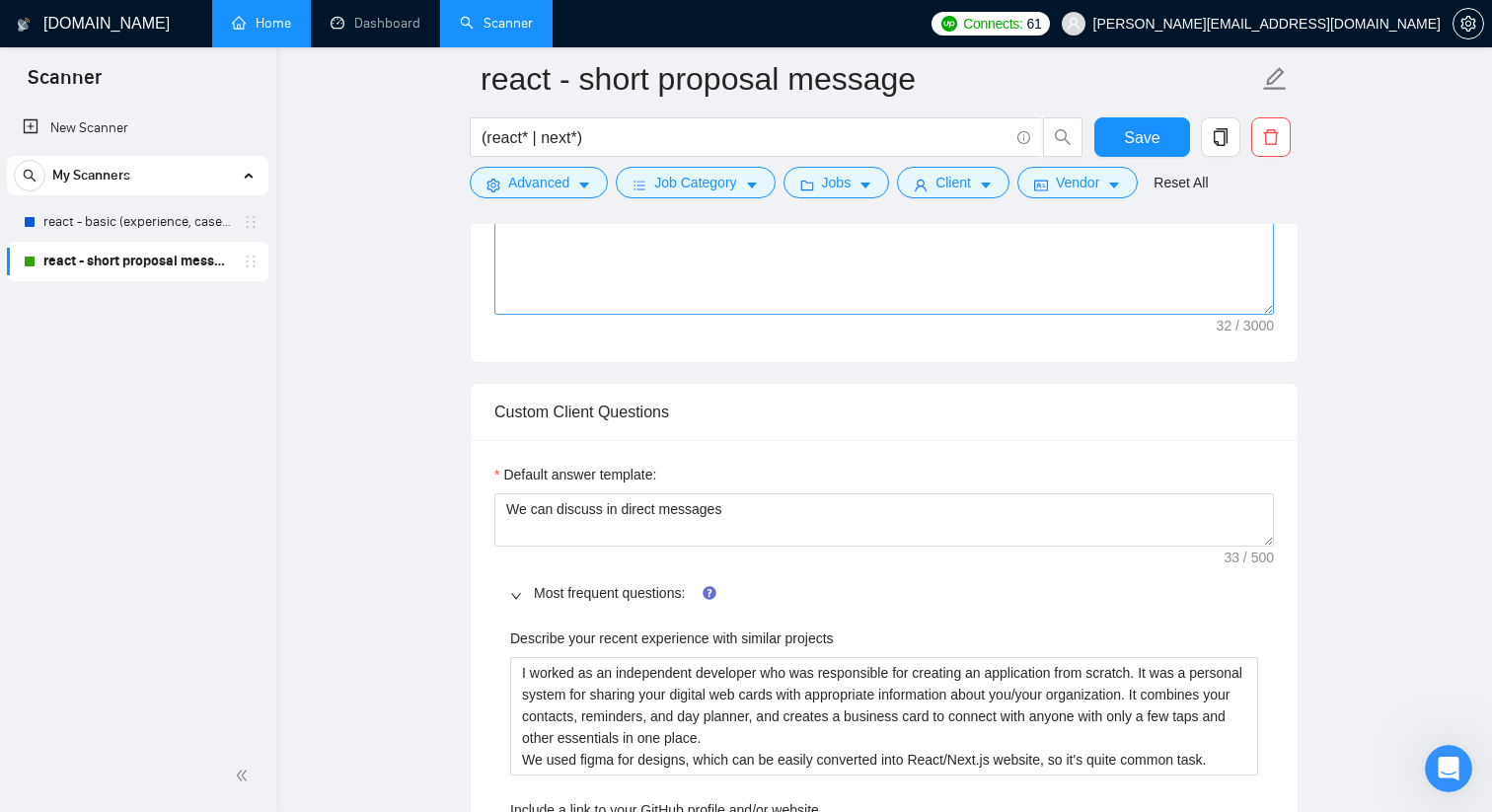
scroll to position [1811, 0]
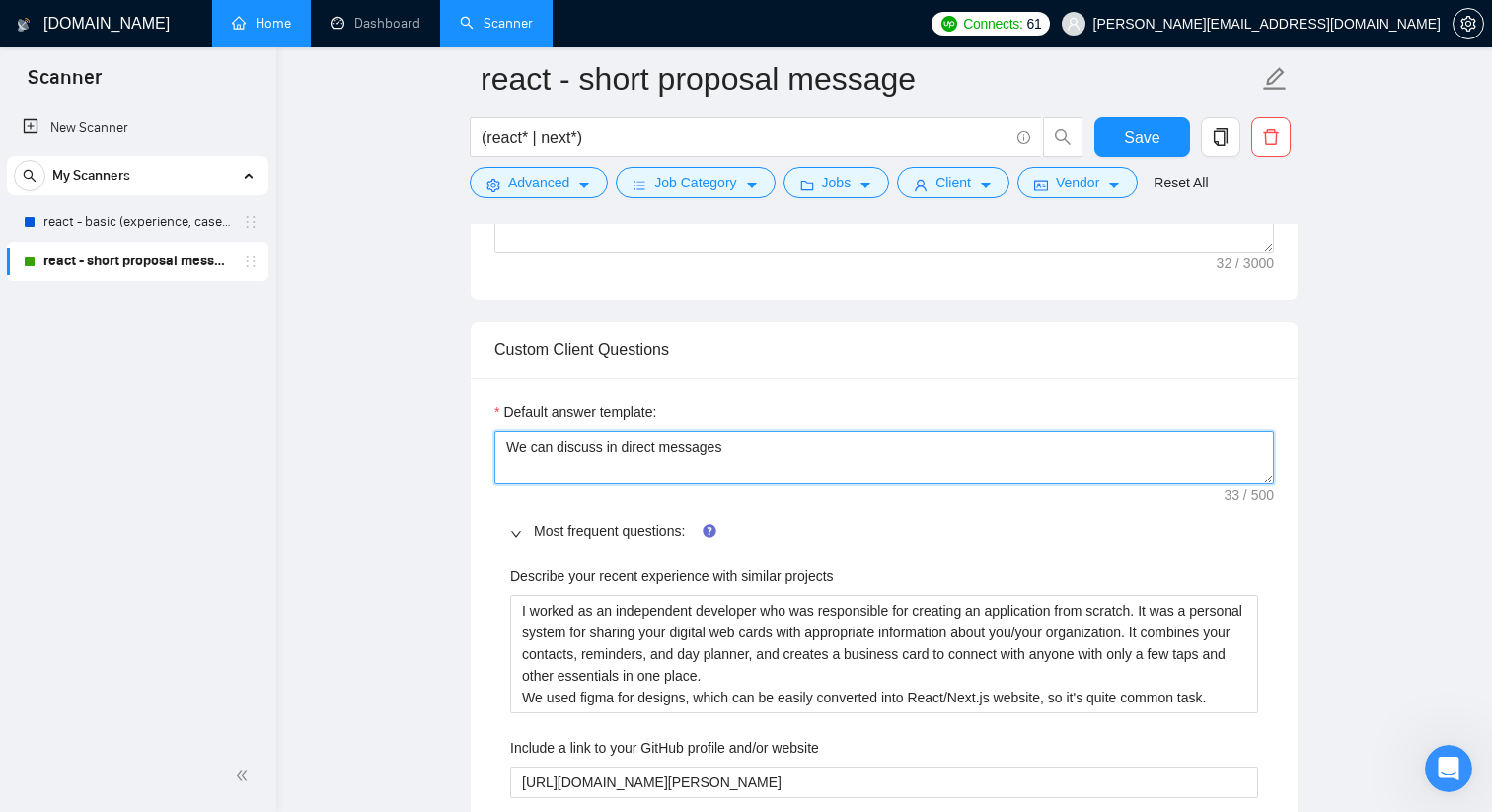
drag, startPoint x: 769, startPoint y: 446, endPoint x: 469, endPoint y: 438, distance: 300.1
paste textarea "[answer the question if certain. if the question is related to providing github…"
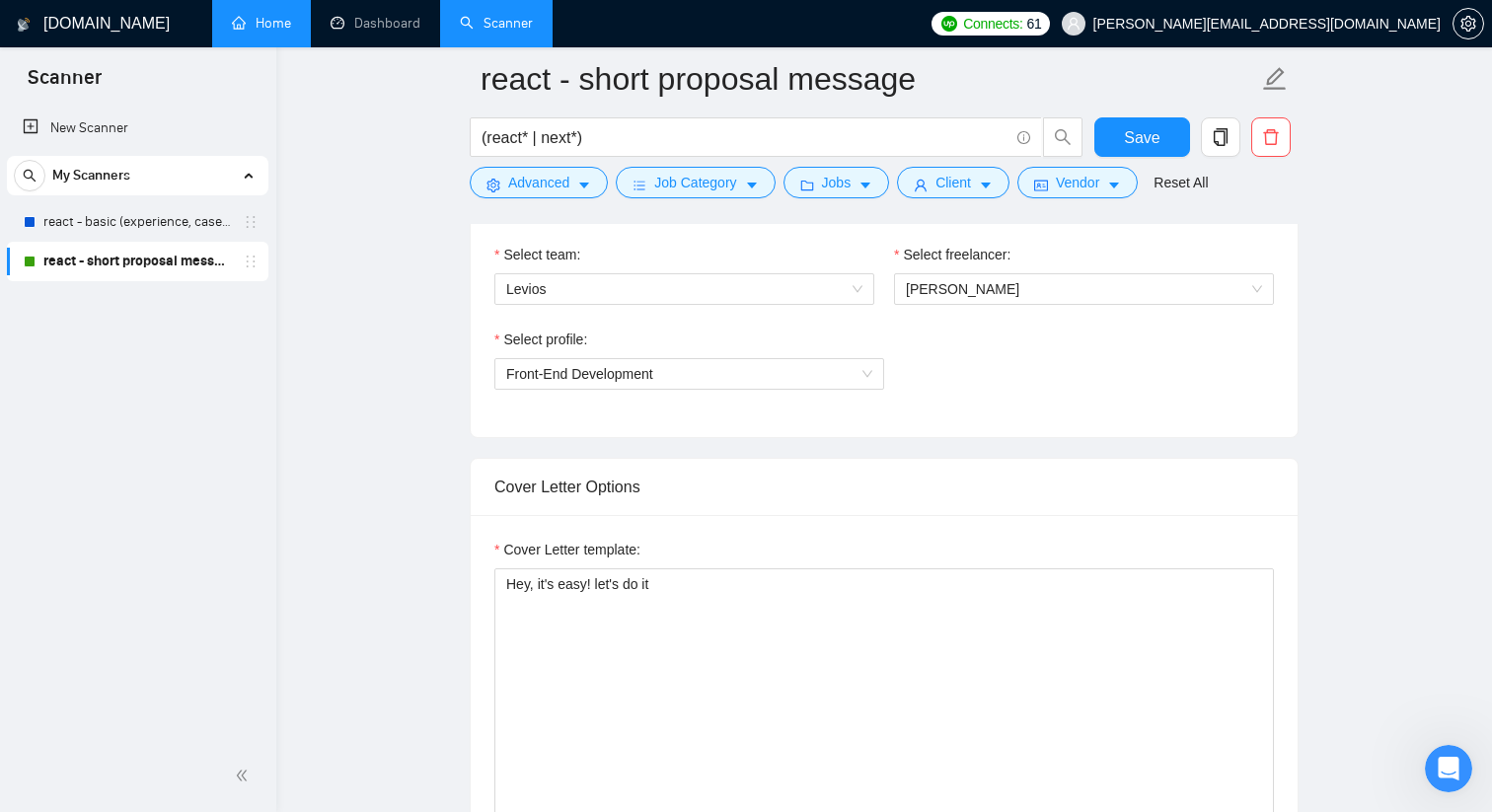
scroll to position [1054, 0]
type textarea "[answer the question if certain. if the question is related to providing github…"
click at [516, 587] on textarea "Hey, it's easy! let's do it" at bounding box center [883, 785] width 779 height 444
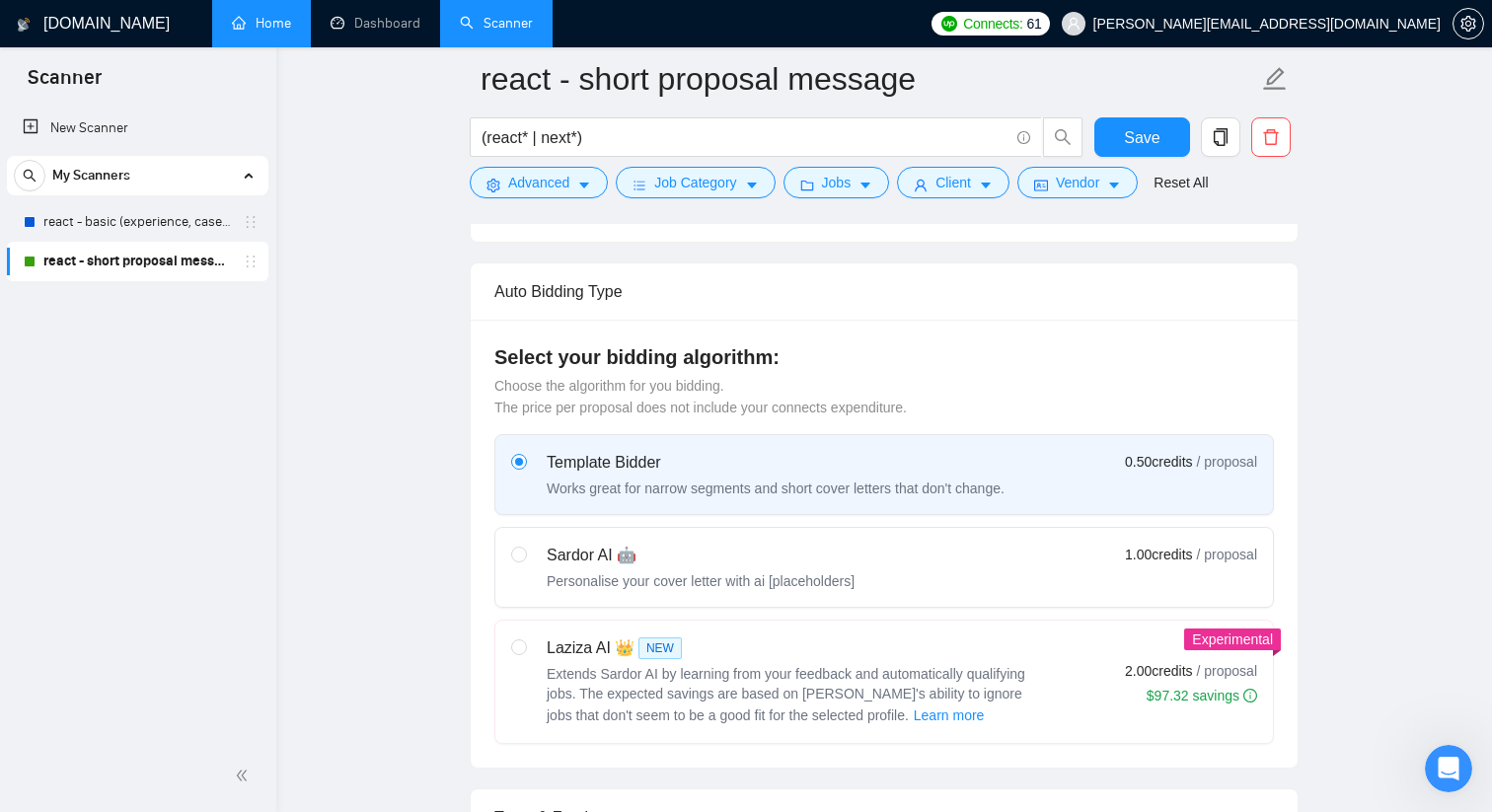
scroll to position [416, 0]
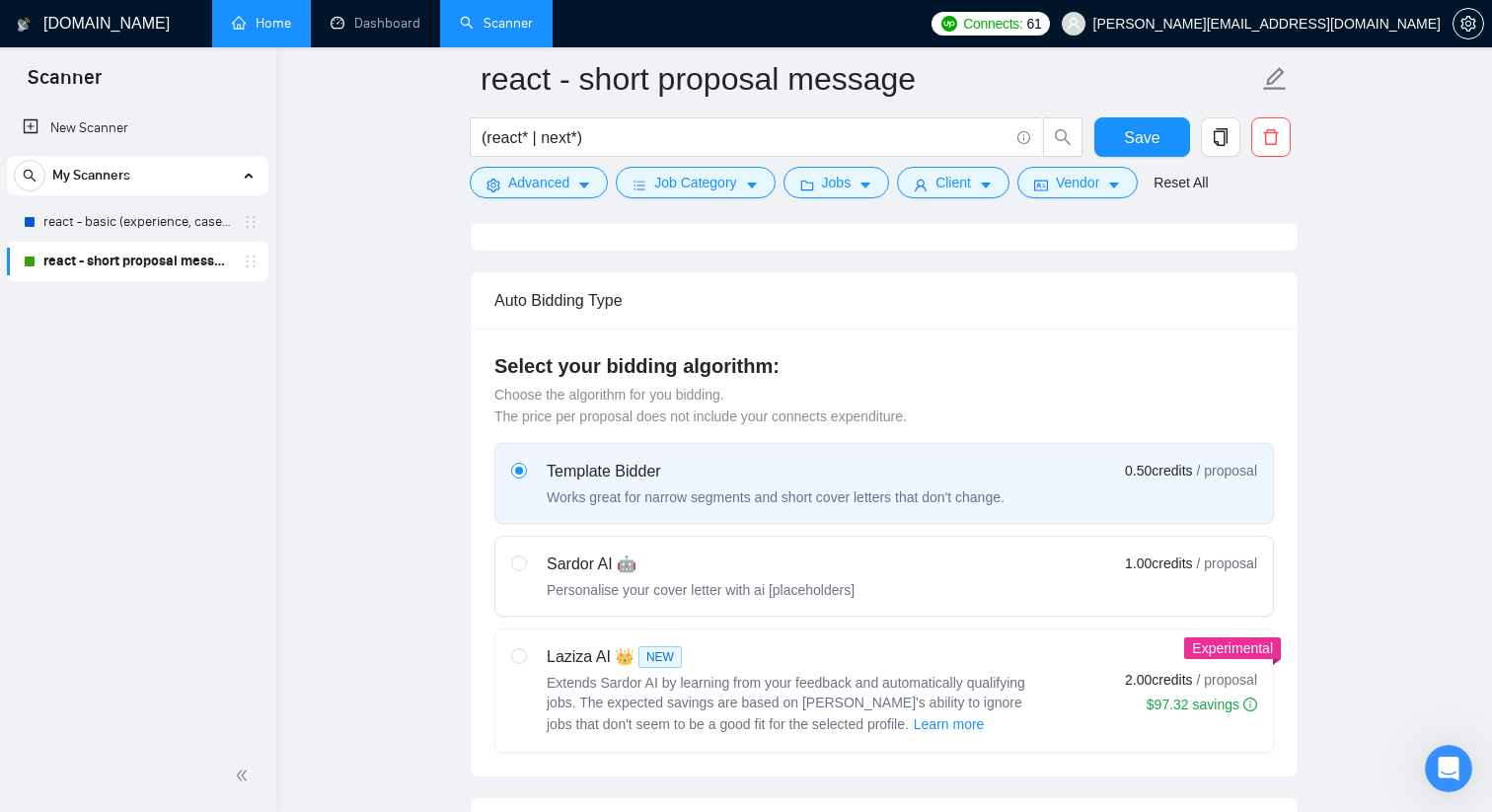
click at [545, 563] on div "Sardor AI 🤖 Personalise your cover letter with ai [placeholders]" at bounding box center [683, 577] width 343 height 48
click at [525, 563] on input "radio" at bounding box center [518, 562] width 14 height 14
radio input "true"
radio input "false"
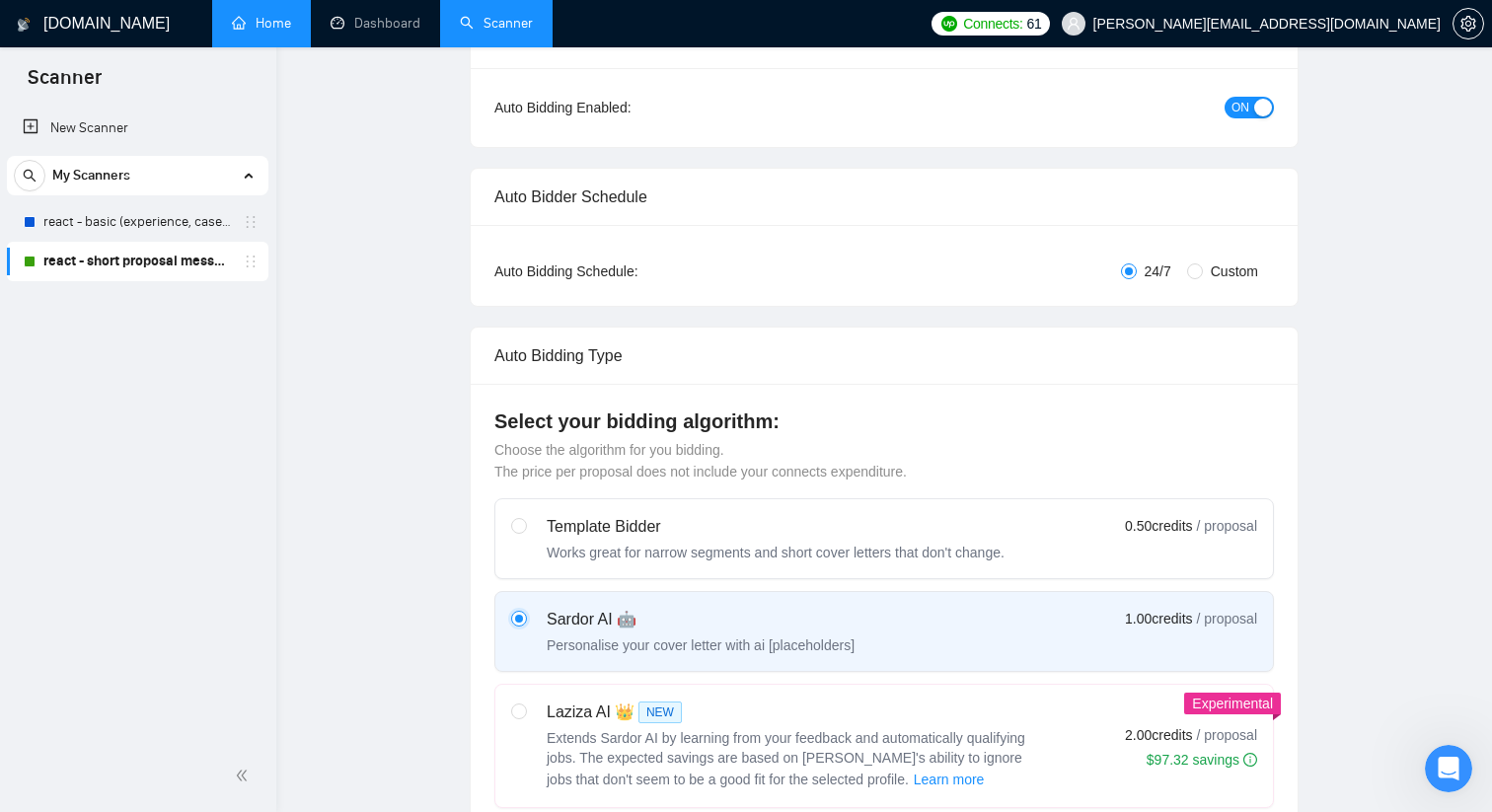
scroll to position [0, 0]
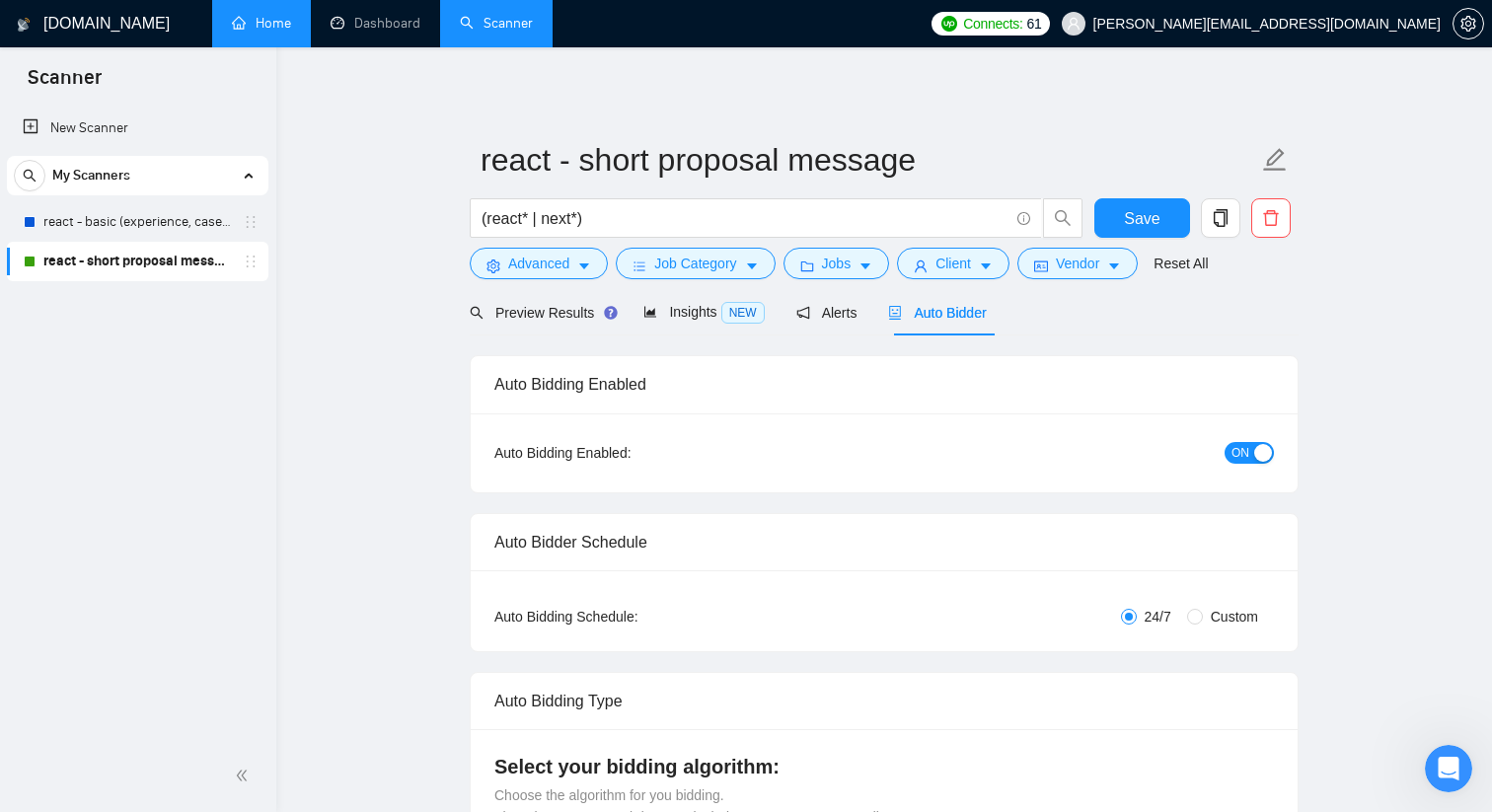
click at [1245, 448] on span "ON" at bounding box center [1240, 453] width 18 height 22
click at [1159, 213] on button "Save" at bounding box center [1142, 218] width 95 height 40
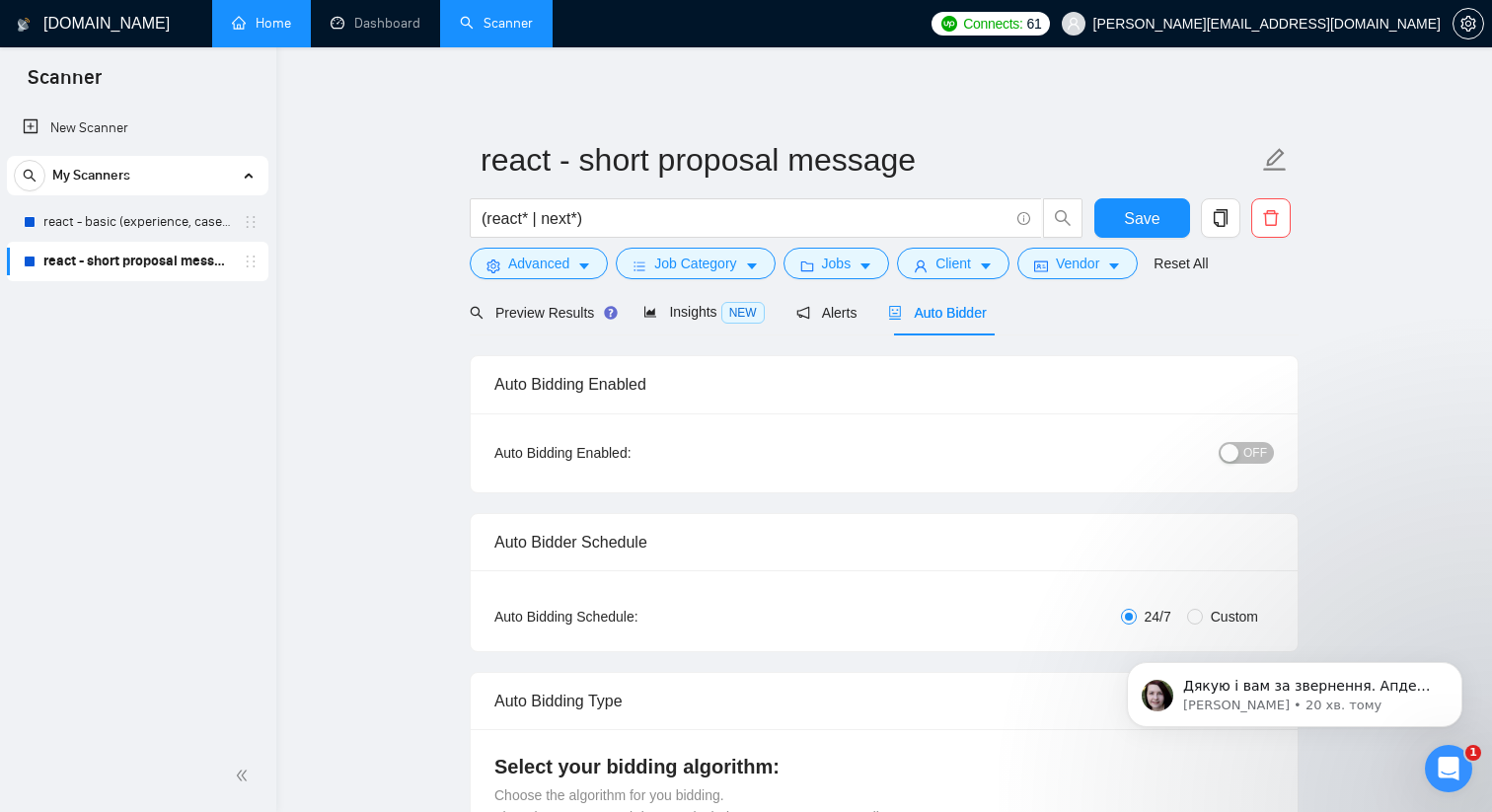
scroll to position [1549, 0]
click at [1363, 689] on span "Дякую і вам за звернення. Апдейт підписки заплановано на завтра 11.10.2025 і по…" at bounding box center [1308, 735] width 250 height 113
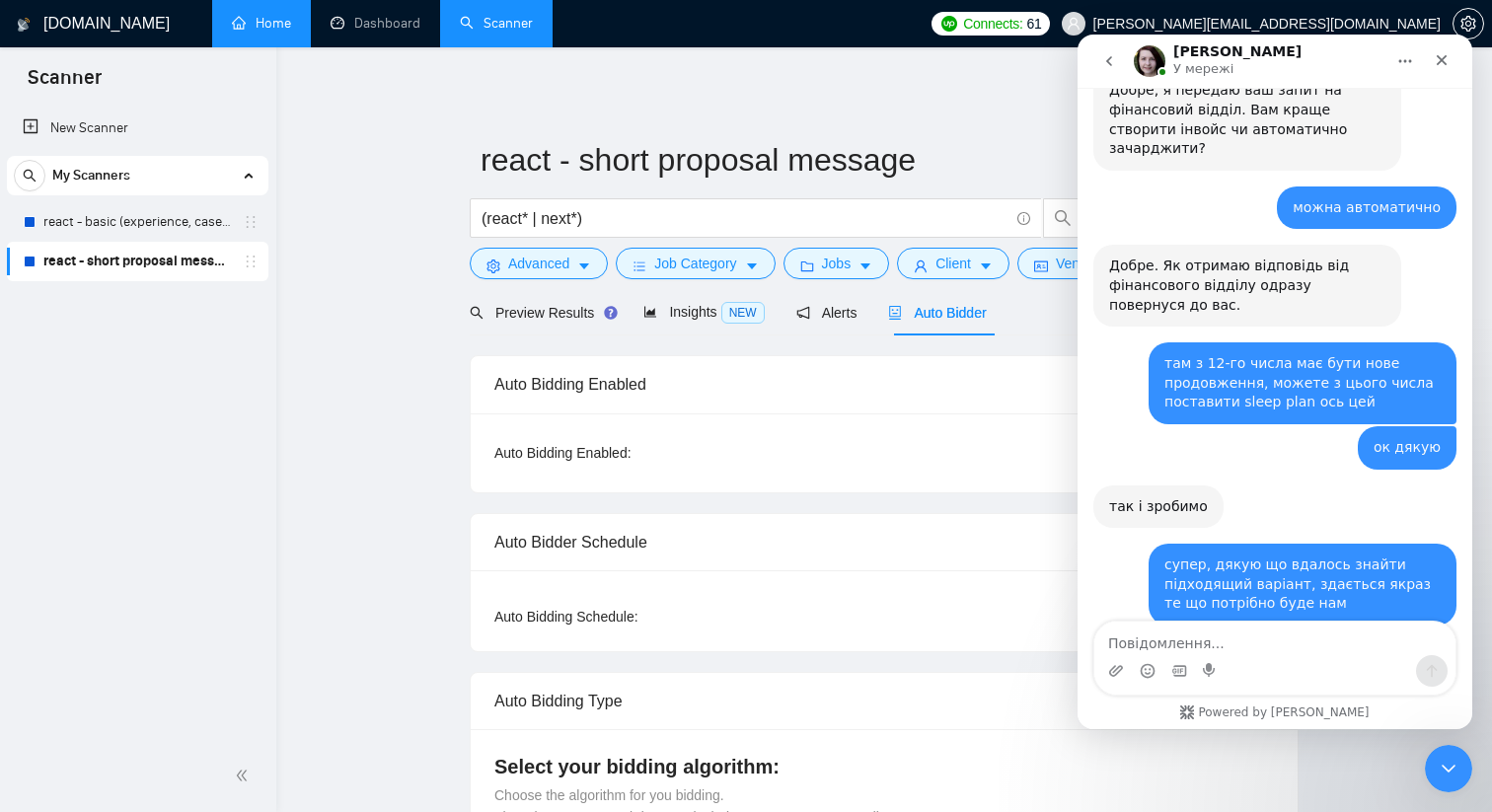
scroll to position [1566, 0]
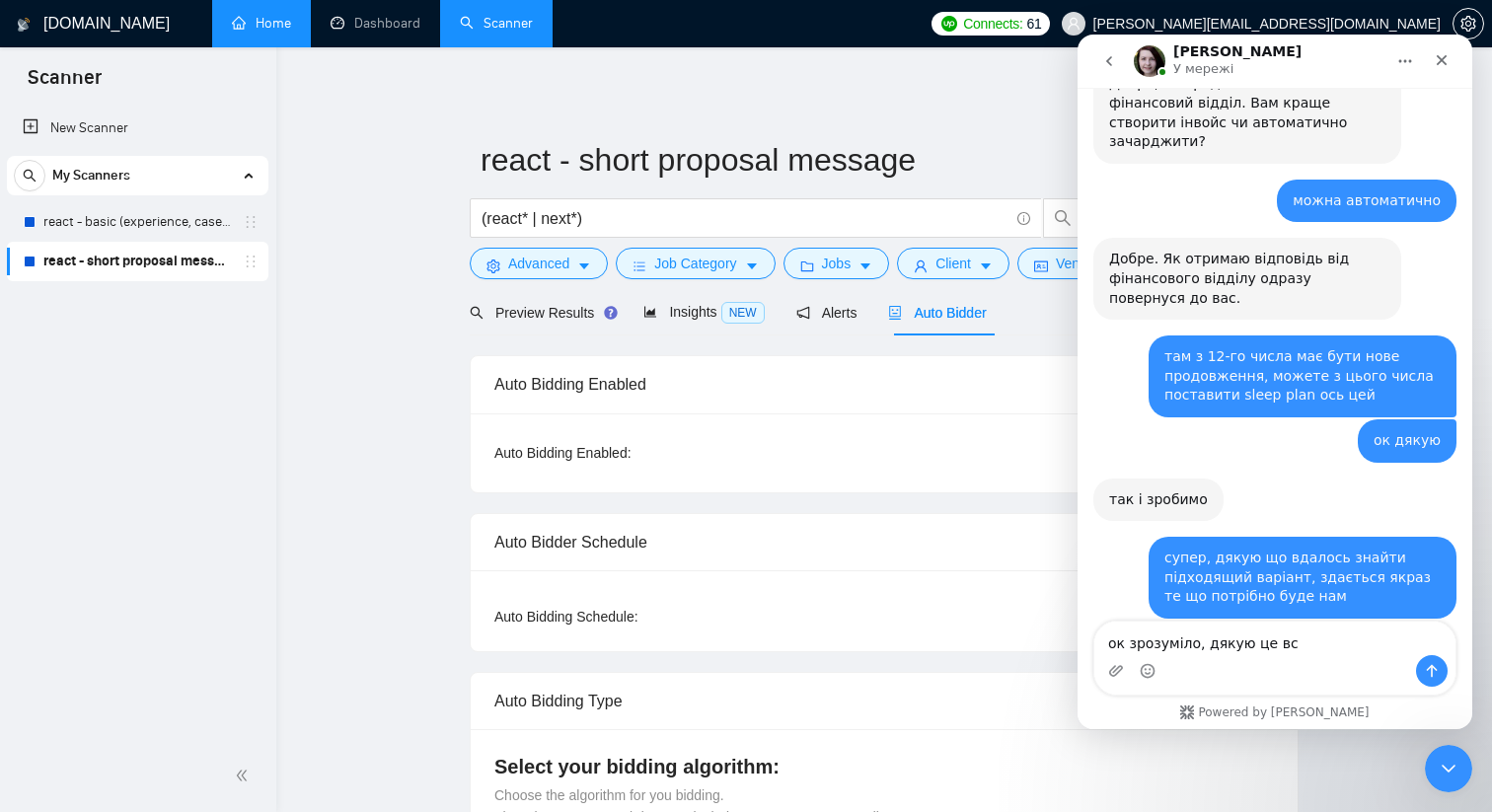
type textarea "ок зрозуміло, дякую це все"
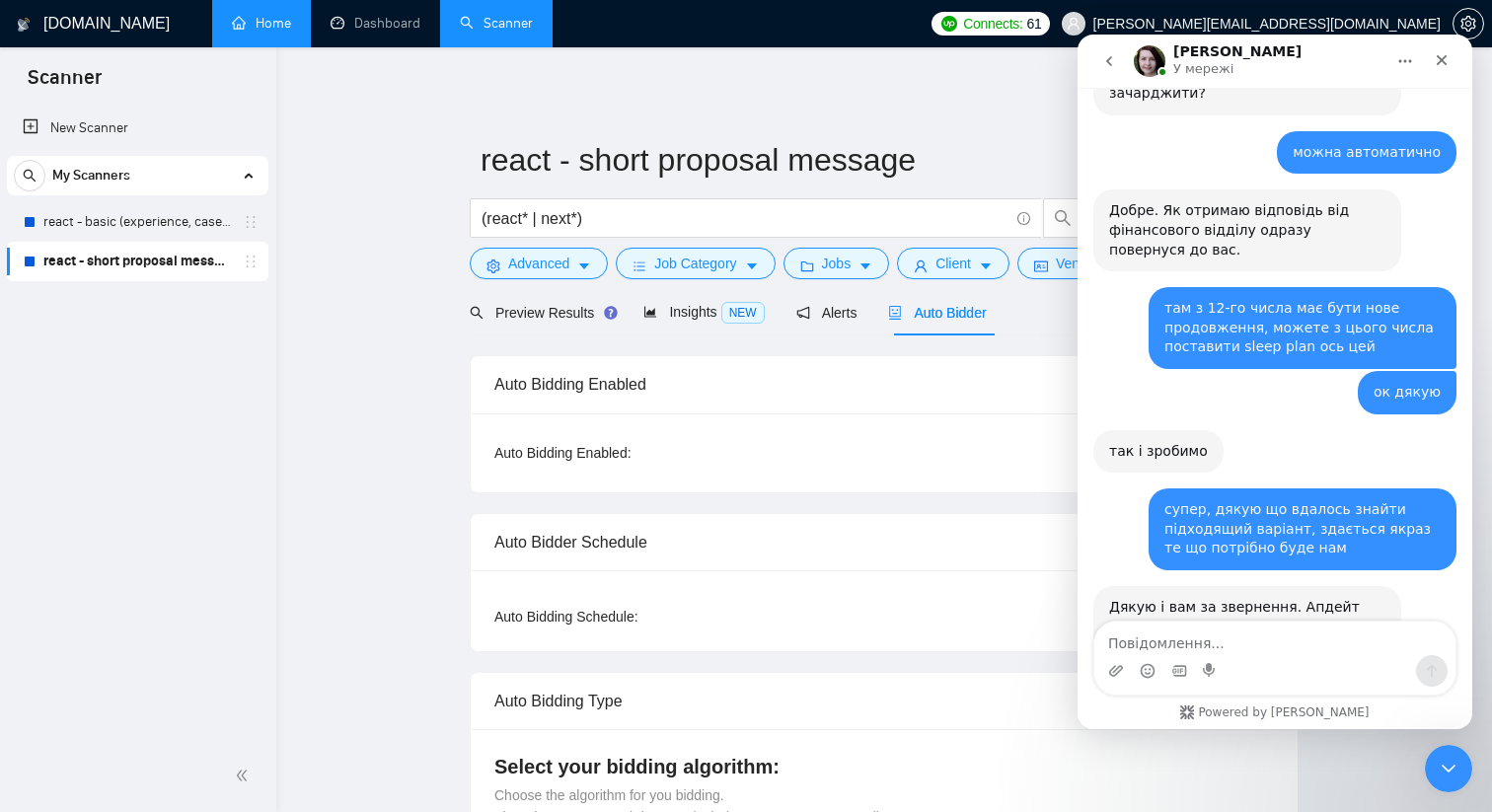
scroll to position [1626, 0]
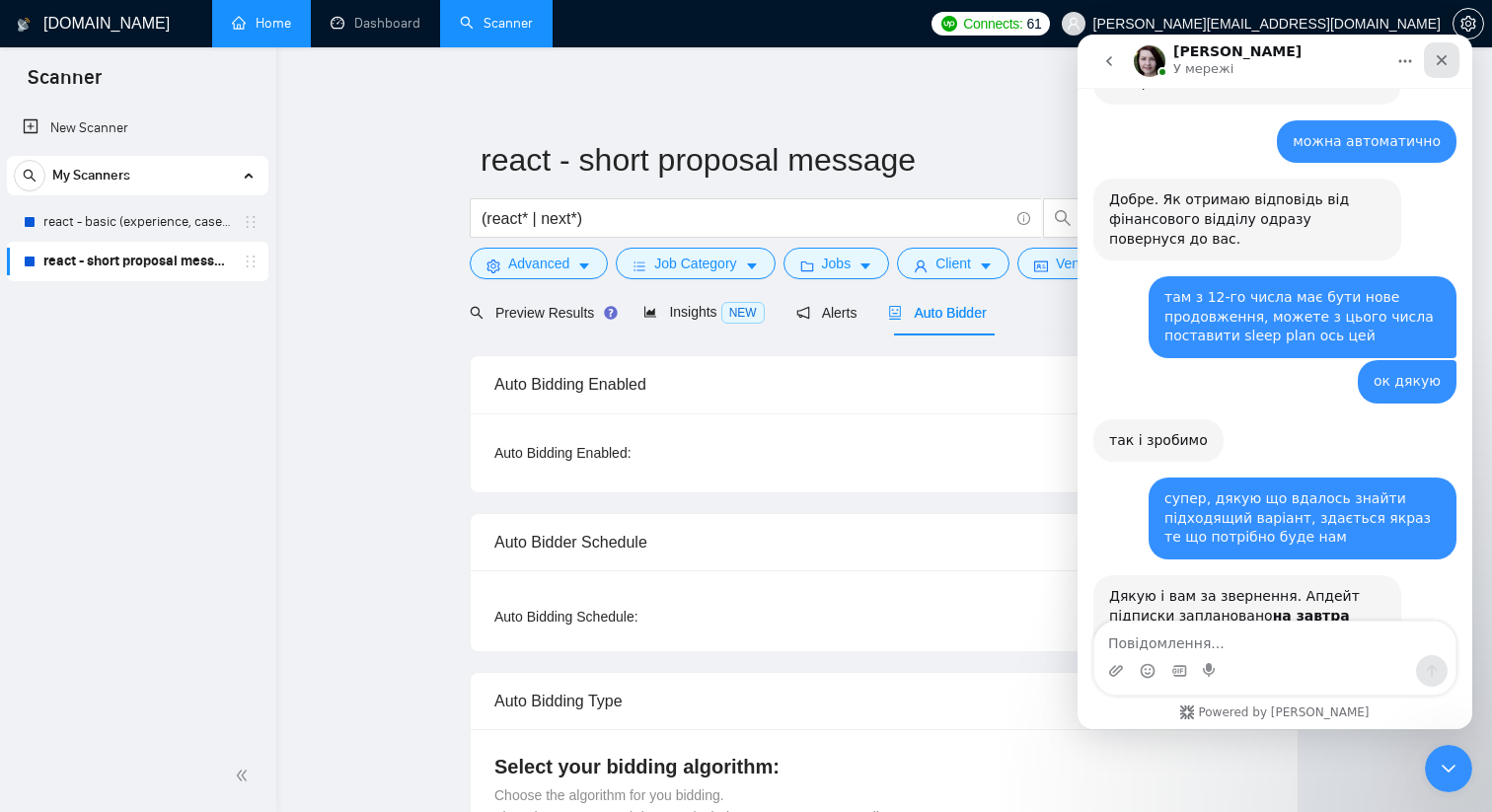
click at [1450, 61] on div "Закрити" at bounding box center [1441, 61] width 36 height 36
